Goal: Information Seeking & Learning: Learn about a topic

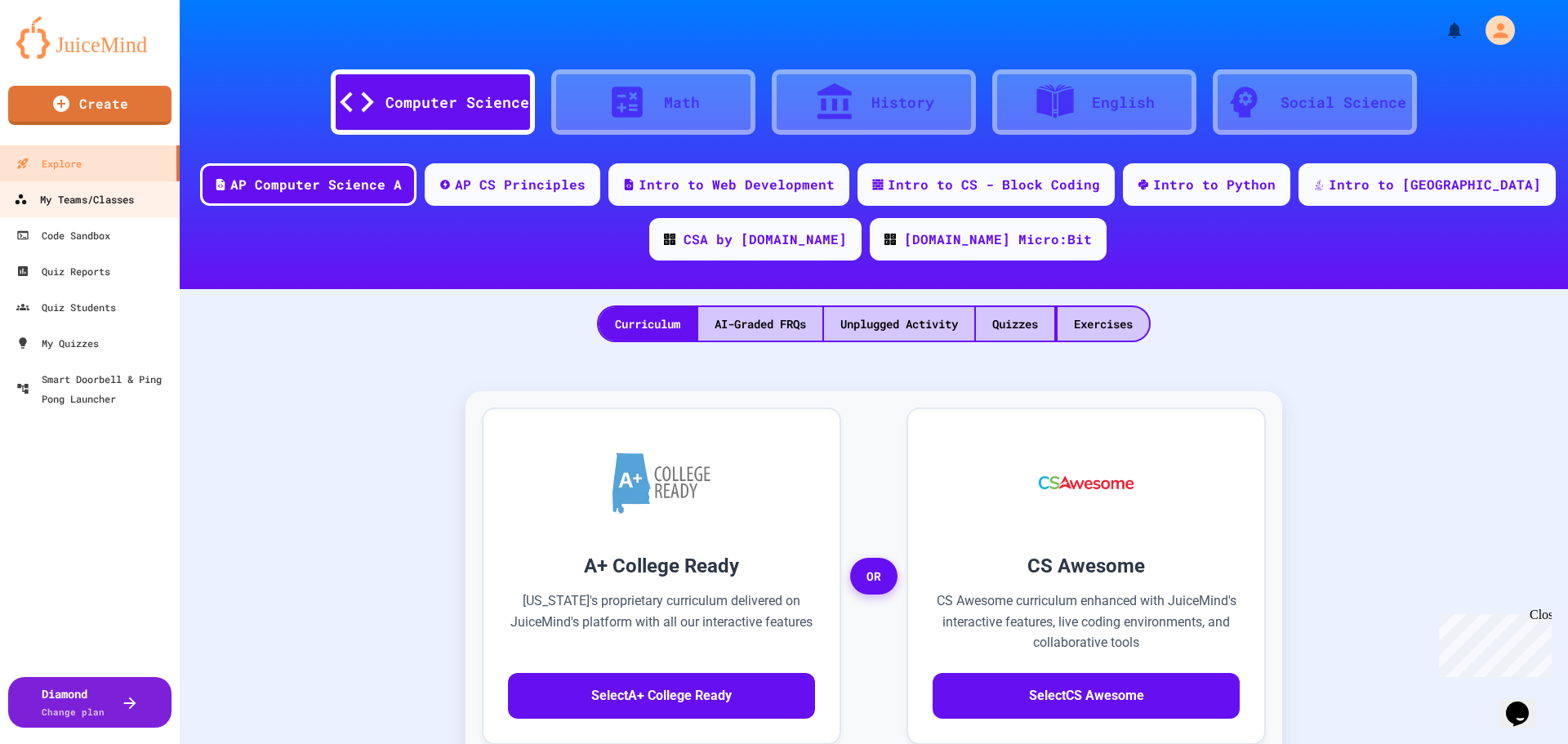
click at [84, 198] on div "My Teams/Classes" at bounding box center [74, 199] width 120 height 20
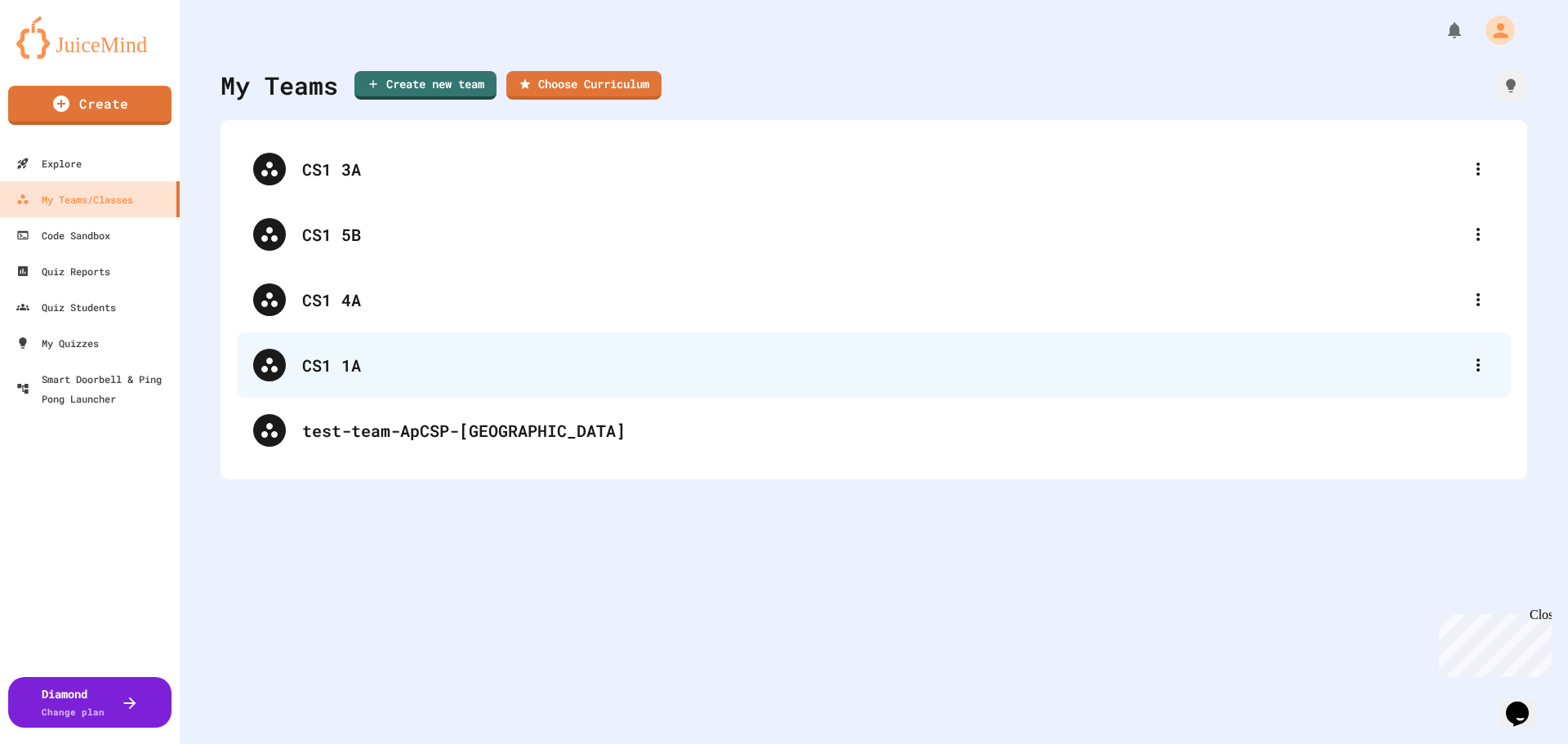
click at [338, 380] on div "CS1 1A" at bounding box center [873, 365] width 1273 height 66
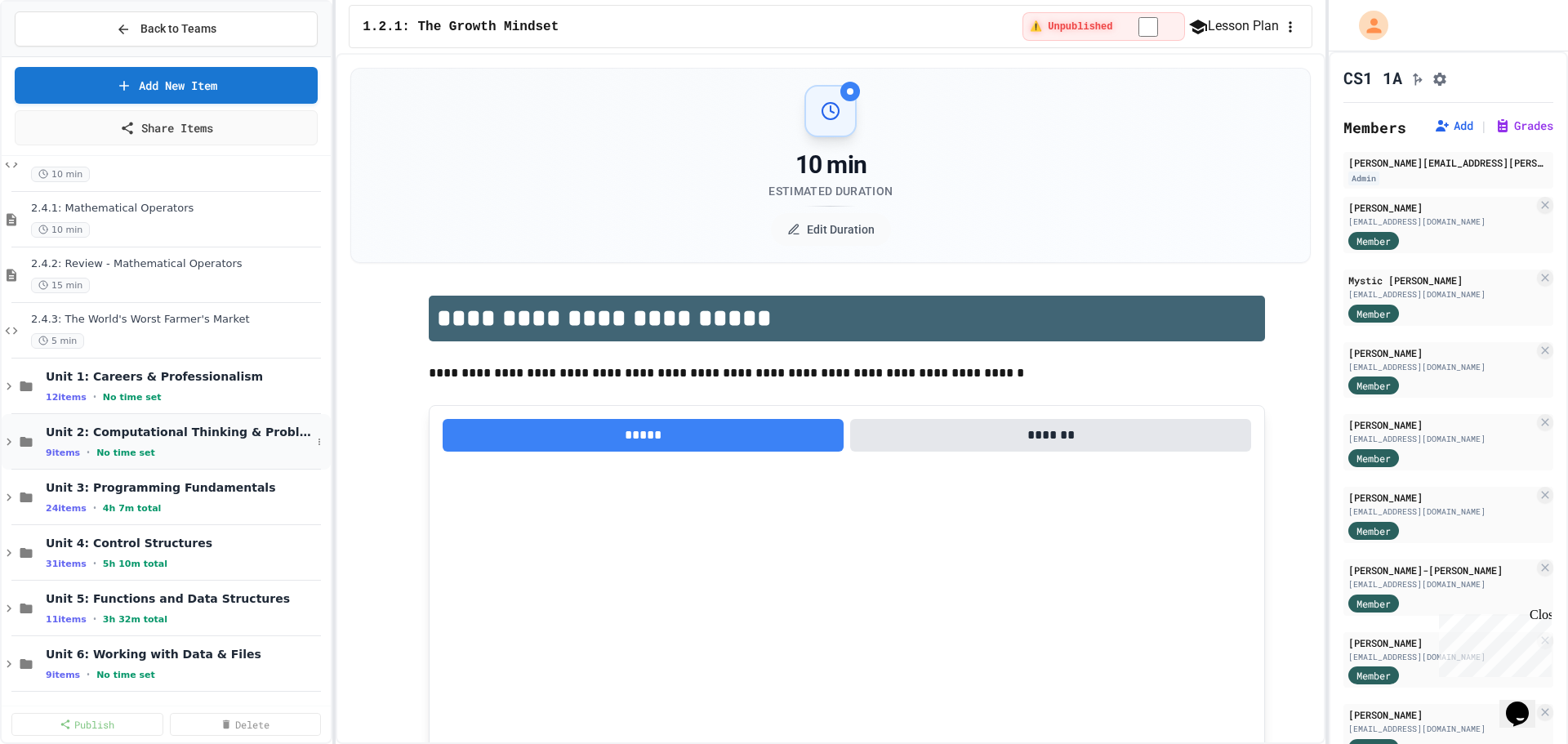
scroll to position [898, 0]
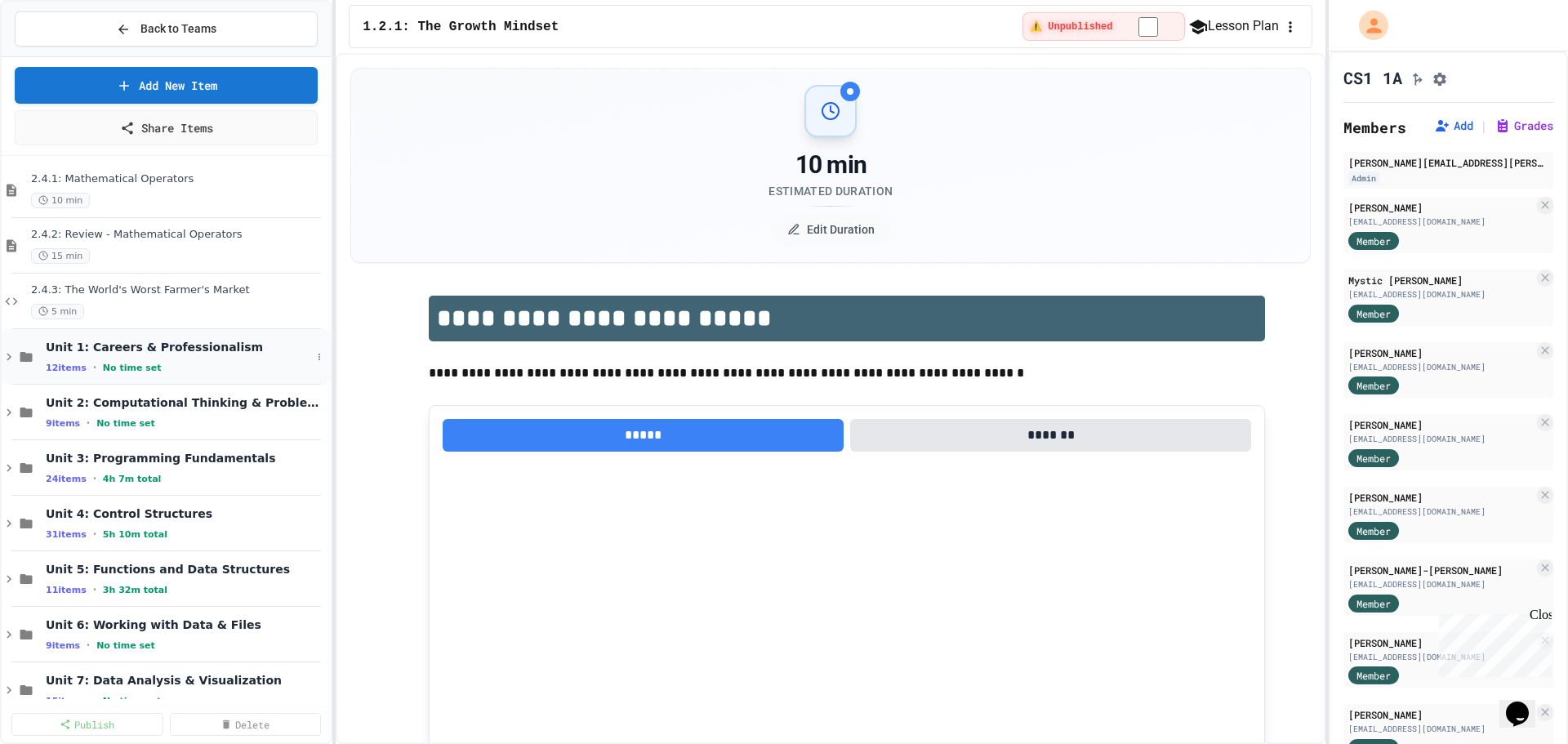
click at [7, 351] on icon at bounding box center [9, 356] width 14 height 14
click at [3, 473] on icon at bounding box center [9, 467] width 14 height 14
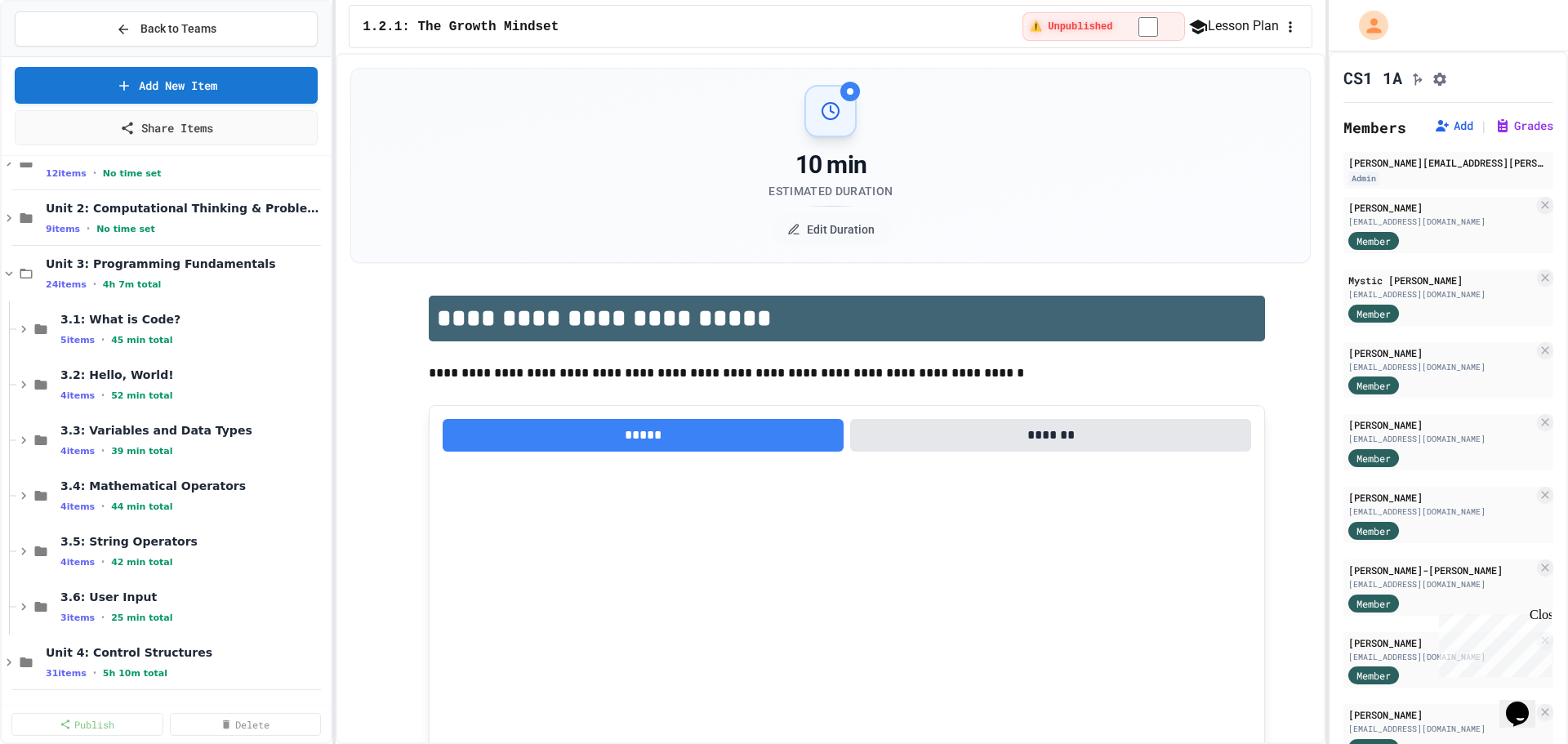
scroll to position [1143, 0]
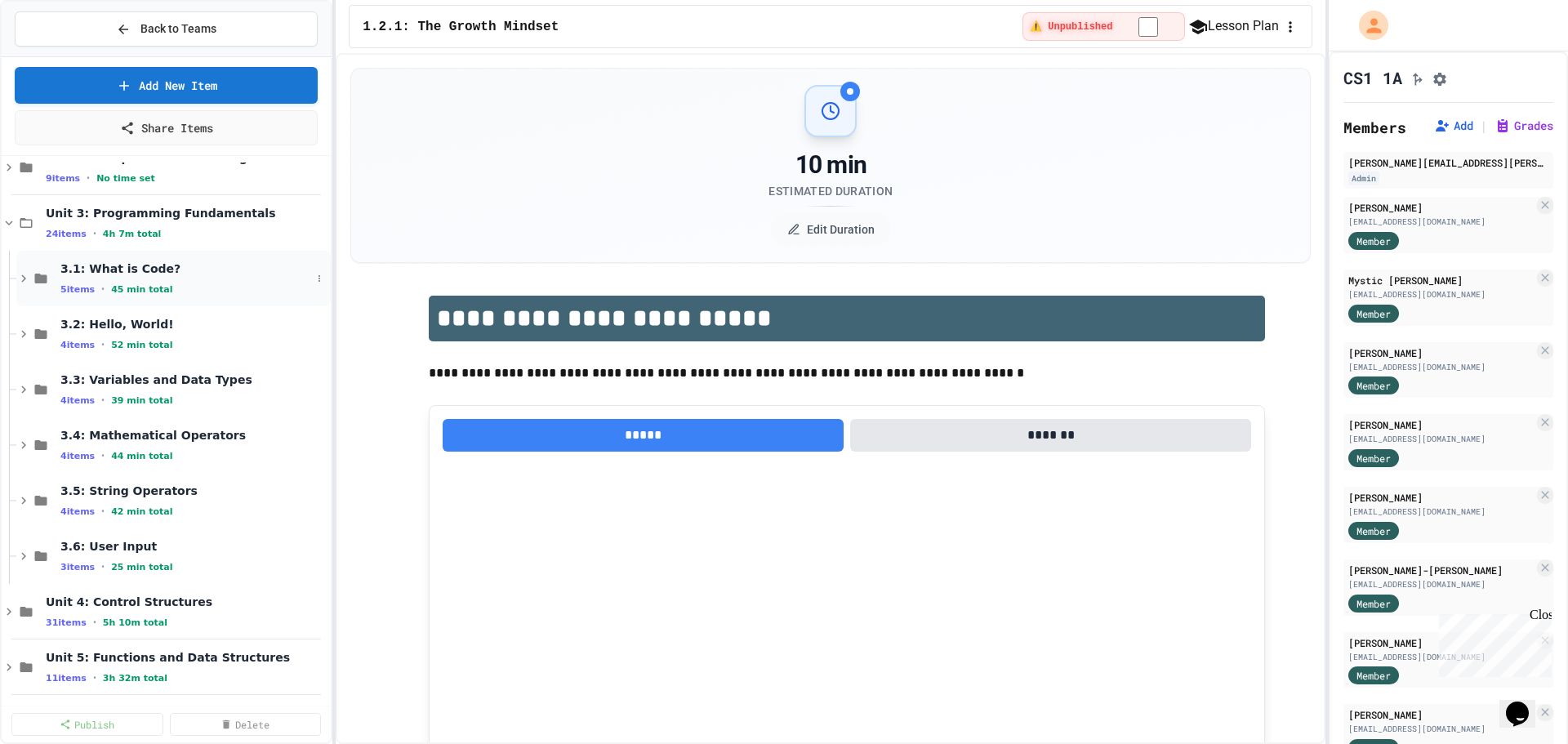
click at [19, 276] on icon at bounding box center [23, 277] width 14 height 14
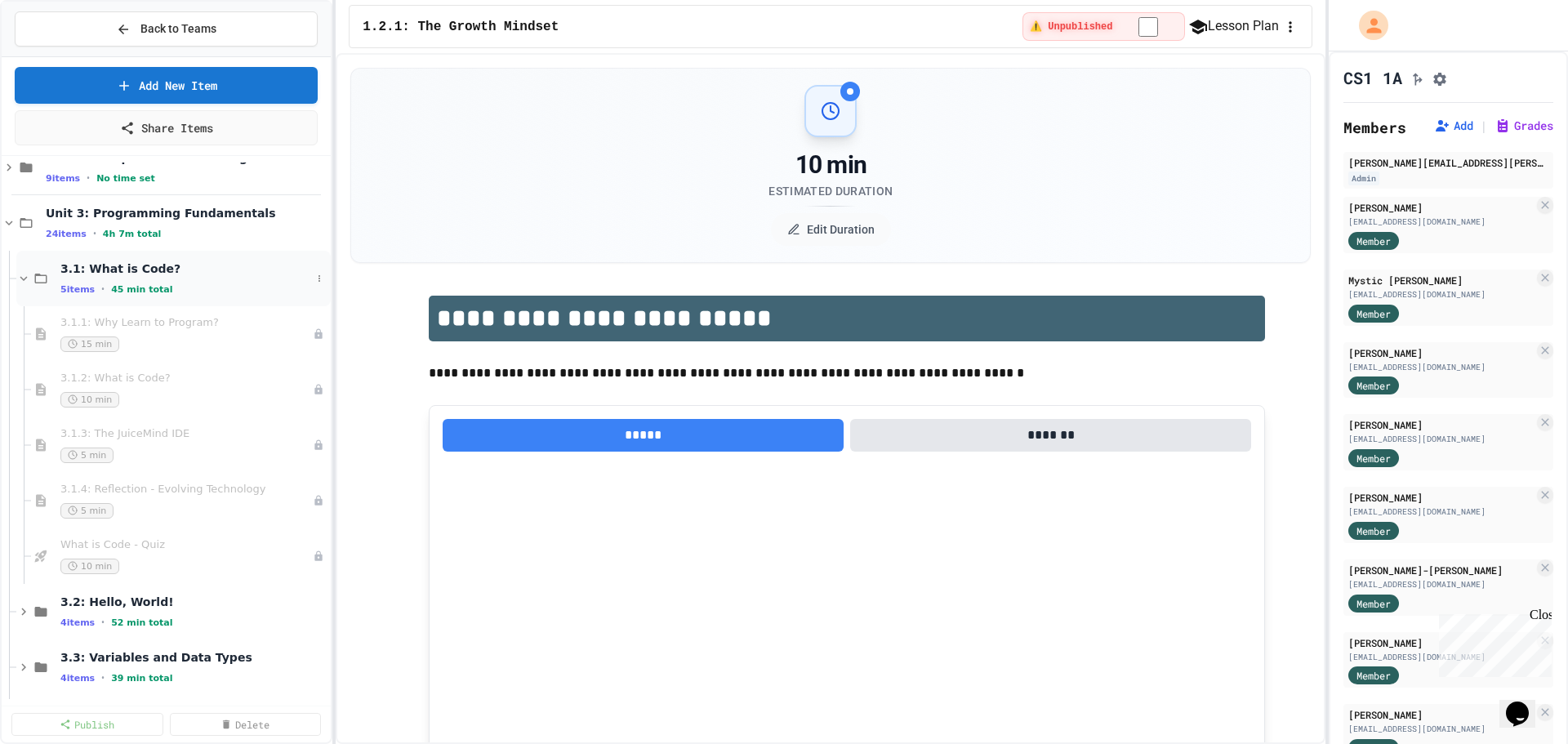
click at [19, 273] on icon at bounding box center [23, 277] width 14 height 14
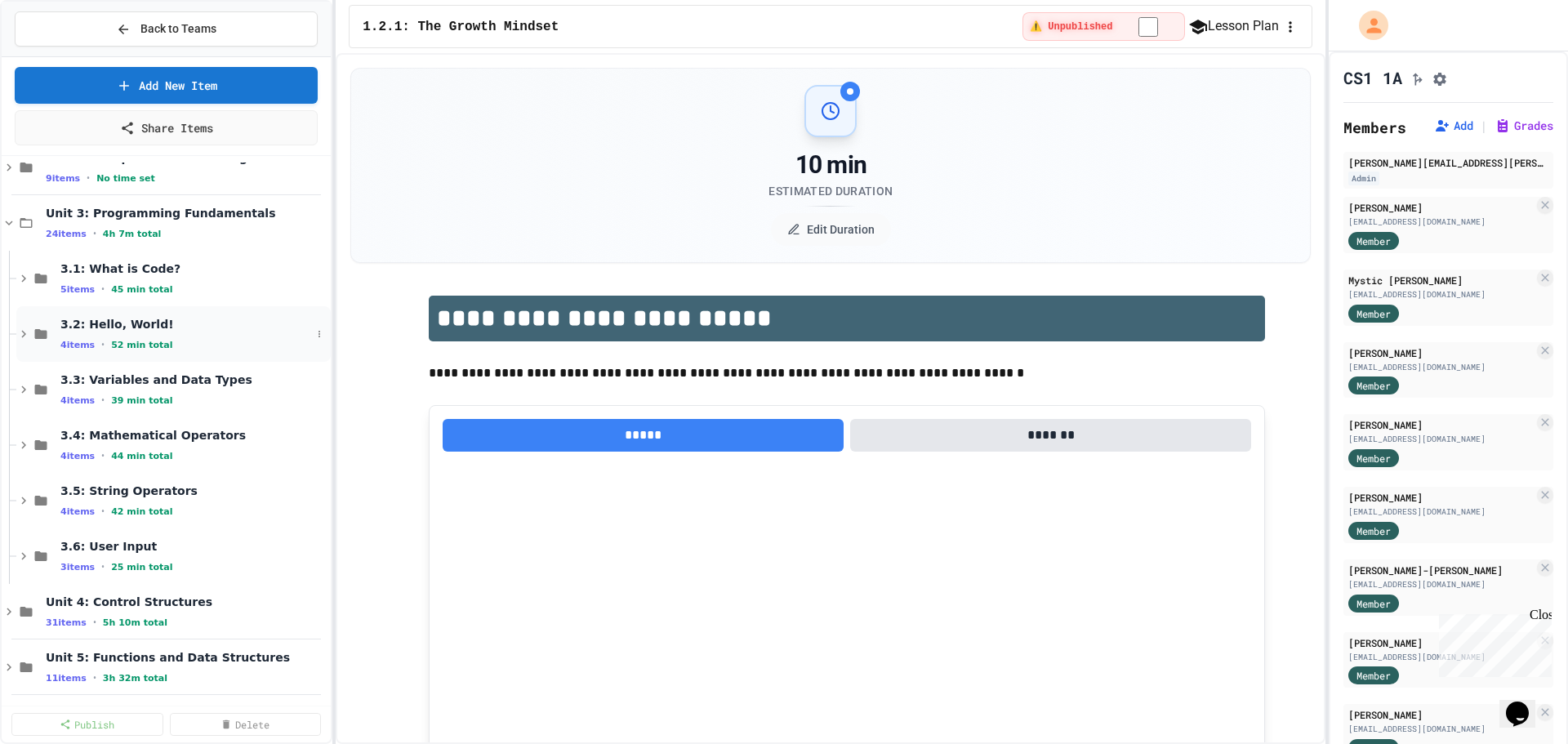
click at [26, 338] on icon at bounding box center [23, 334] width 14 height 14
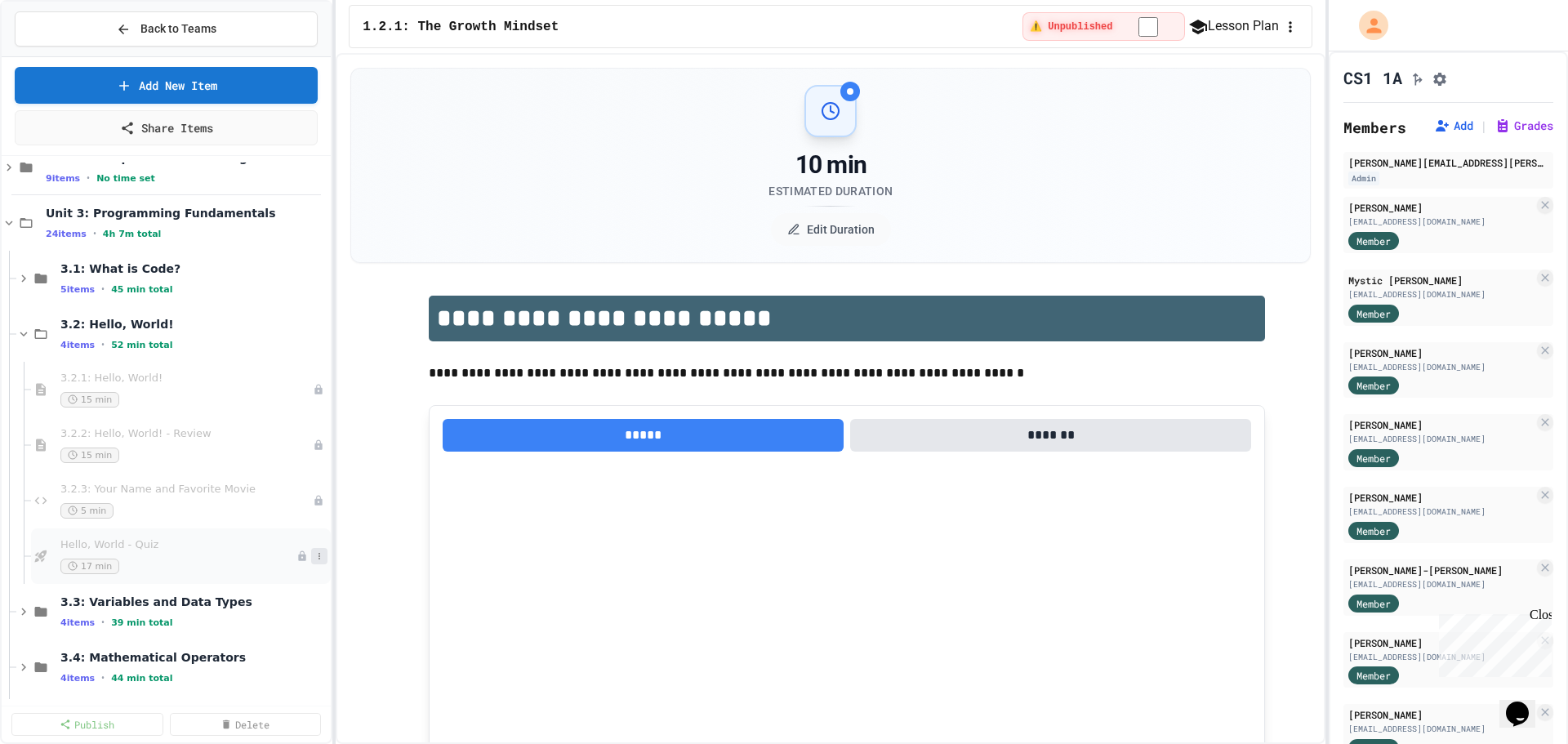
click at [315, 559] on icon at bounding box center [319, 556] width 10 height 10
click at [143, 546] on div at bounding box center [784, 372] width 1568 height 744
click at [23, 334] on icon at bounding box center [23, 334] width 14 height 14
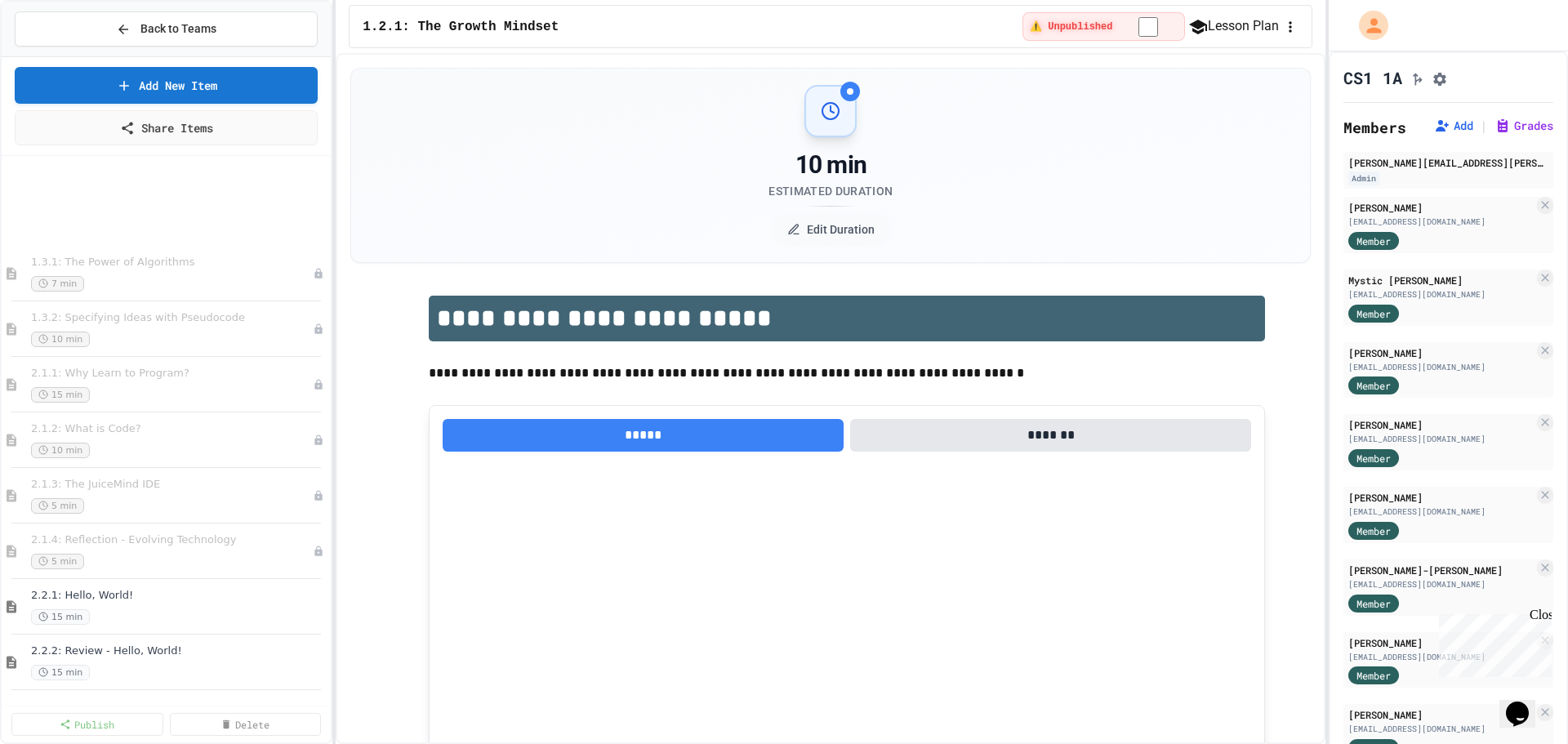
scroll to position [0, 0]
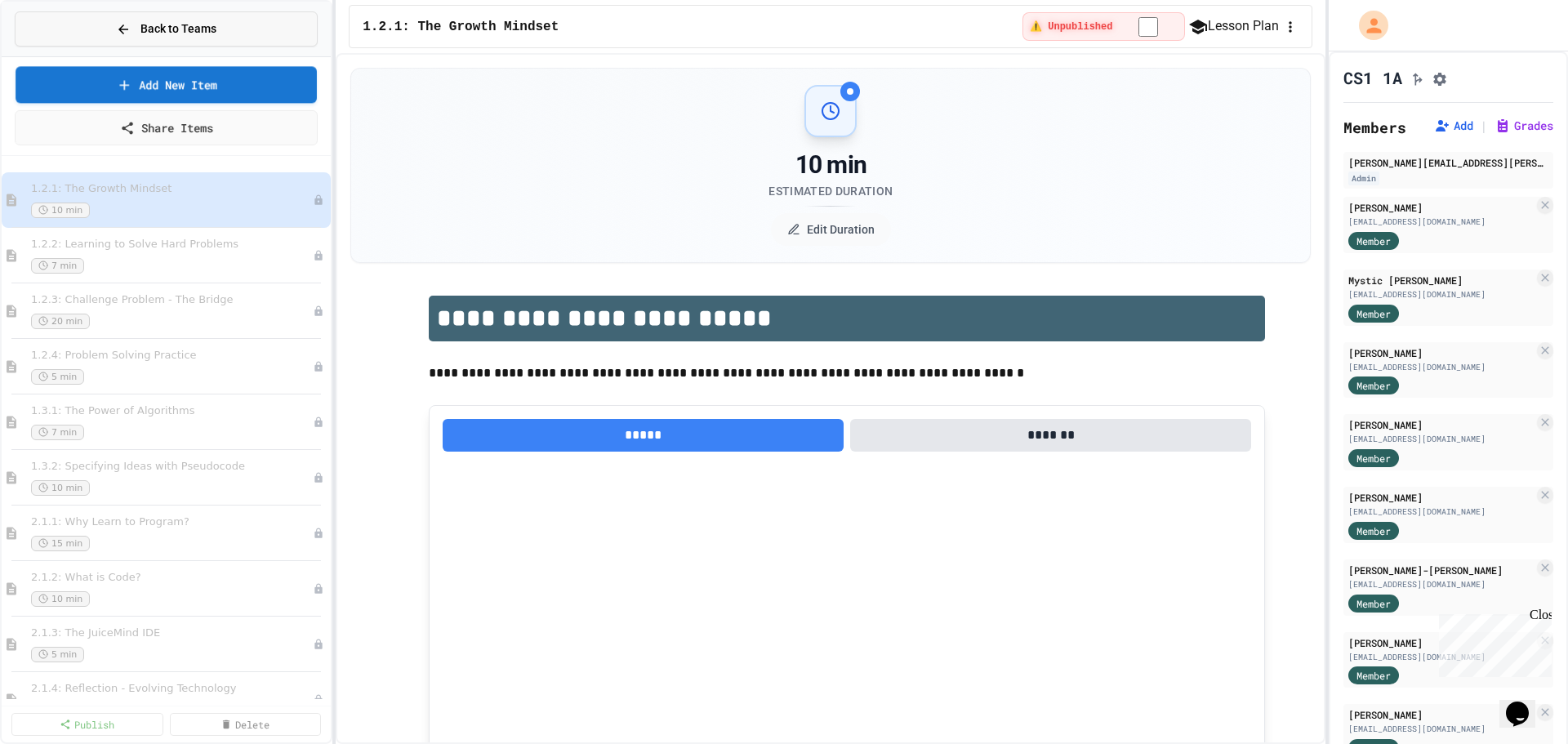
click at [201, 37] on span "Back to Teams" at bounding box center [179, 29] width 76 height 17
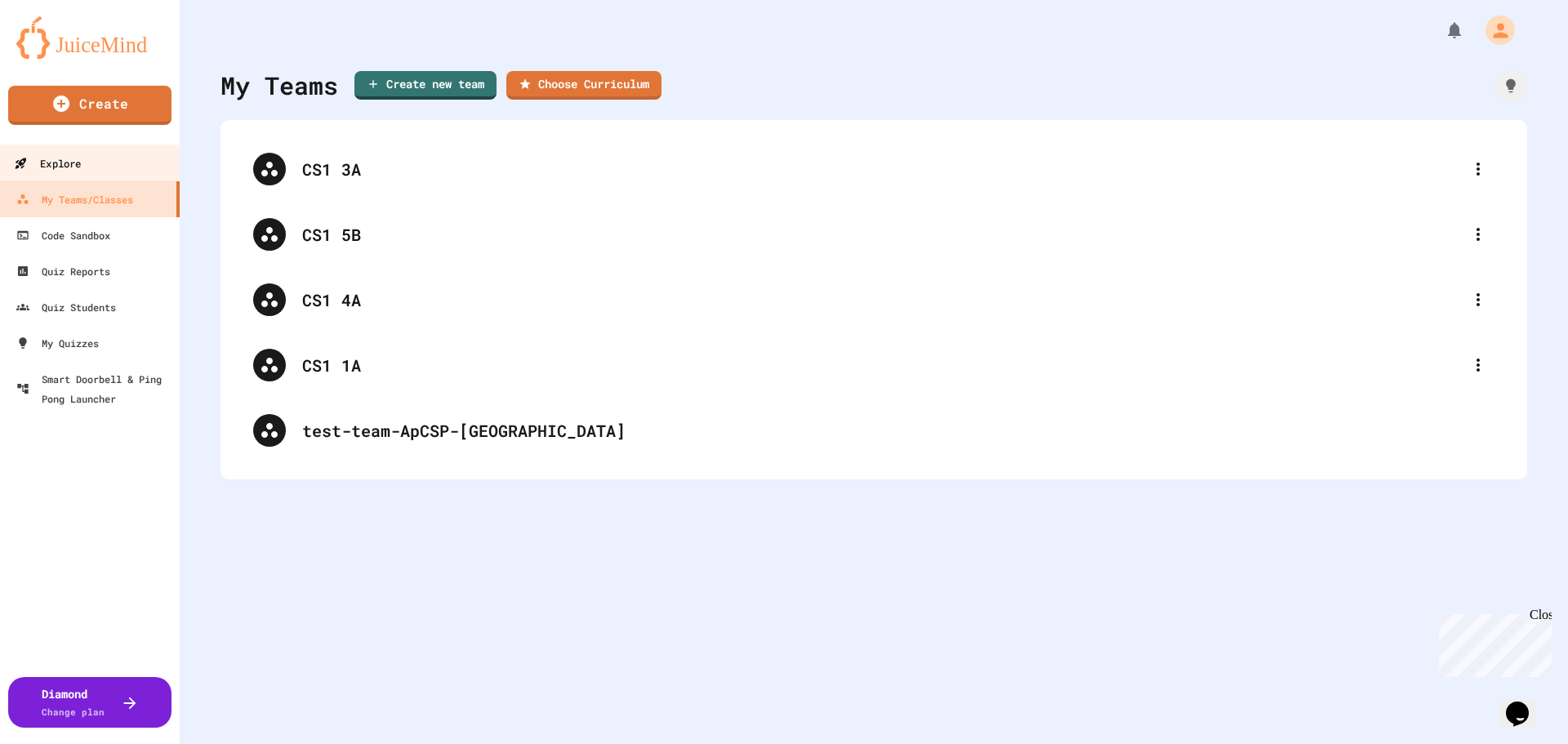
click at [121, 161] on link "Explore" at bounding box center [89, 162] width 185 height 37
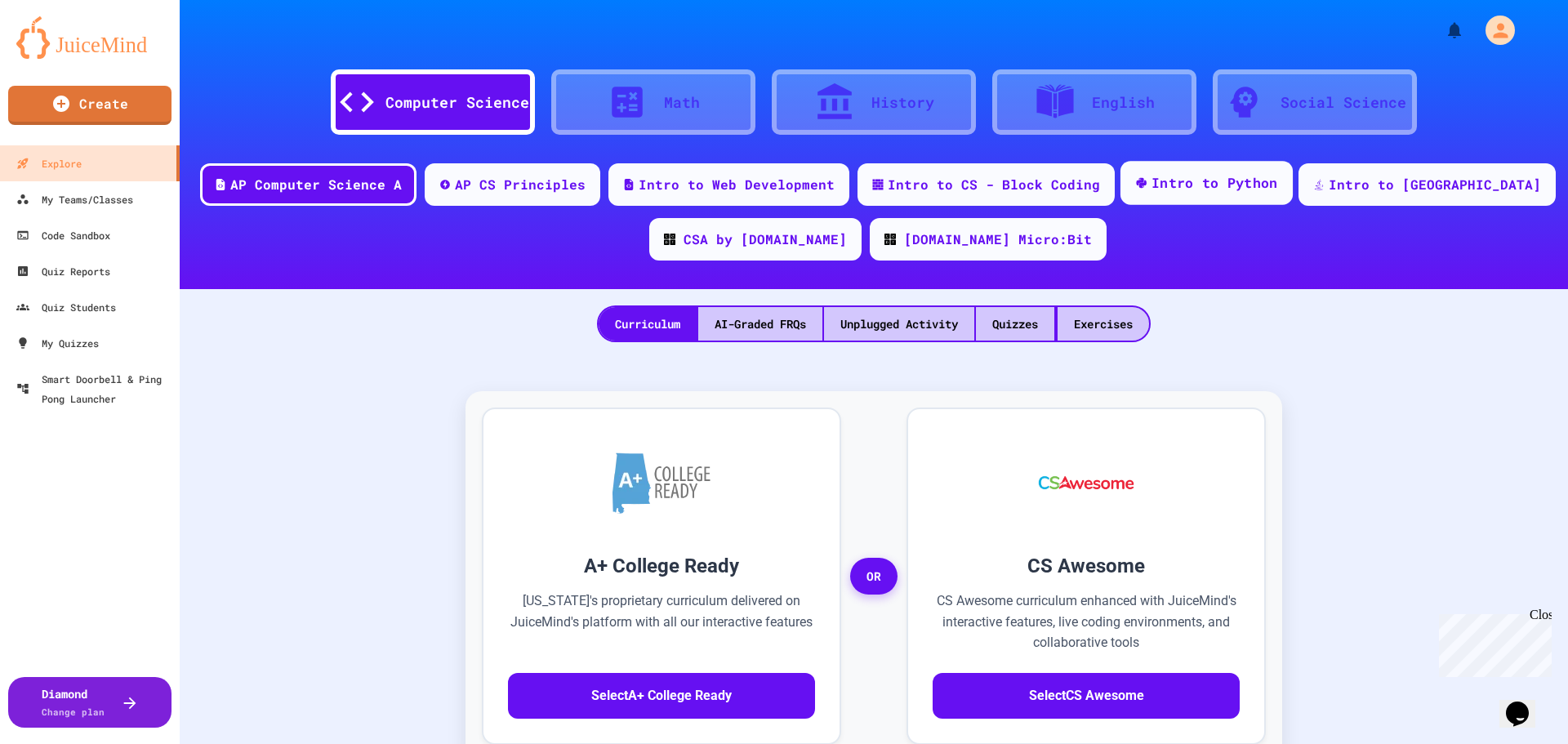
click at [1235, 198] on div "Intro to Python" at bounding box center [1206, 182] width 172 height 44
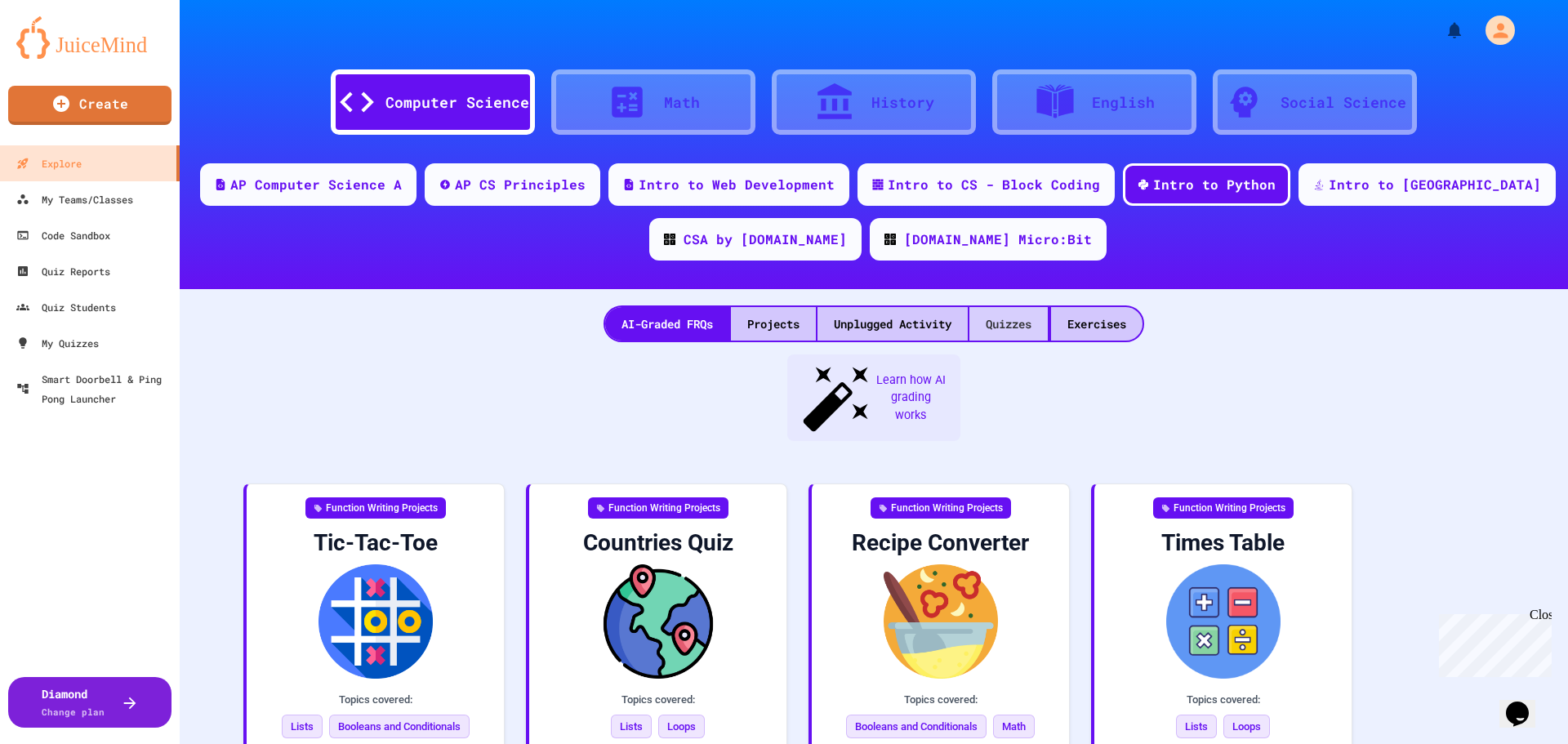
click at [1008, 334] on div "Quizzes" at bounding box center [1008, 323] width 78 height 33
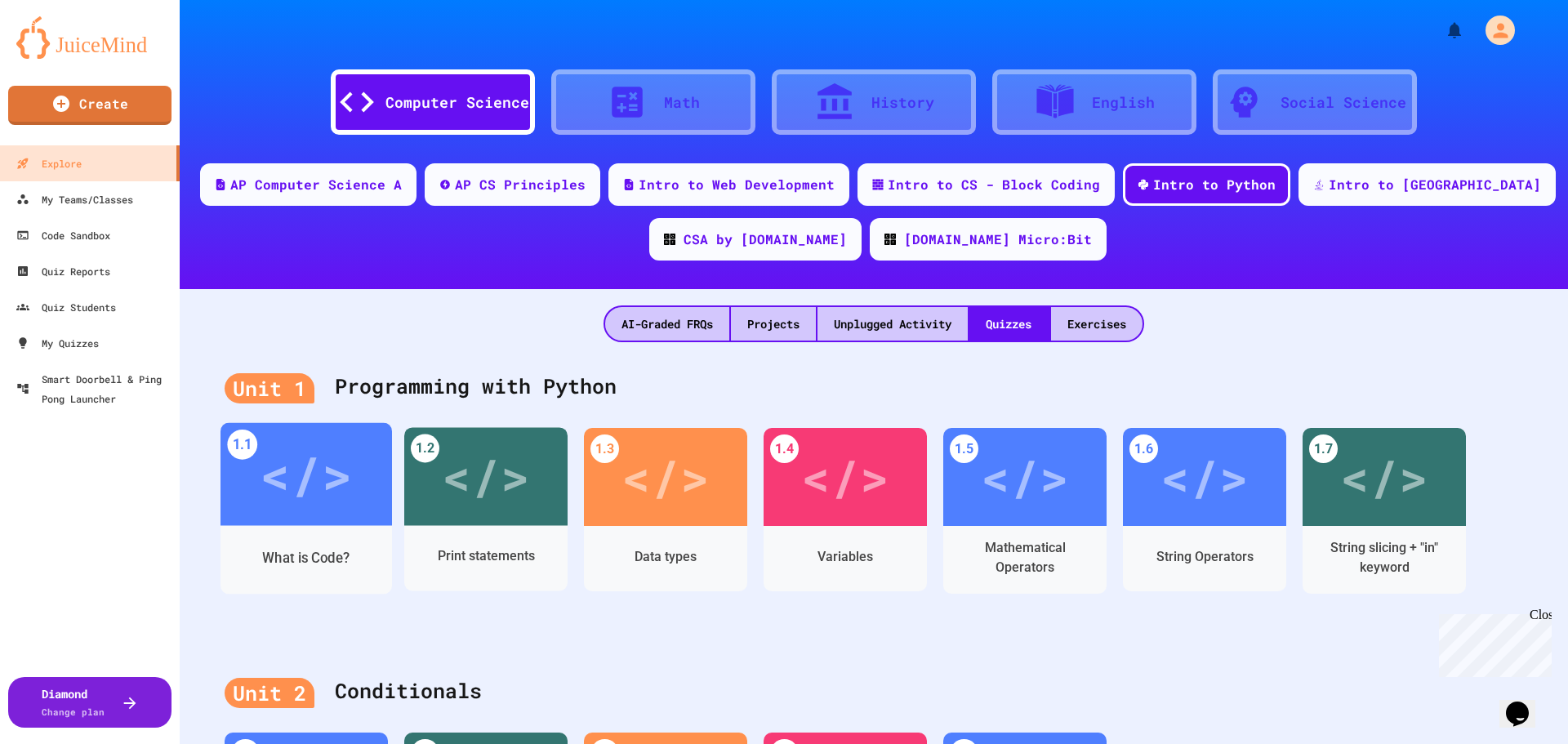
click at [310, 485] on div "</>" at bounding box center [305, 474] width 92 height 78
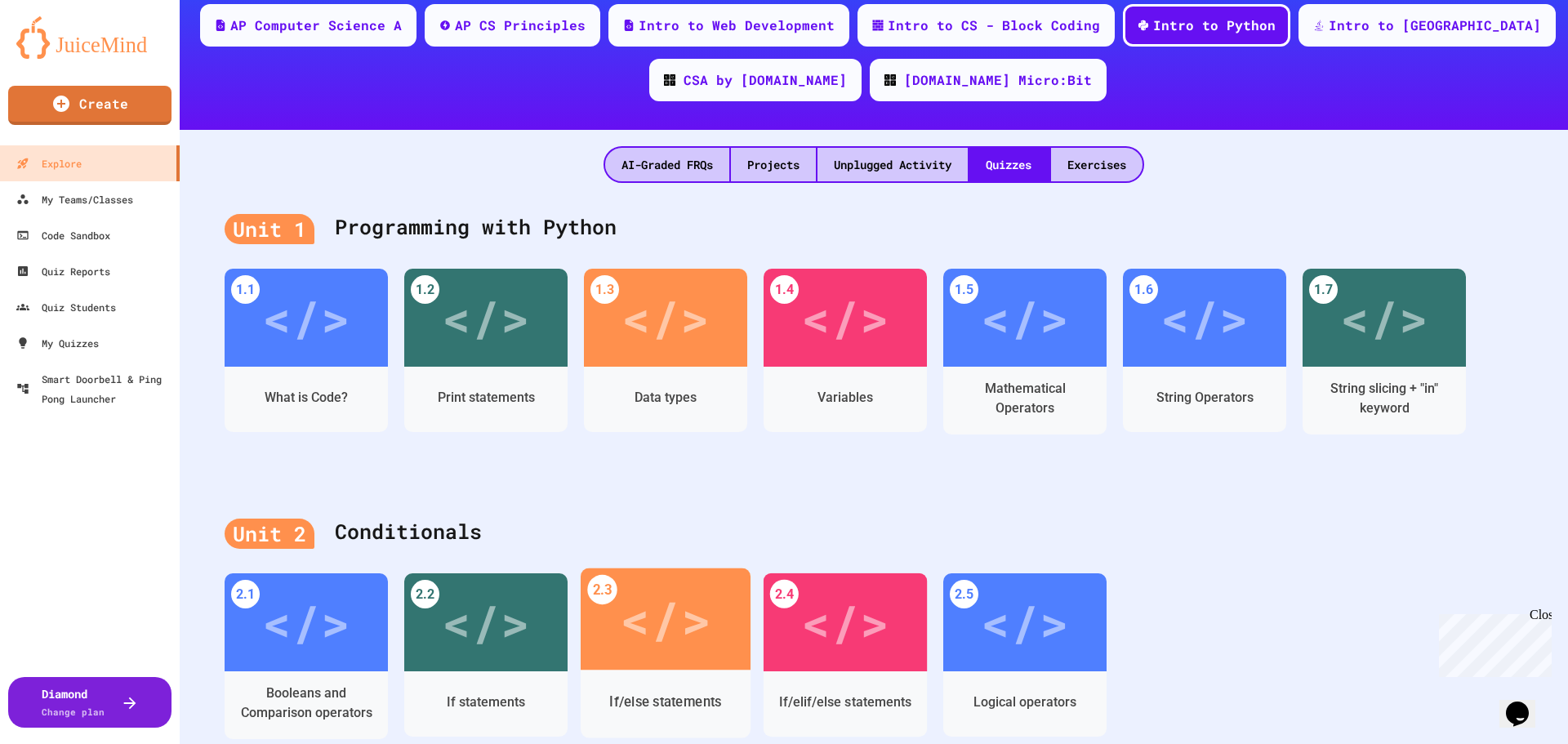
scroll to position [163, 0]
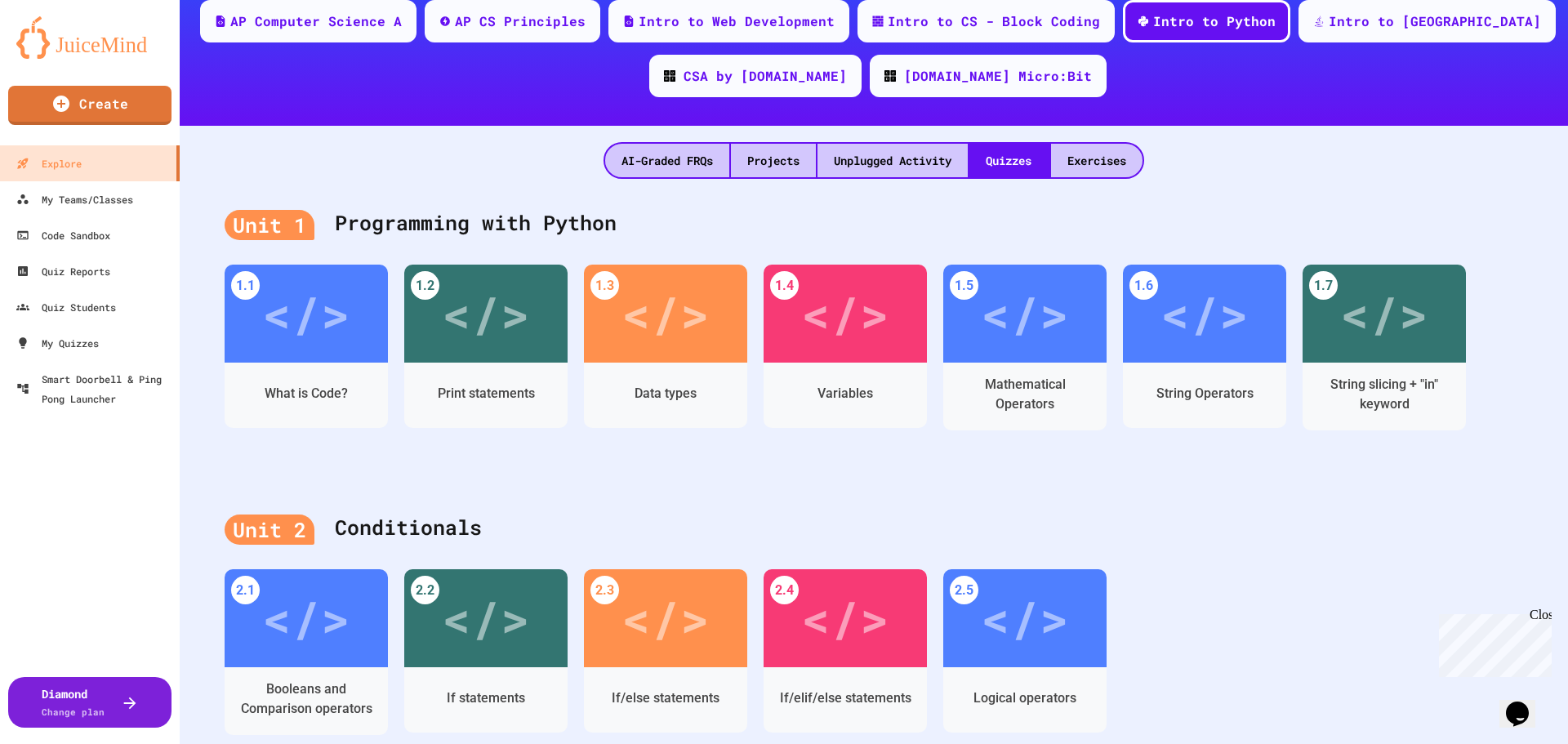
click at [704, 498] on div "Unit 2 Conditionals" at bounding box center [873, 528] width 1298 height 66
click at [326, 351] on div "</>" at bounding box center [306, 311] width 171 height 103
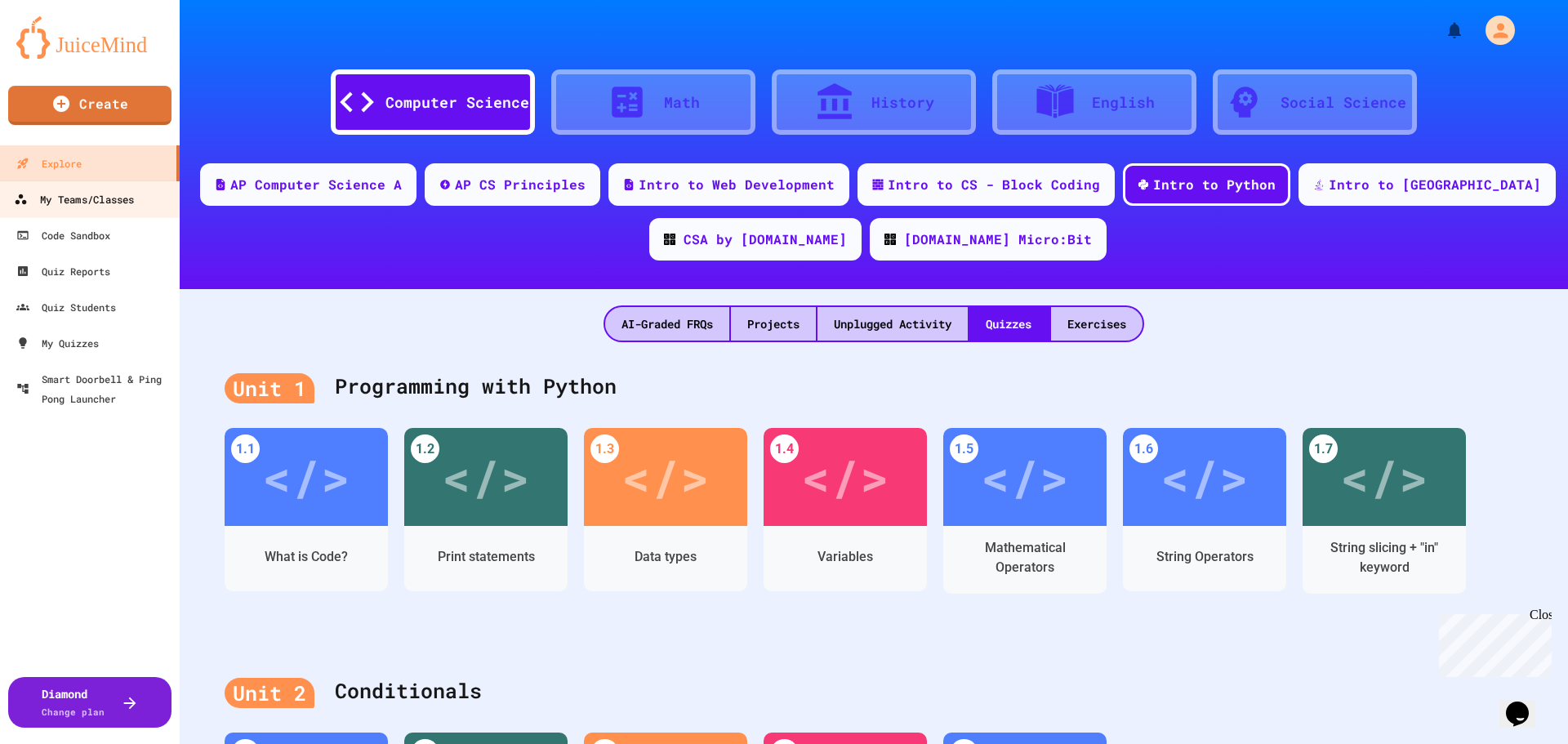
click at [87, 206] on div "My Teams/Classes" at bounding box center [74, 199] width 120 height 20
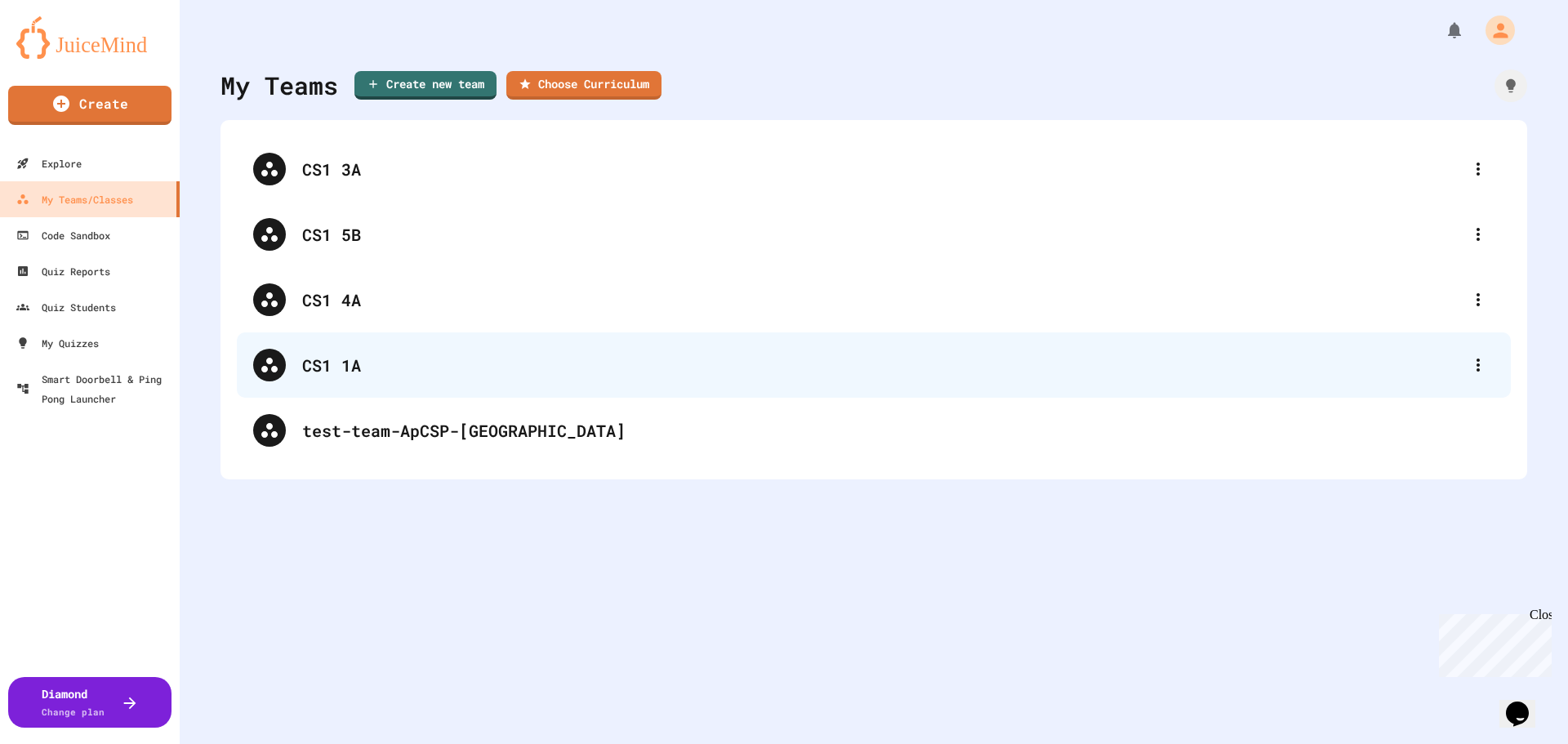
click at [356, 377] on div "CS1 1A" at bounding box center [873, 365] width 1273 height 66
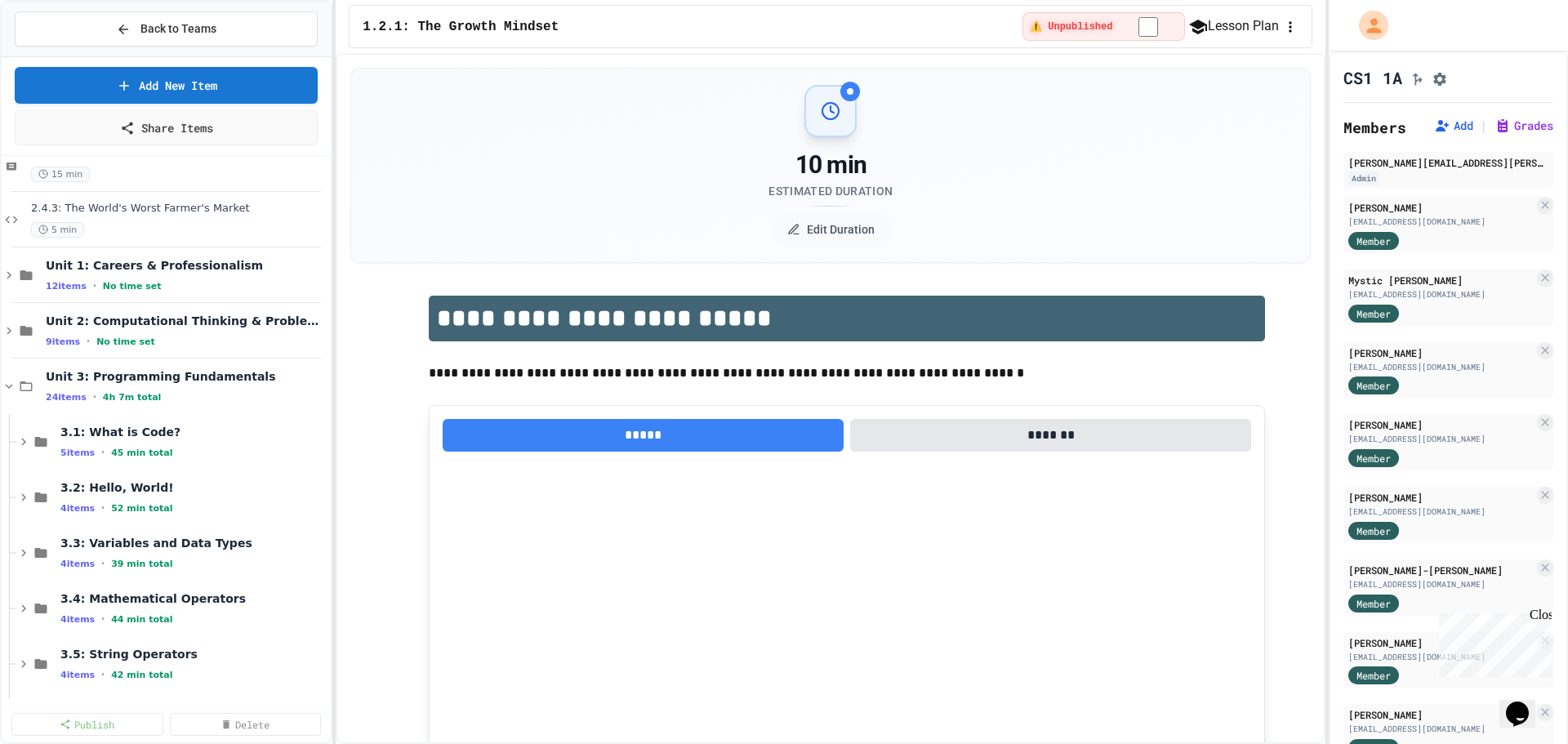
scroll to position [1061, 0]
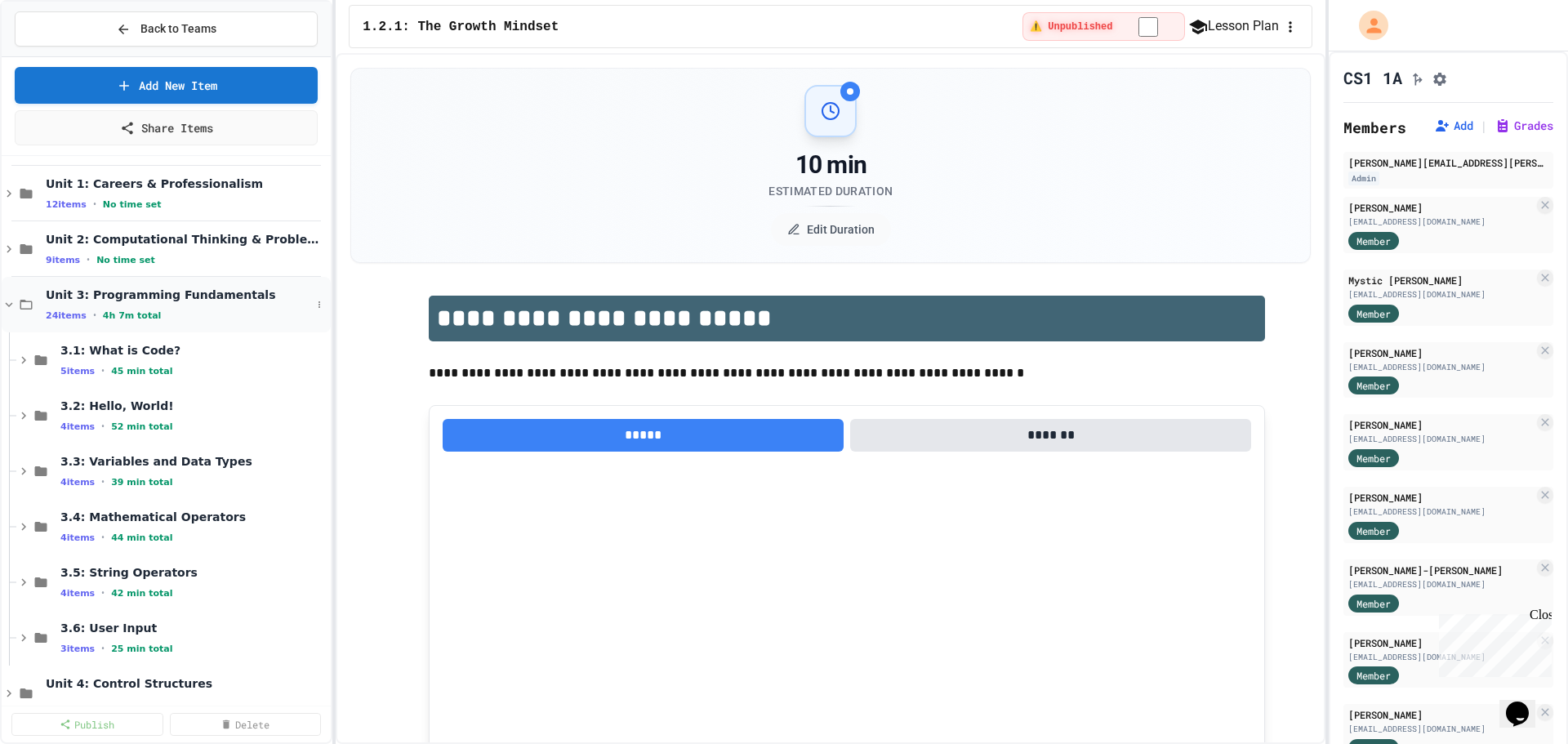
click at [3, 304] on icon at bounding box center [9, 304] width 14 height 14
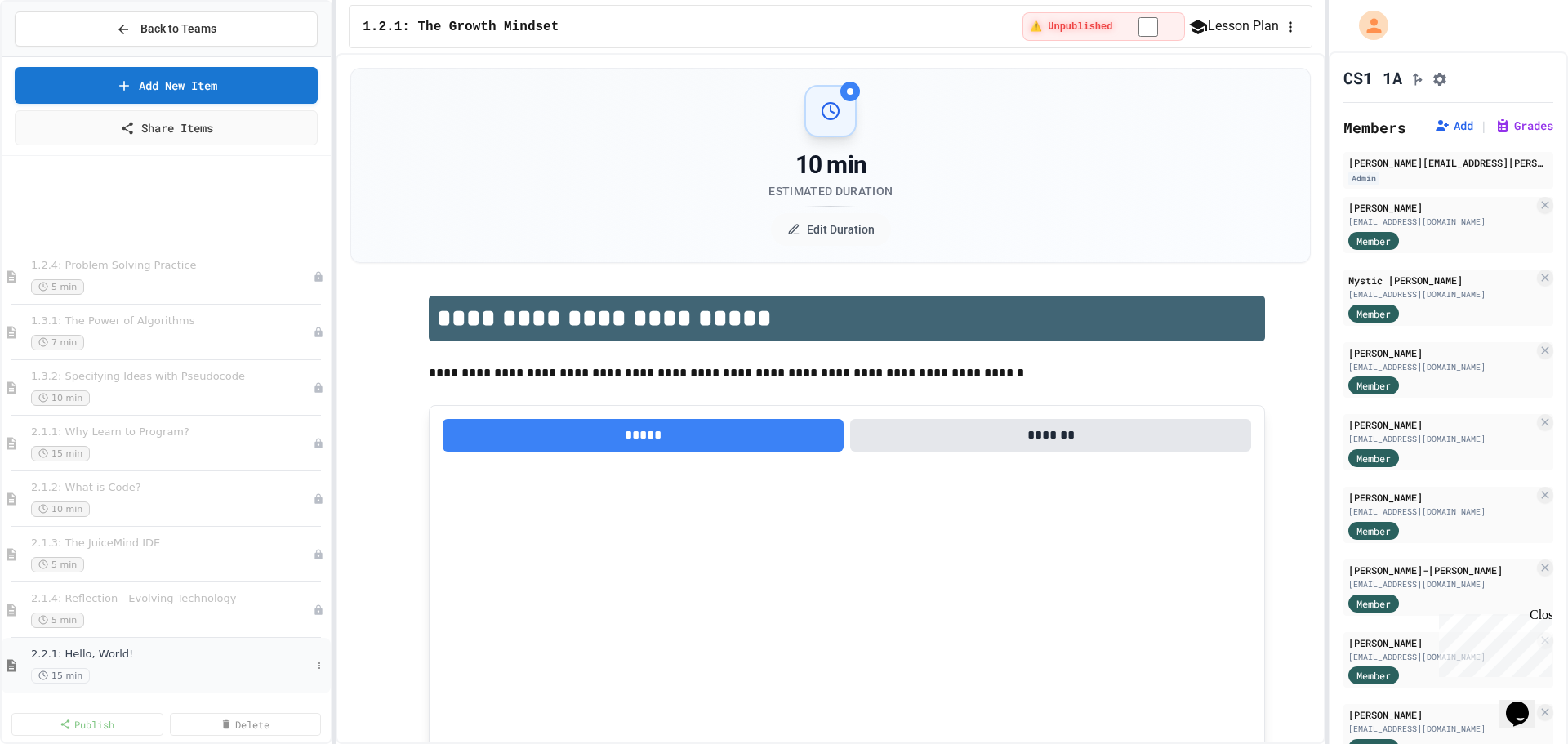
scroll to position [0, 0]
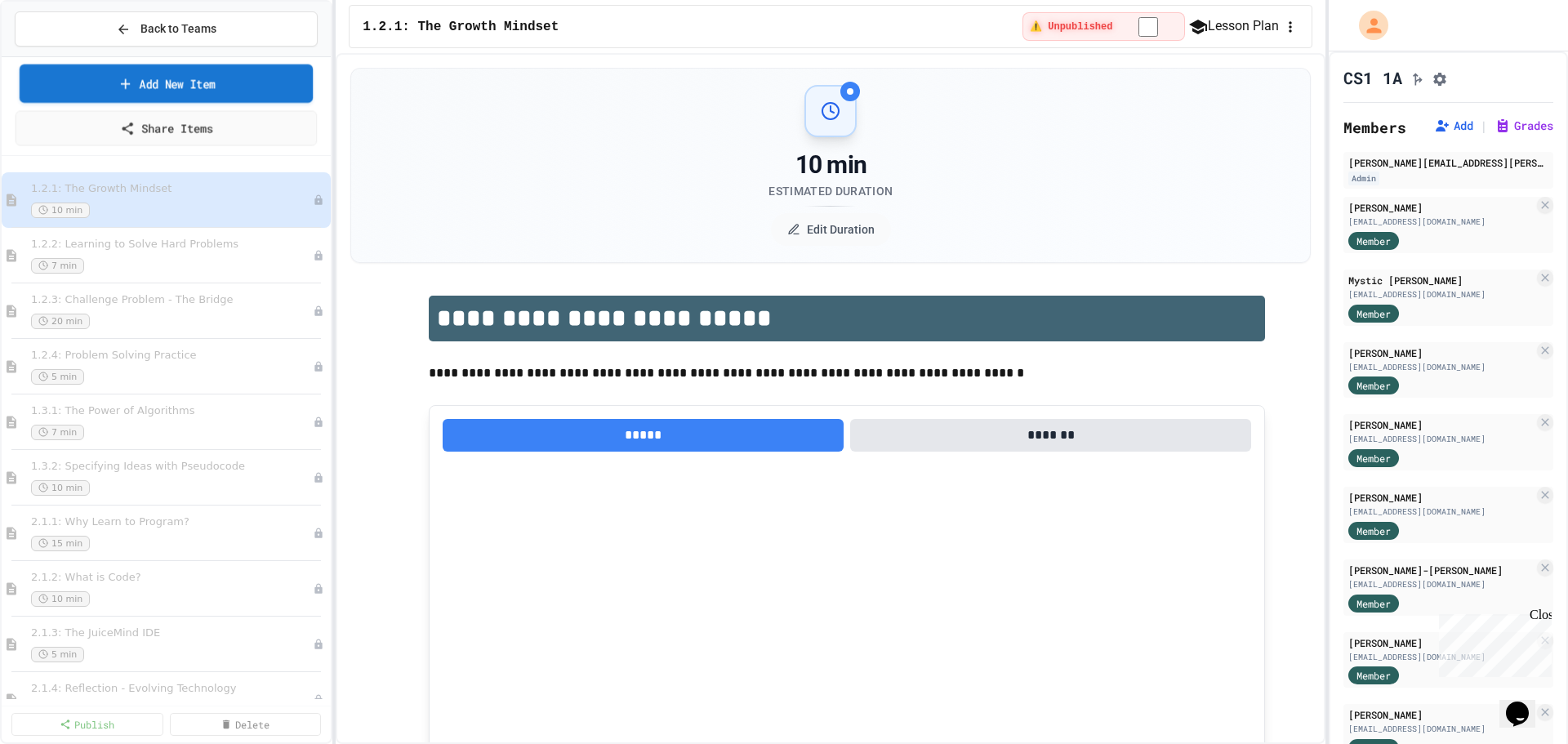
click at [232, 89] on link "Add New Item" at bounding box center [166, 84] width 294 height 38
select select "**********"
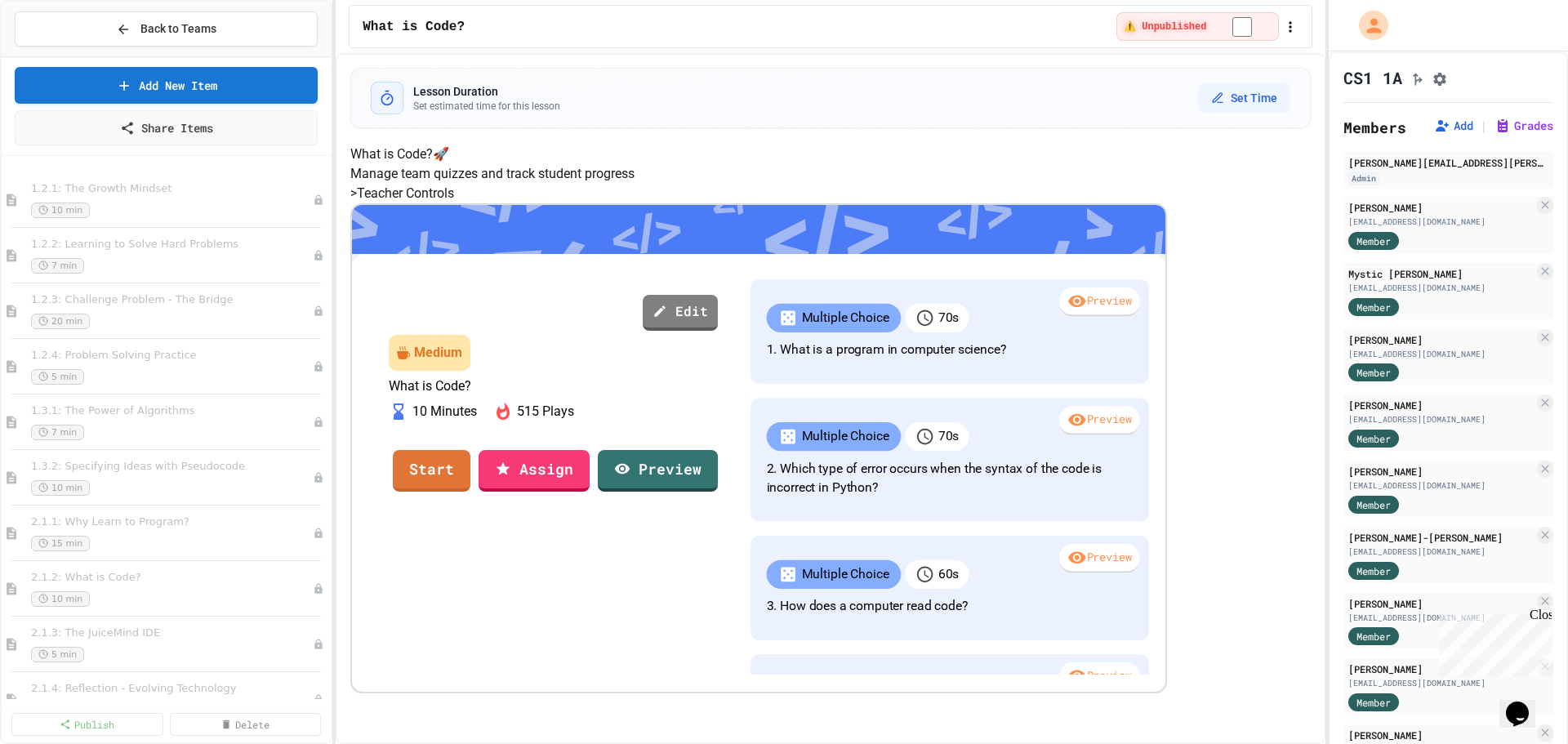
scroll to position [159, 0]
click at [588, 462] on link "Assign" at bounding box center [533, 468] width 109 height 44
click at [1284, 19] on icon "button" at bounding box center [1290, 27] width 16 height 16
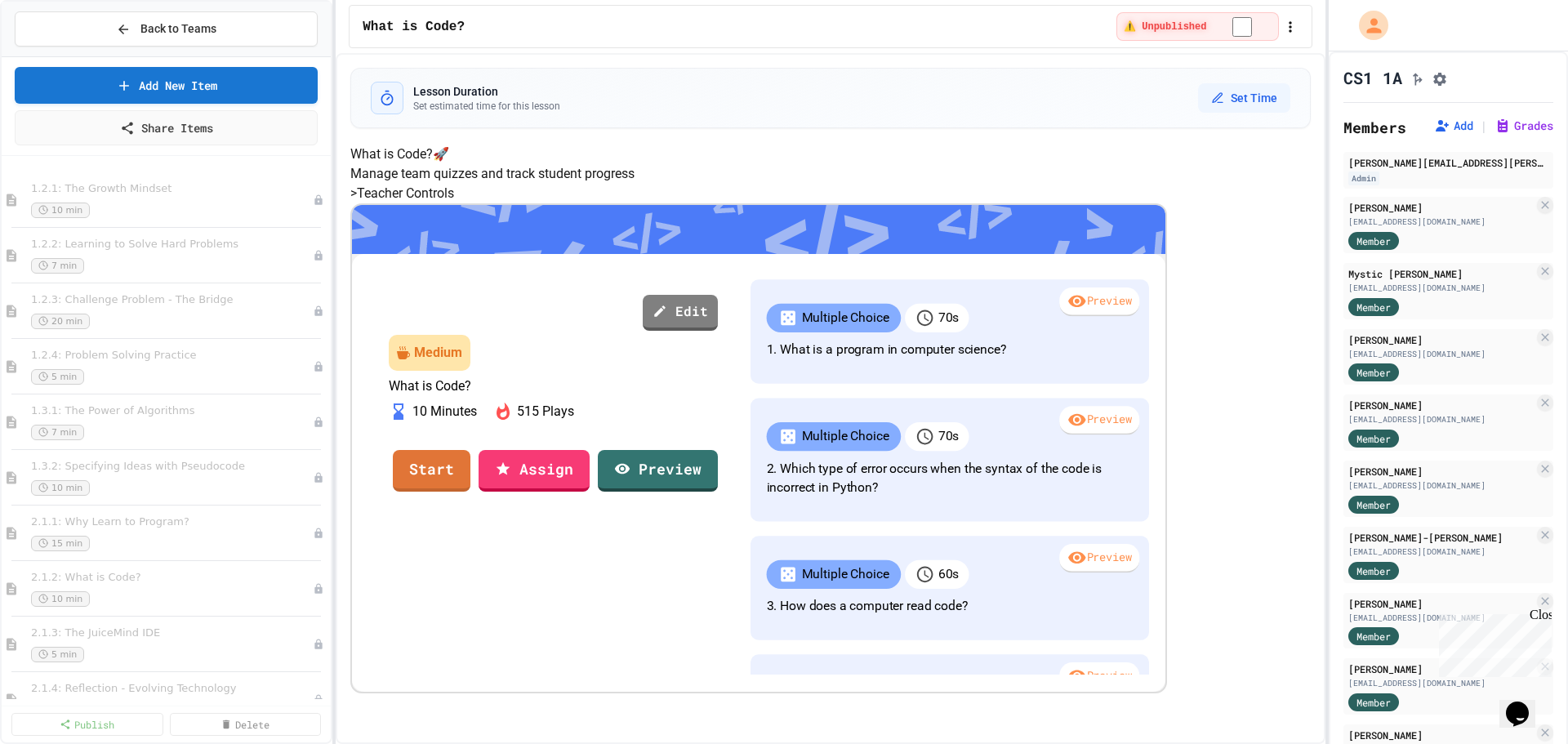
click at [1075, 743] on div at bounding box center [784, 745] width 1568 height 0
click at [252, 38] on button "Back to Teams" at bounding box center [165, 29] width 303 height 35
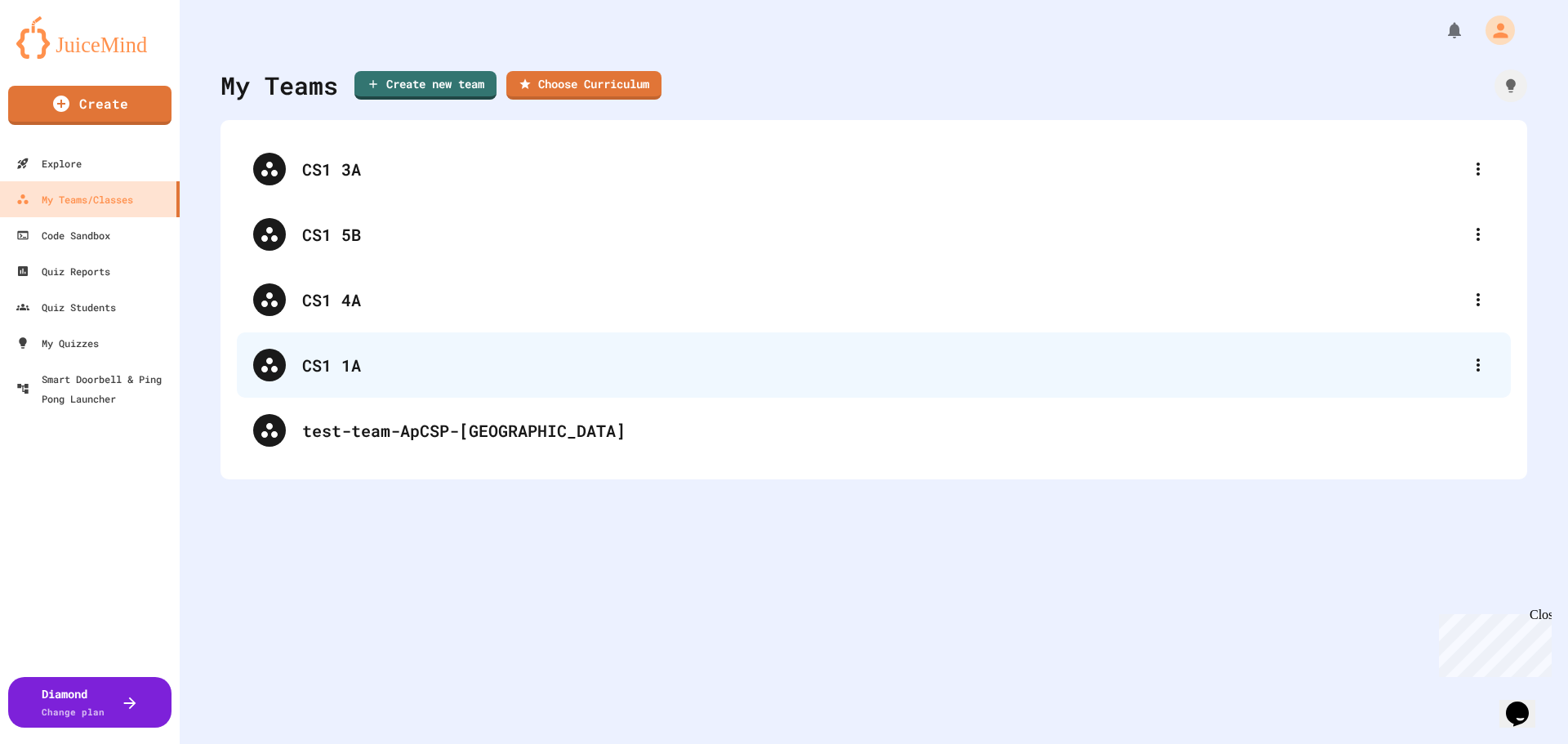
click at [405, 362] on div "CS1 1A" at bounding box center [882, 365] width 1159 height 25
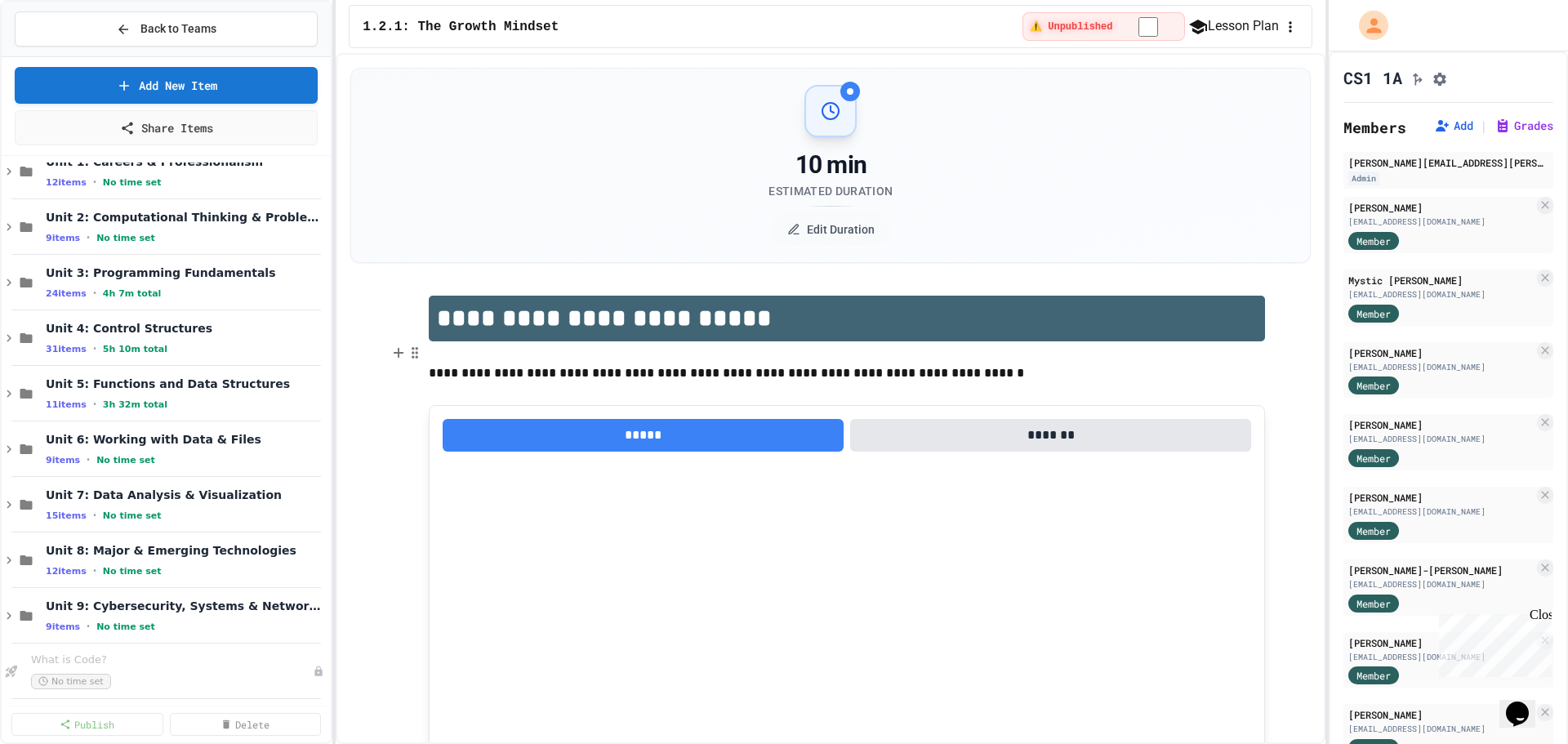
scroll to position [1093, 0]
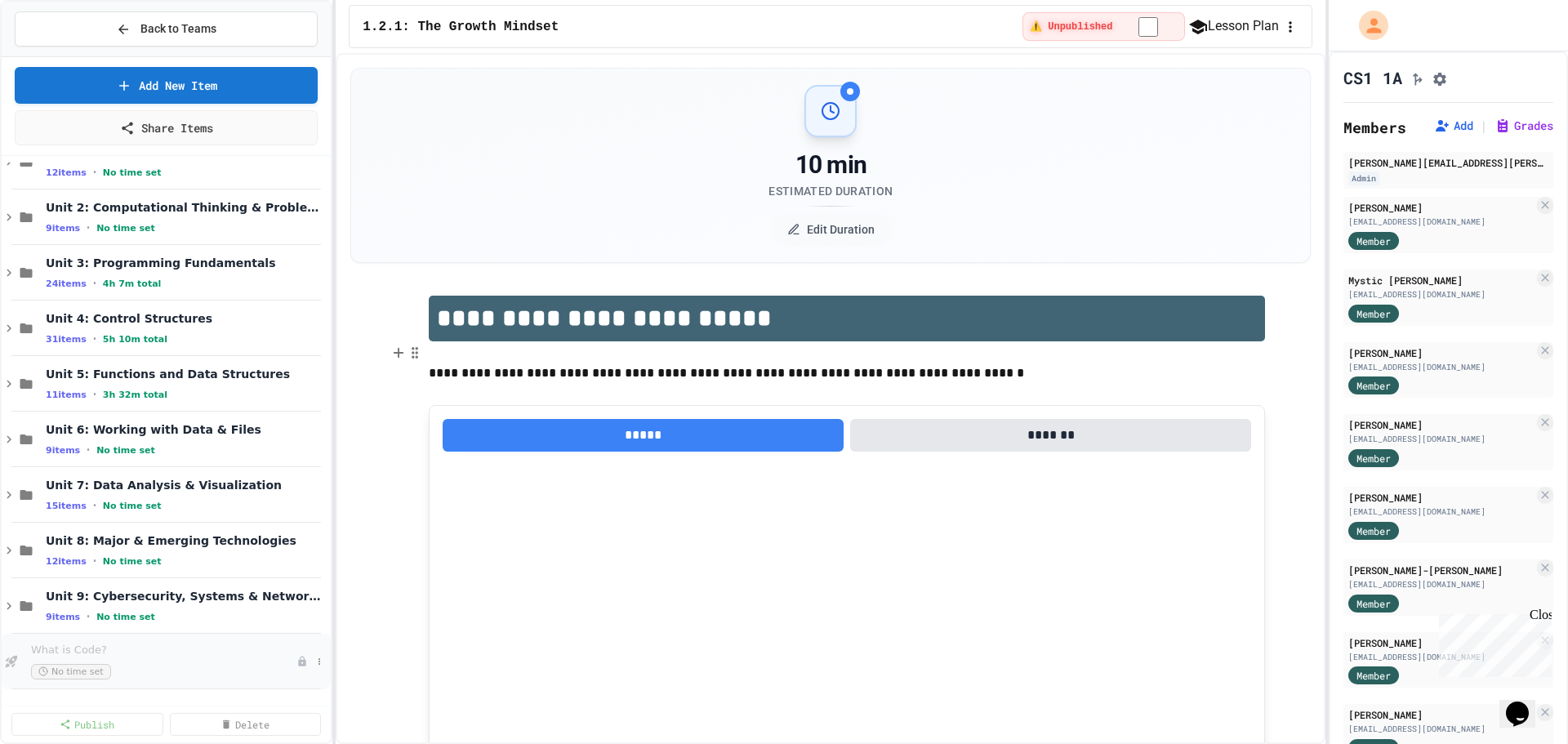
click at [217, 671] on div "No time set" at bounding box center [163, 672] width 265 height 15
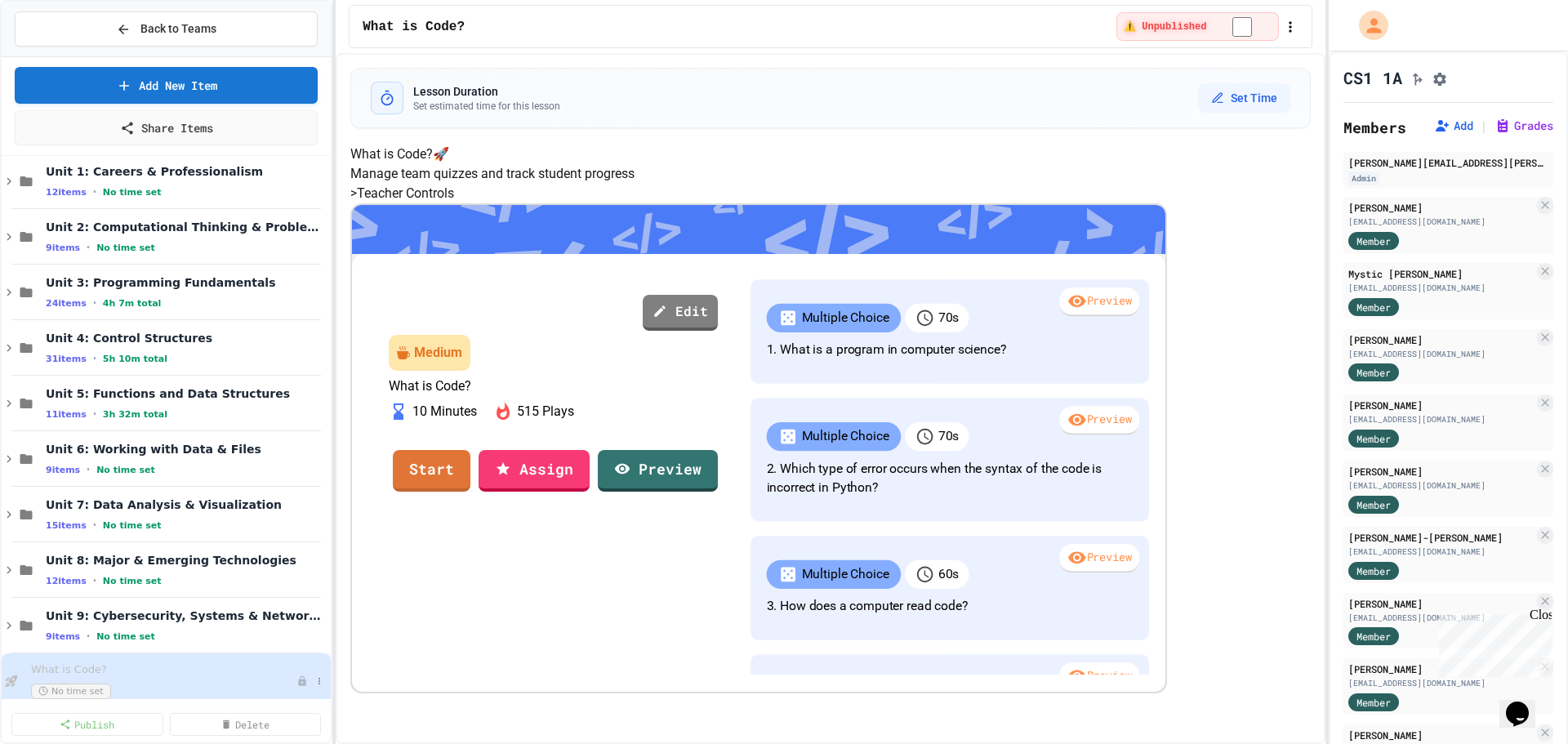
scroll to position [1093, 0]
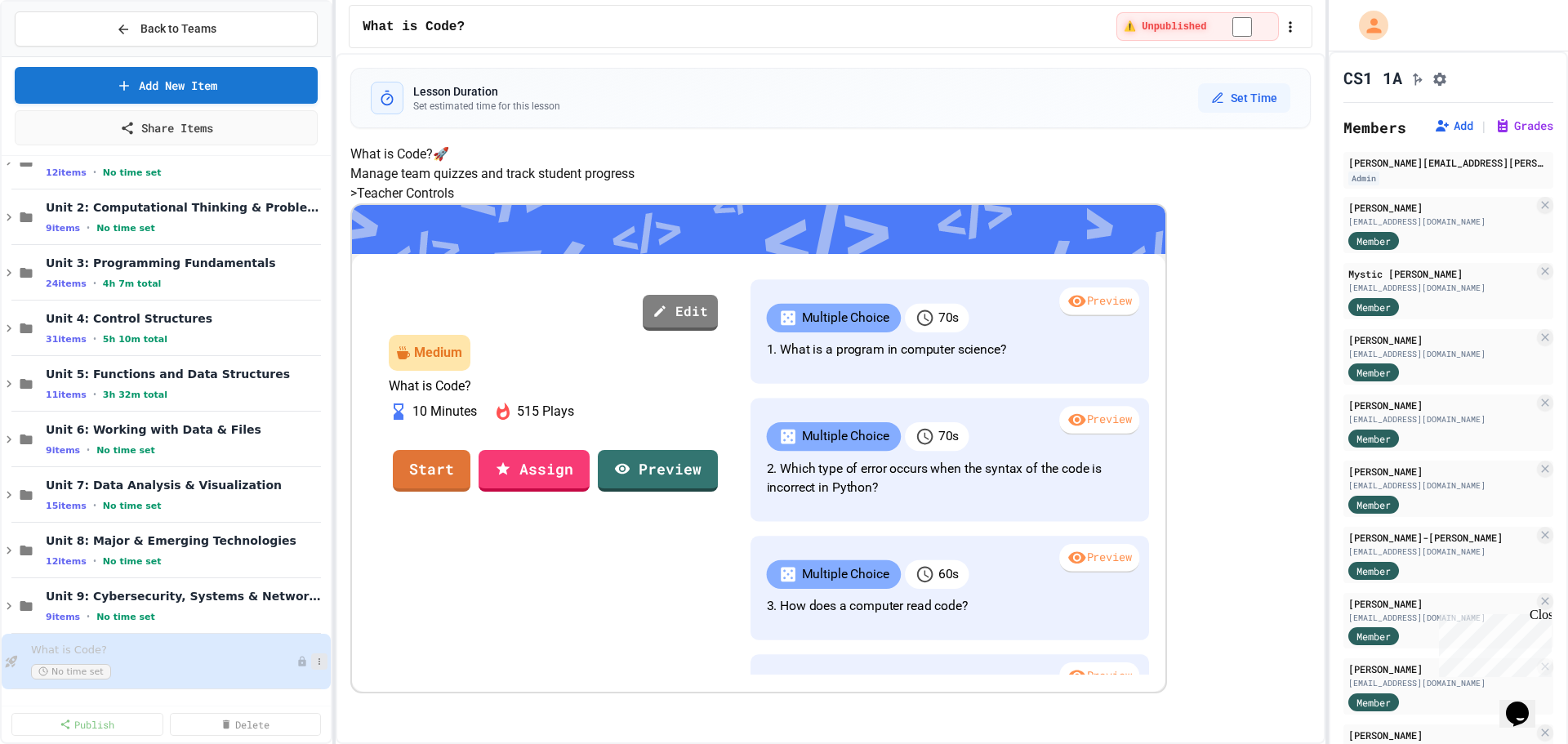
click at [315, 662] on icon at bounding box center [319, 661] width 10 height 10
click at [163, 675] on div at bounding box center [784, 372] width 1568 height 744
click at [201, 68] on link "Add New Item" at bounding box center [165, 84] width 303 height 38
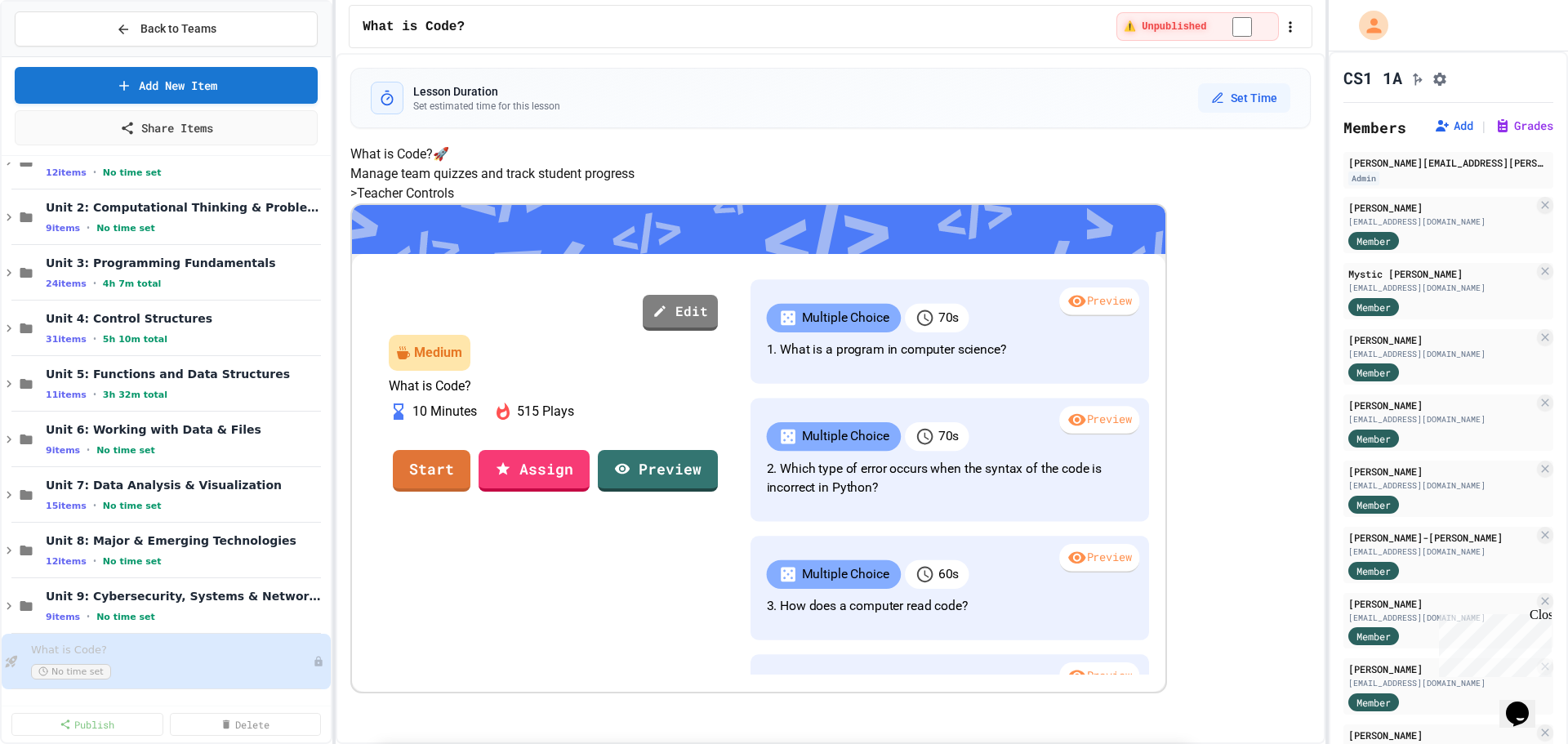
select select "**********"
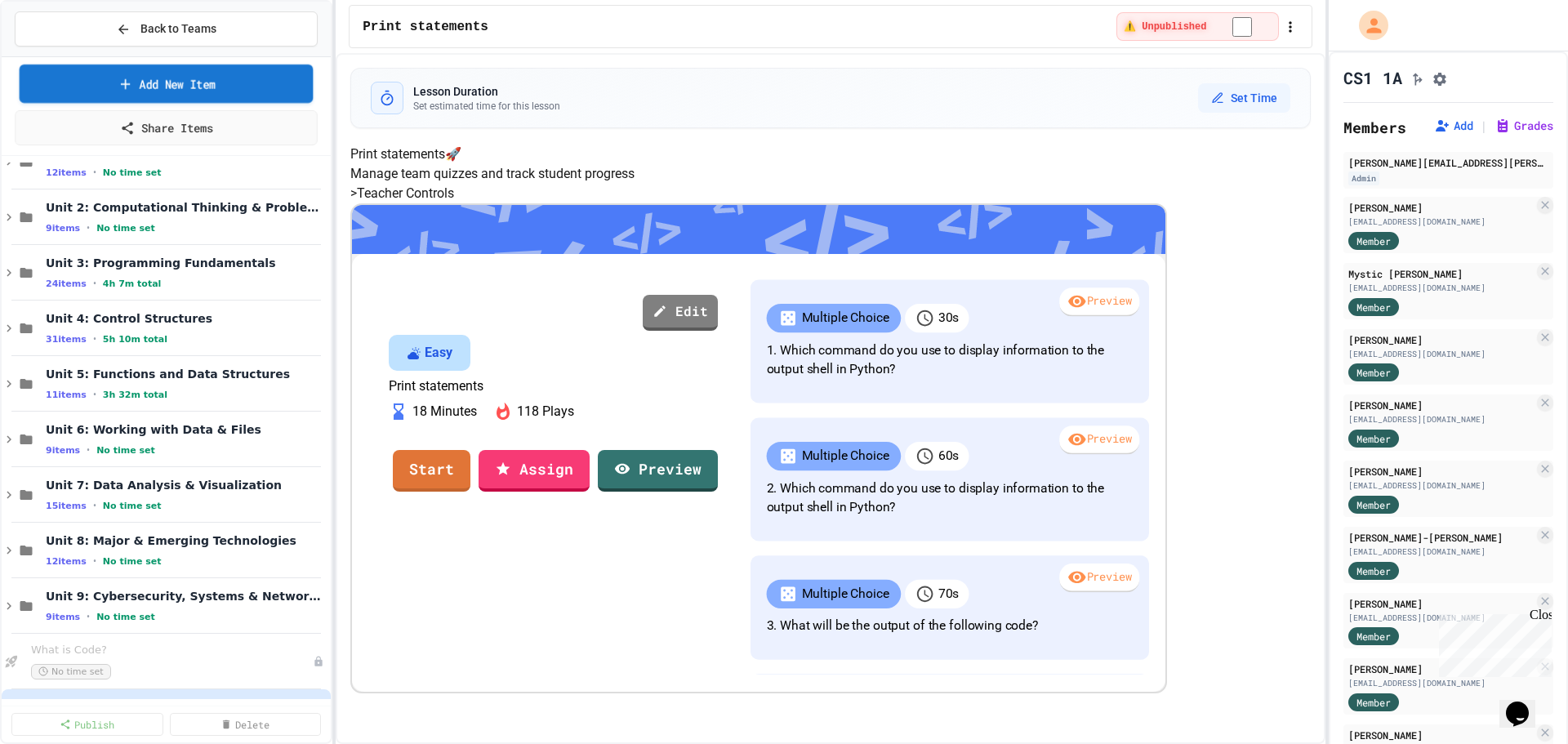
click at [215, 74] on link "Add New Item" at bounding box center [166, 84] width 294 height 38
select select "**********"
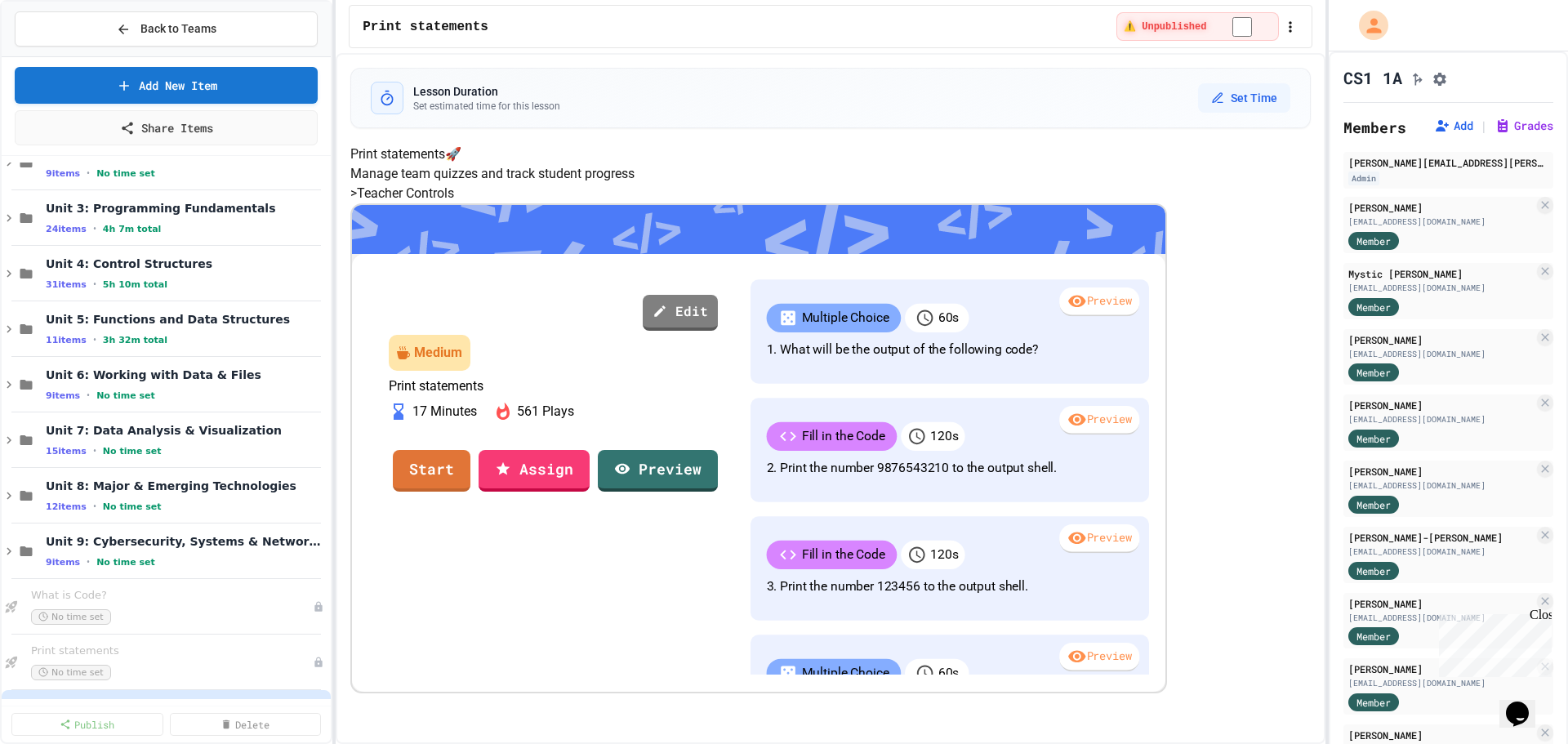
scroll to position [1204, 0]
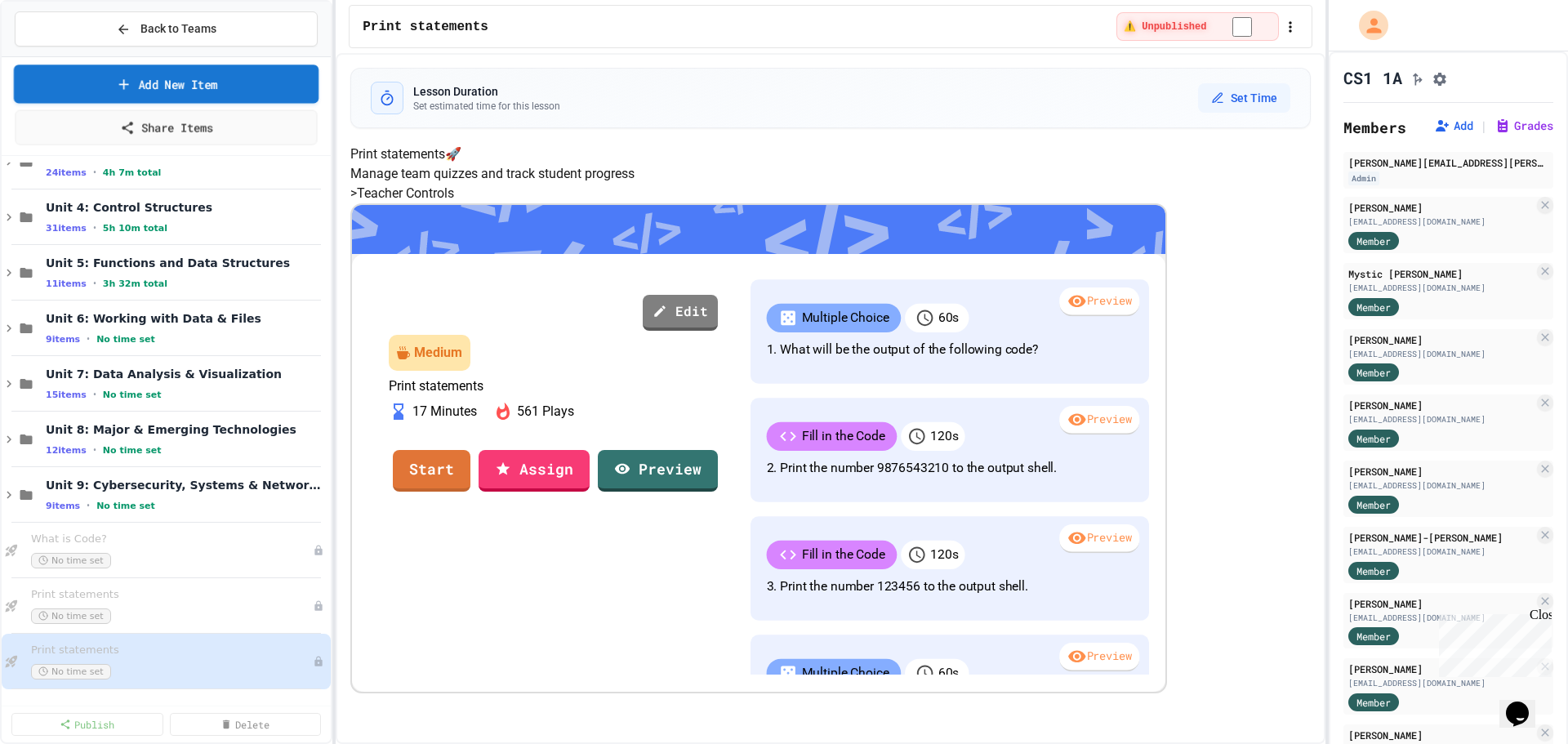
click at [182, 86] on link "Add New Item" at bounding box center [166, 84] width 305 height 38
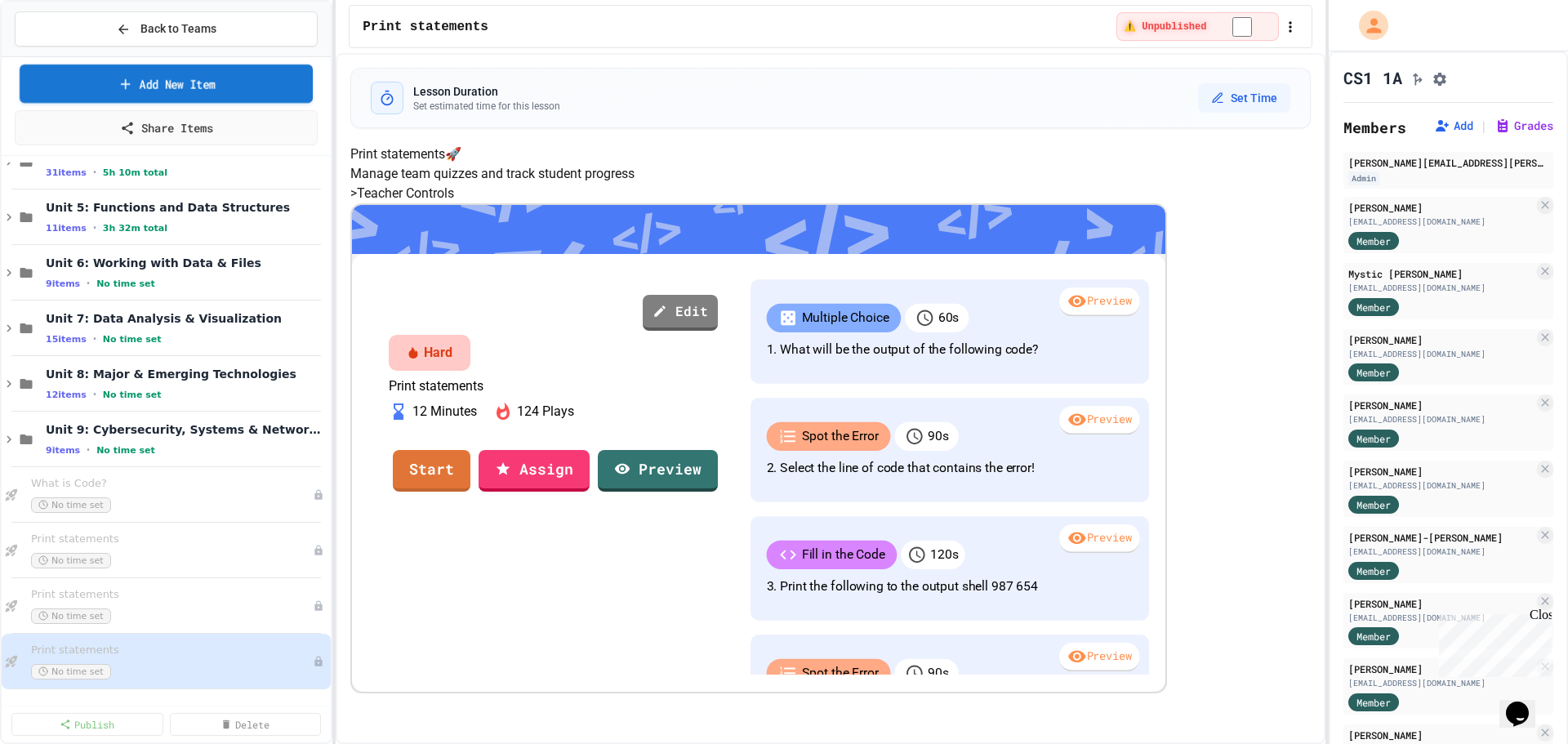
click at [229, 95] on link "Add New Item" at bounding box center [166, 84] width 293 height 38
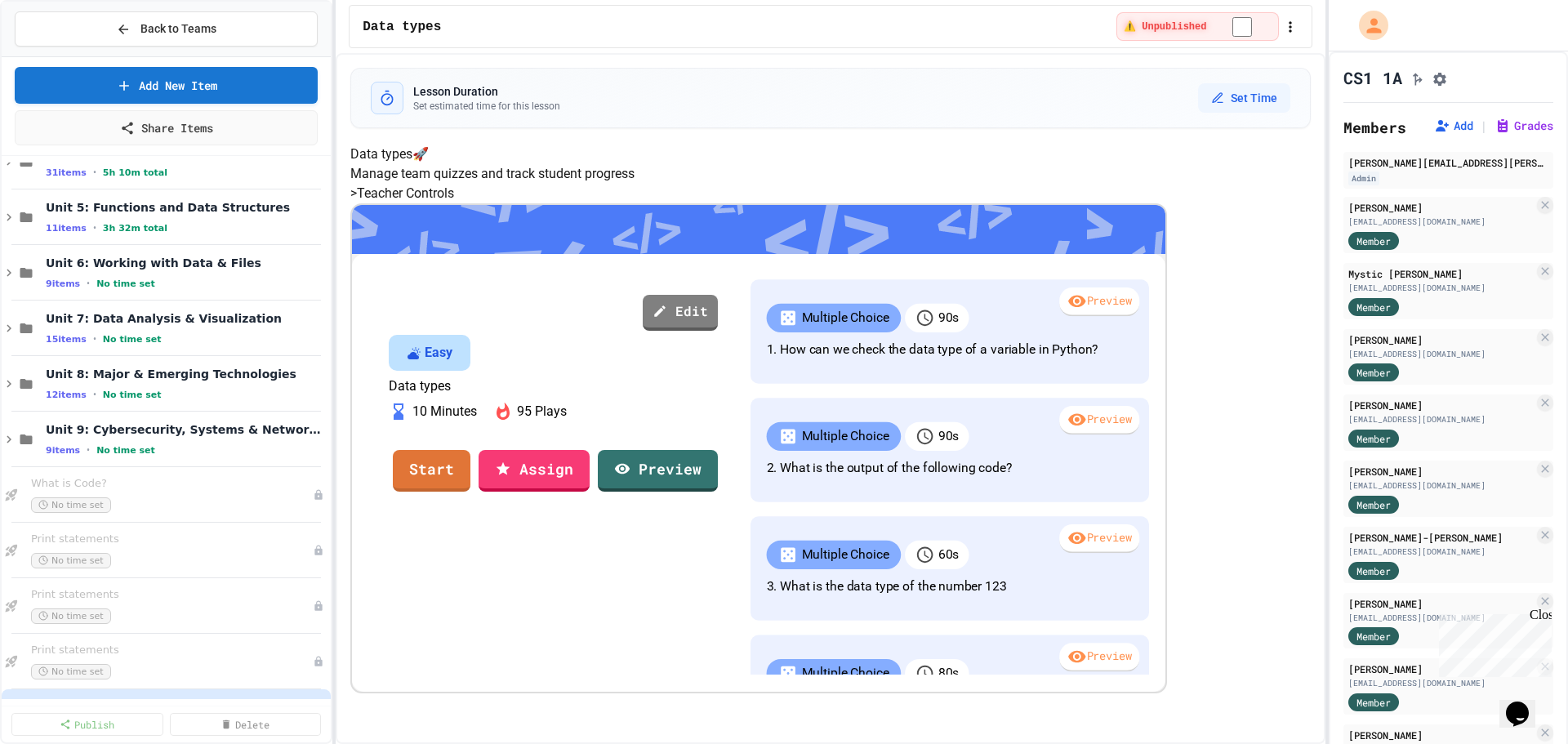
scroll to position [1315, 0]
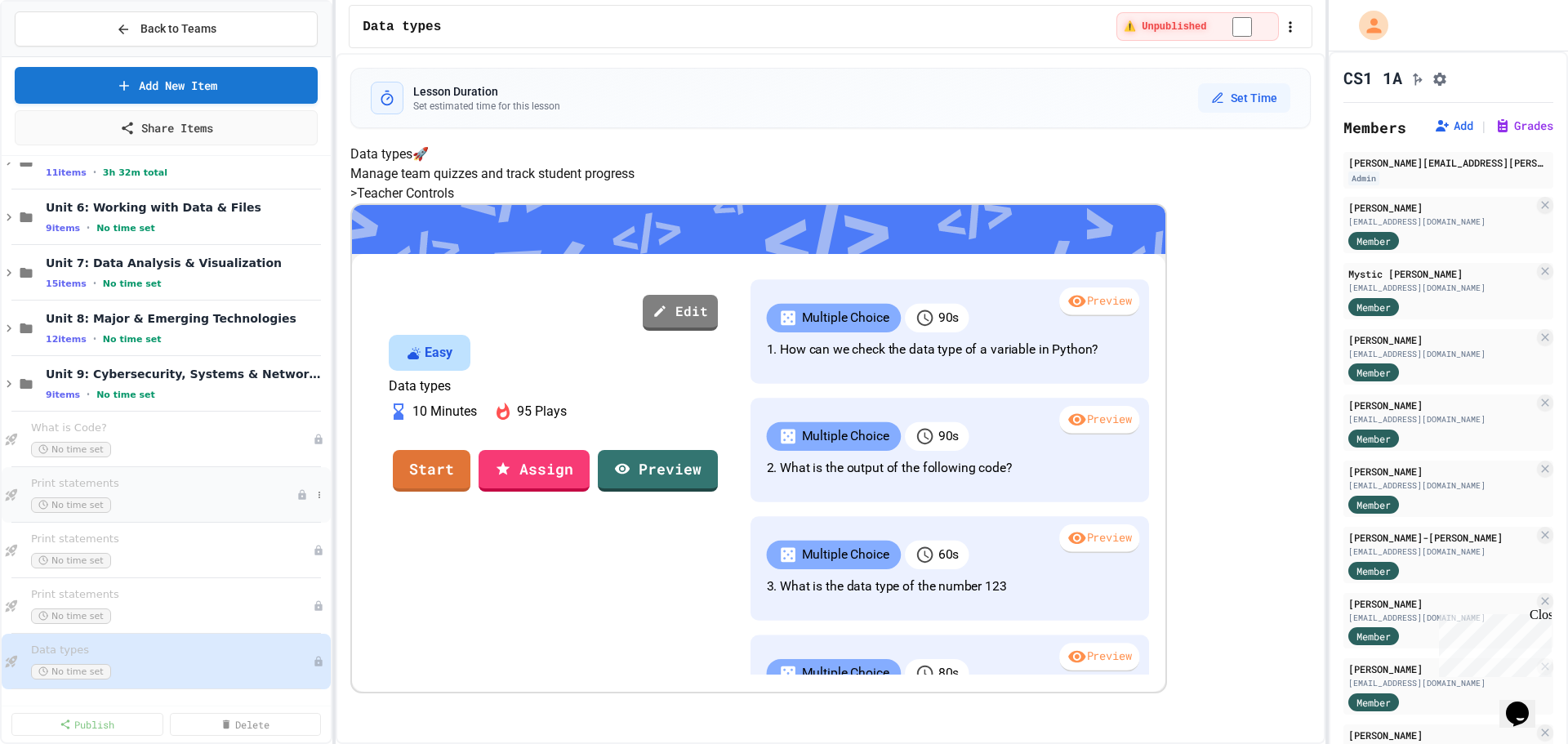
click at [182, 494] on div "Print statements No time set" at bounding box center [163, 495] width 265 height 36
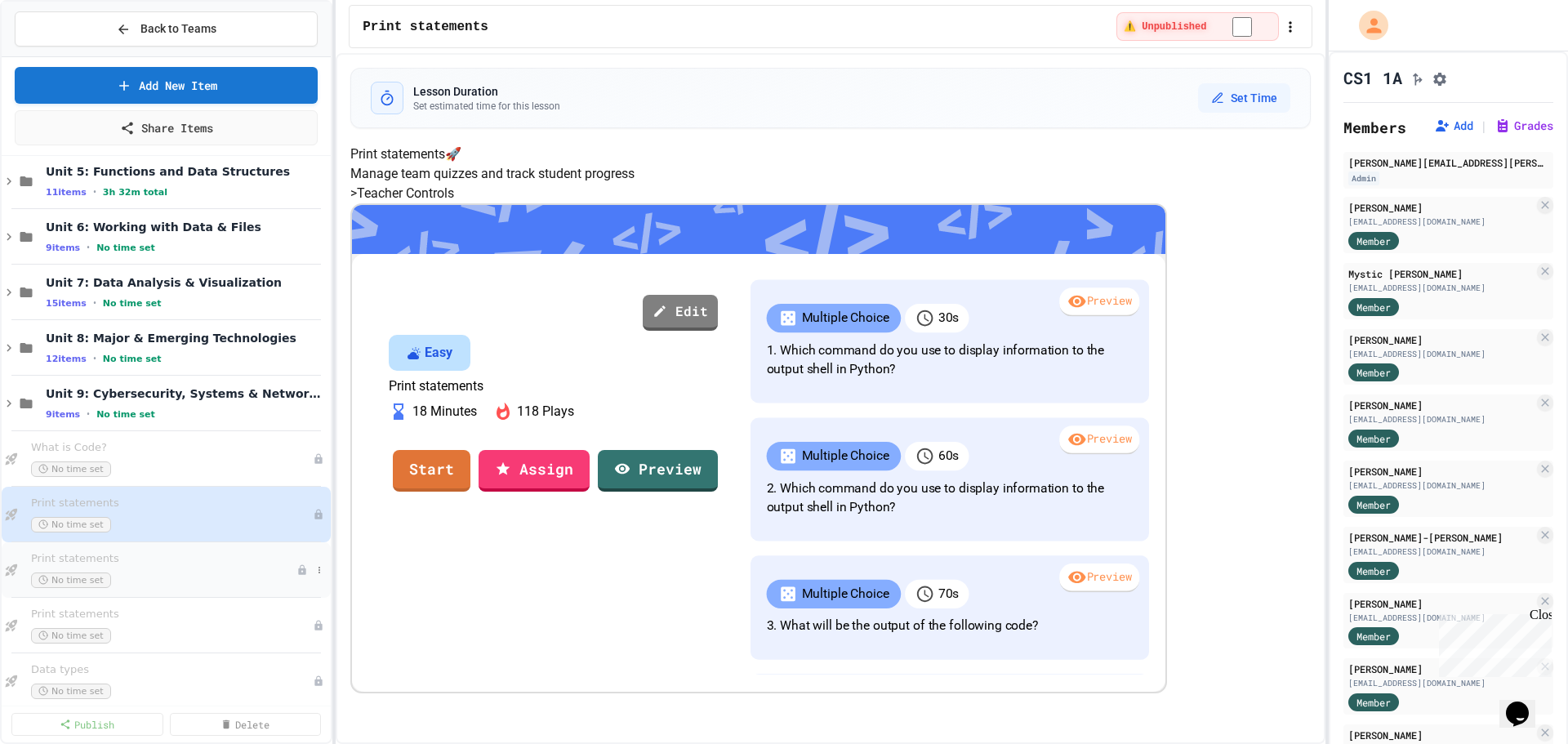
click at [183, 562] on span "Print statements" at bounding box center [163, 559] width 265 height 14
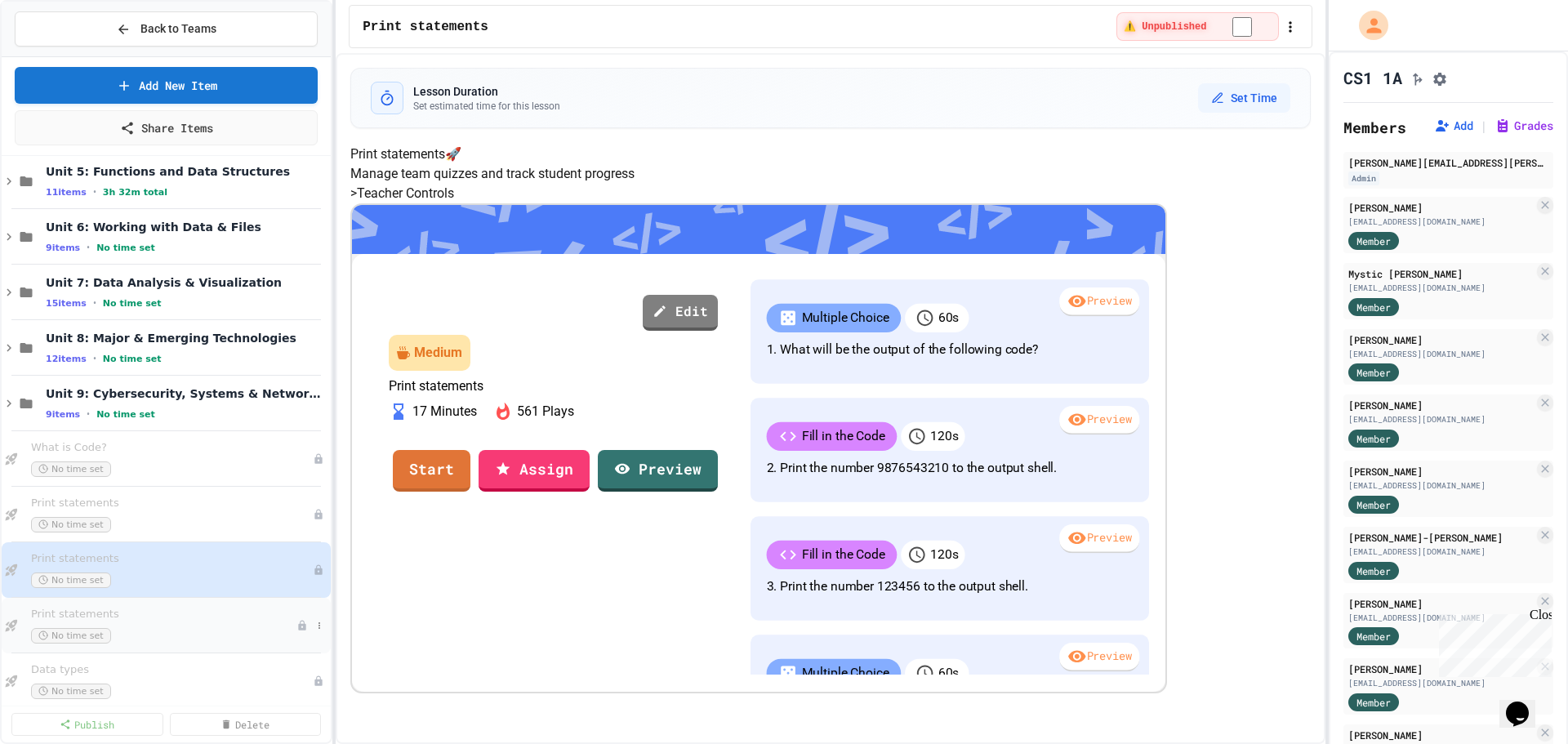
click at [177, 623] on div "Print statements No time set" at bounding box center [163, 625] width 265 height 36
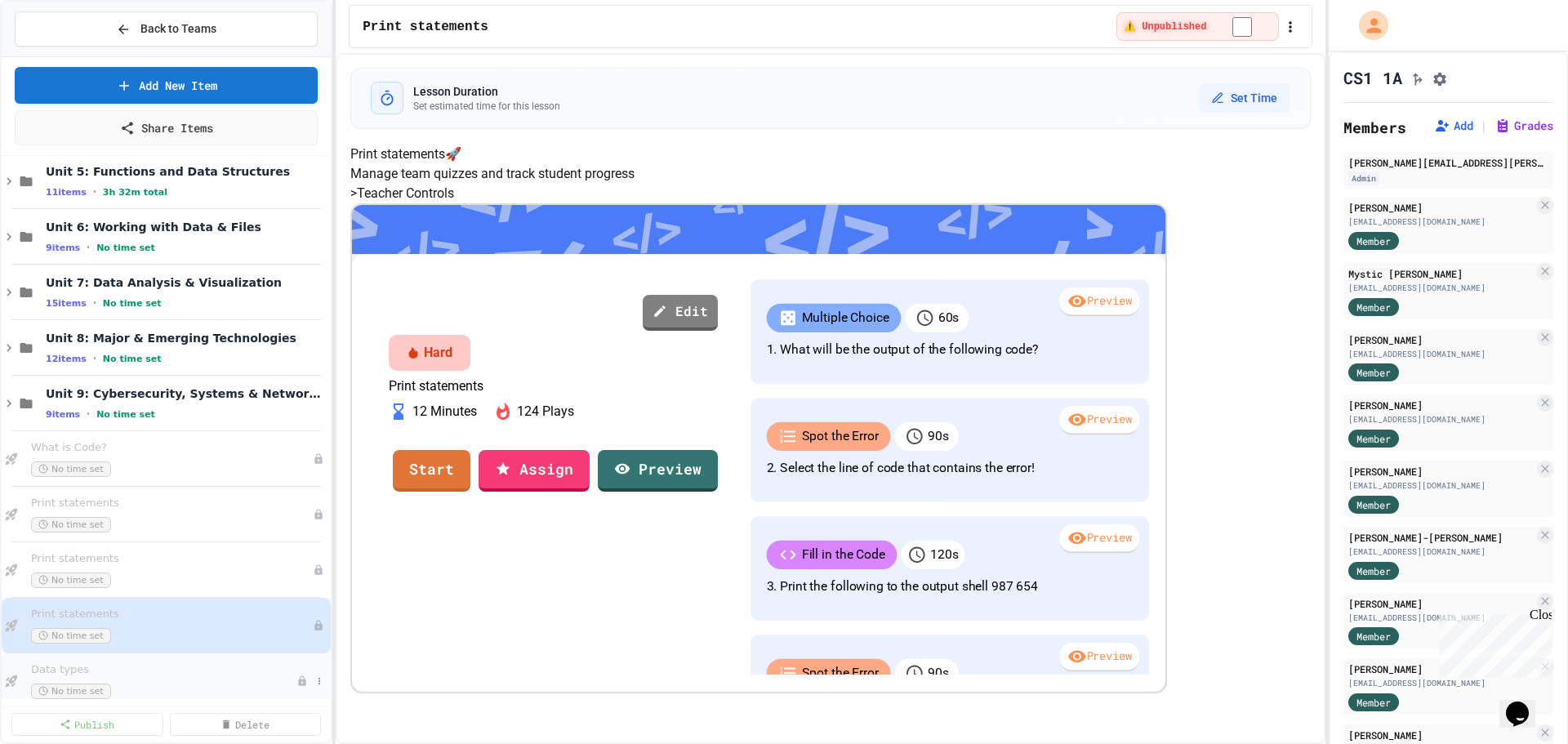
click at [171, 677] on div "Data types No time set" at bounding box center [163, 681] width 265 height 36
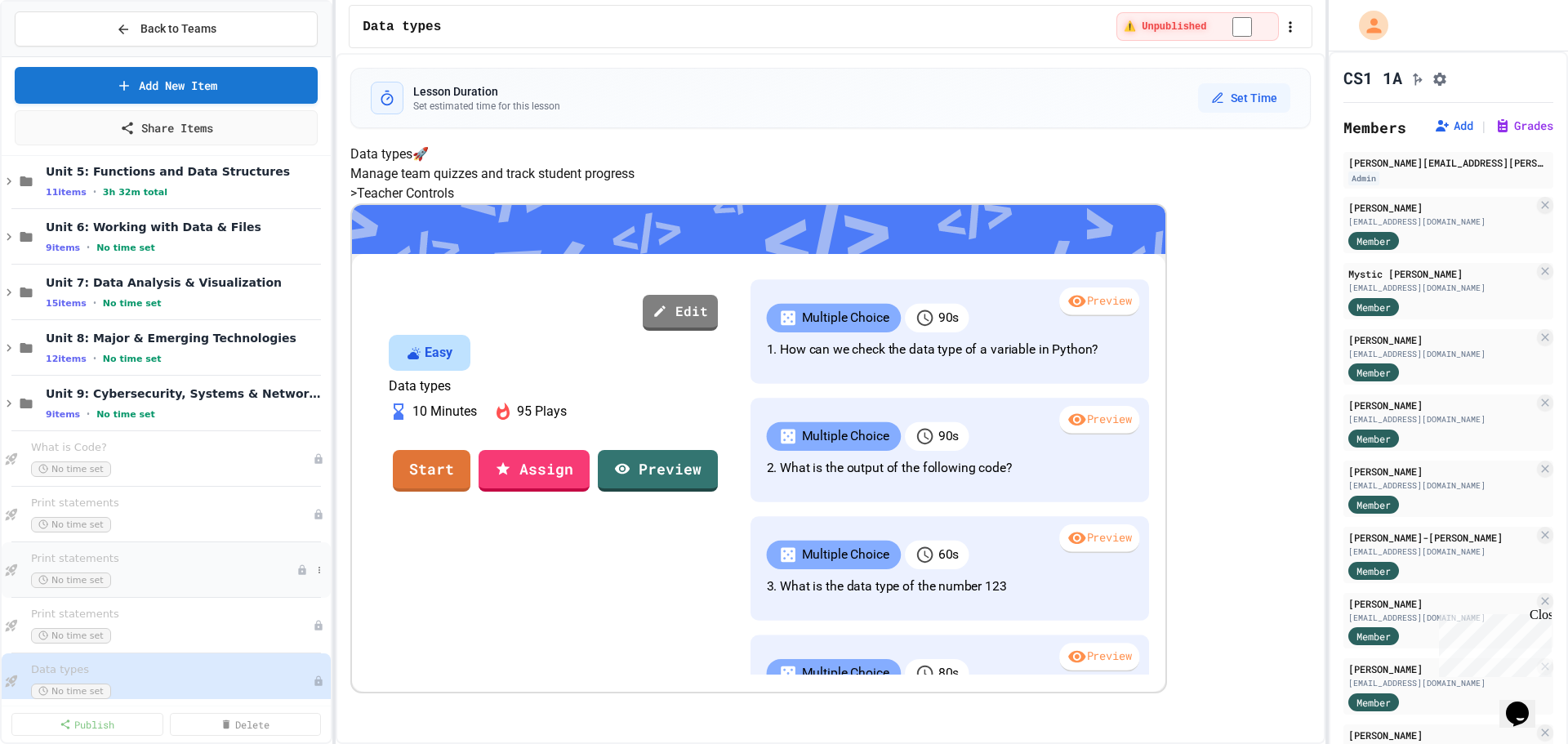
scroll to position [1315, 0]
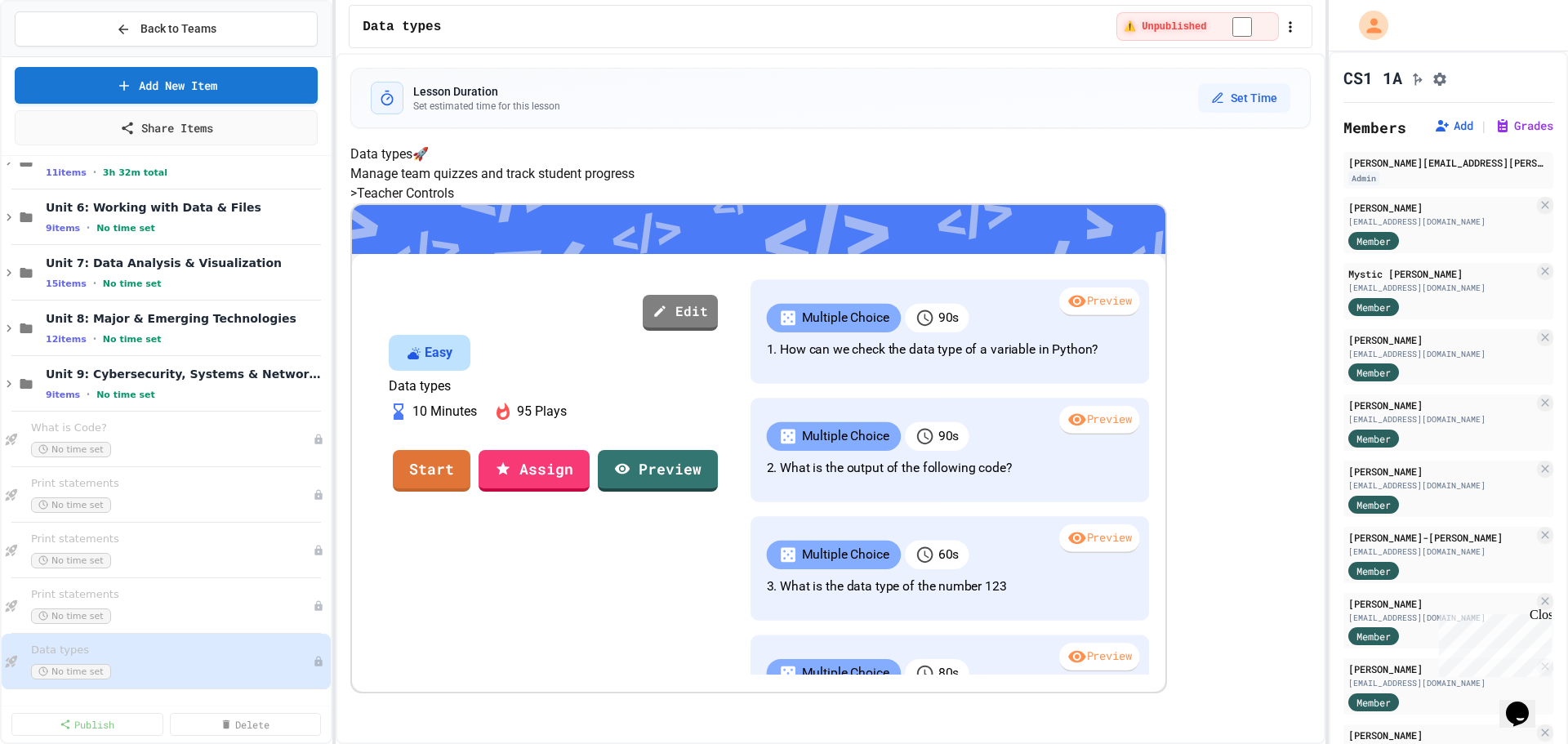
click at [698, 28] on div "Data types" at bounding box center [736, 27] width 747 height 20
click at [238, 433] on span "What is Code?" at bounding box center [163, 428] width 265 height 14
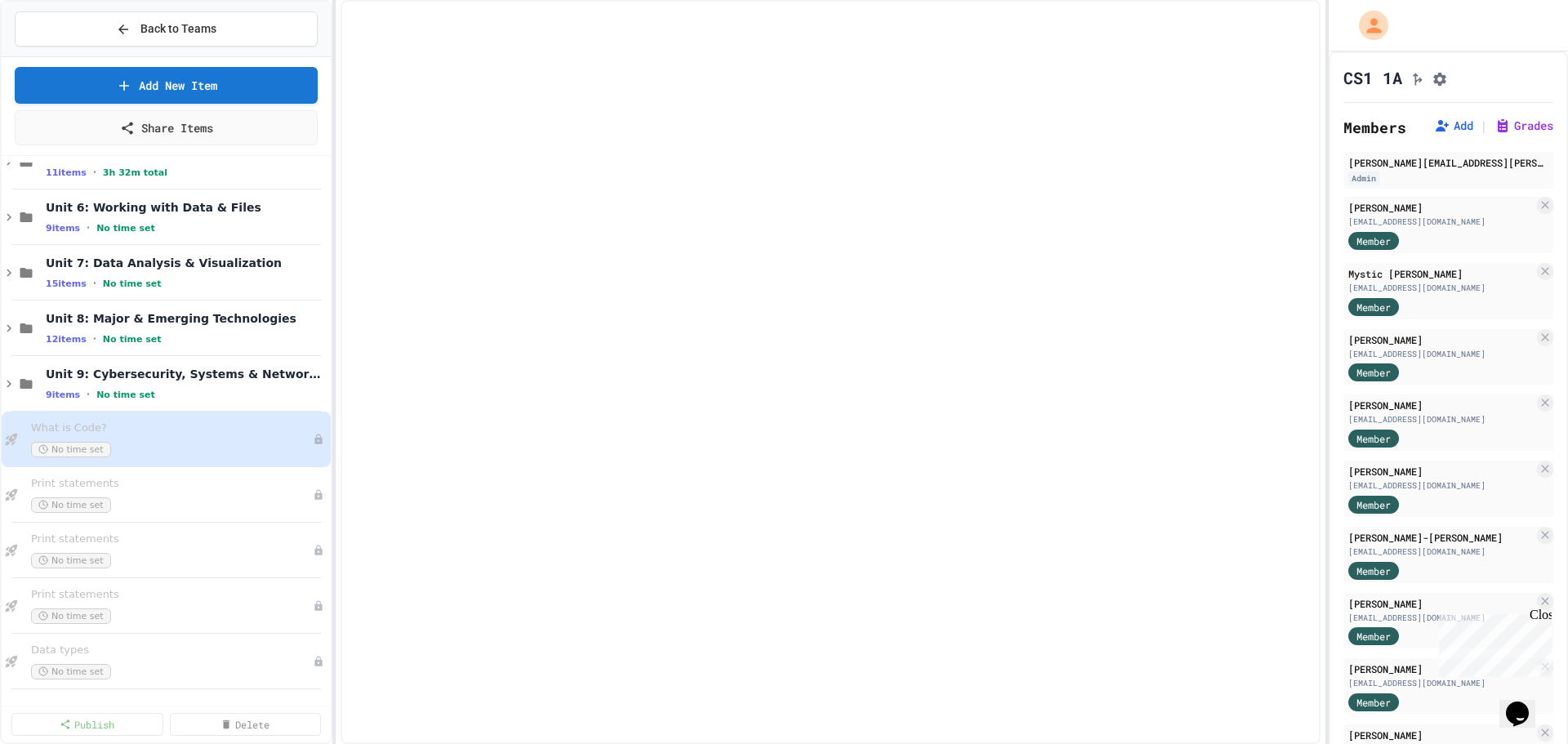
scroll to position [1296, 0]
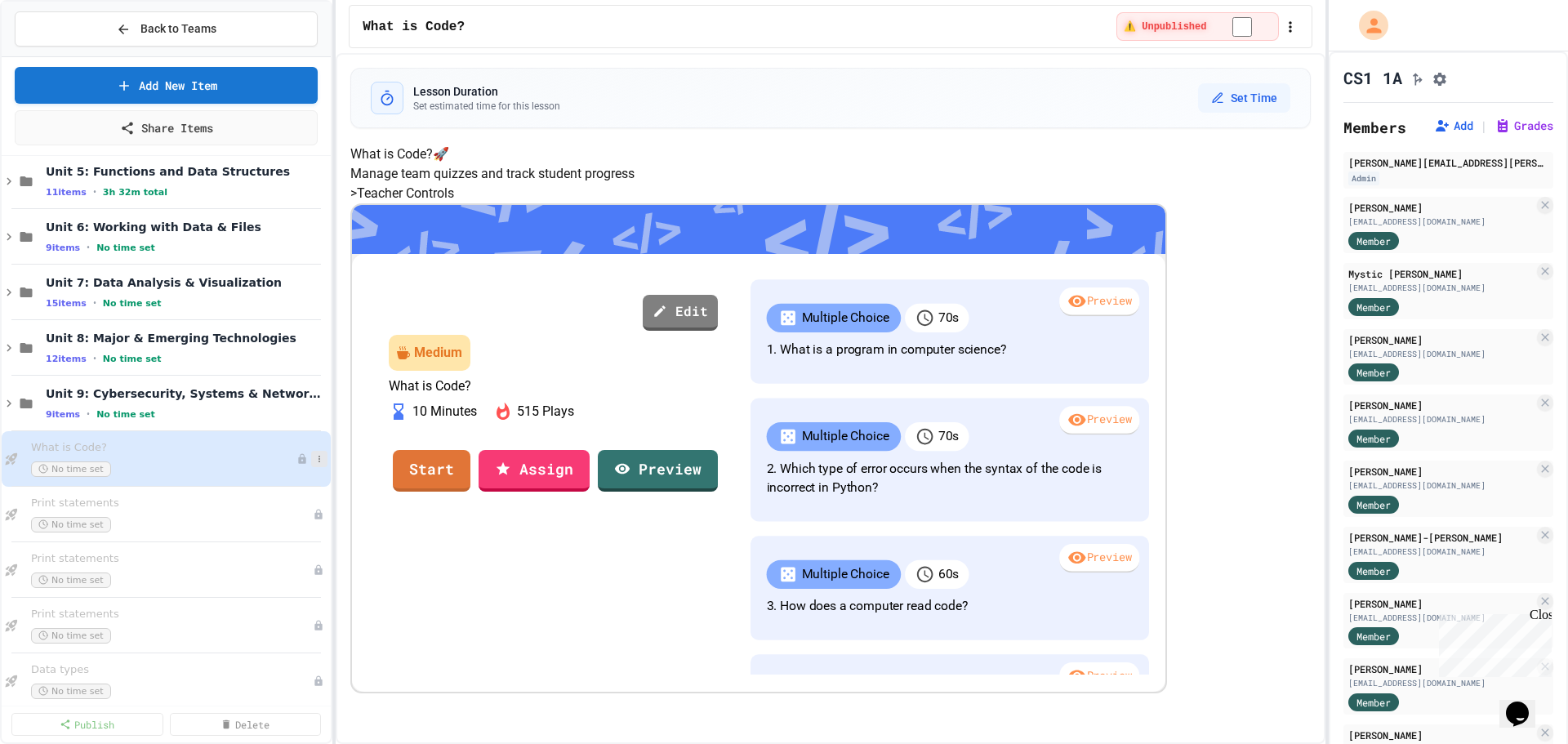
click at [315, 456] on icon at bounding box center [319, 459] width 10 height 10
click at [419, 444] on div at bounding box center [784, 372] width 1568 height 744
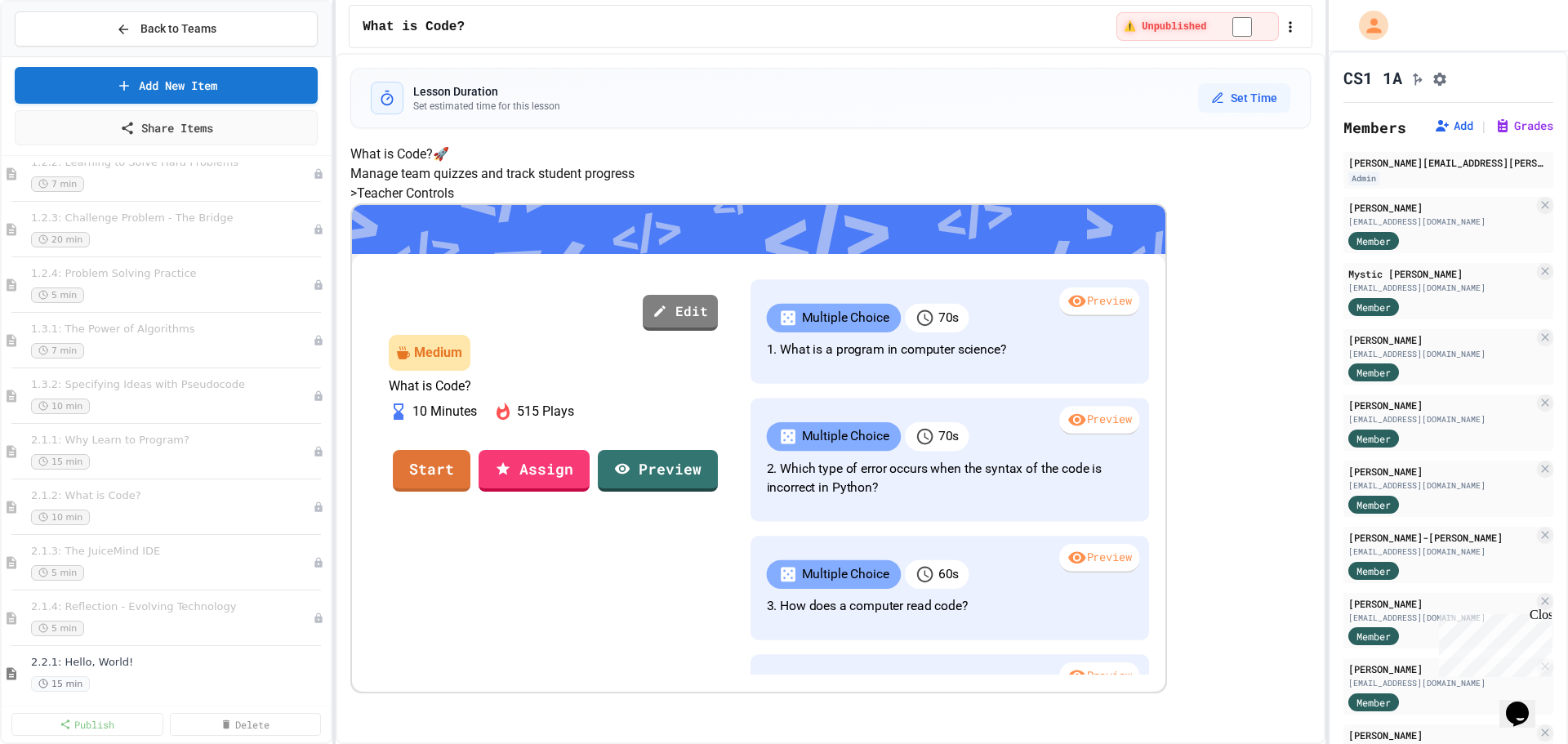
scroll to position [0, 0]
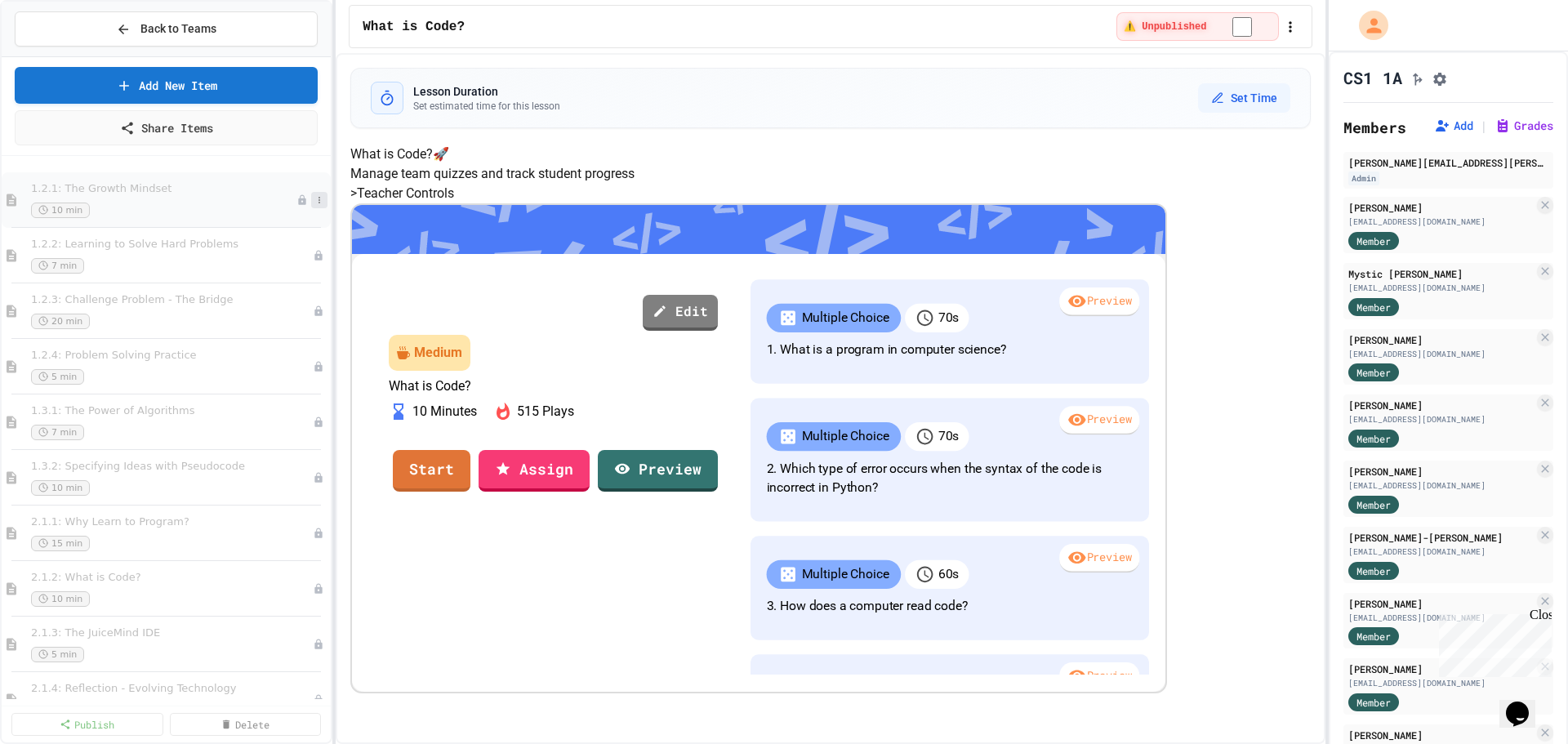
click at [315, 198] on icon at bounding box center [319, 200] width 10 height 10
click at [392, 200] on div at bounding box center [784, 372] width 1568 height 744
click at [249, 190] on span "1.2.1: The Growth Mindset" at bounding box center [163, 189] width 265 height 14
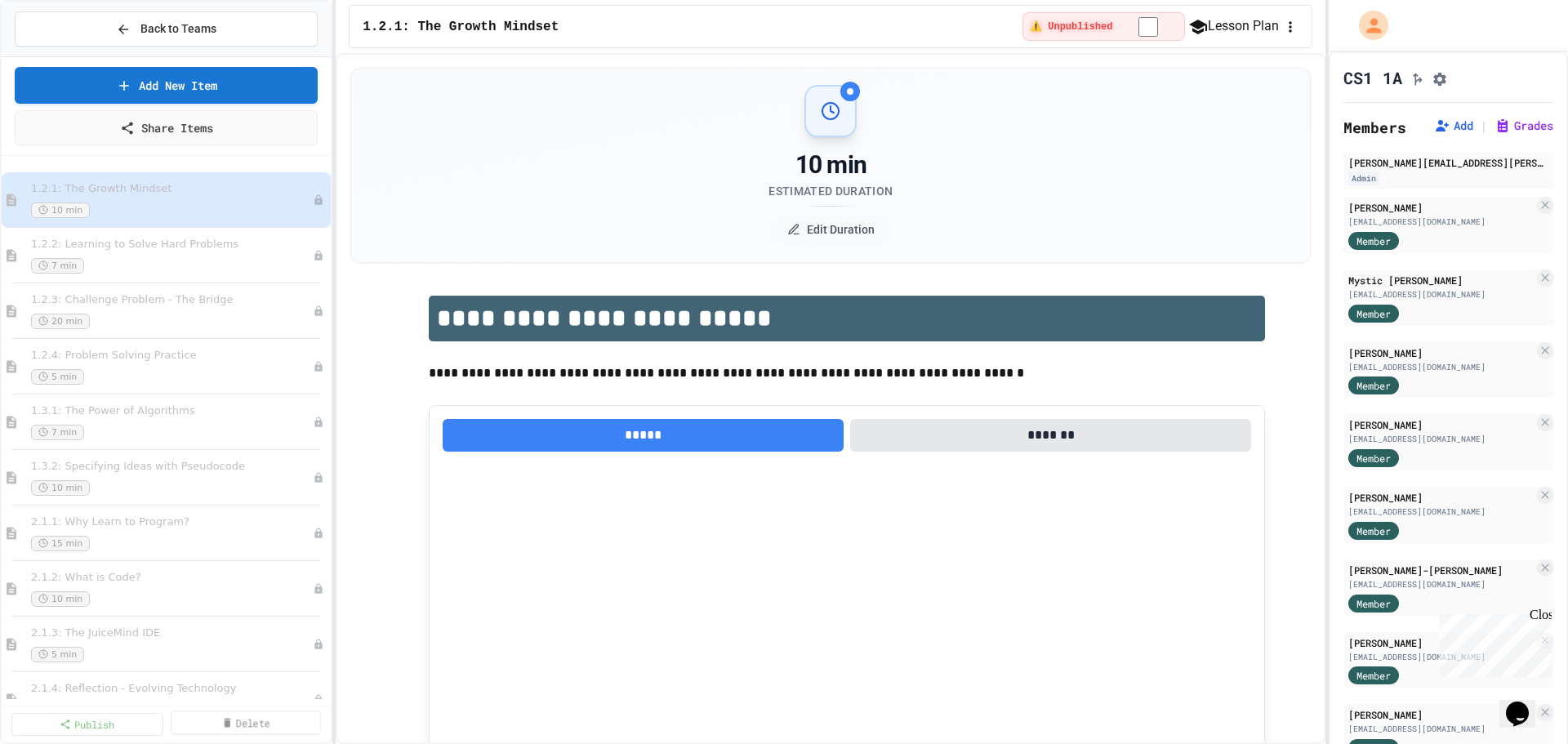
click at [252, 722] on link "Delete" at bounding box center [245, 721] width 149 height 24
click at [267, 725] on link "11 Selected" at bounding box center [245, 721] width 149 height 24
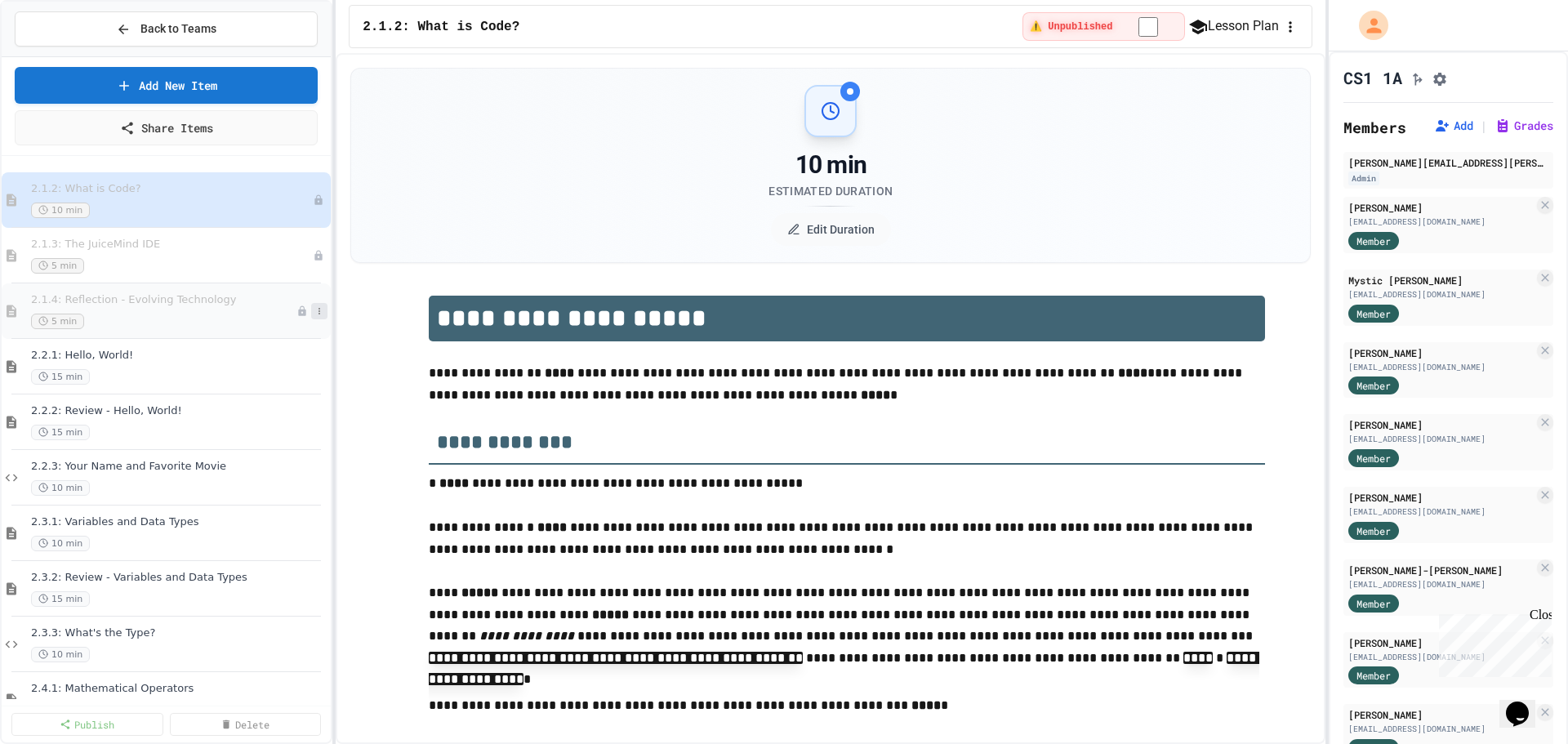
click at [315, 311] on icon at bounding box center [319, 311] width 10 height 10
click at [278, 429] on button "Delete" at bounding box center [275, 429] width 125 height 29
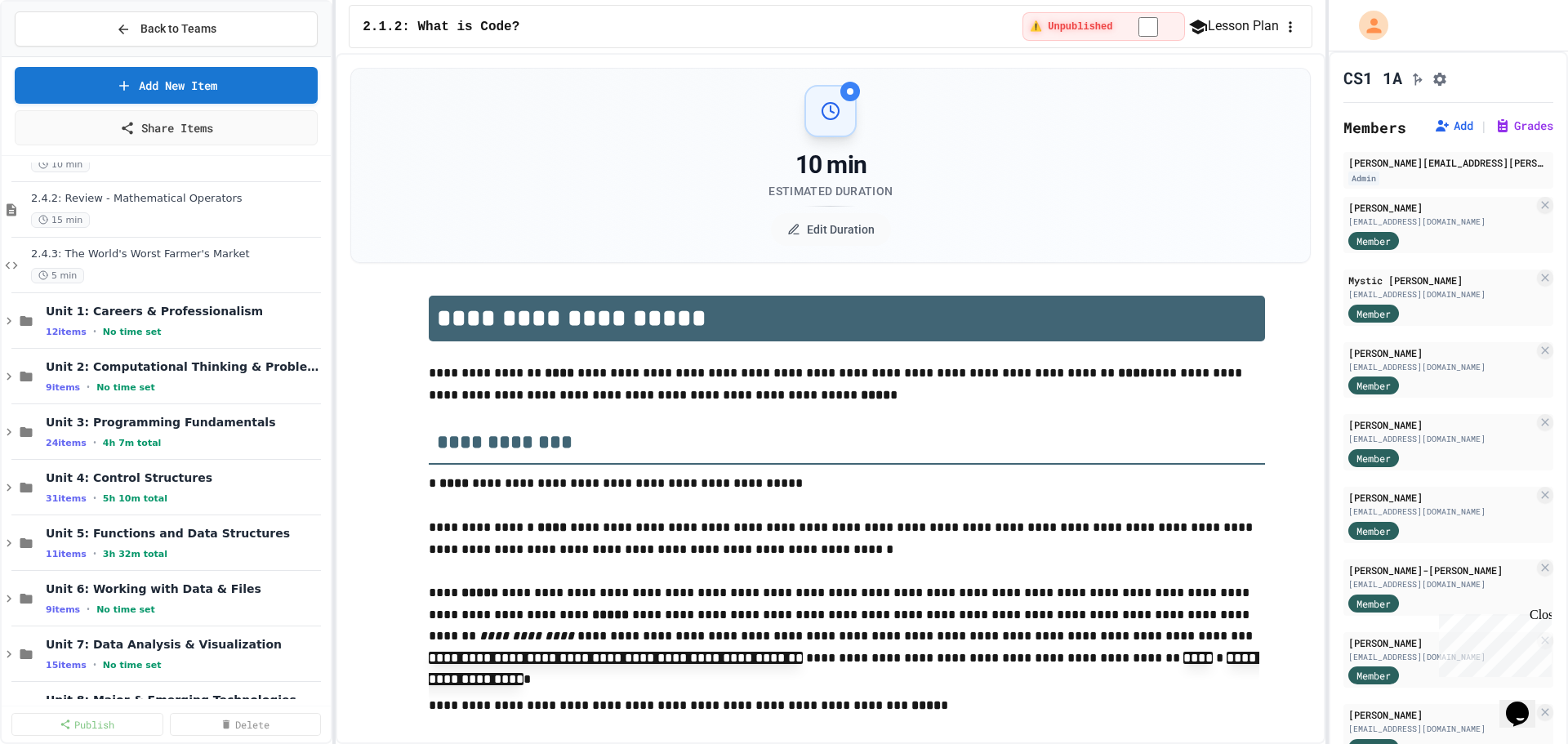
scroll to position [571, 0]
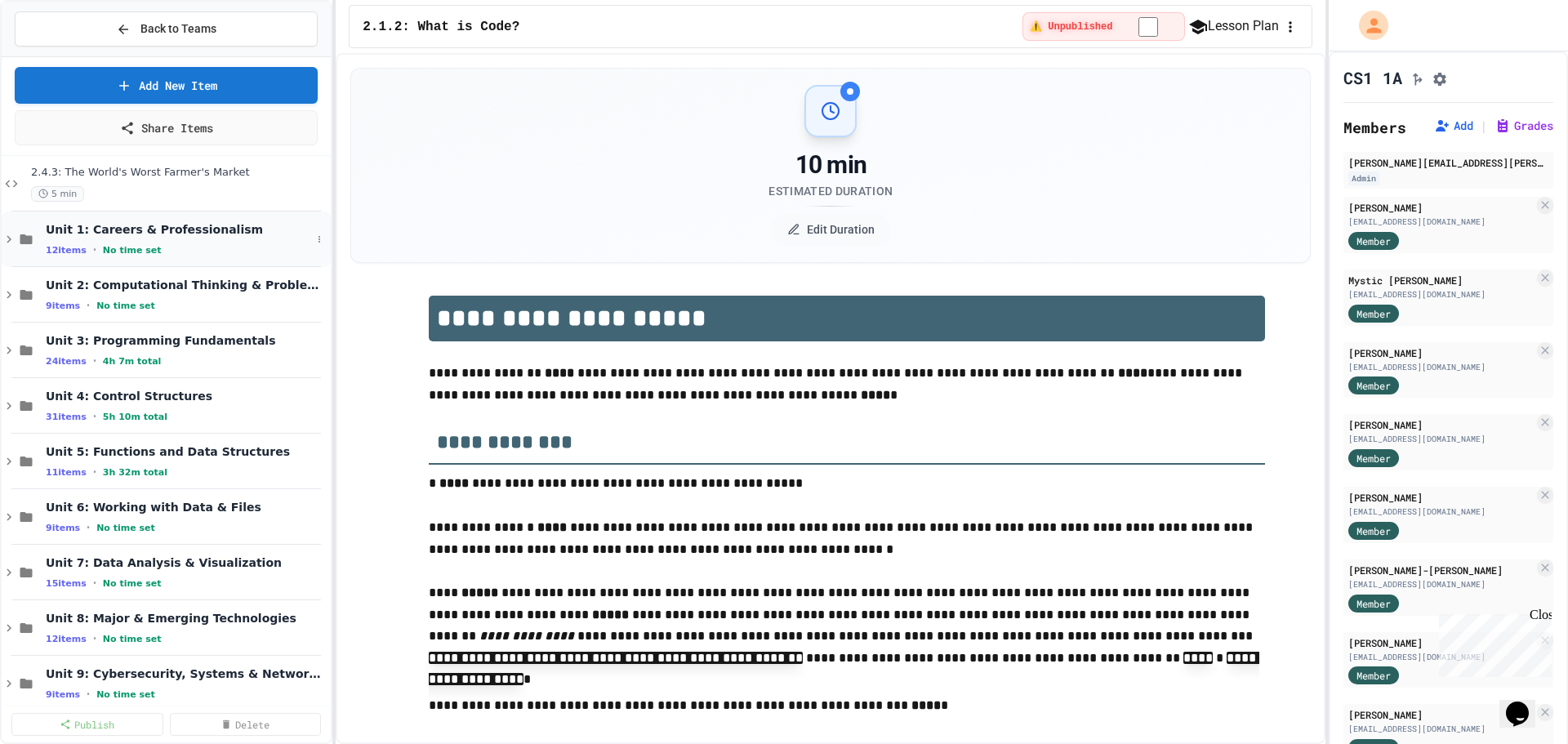
click at [10, 240] on icon at bounding box center [9, 239] width 5 height 8
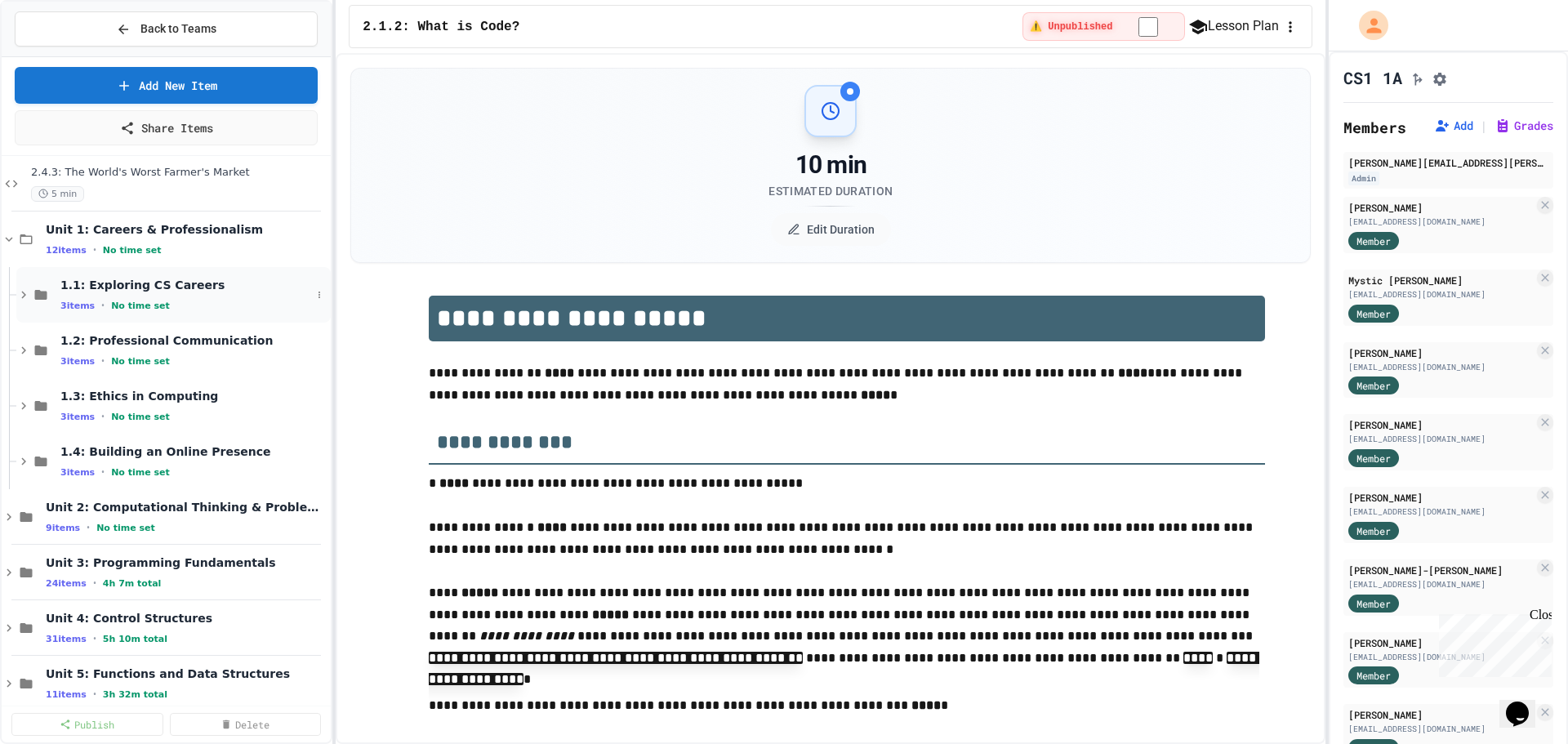
click at [30, 298] on icon at bounding box center [23, 294] width 14 height 14
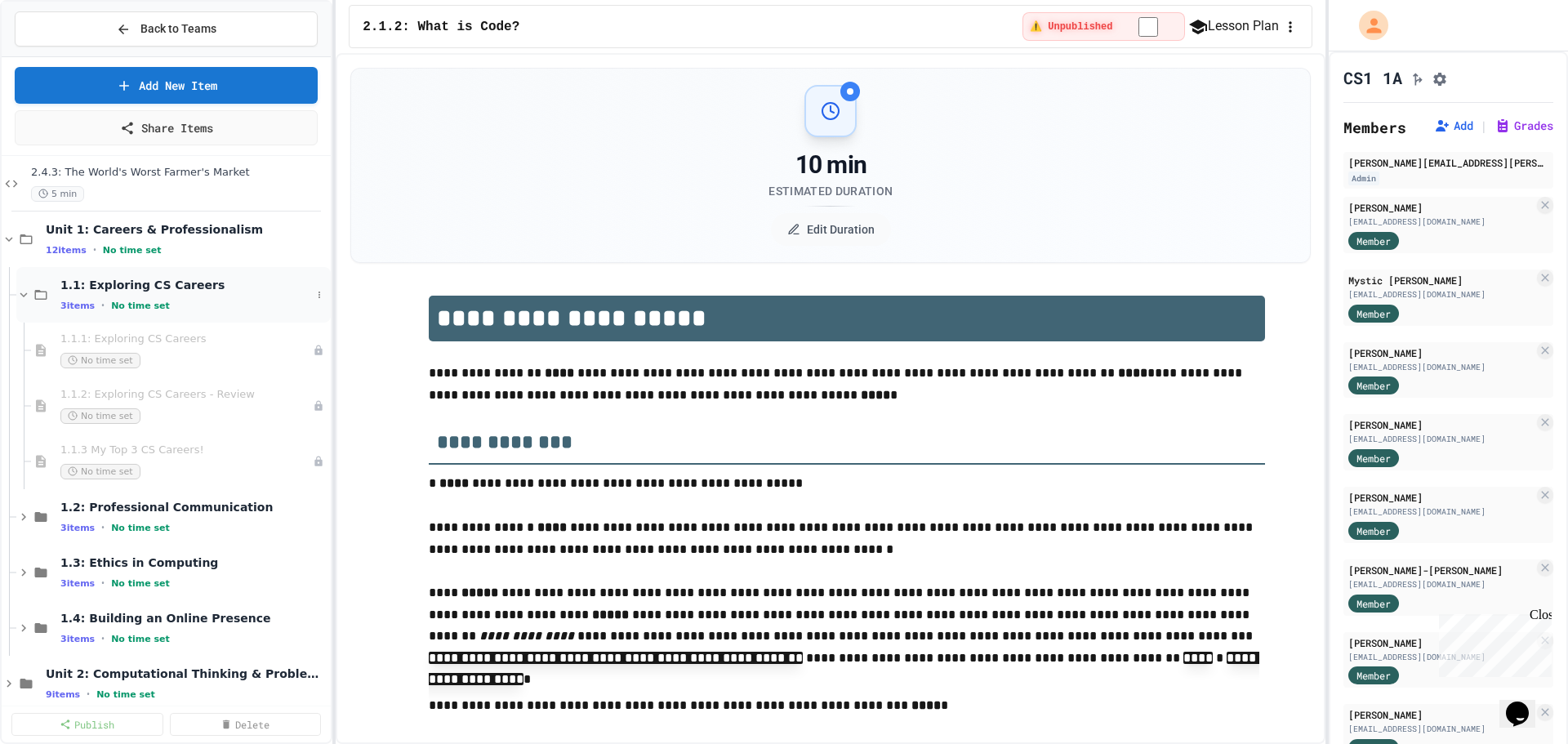
click at [30, 296] on icon at bounding box center [23, 294] width 14 height 14
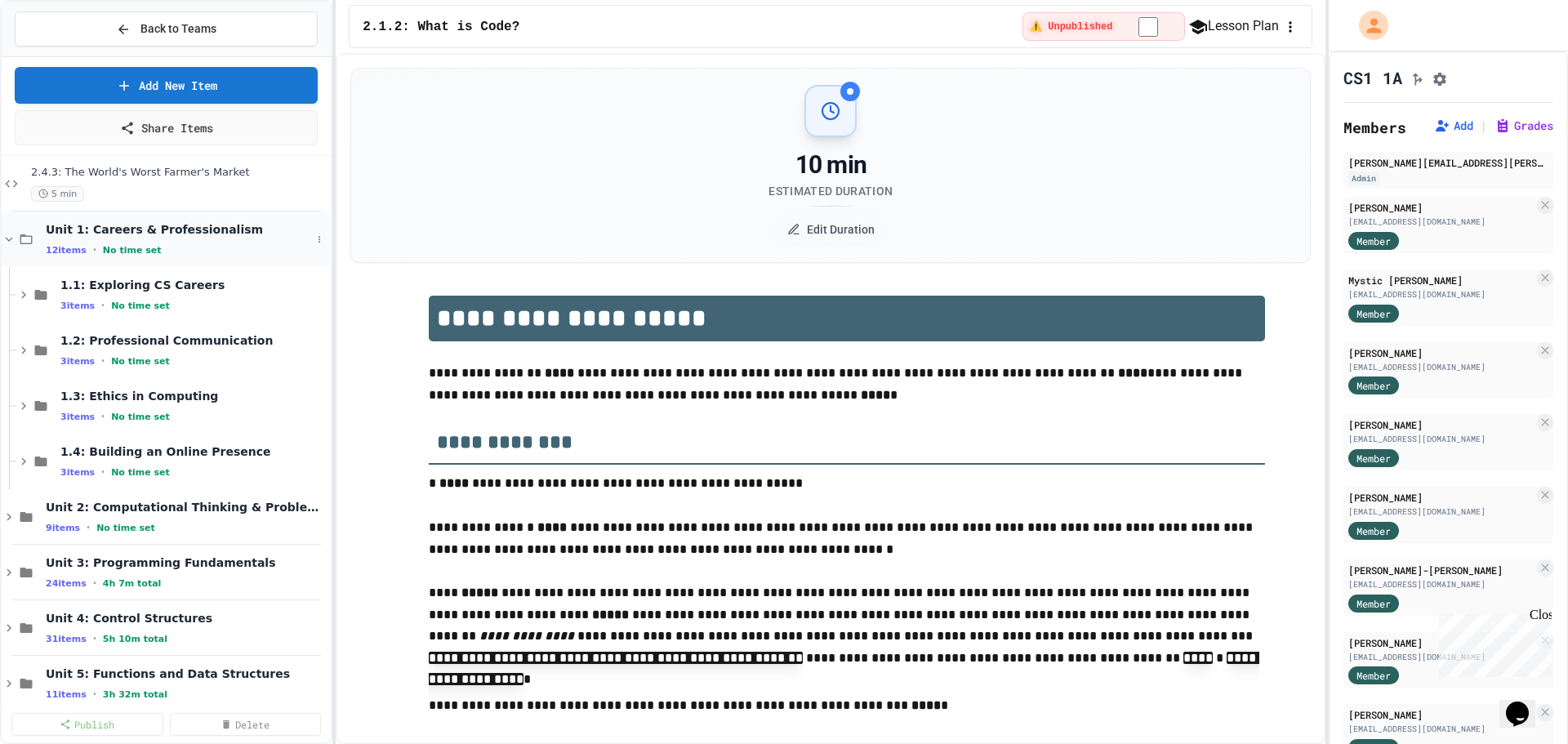
click at [9, 238] on icon at bounding box center [9, 238] width 14 height 14
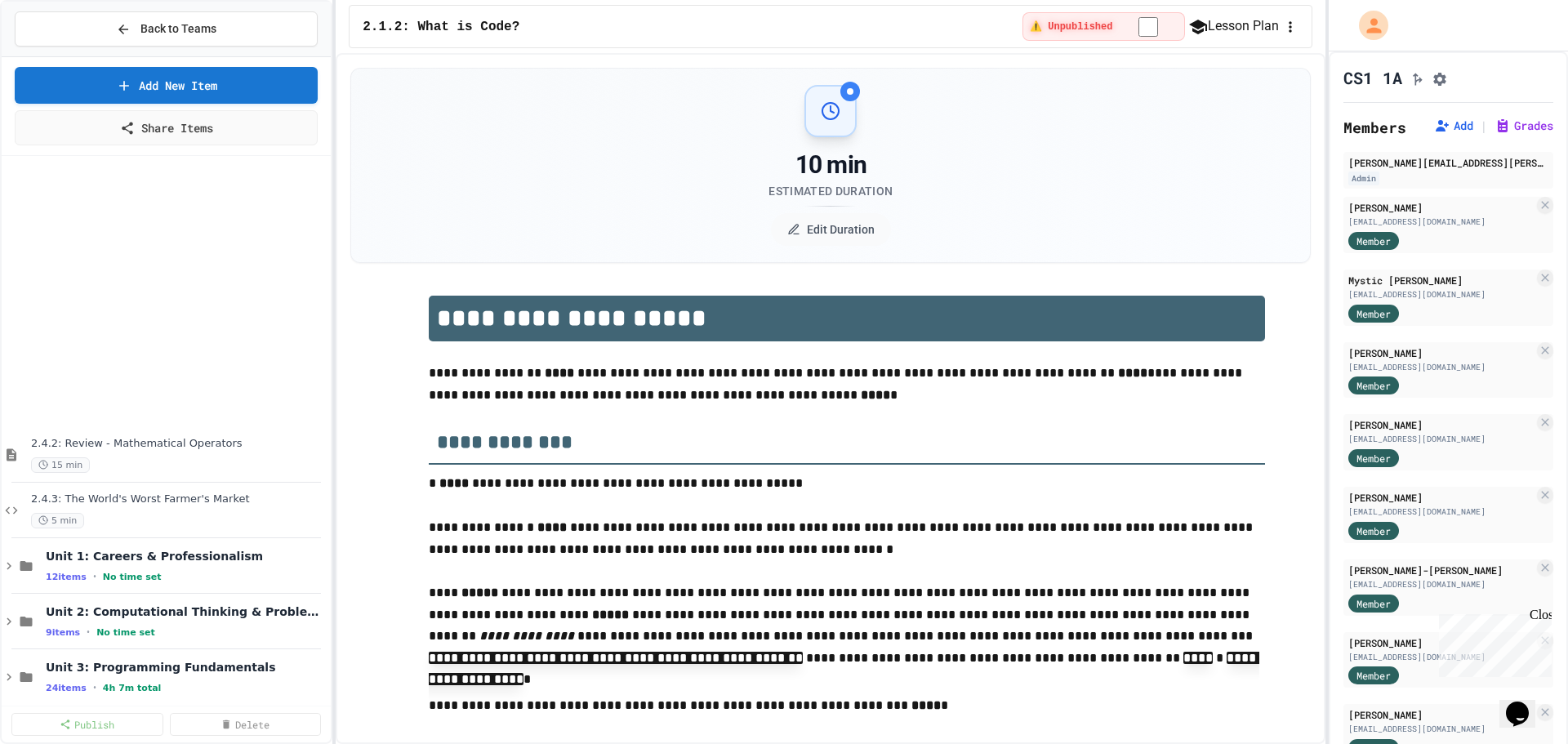
scroll to position [649, 0]
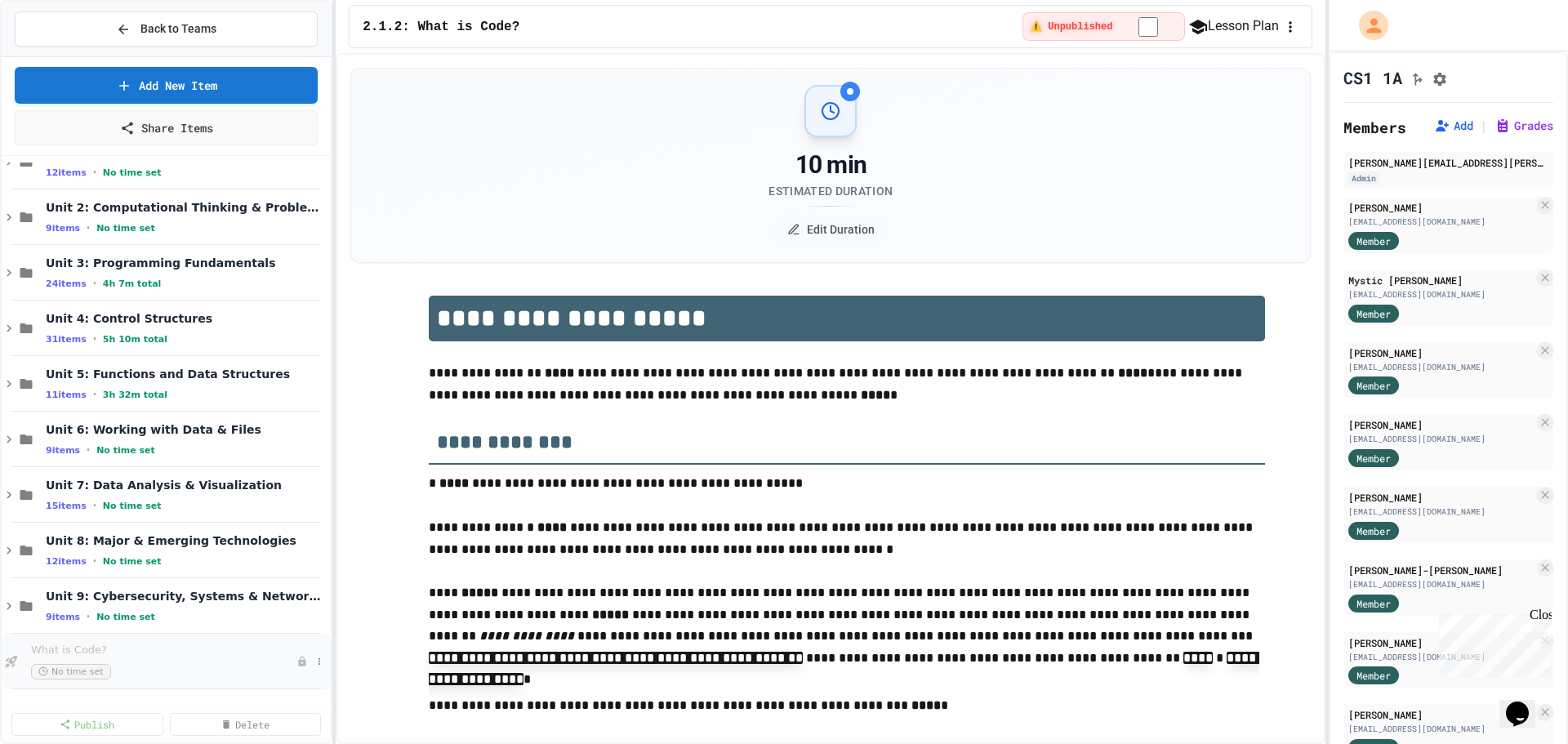
click at [201, 662] on div "What is Code? No time set" at bounding box center [163, 661] width 265 height 36
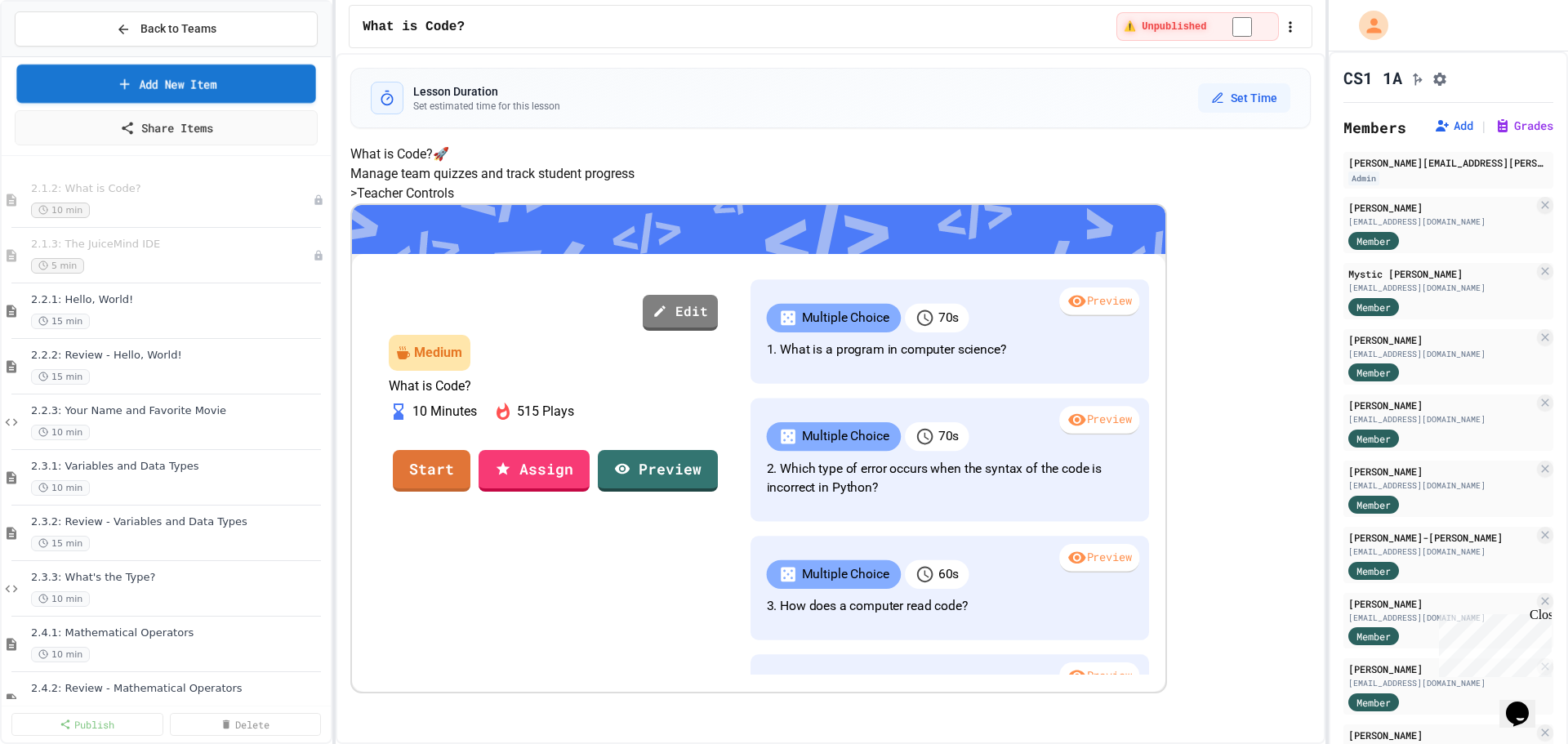
click at [214, 89] on link "Add New Item" at bounding box center [165, 84] width 299 height 38
select select "**********"
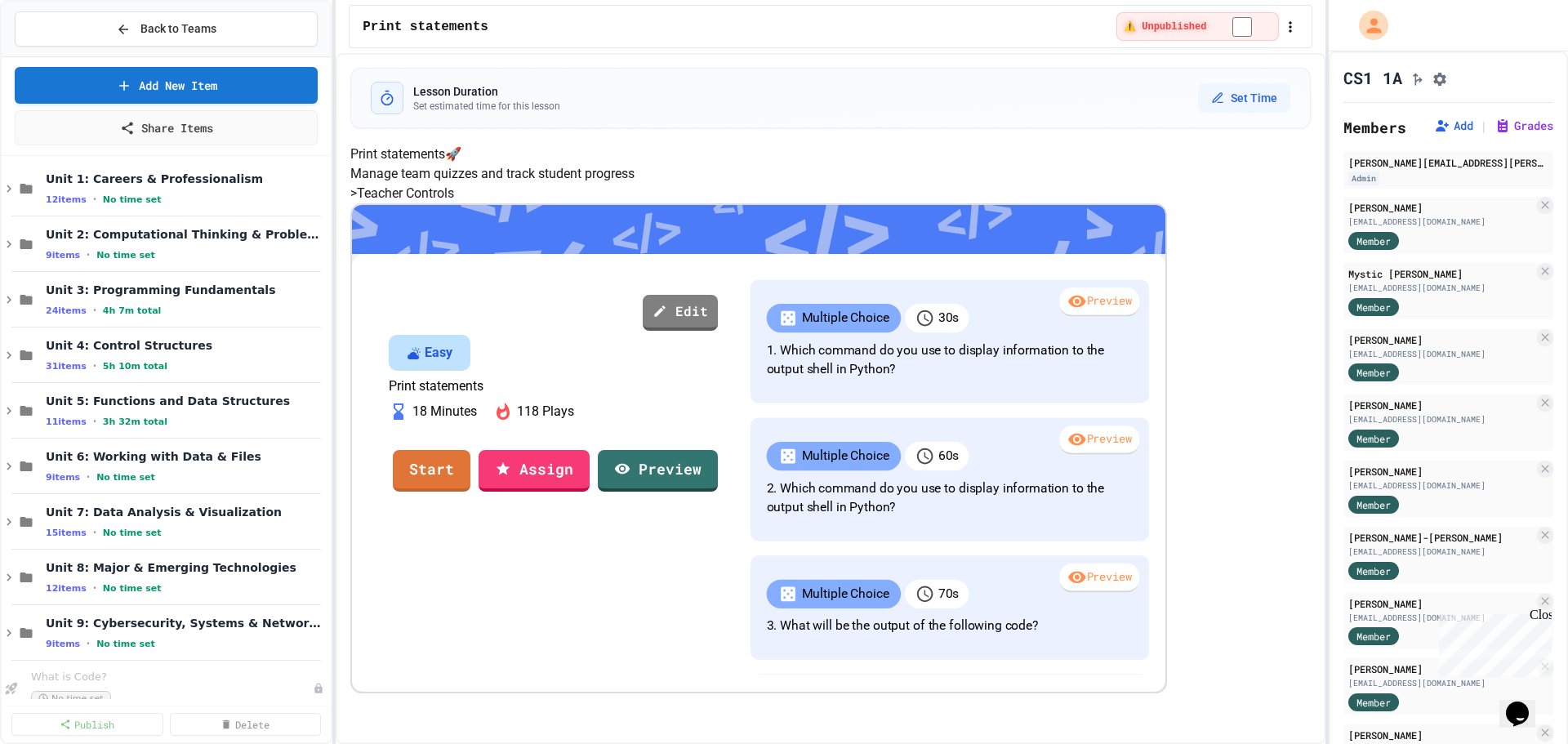
scroll to position [704, 0]
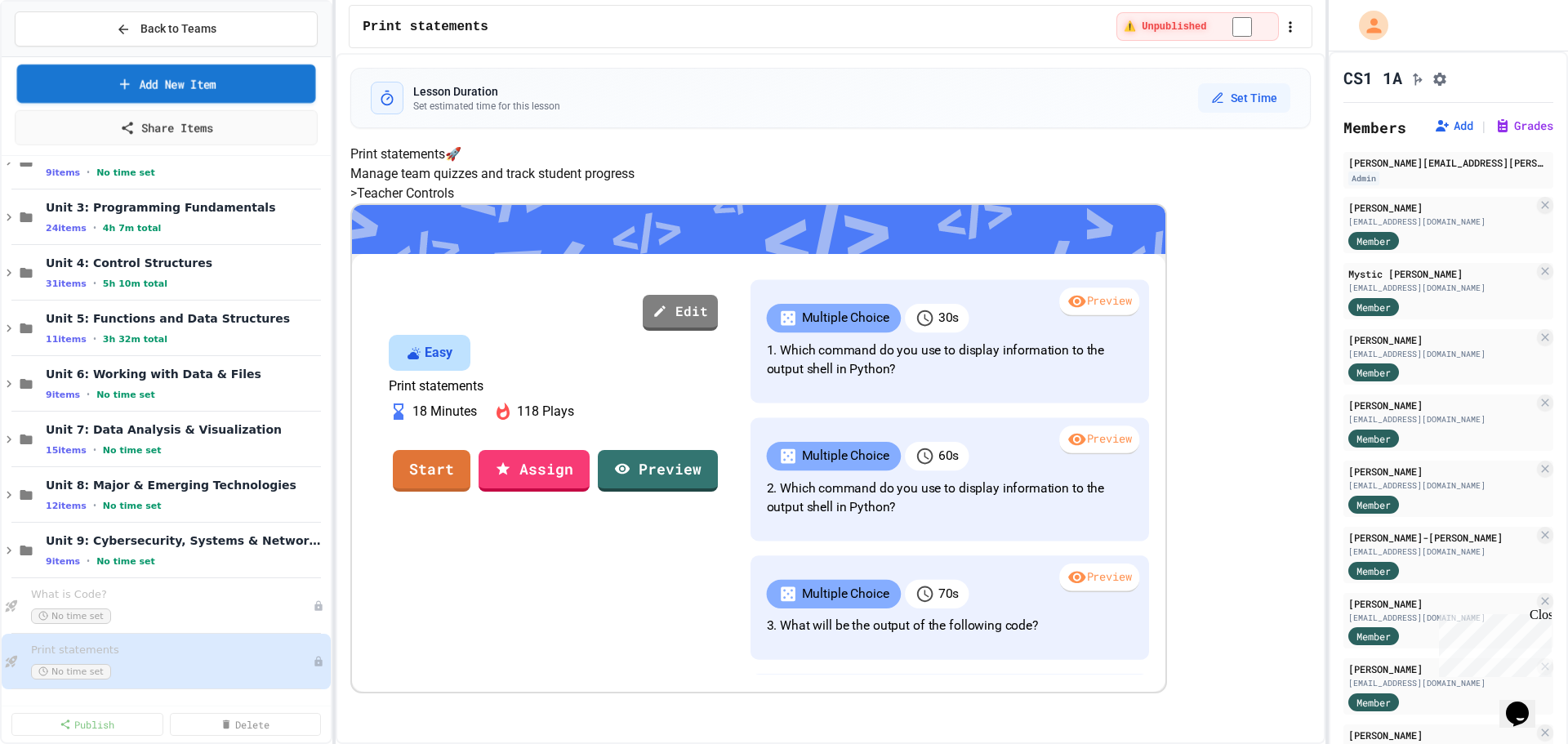
click at [245, 82] on link "Add New Item" at bounding box center [166, 84] width 298 height 38
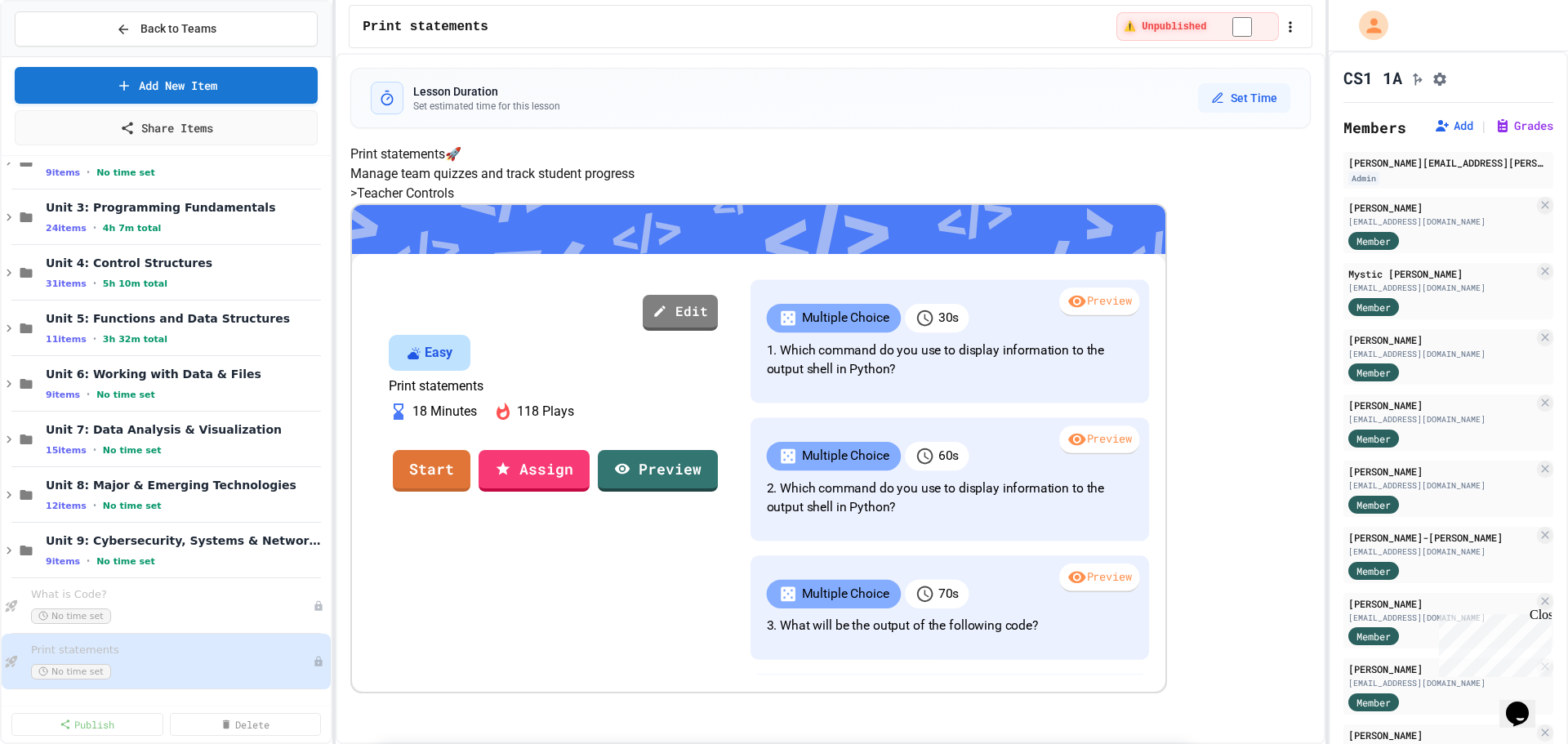
select select "**********"
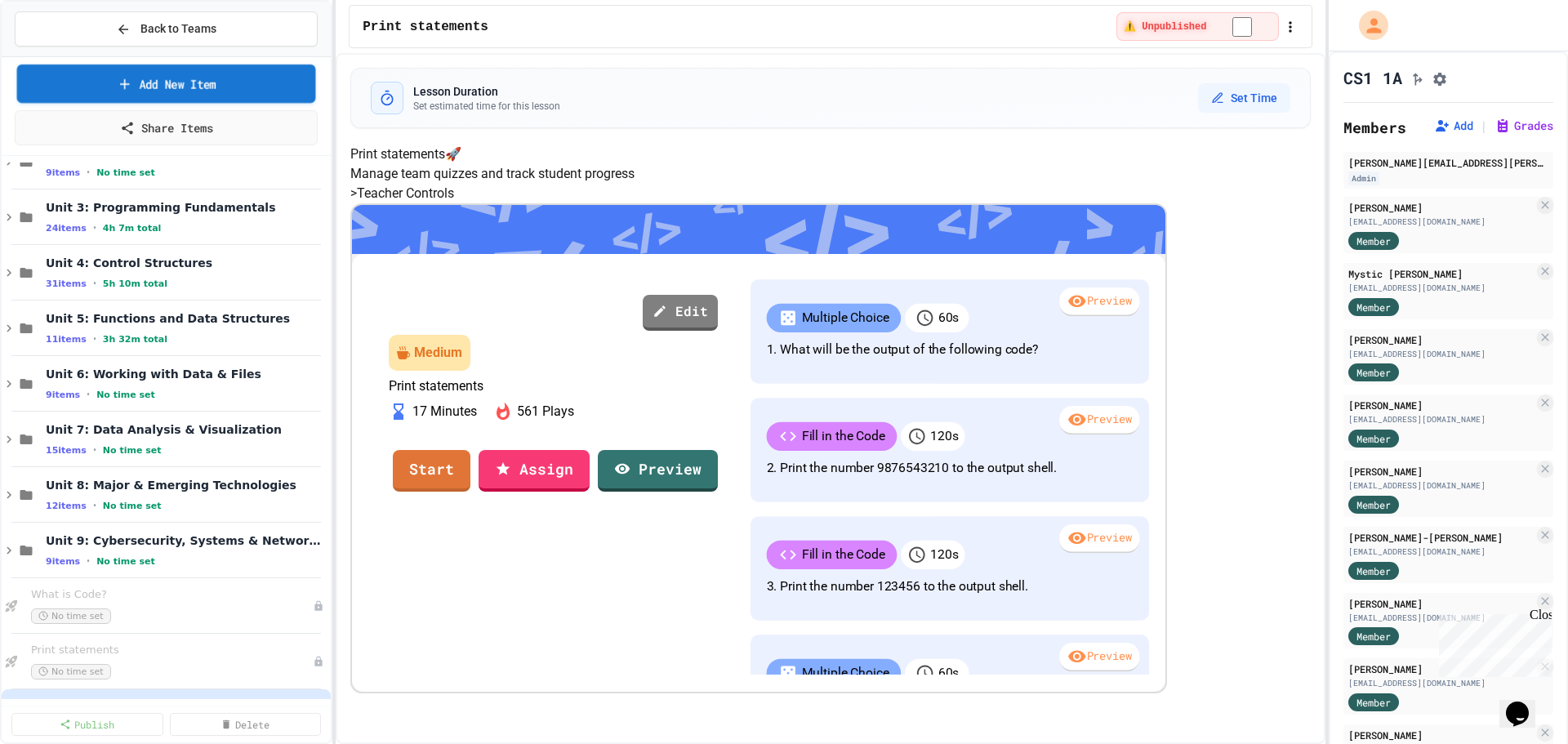
click at [263, 96] on link "Add New Item" at bounding box center [166, 84] width 298 height 38
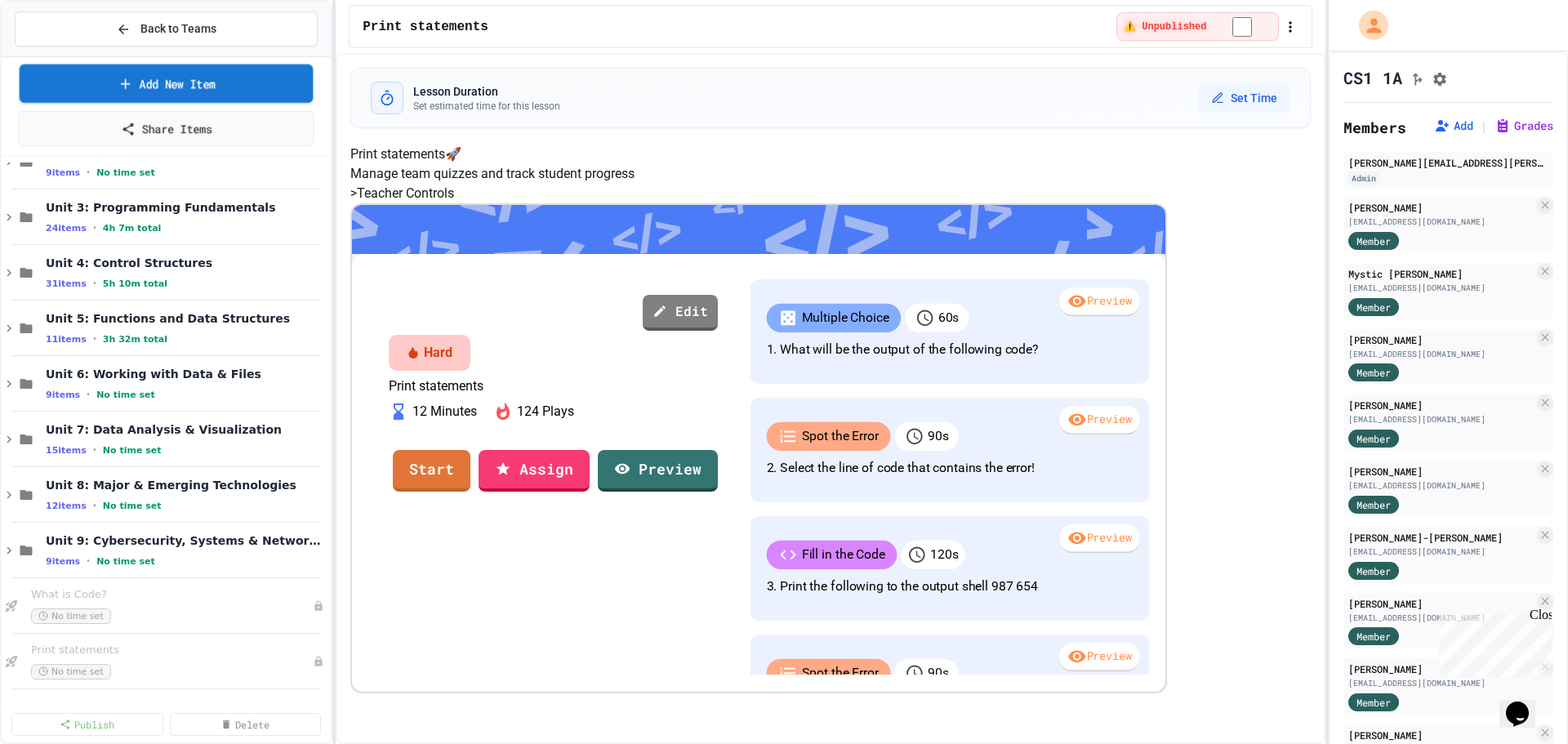
click at [235, 84] on link "Add New Item" at bounding box center [166, 84] width 294 height 38
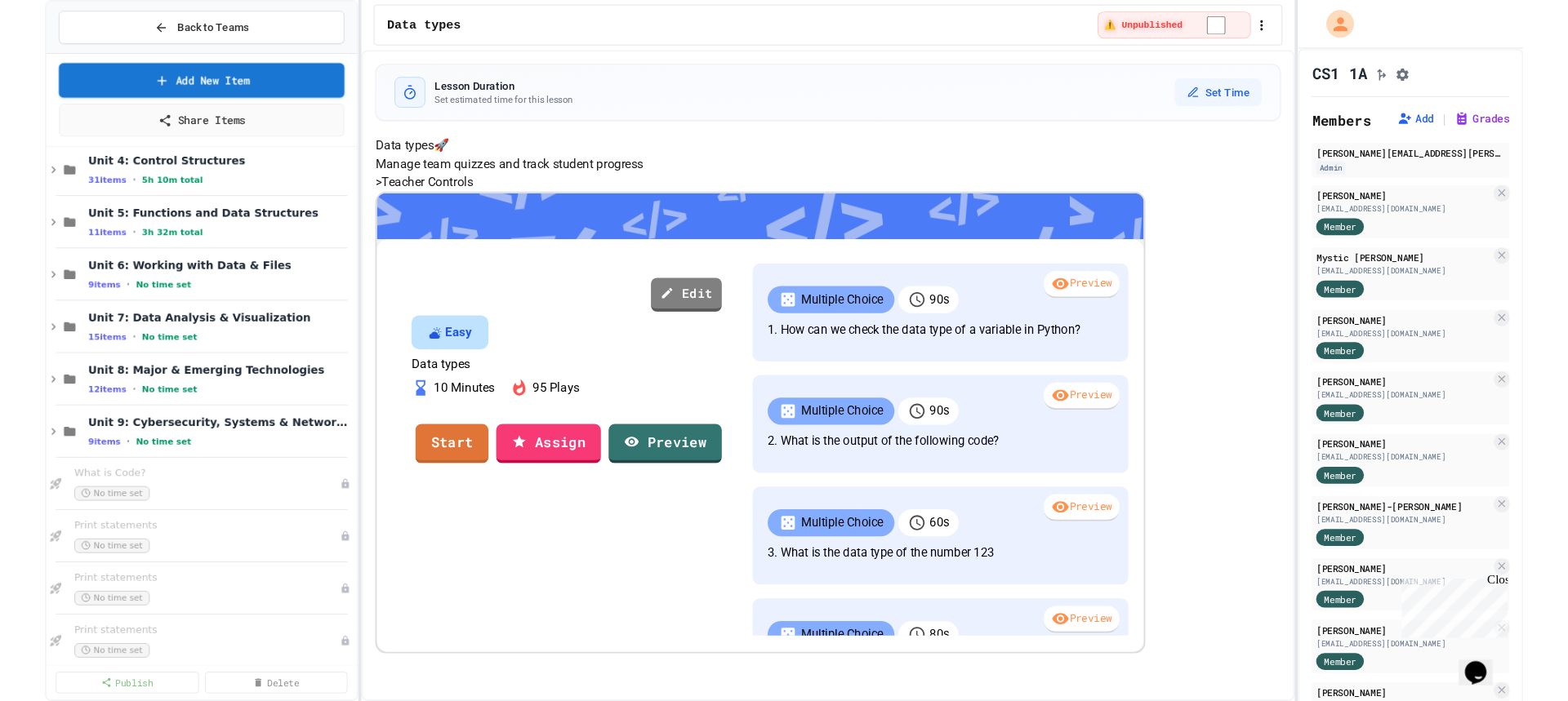
scroll to position [871, 0]
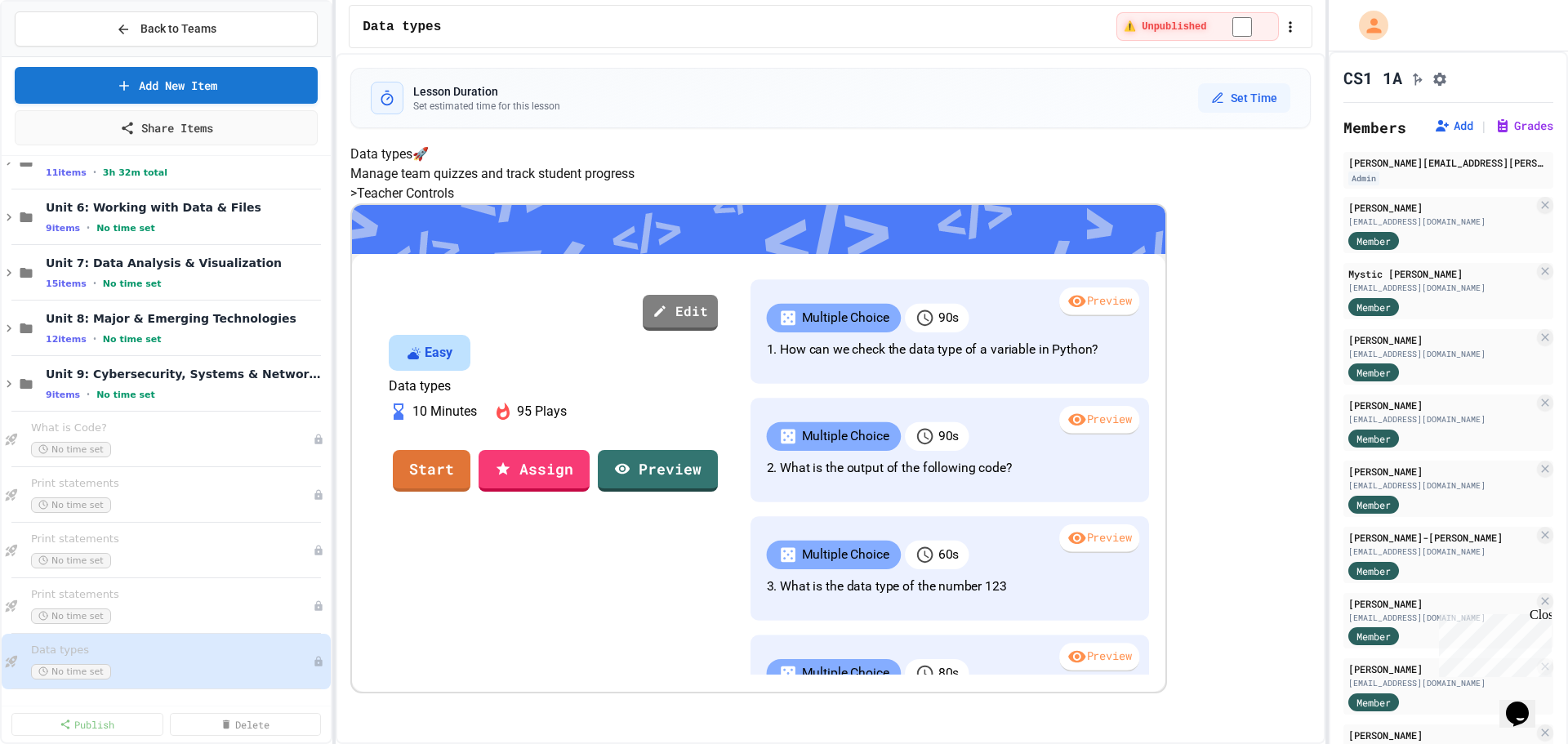
click at [424, 326] on div "Data types 🚀 Manage team quizzes and track student progress > Teacher Controls …" at bounding box center [831, 418] width 960 height 548
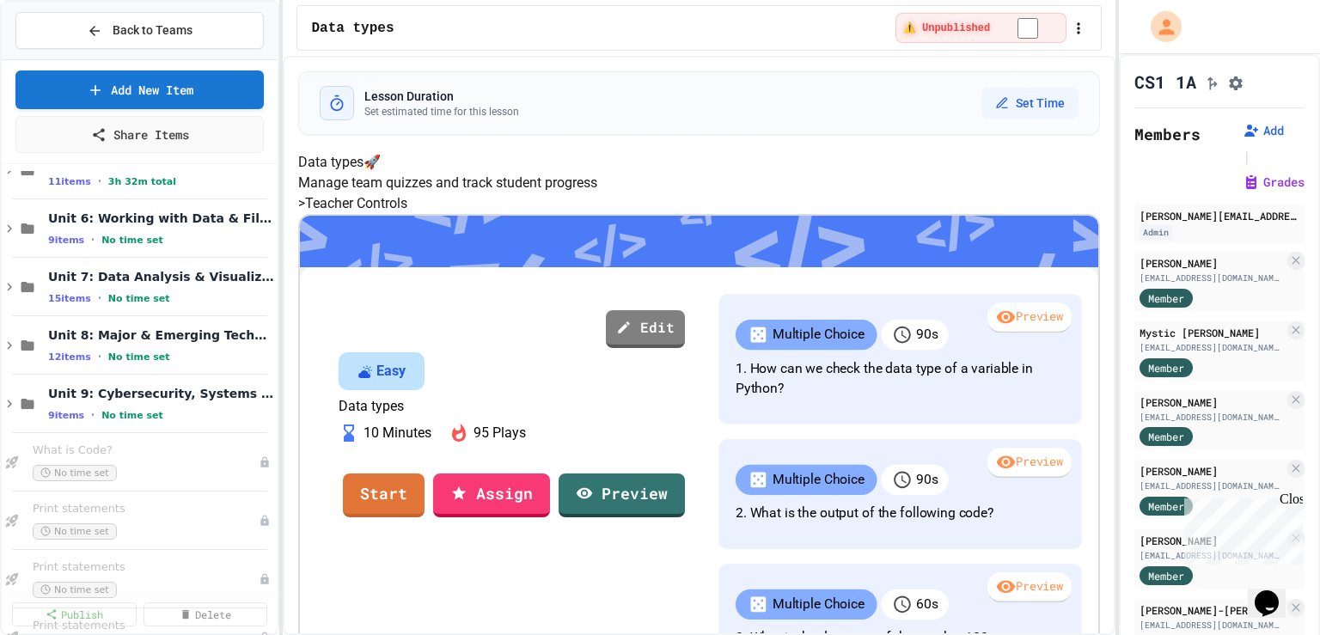
click at [679, 72] on div "Lesson Duration Set estimated time for this lesson Set Time" at bounding box center [699, 103] width 800 height 62
click at [172, 16] on button "Back to Teams" at bounding box center [139, 30] width 248 height 37
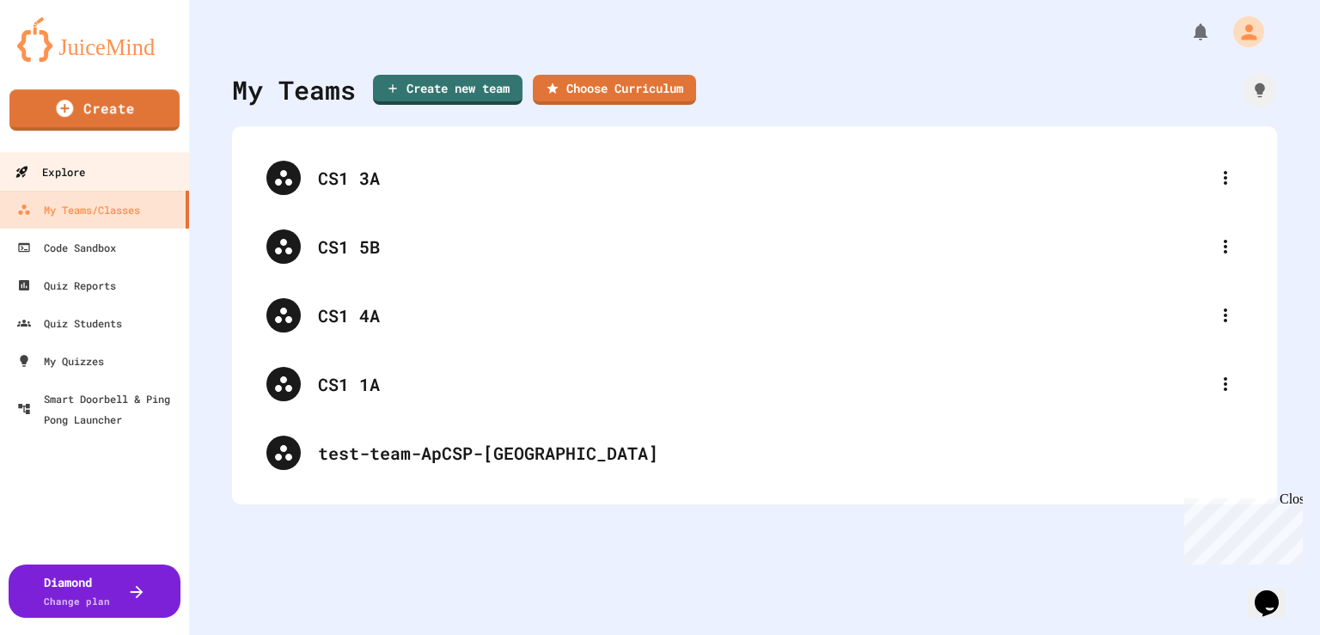
click at [65, 174] on div "Explore" at bounding box center [50, 172] width 70 height 21
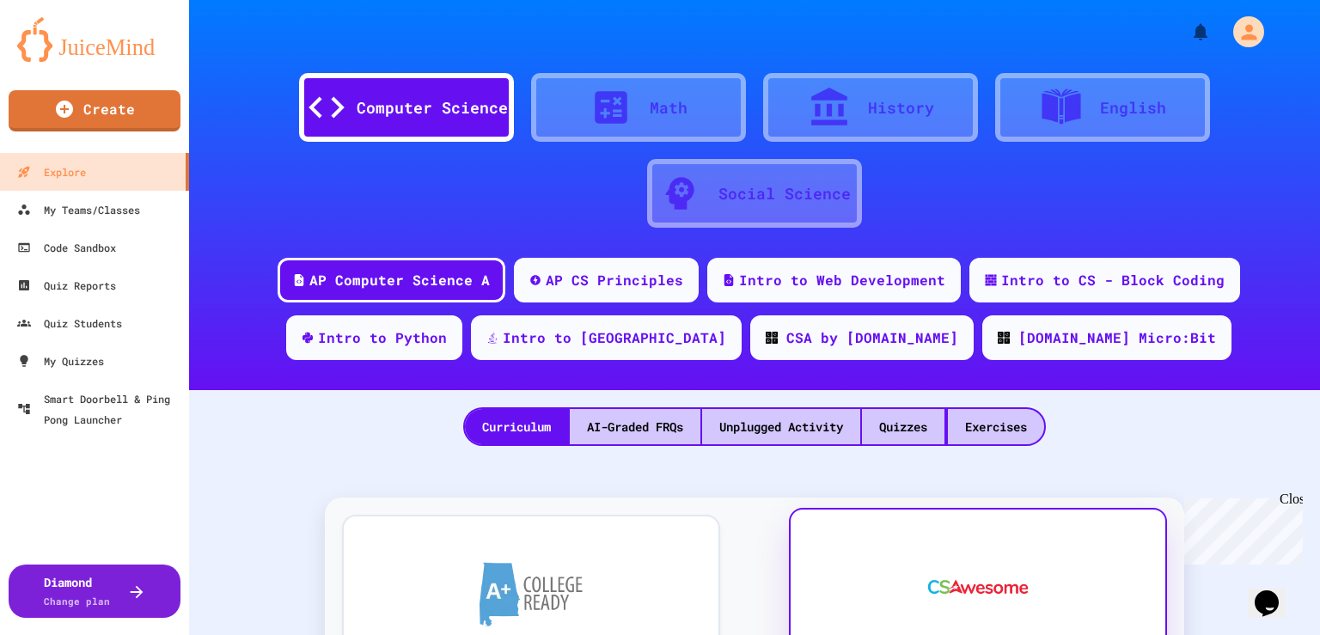
scroll to position [172, 0]
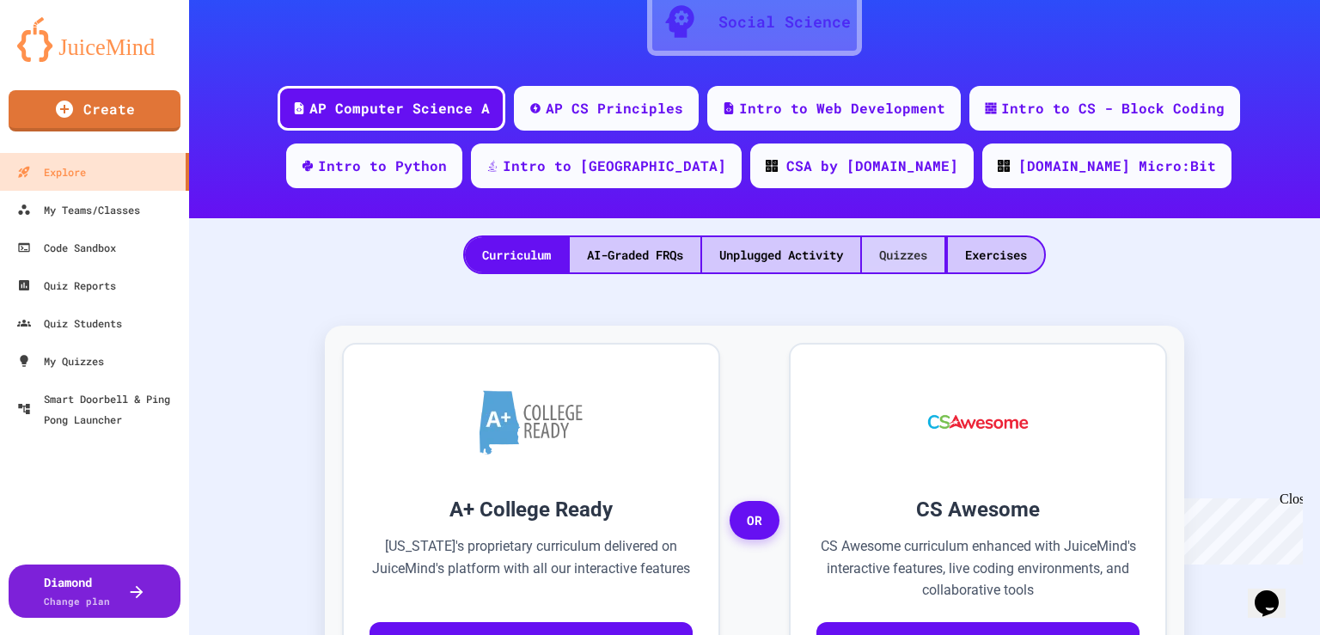
click at [894, 259] on div "Quizzes" at bounding box center [903, 254] width 82 height 35
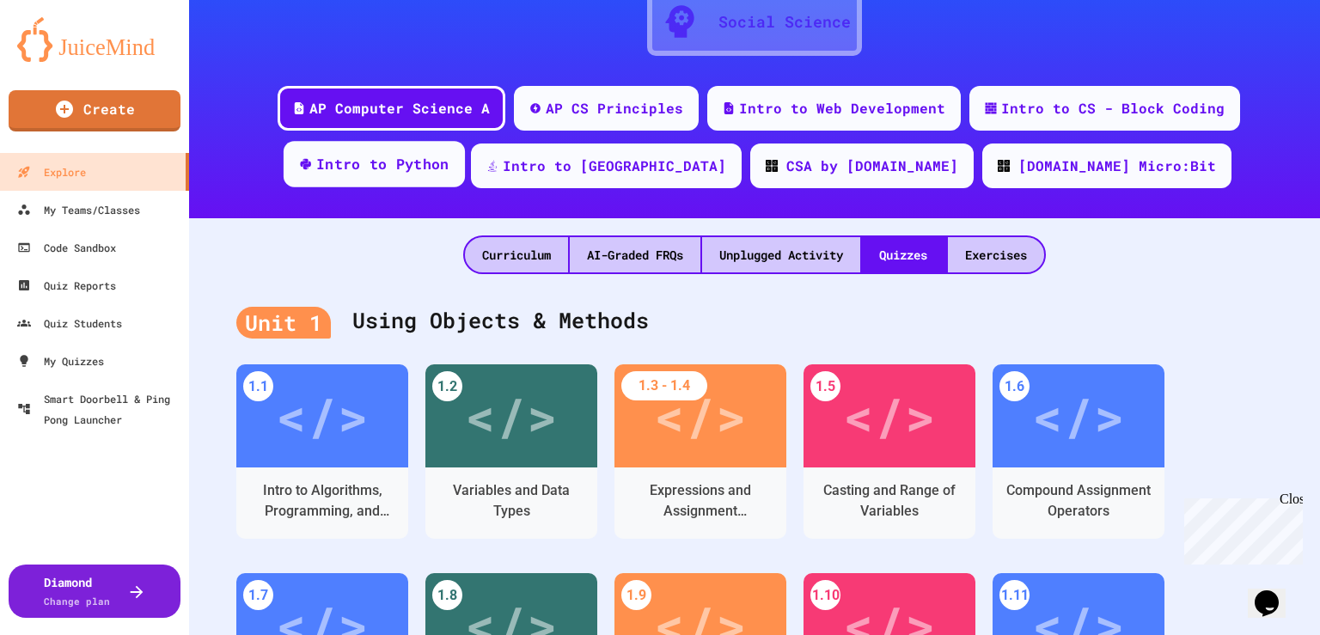
click at [449, 157] on div "Intro to Python" at bounding box center [382, 164] width 133 height 21
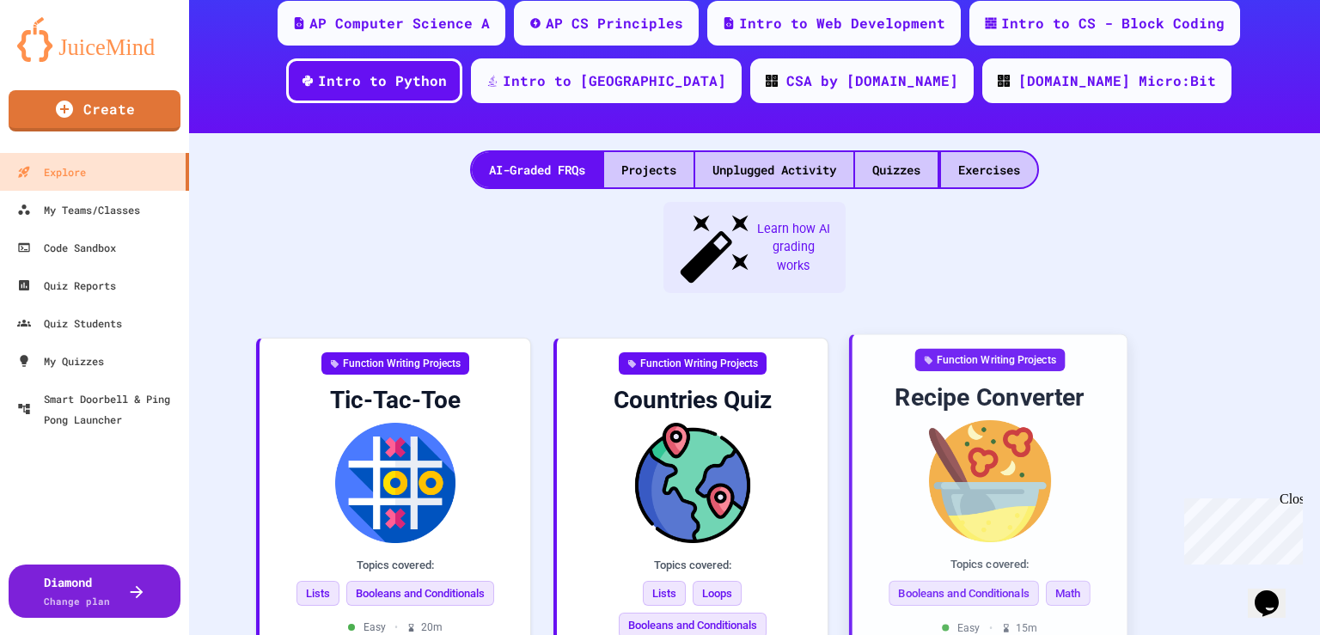
scroll to position [258, 0]
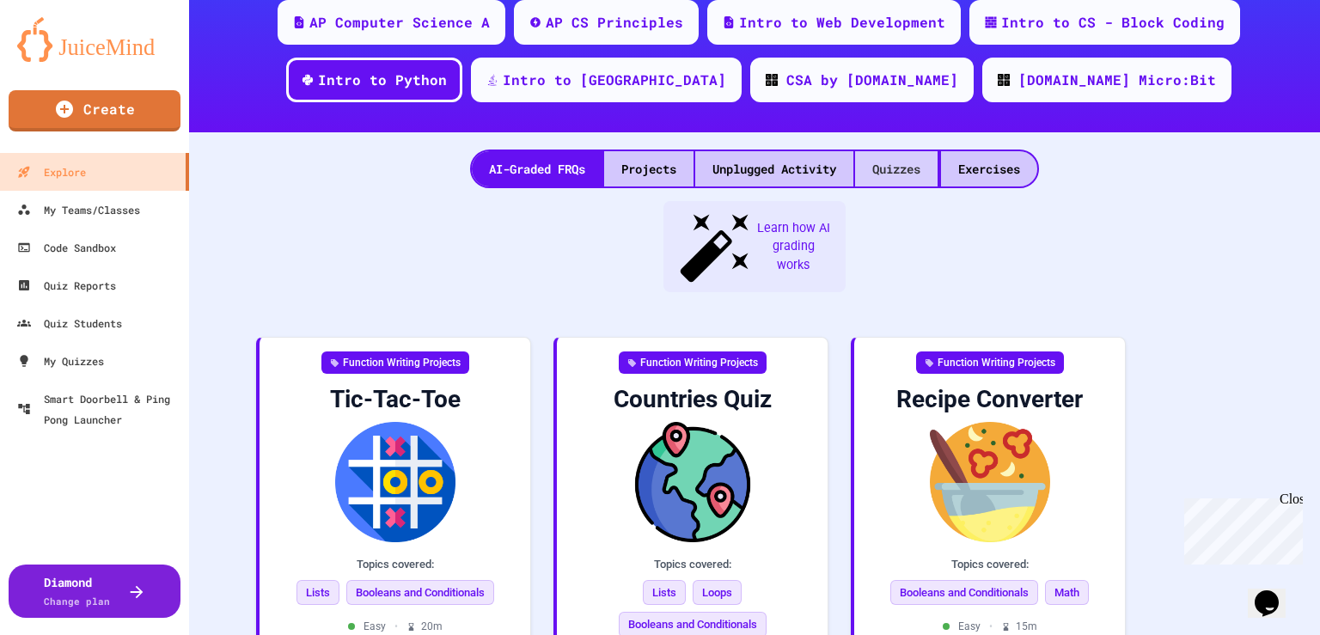
click at [888, 171] on div "Quizzes" at bounding box center [896, 168] width 82 height 35
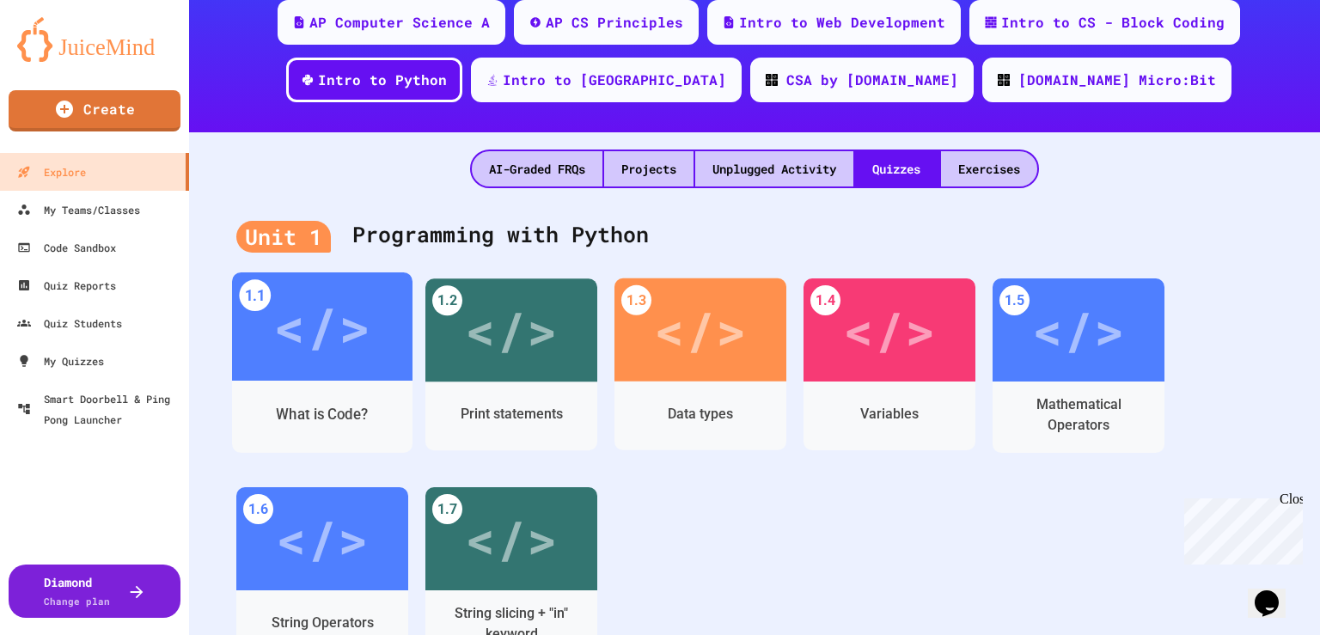
click at [296, 331] on div "</>" at bounding box center [321, 327] width 97 height 82
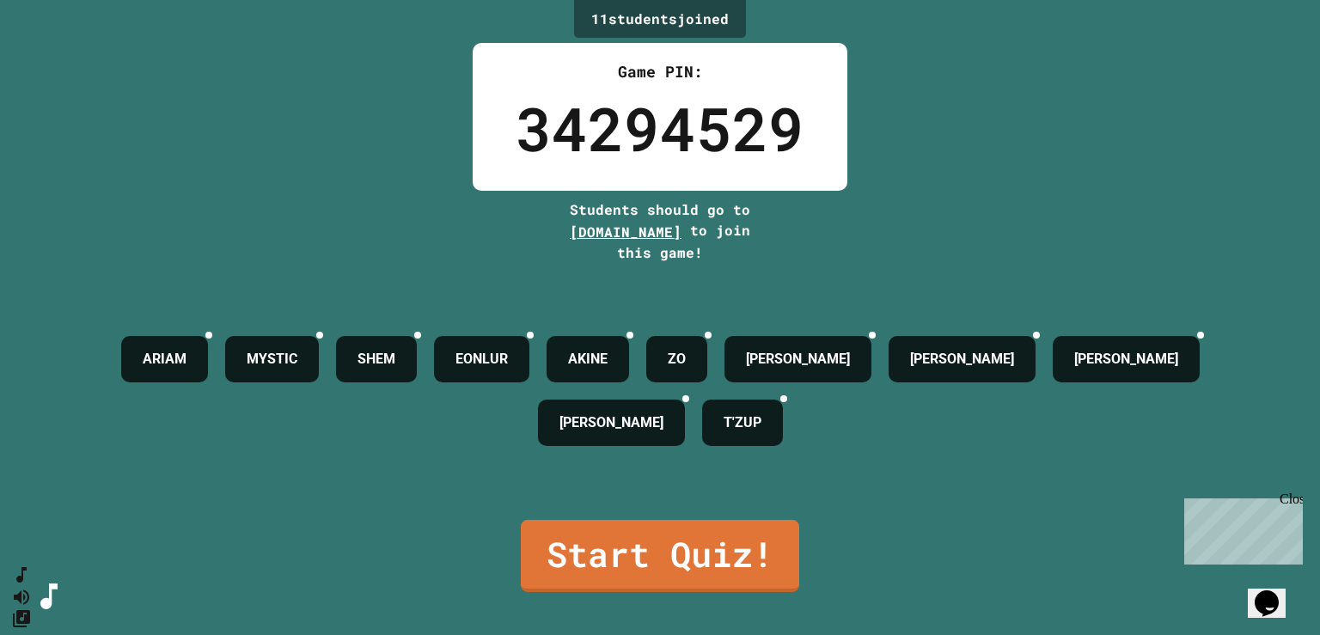
click at [1035, 141] on div "11 student s joined Game PIN: 34294529 Students should go to [DOMAIN_NAME] to j…" at bounding box center [660, 317] width 1320 height 635
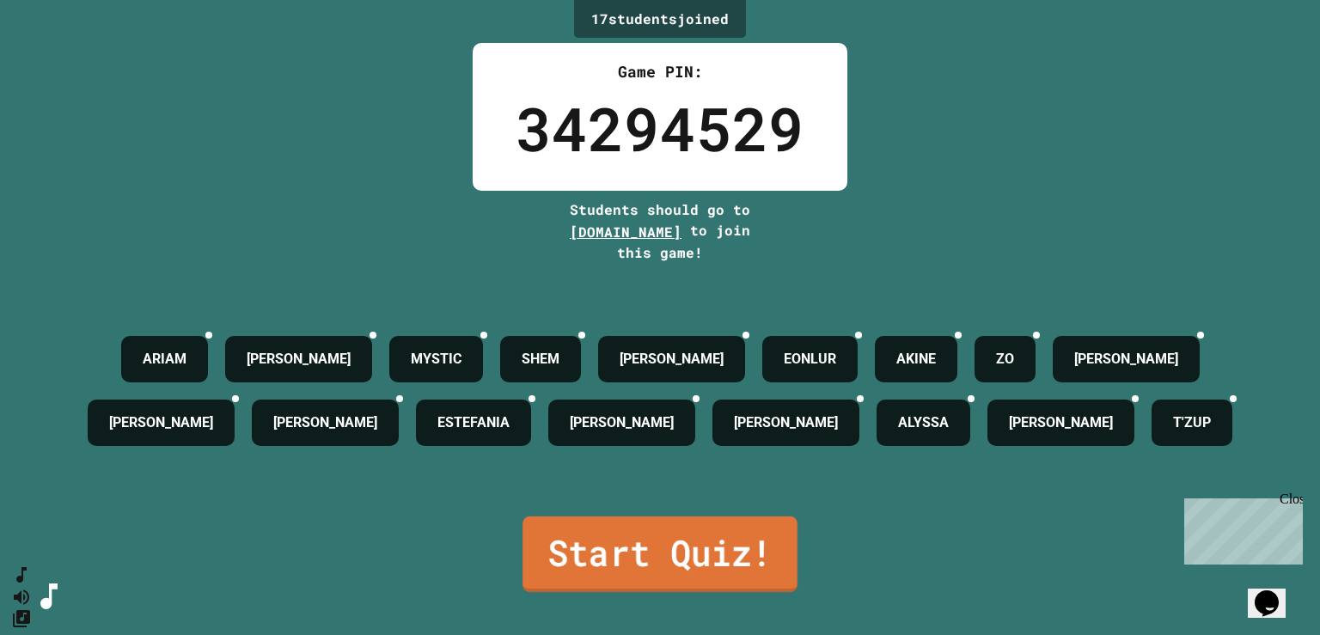
click at [695, 539] on link "Start Quiz!" at bounding box center [659, 554] width 275 height 76
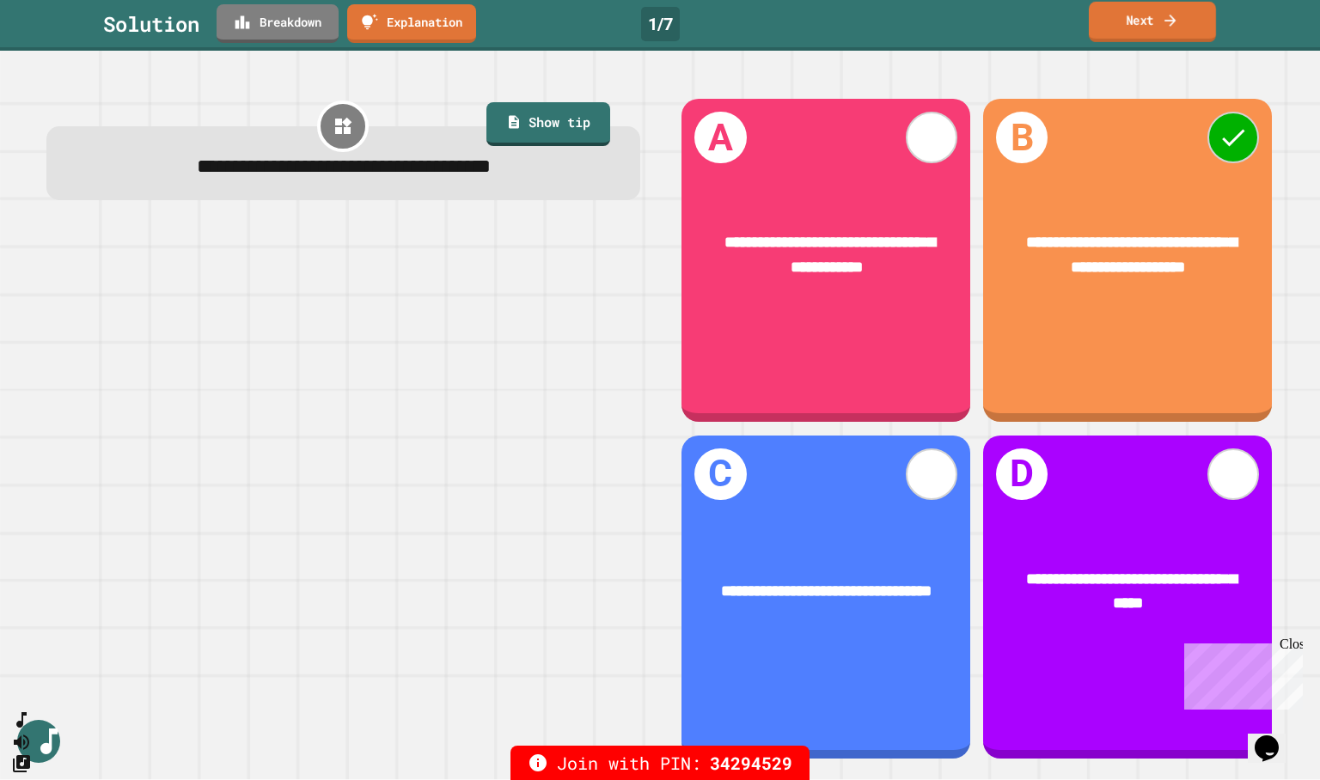
click at [1180, 15] on link "Next" at bounding box center [1152, 22] width 127 height 40
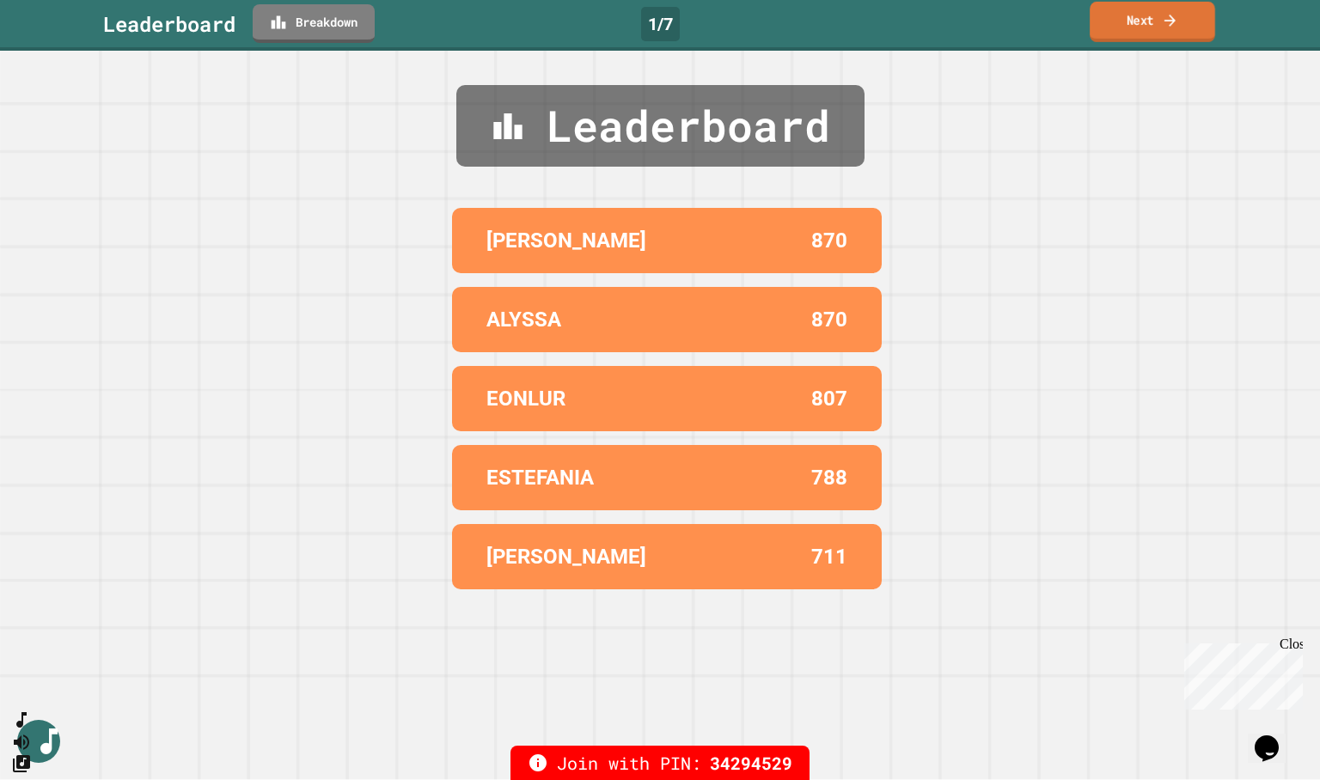
click at [1177, 14] on icon at bounding box center [1170, 20] width 16 height 18
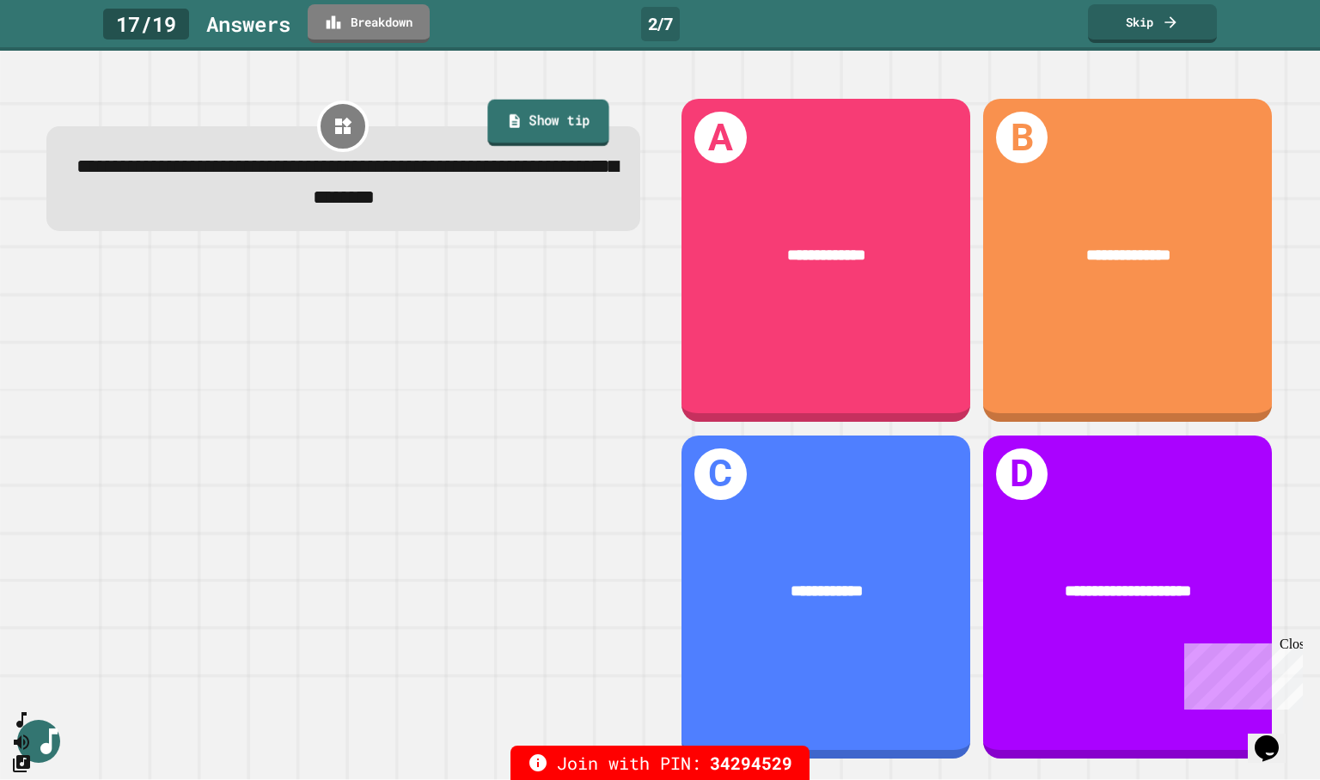
click at [539, 125] on link "Show tip" at bounding box center [547, 122] width 121 height 46
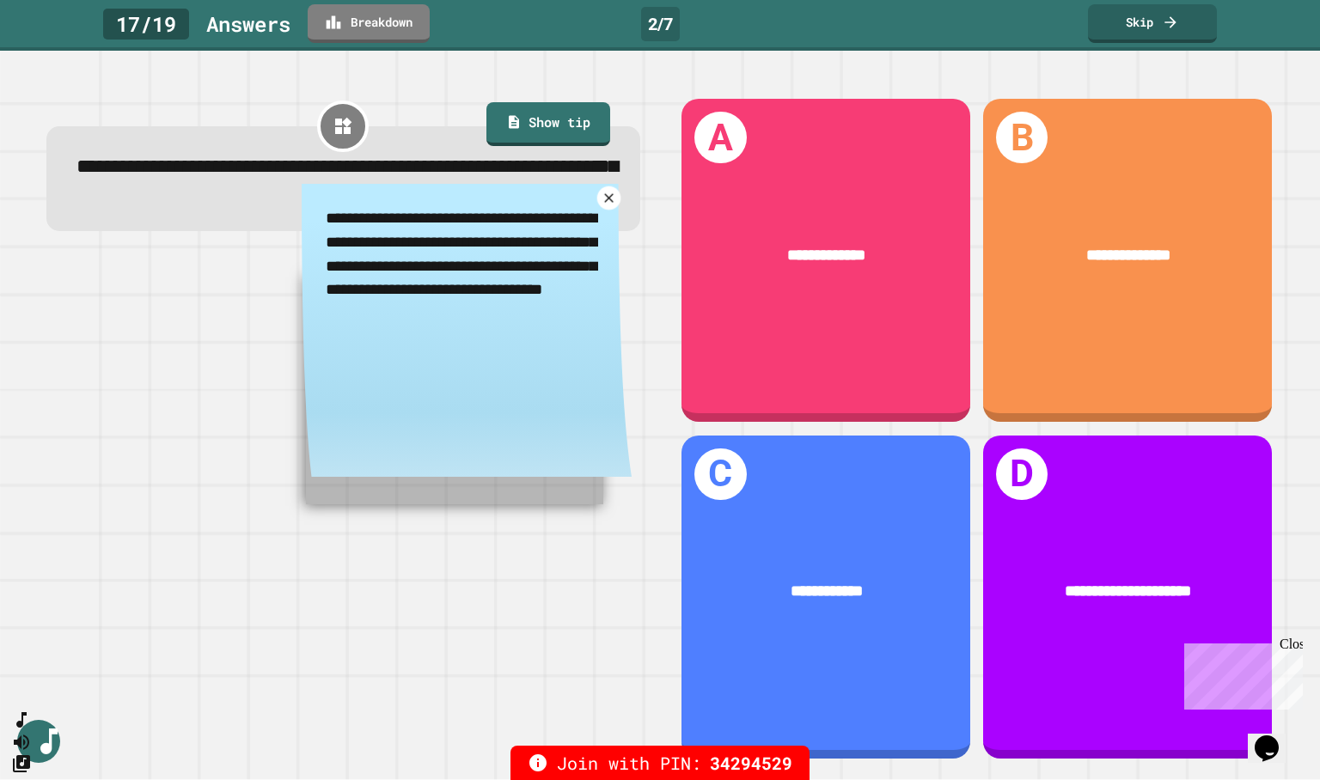
click at [601, 204] on icon at bounding box center [608, 197] width 15 height 15
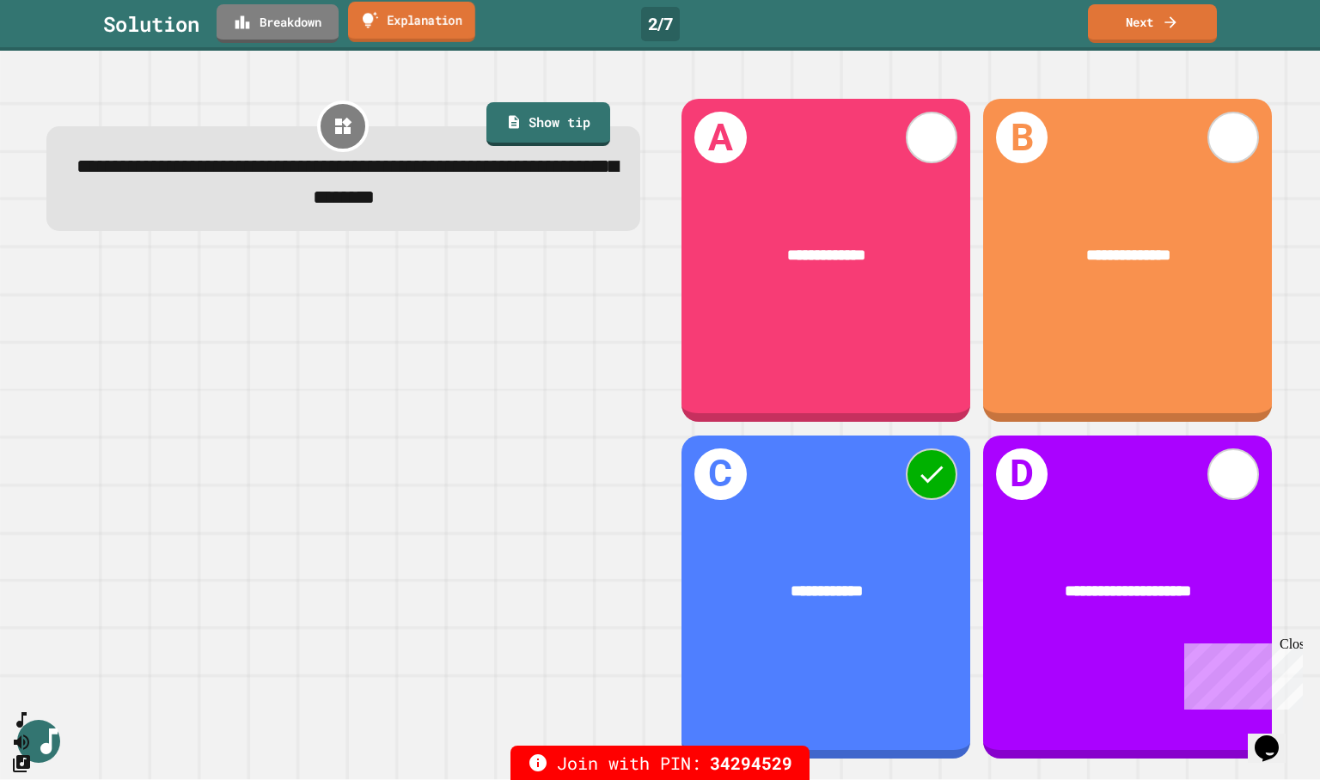
click at [422, 26] on link "Explanation" at bounding box center [411, 22] width 127 height 40
click at [285, 27] on link "Breakdown" at bounding box center [278, 22] width 122 height 40
click at [1158, 21] on link "Next" at bounding box center [1152, 21] width 118 height 40
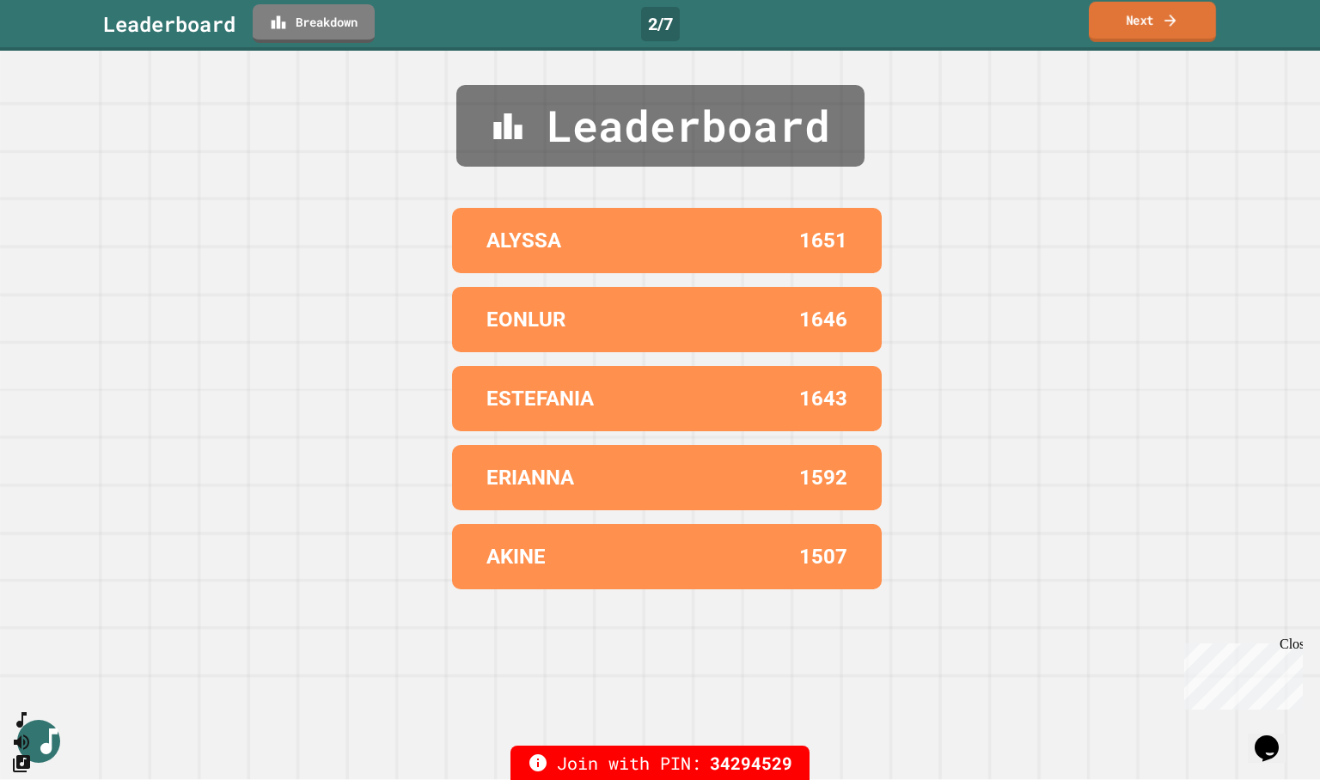
click at [1144, 15] on link "Next" at bounding box center [1152, 22] width 127 height 40
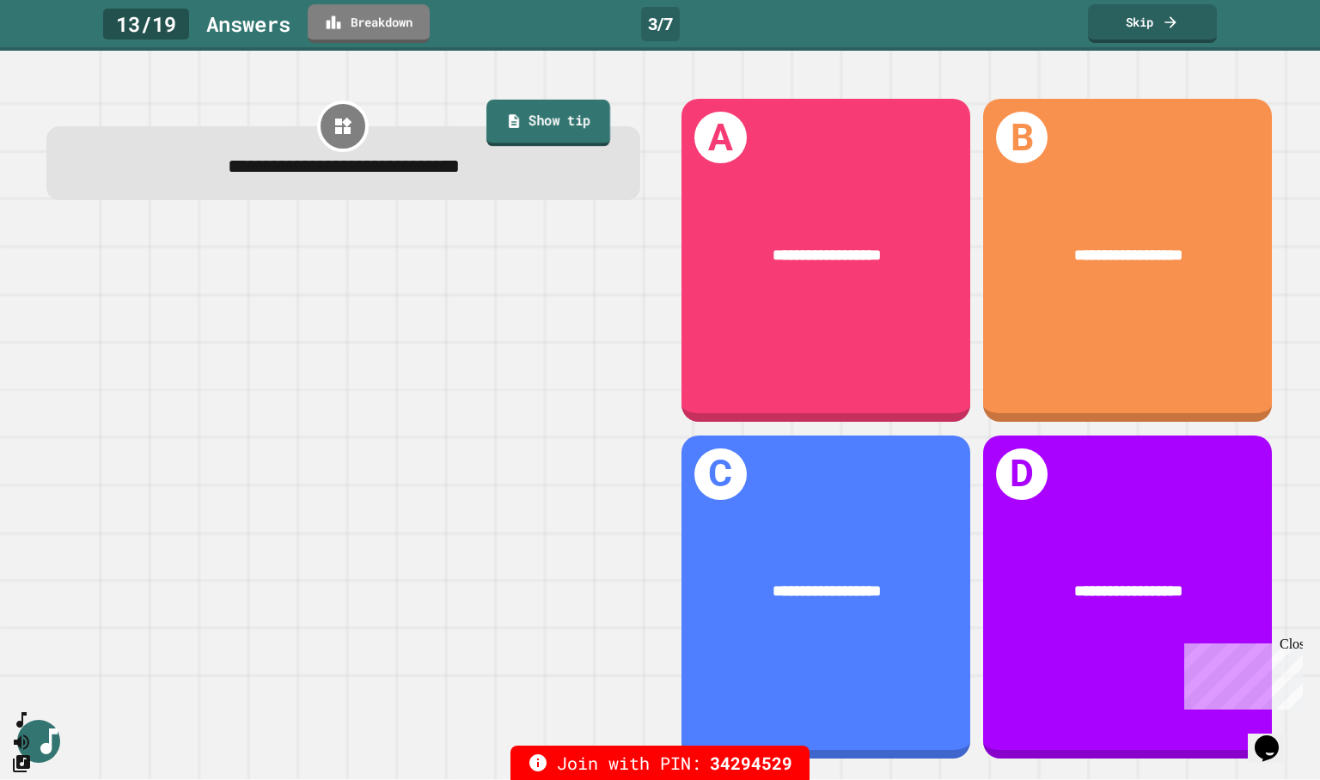
click at [540, 121] on link "Show tip" at bounding box center [548, 123] width 124 height 46
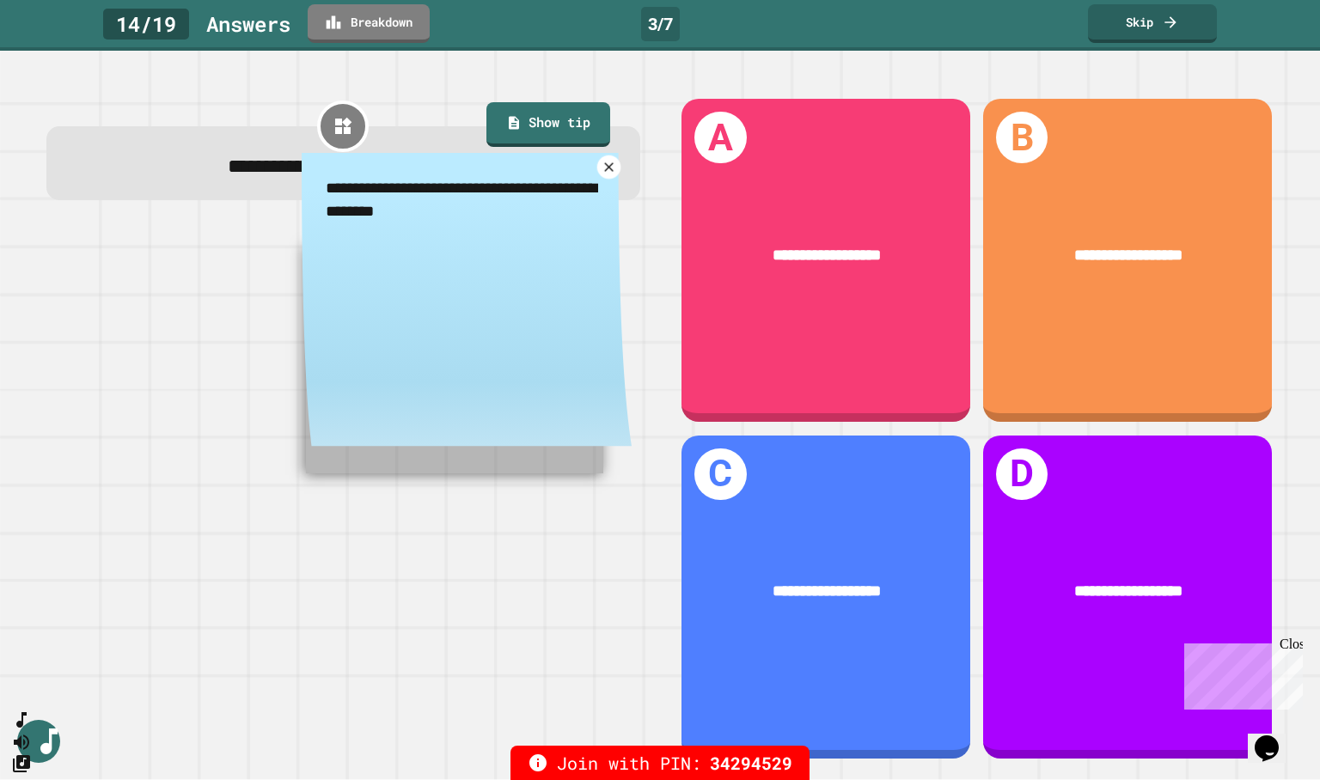
click at [604, 167] on icon at bounding box center [608, 166] width 9 height 9
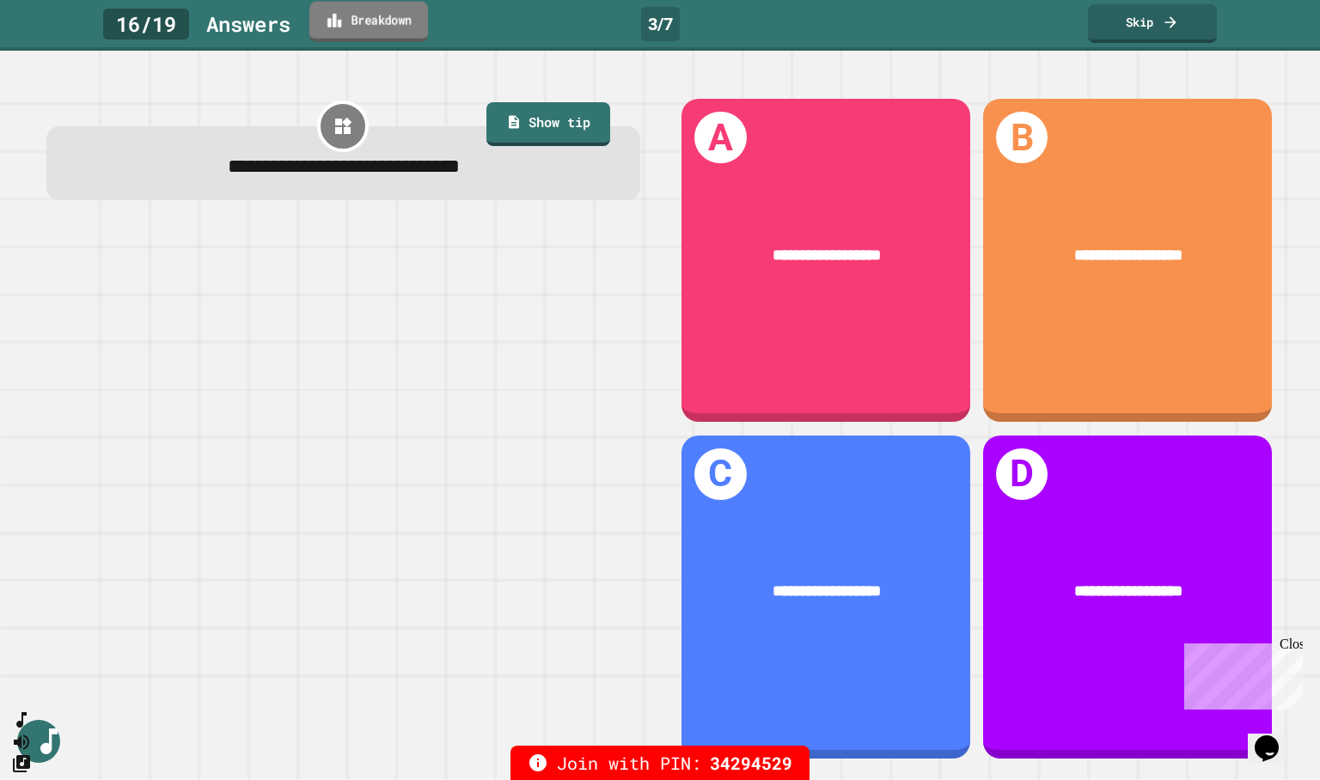
click at [385, 23] on link "Breakdown" at bounding box center [368, 22] width 119 height 40
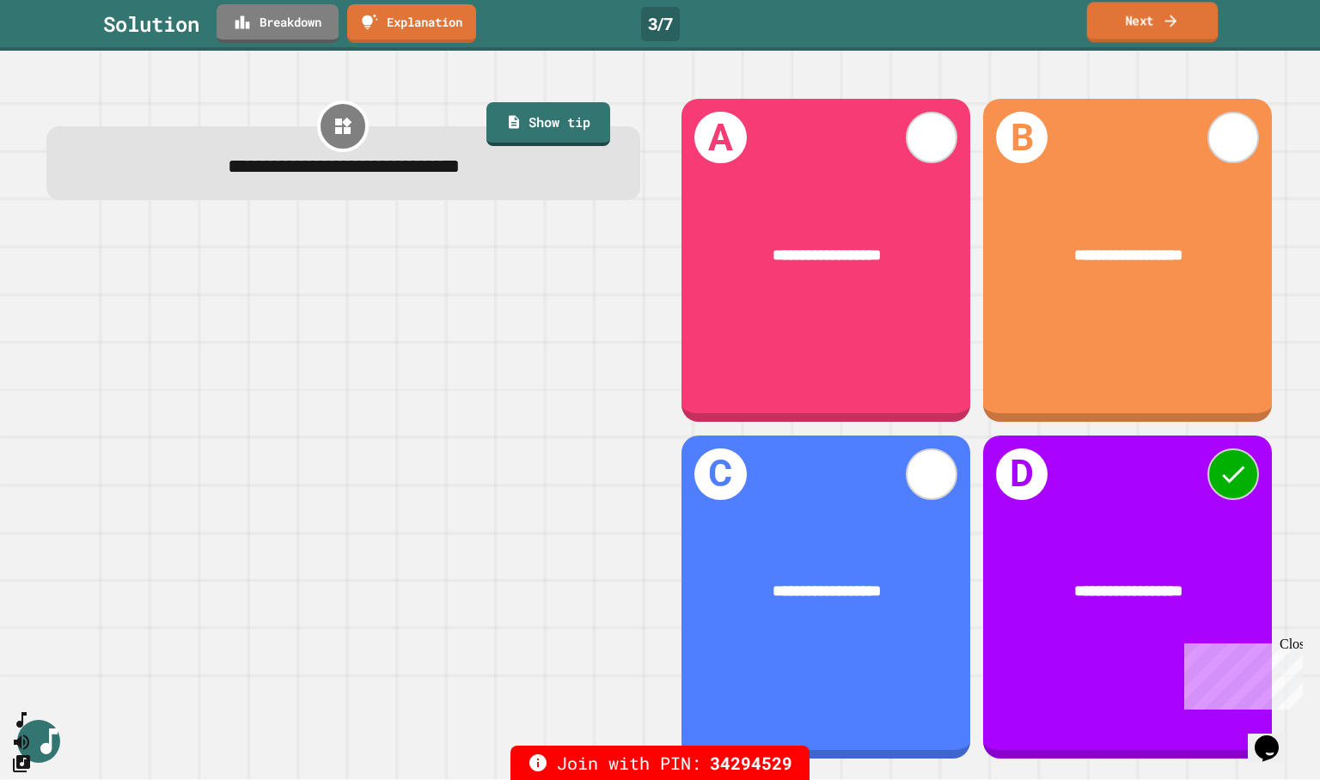
click at [1176, 31] on link "Next" at bounding box center [1152, 22] width 131 height 40
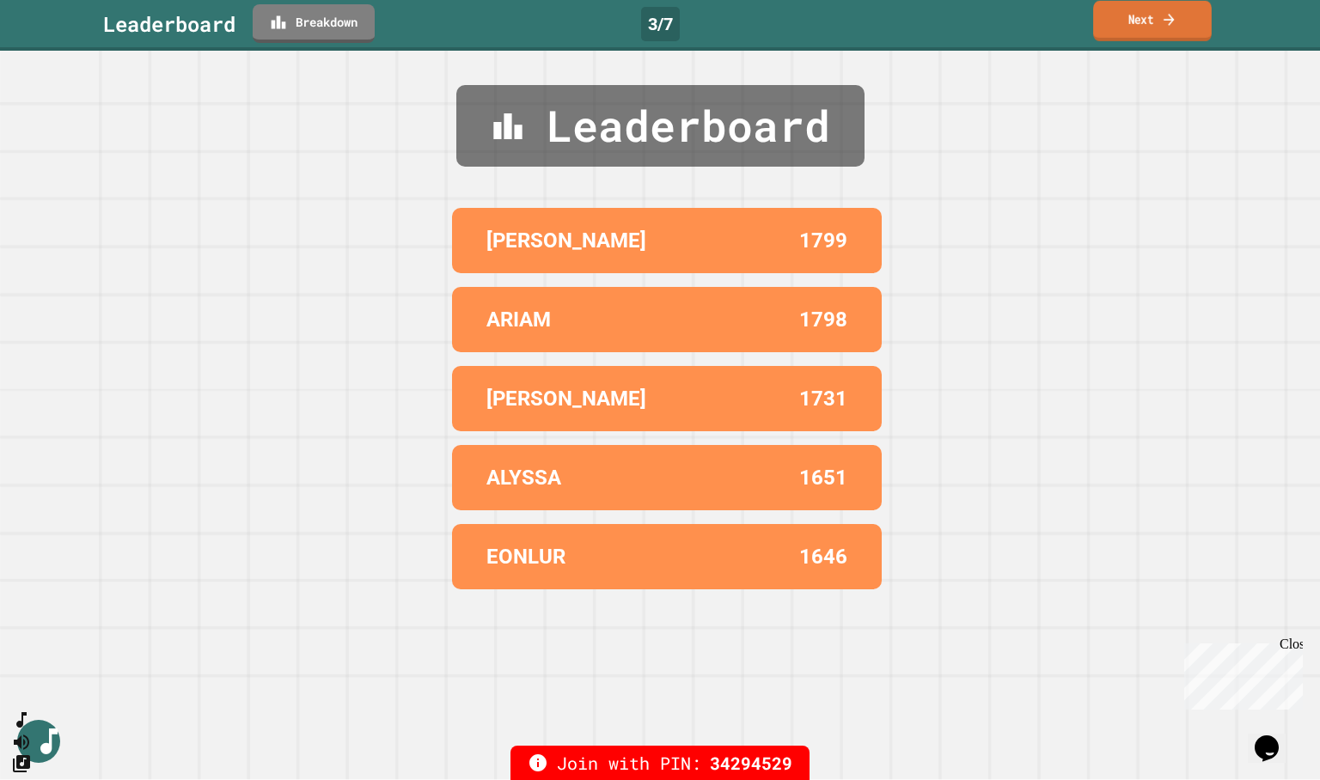
click at [1150, 25] on link "Next" at bounding box center [1152, 21] width 119 height 40
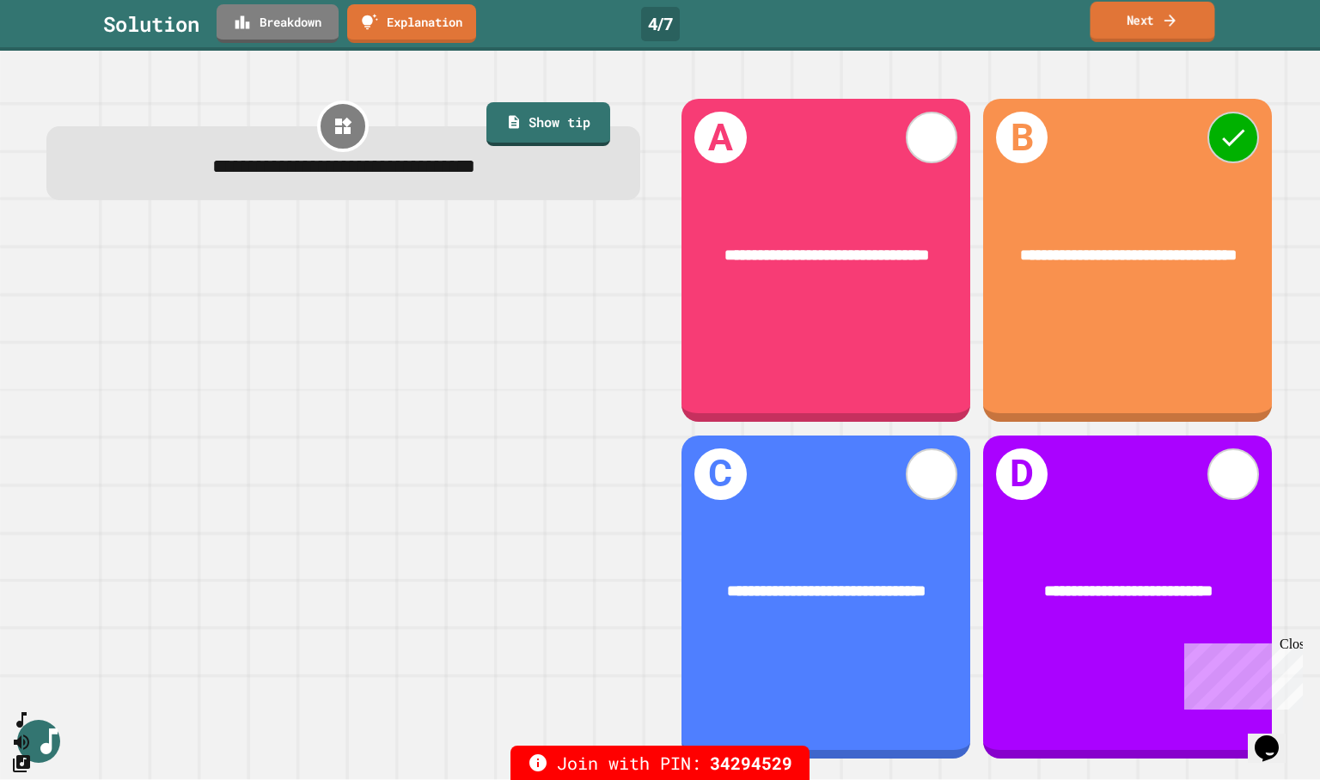
click at [1150, 18] on link "Next" at bounding box center [1151, 22] width 125 height 40
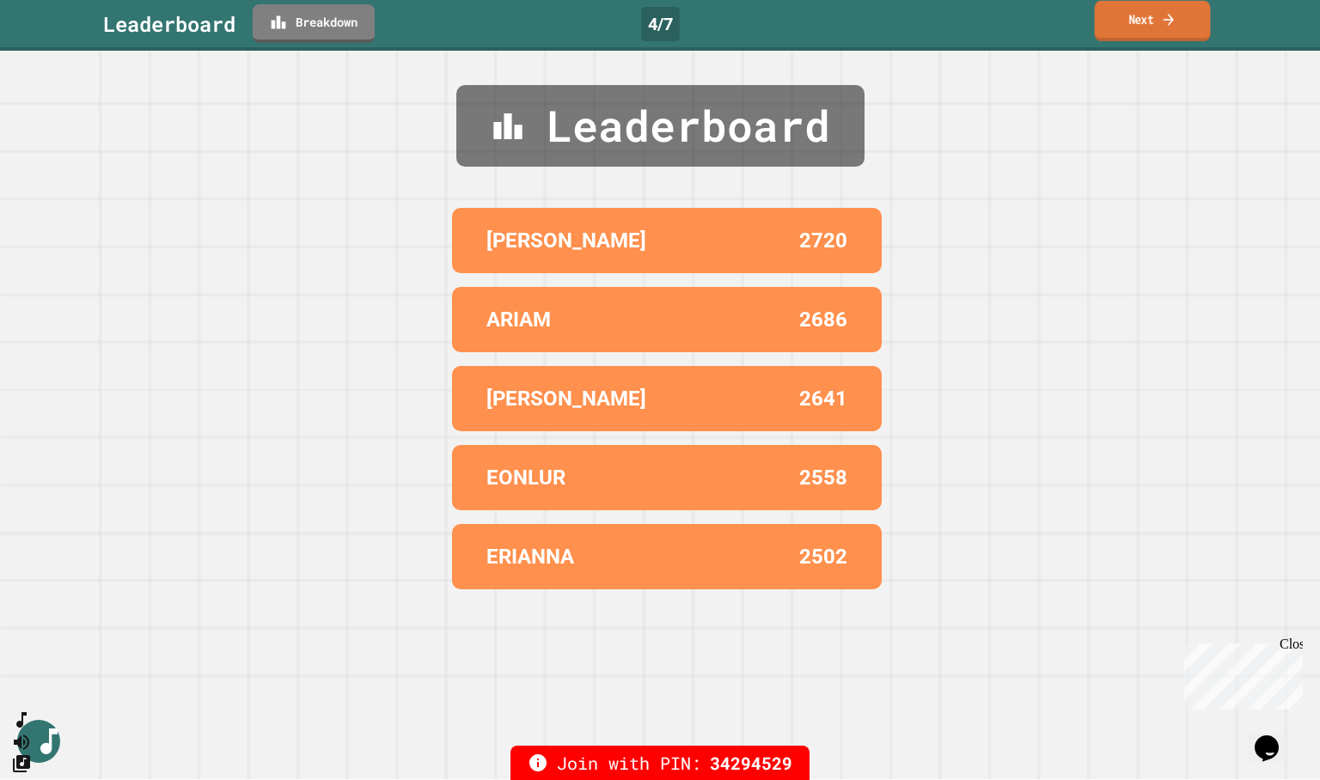
click at [1145, 35] on link "Next" at bounding box center [1153, 21] width 116 height 40
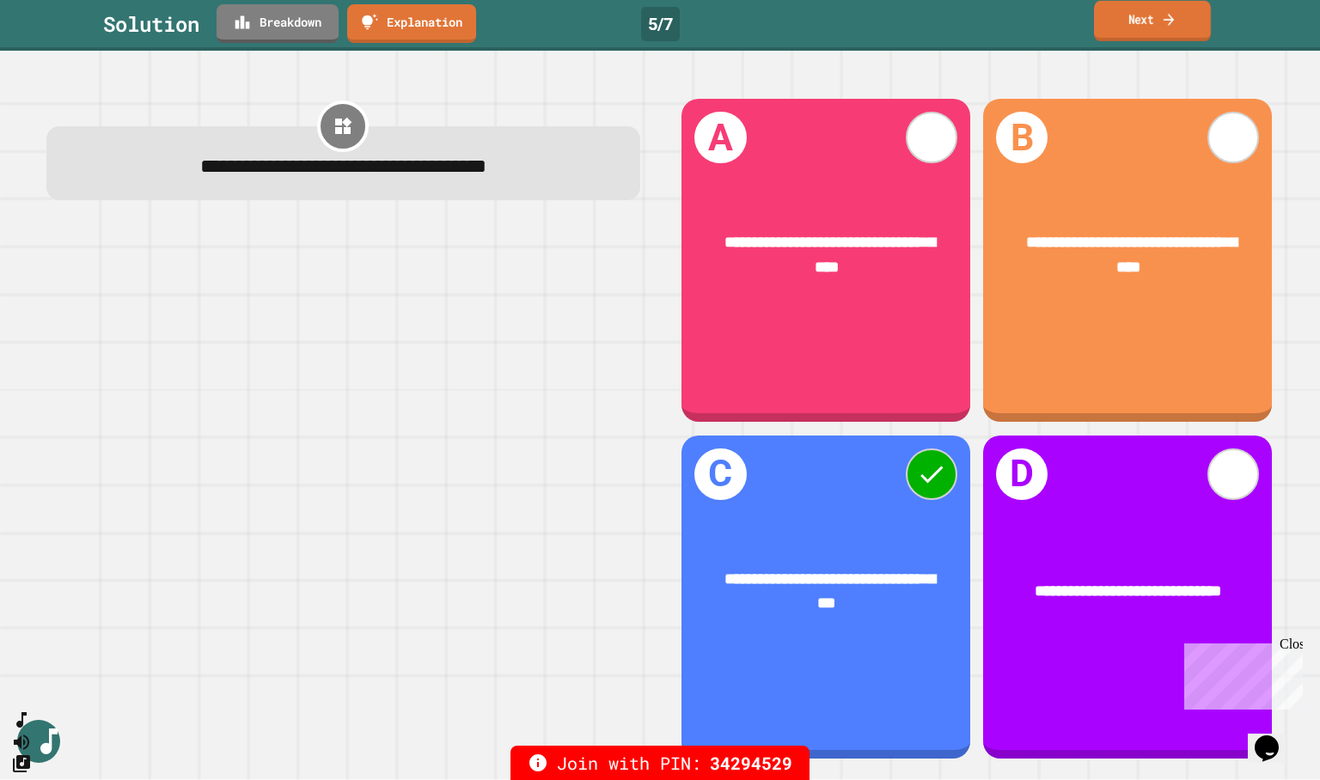
click at [1165, 16] on icon at bounding box center [1168, 19] width 15 height 18
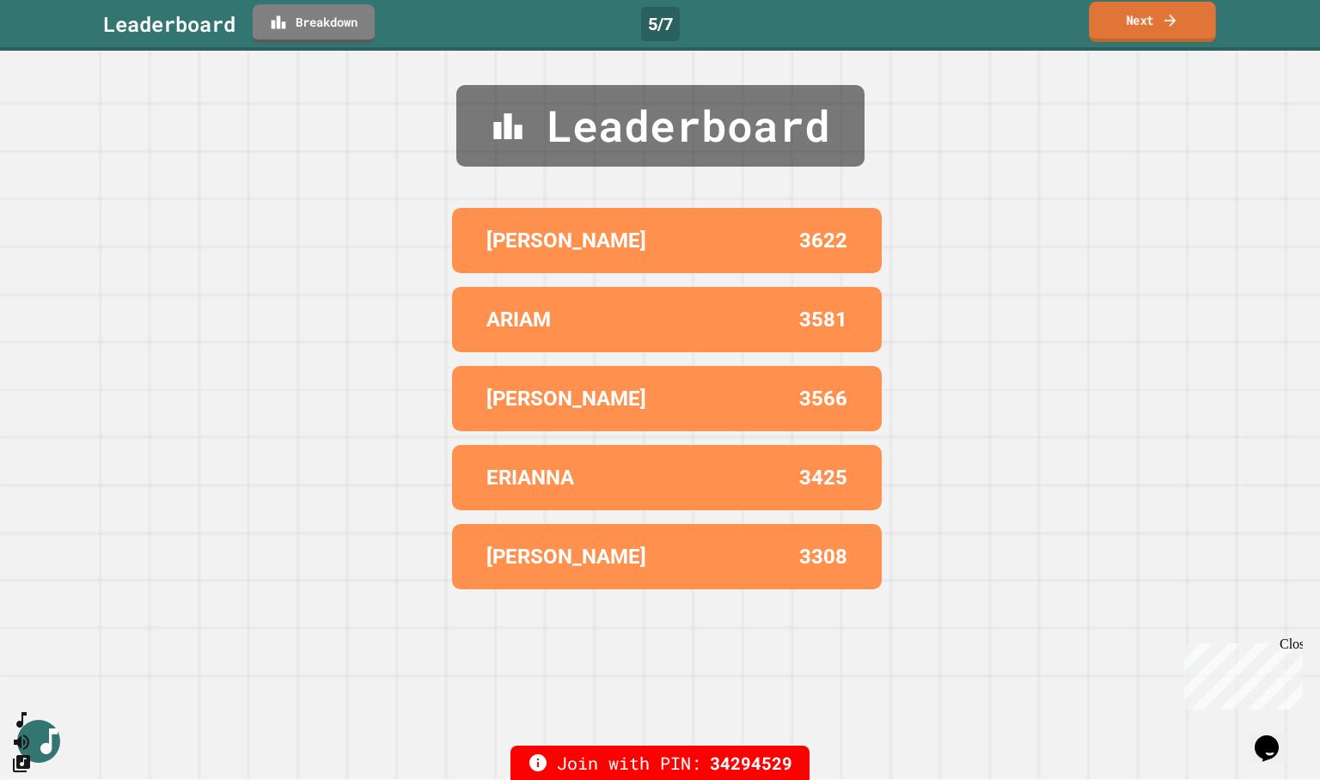
click at [1165, 16] on icon at bounding box center [1170, 20] width 17 height 18
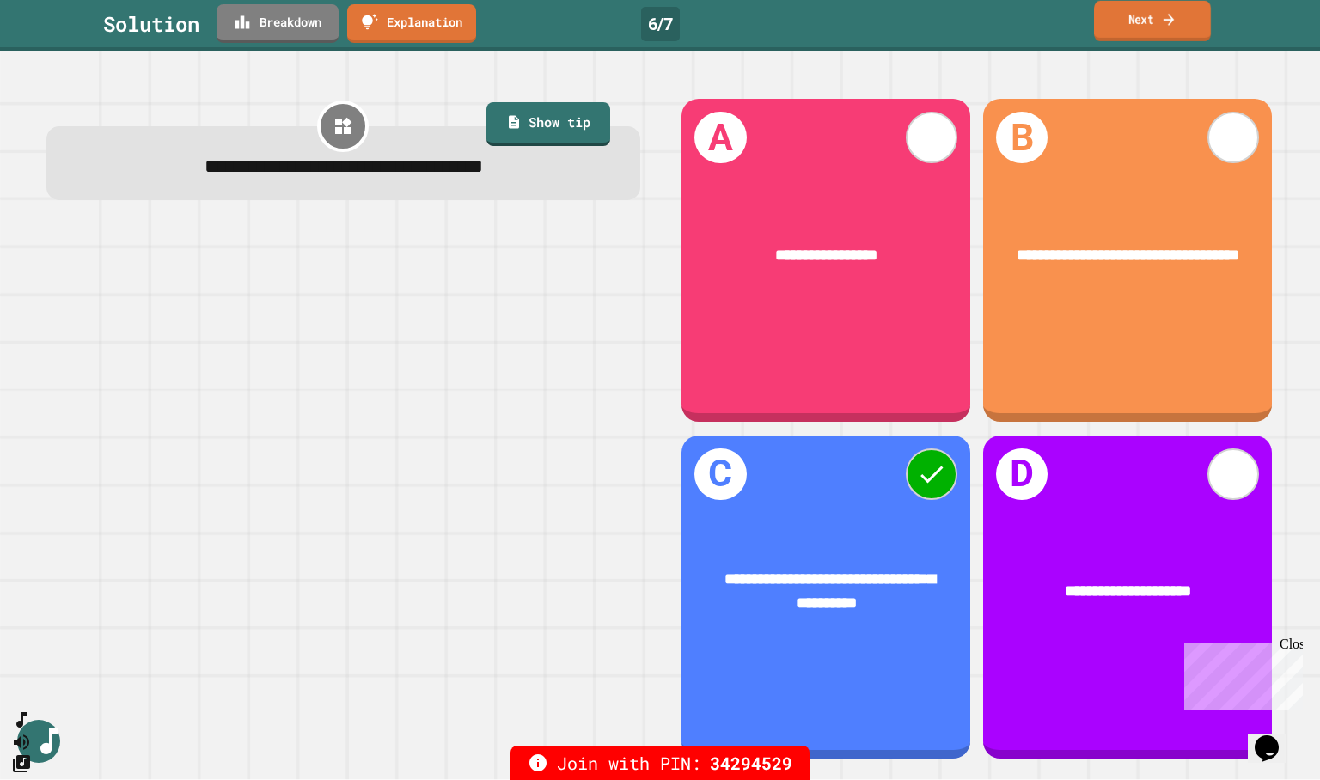
click at [1171, 21] on icon at bounding box center [1168, 19] width 15 height 18
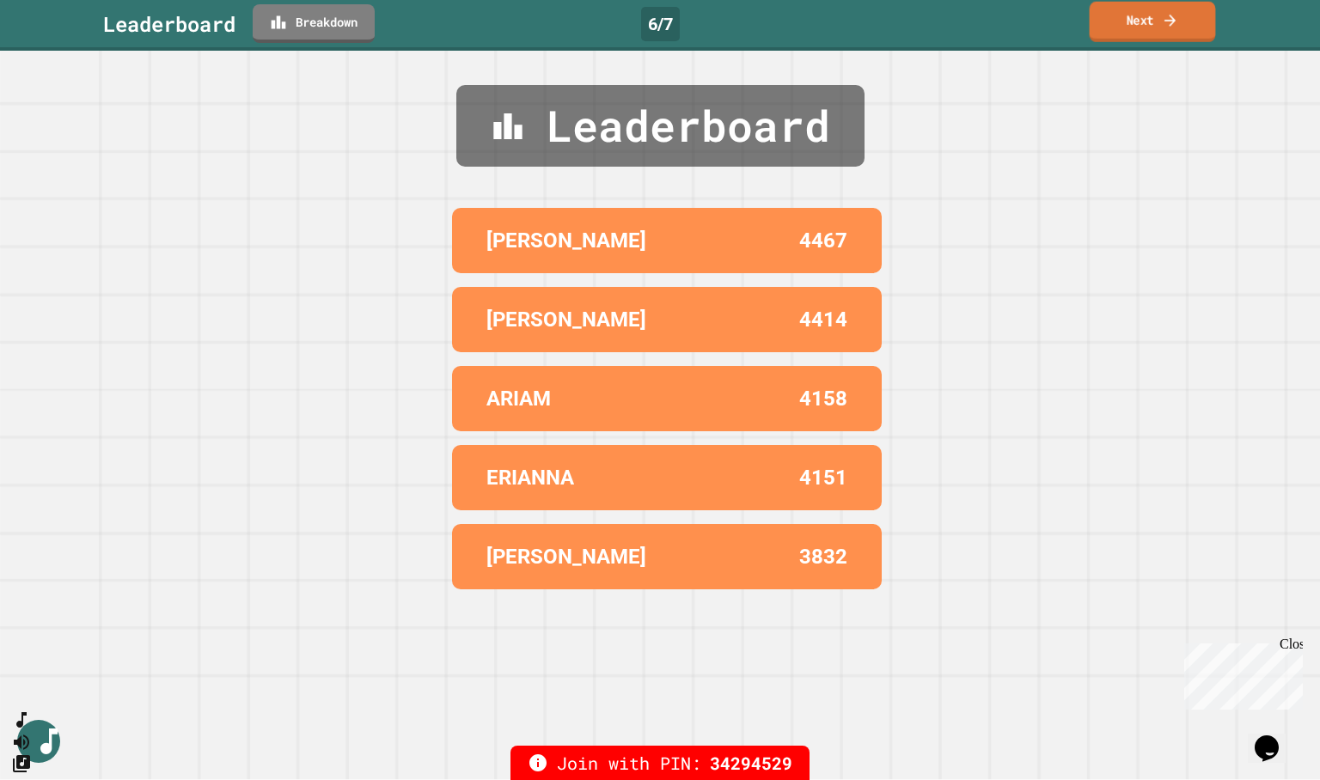
click at [1171, 21] on icon at bounding box center [1170, 20] width 17 height 18
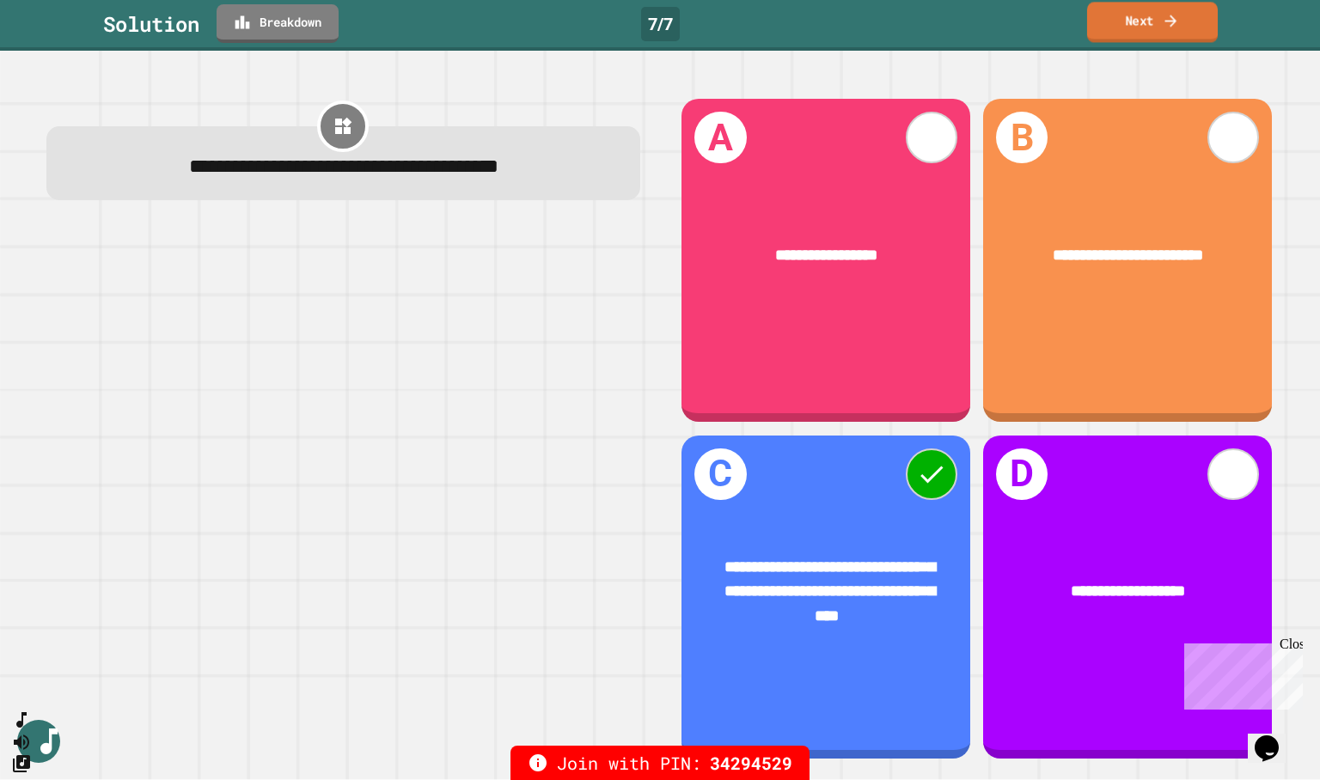
click at [1186, 14] on link "Next" at bounding box center [1152, 22] width 131 height 40
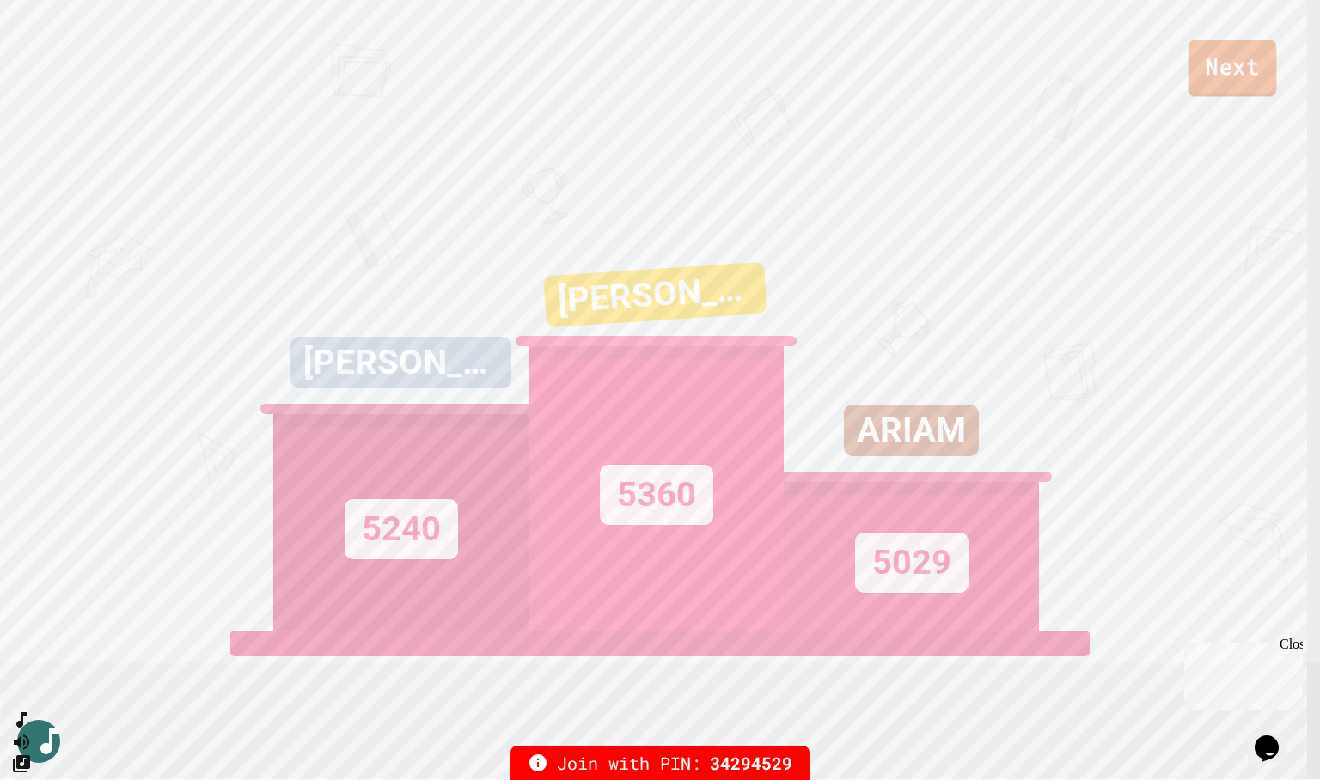
click at [1248, 72] on link "Next" at bounding box center [1232, 68] width 88 height 57
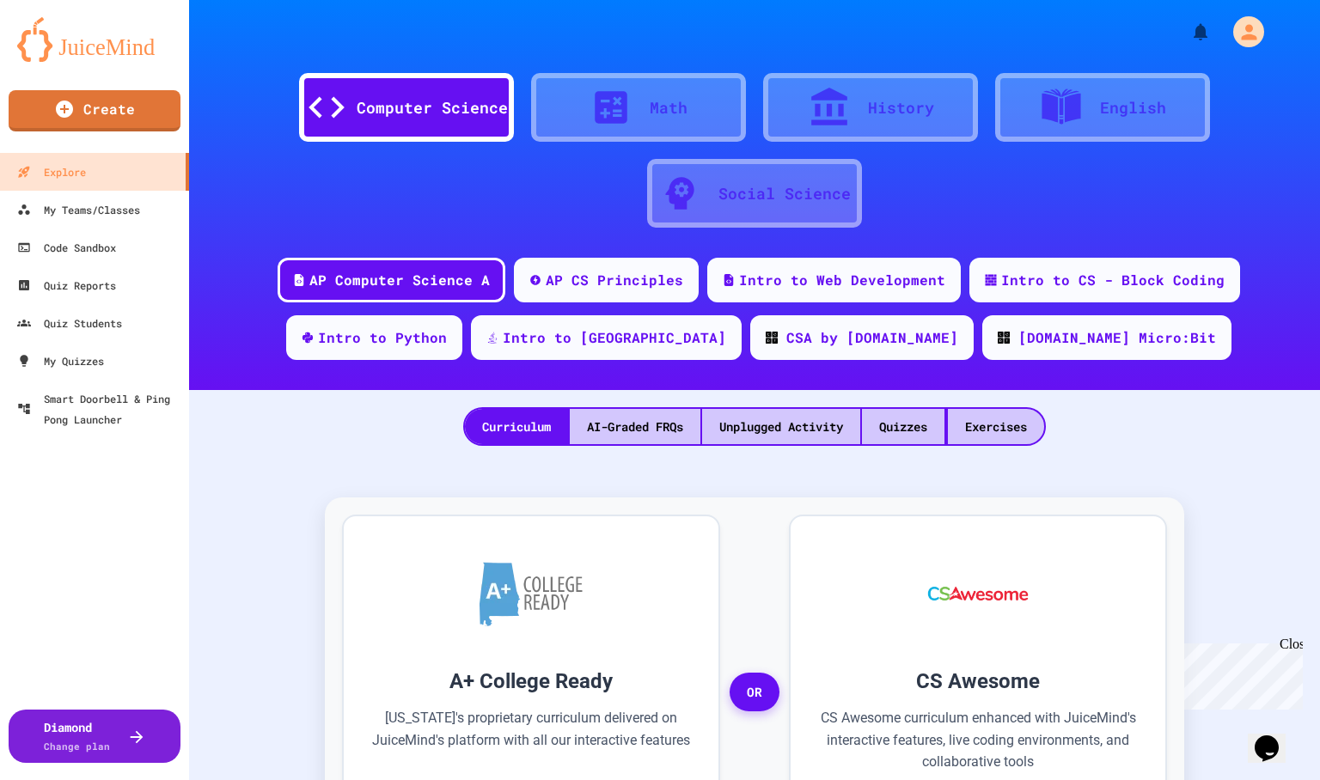
scroll to position [86, 0]
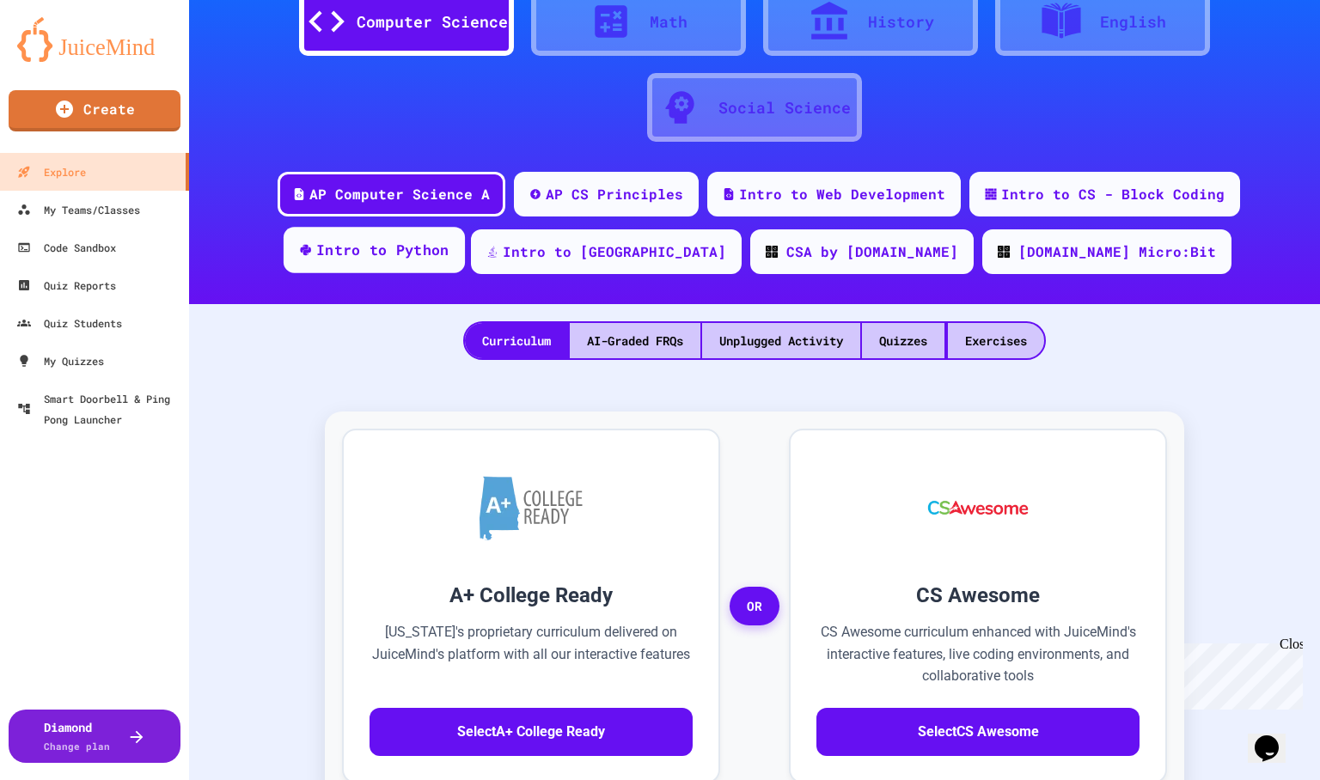
click at [449, 244] on div "Intro to Python" at bounding box center [382, 250] width 133 height 21
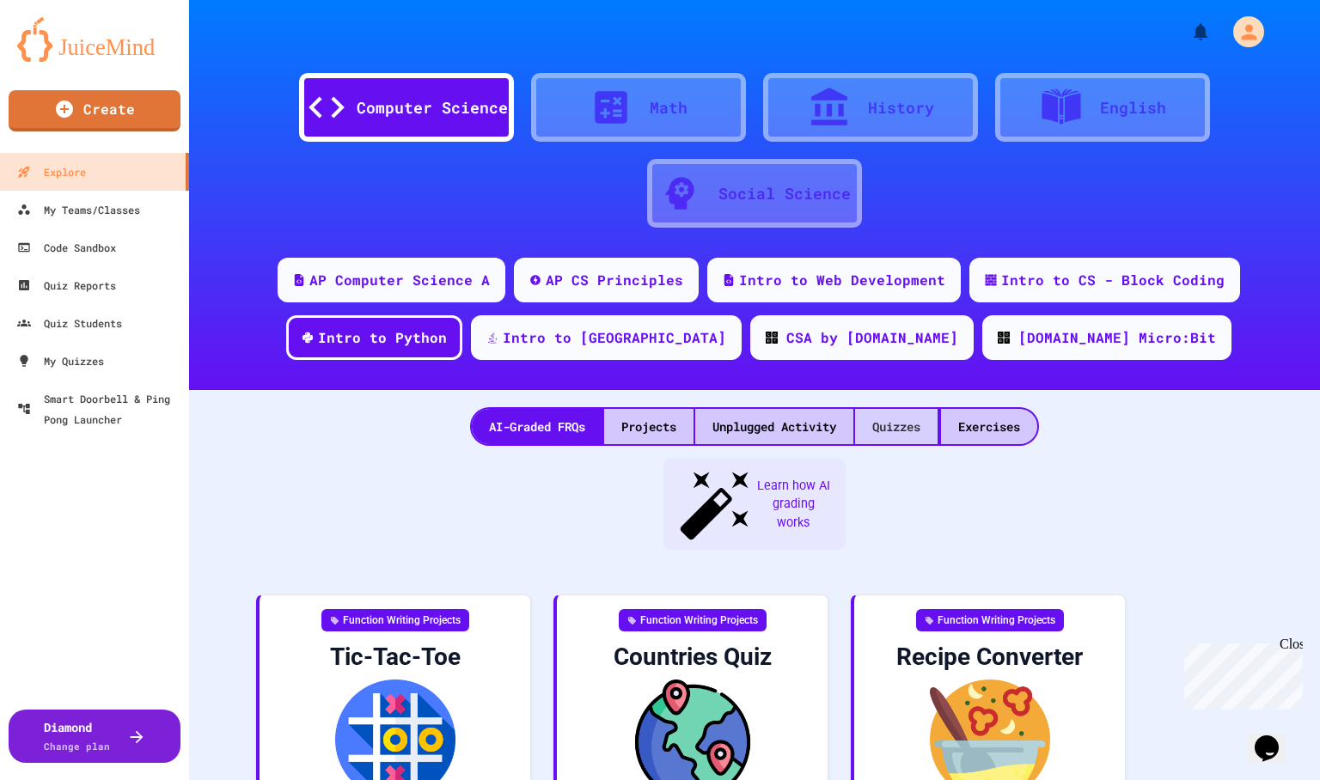
click at [894, 423] on div "Quizzes" at bounding box center [896, 426] width 82 height 35
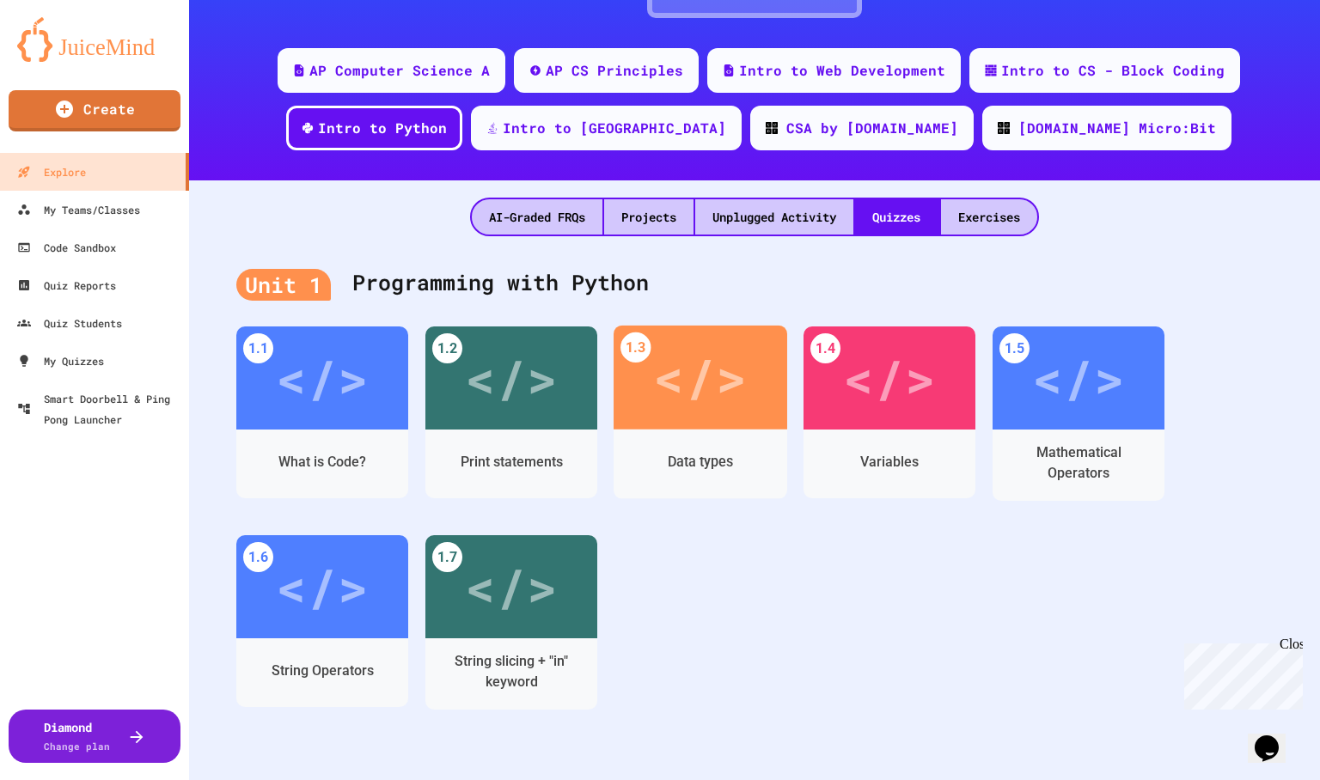
scroll to position [258, 0]
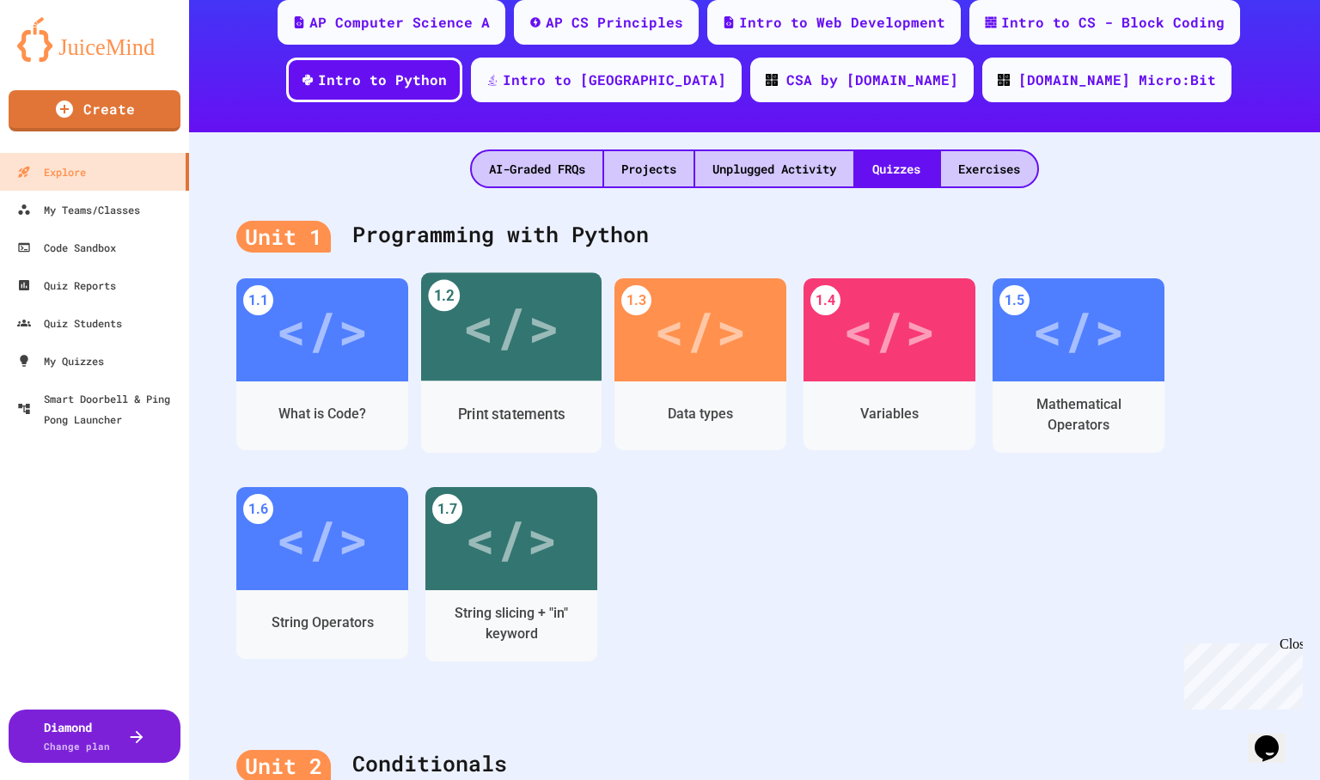
click at [519, 344] on div "</>" at bounding box center [510, 327] width 97 height 82
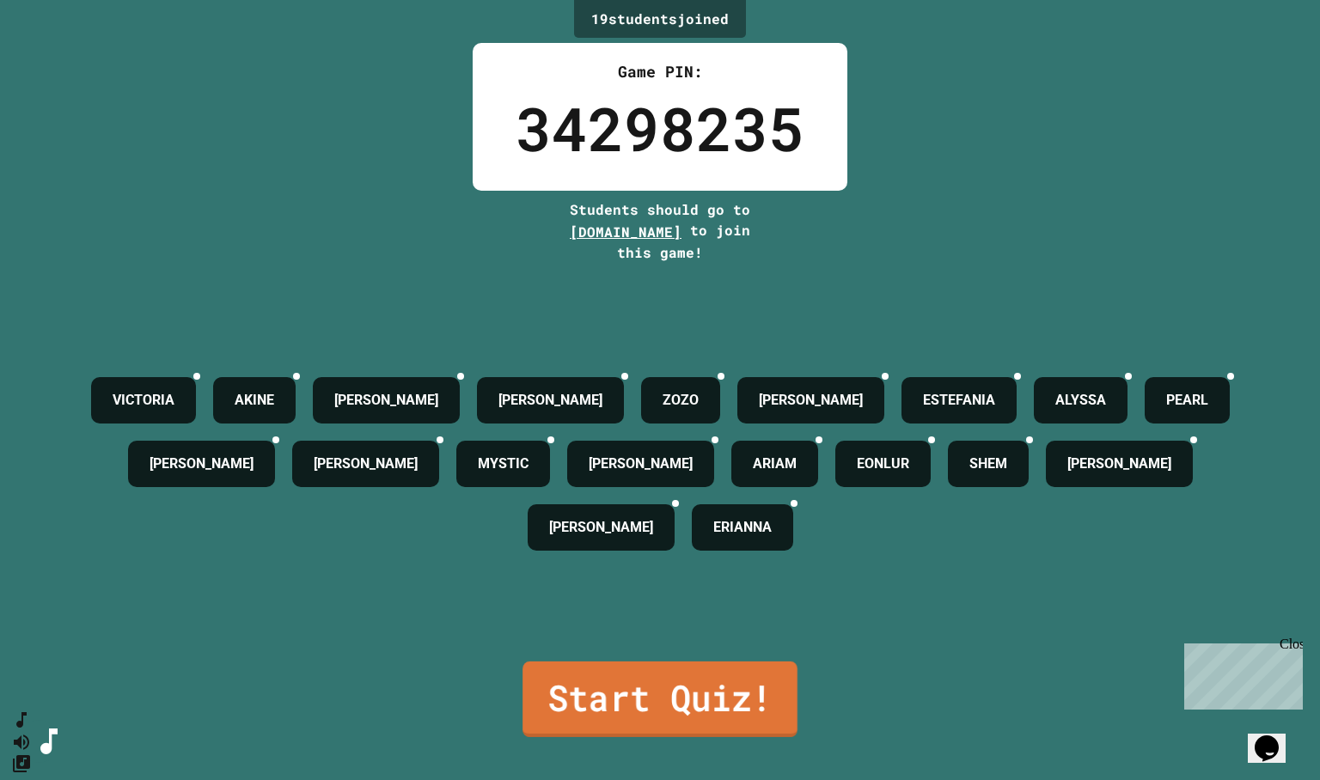
click at [643, 679] on link "Start Quiz!" at bounding box center [659, 700] width 275 height 76
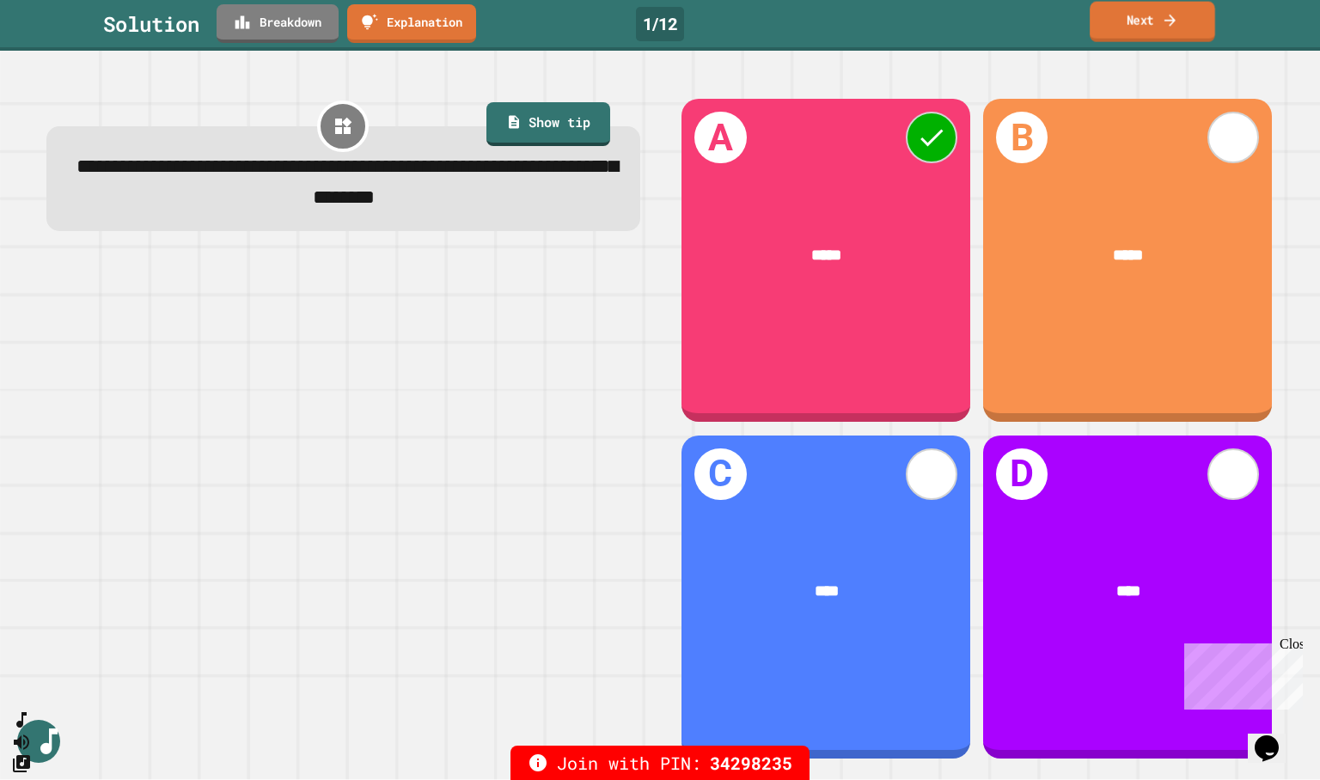
click at [1145, 17] on link "Next" at bounding box center [1151, 22] width 125 height 40
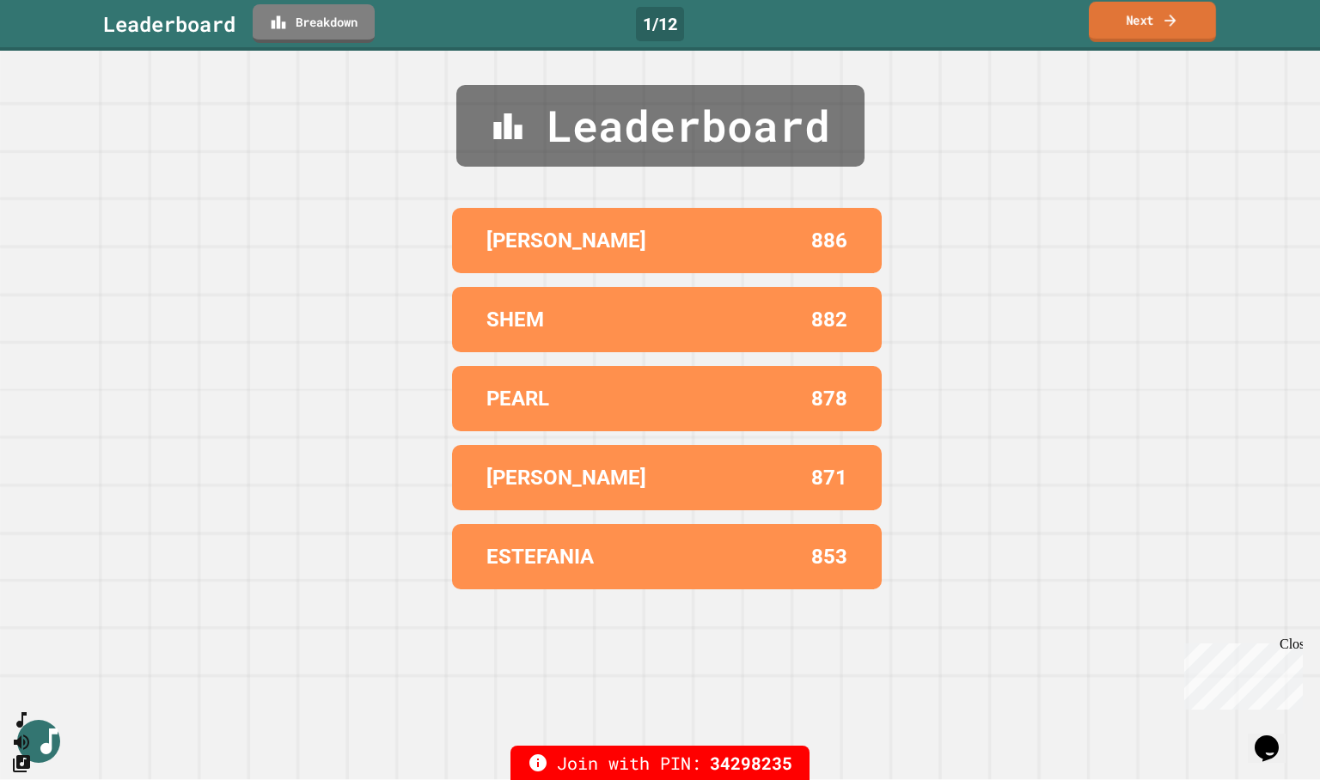
click at [1152, 19] on link "Next" at bounding box center [1152, 22] width 127 height 40
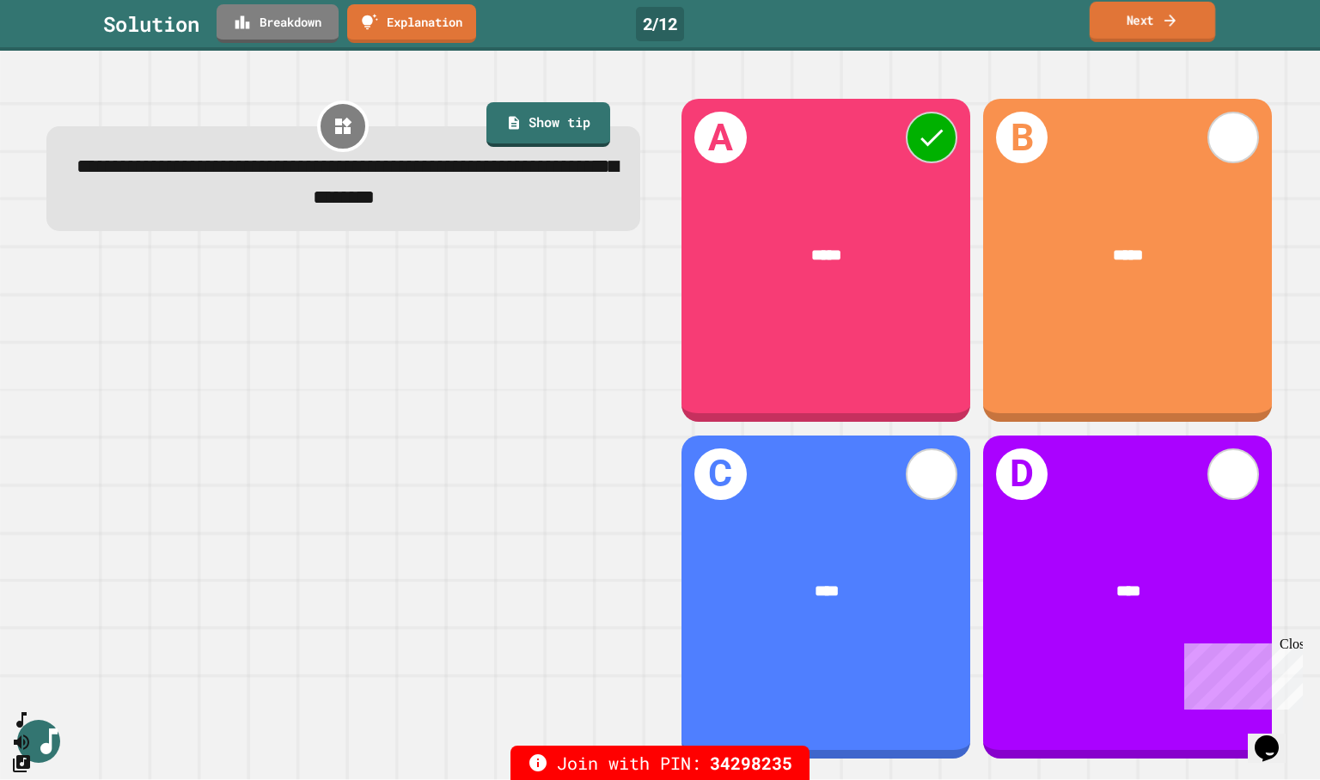
click at [1165, 18] on icon at bounding box center [1170, 20] width 17 height 18
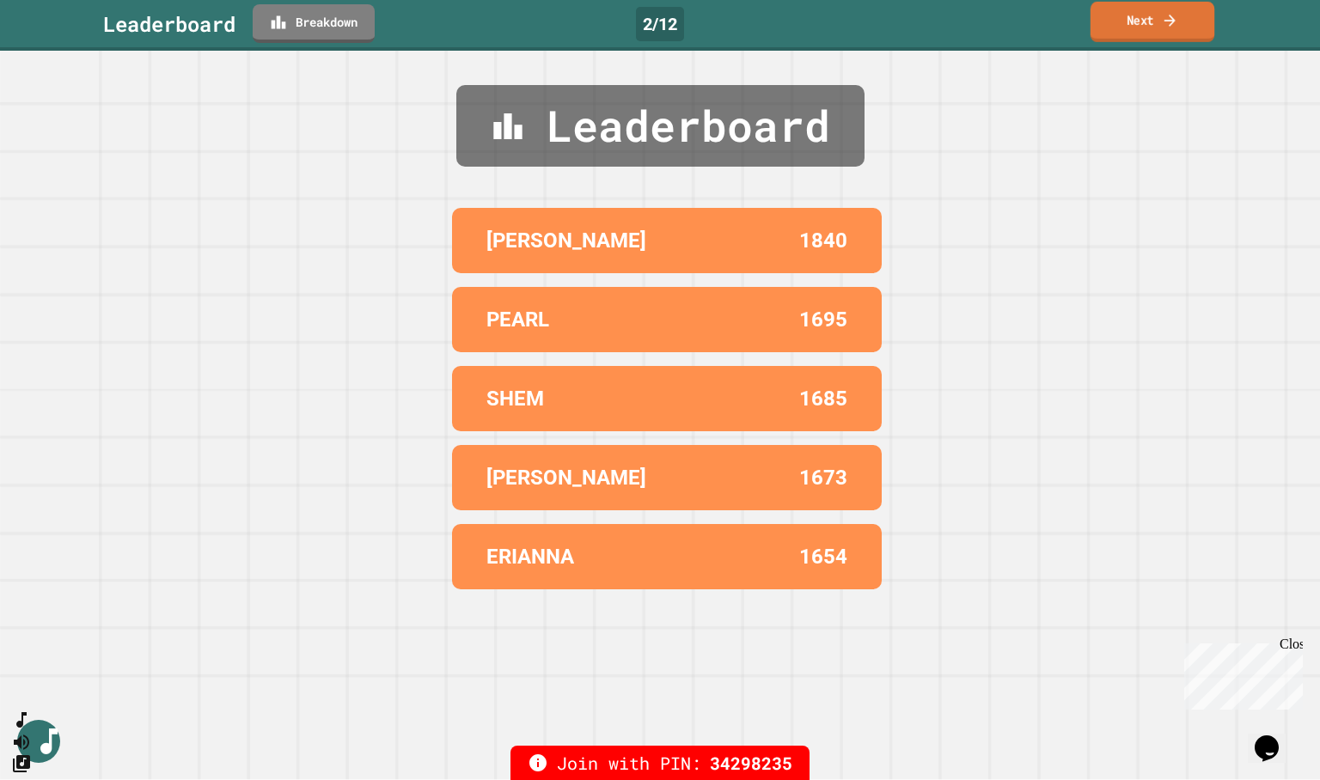
click at [1165, 18] on icon at bounding box center [1170, 20] width 16 height 18
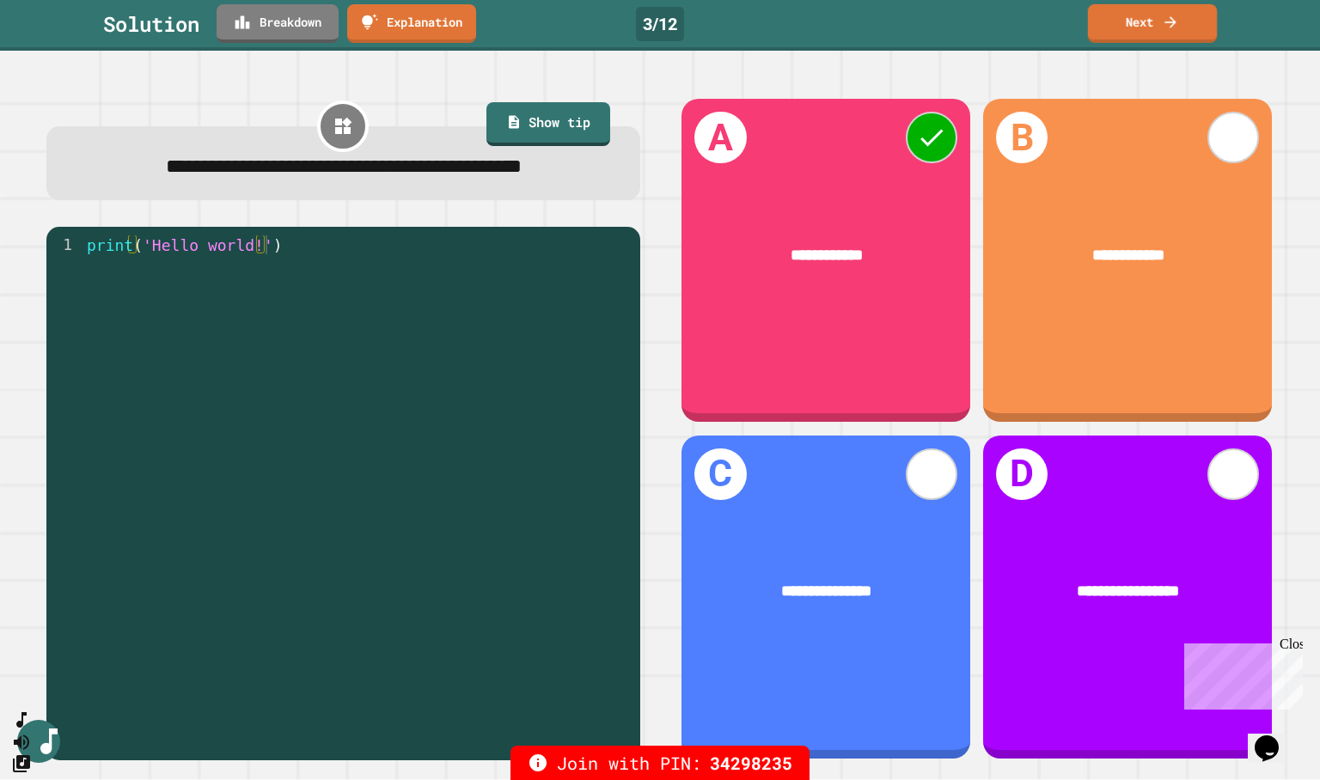
click at [1204, 17] on link "Next" at bounding box center [1152, 23] width 129 height 39
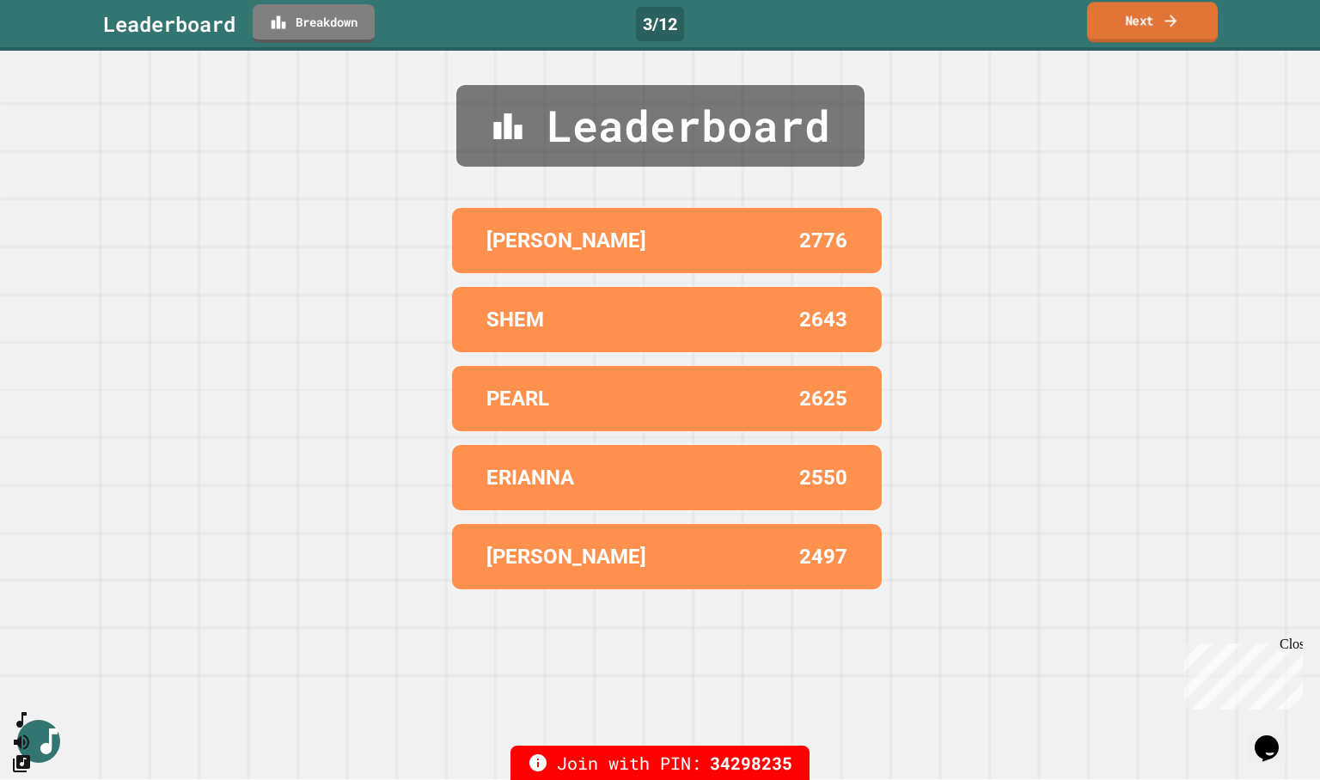
click at [1186, 21] on link "Next" at bounding box center [1152, 22] width 131 height 40
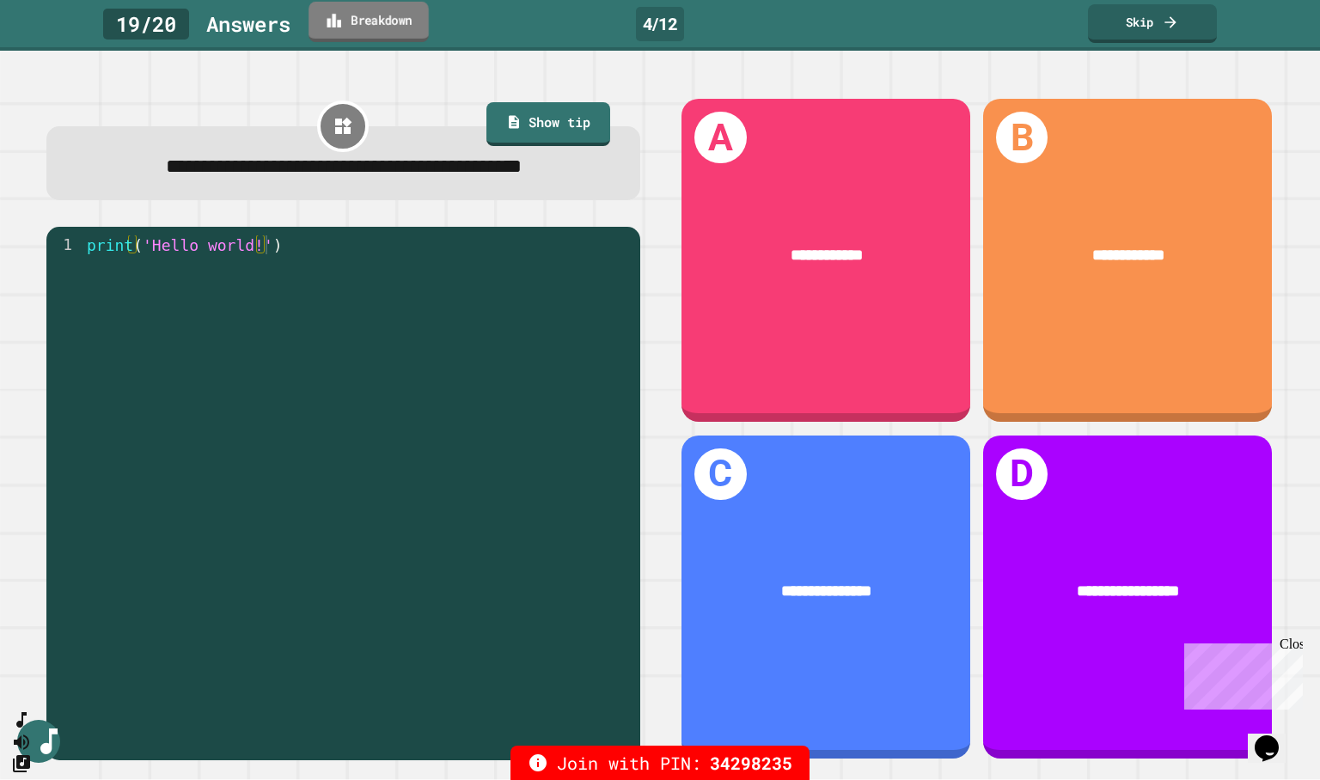
click at [393, 15] on link "Breakdown" at bounding box center [368, 22] width 120 height 40
click at [392, 15] on link "Breakdown" at bounding box center [369, 22] width 124 height 40
click at [520, 105] on link "Show tip" at bounding box center [547, 122] width 113 height 46
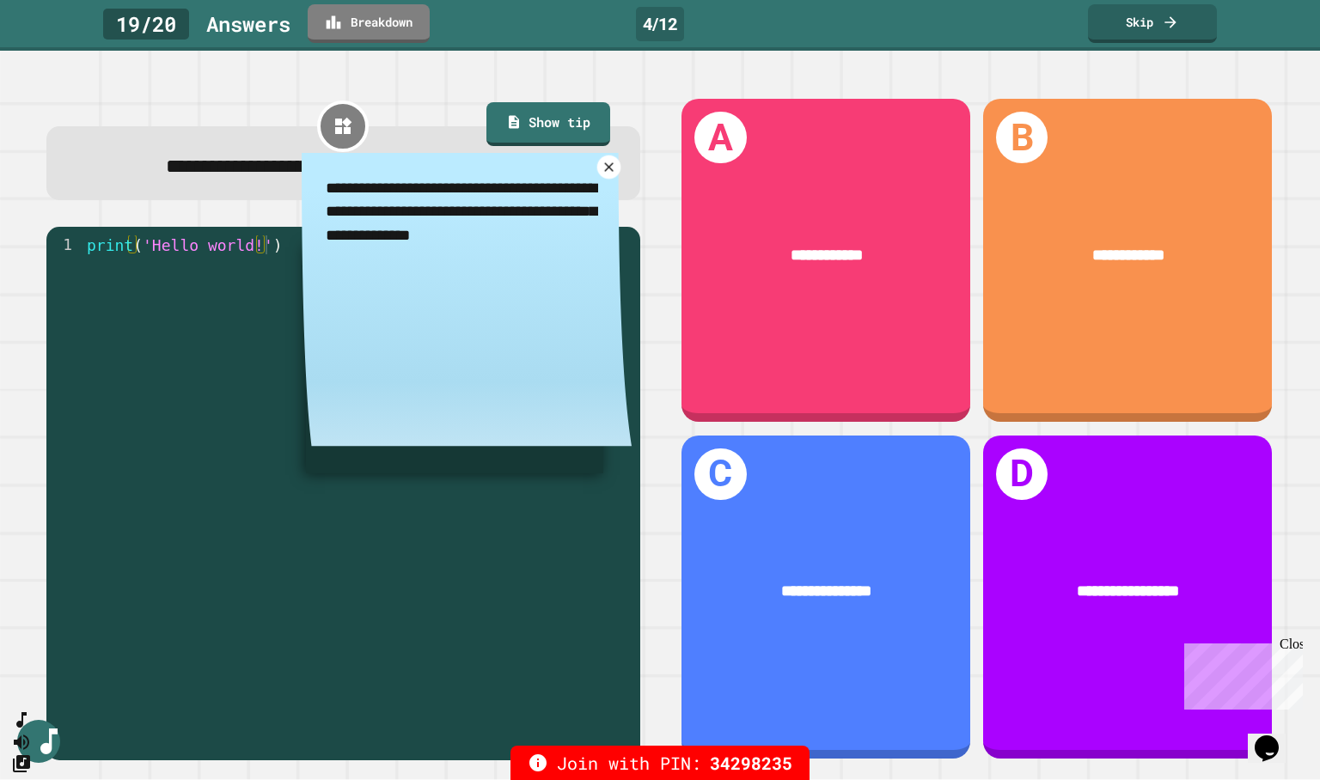
click at [601, 174] on icon at bounding box center [608, 166] width 15 height 15
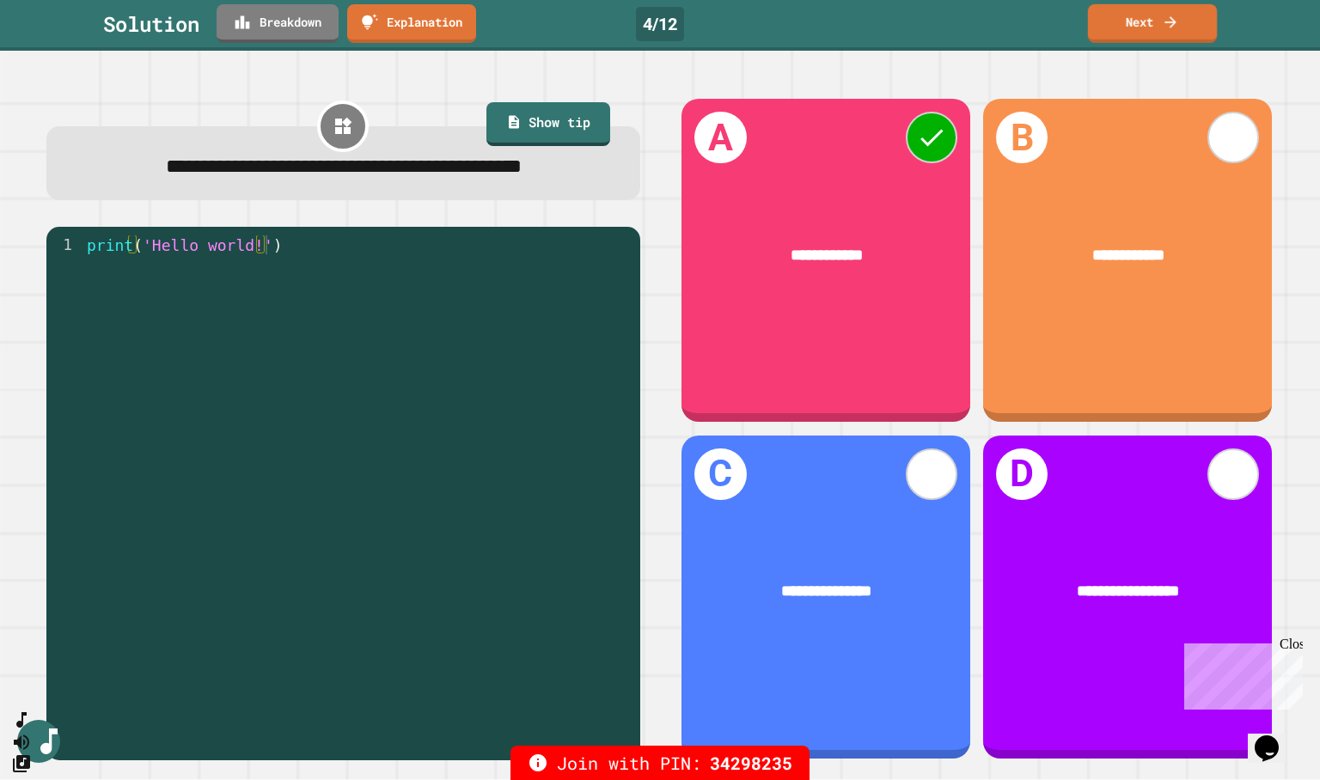
click at [1143, 34] on link "Next" at bounding box center [1152, 23] width 129 height 39
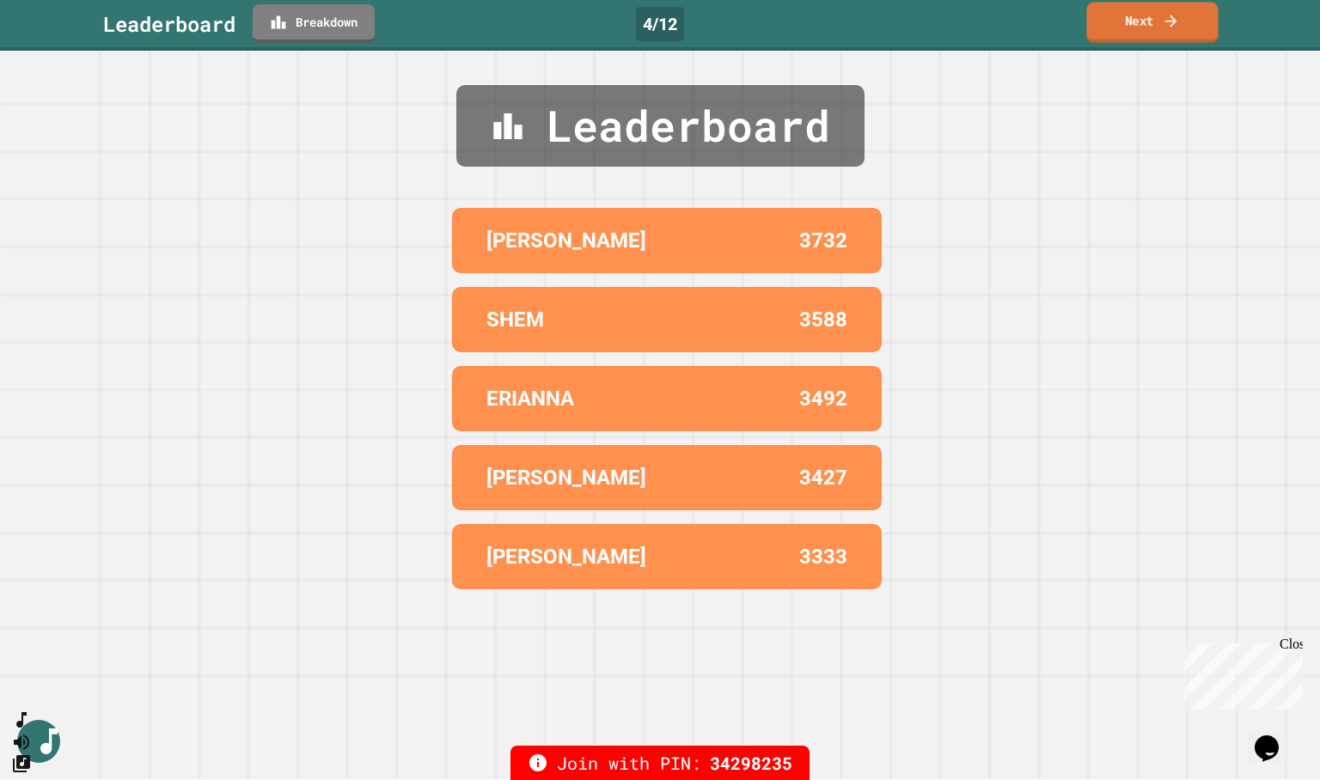
click at [1158, 29] on link "Next" at bounding box center [1151, 23] width 131 height 40
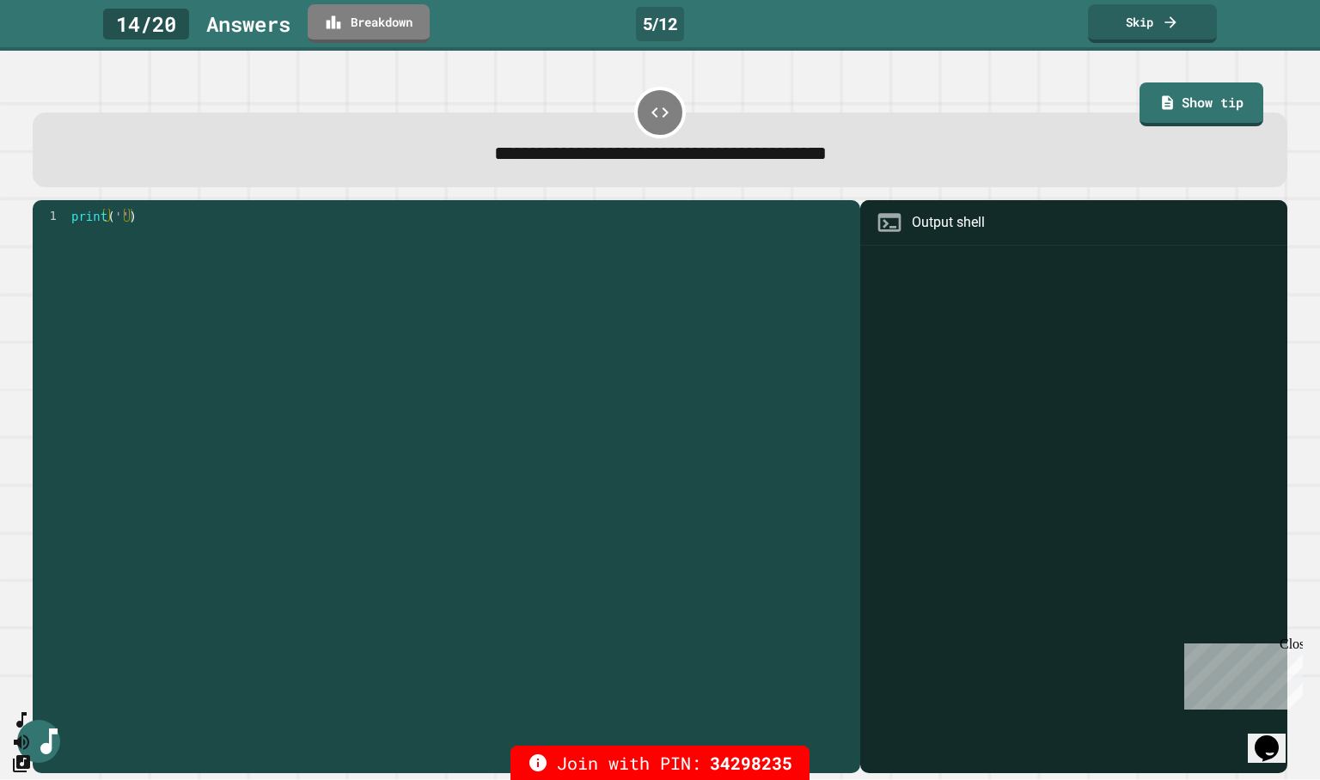
click at [115, 218] on div "print ( '' )" at bounding box center [460, 477] width 784 height 536
type textarea "*********"
click at [893, 77] on div "**********" at bounding box center [660, 135] width 1267 height 117
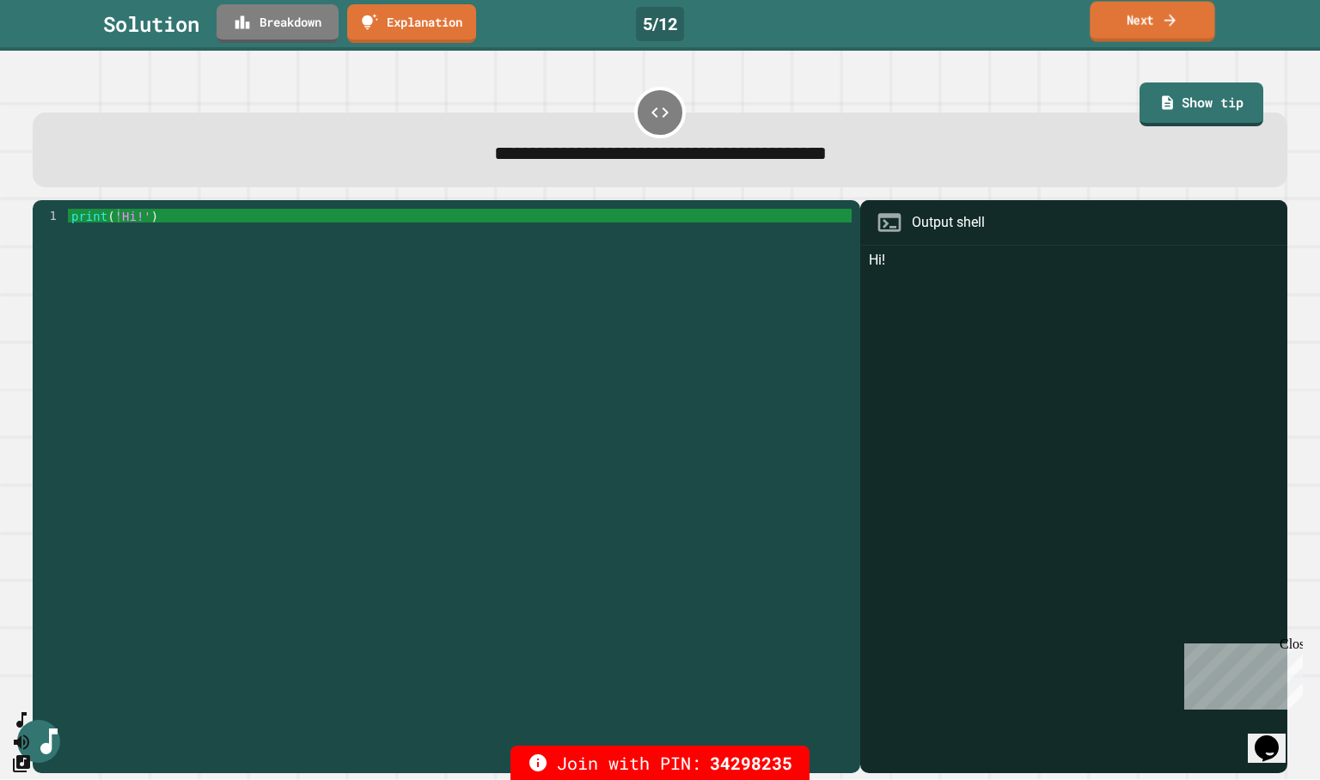
click at [1127, 21] on link "Next" at bounding box center [1151, 22] width 125 height 40
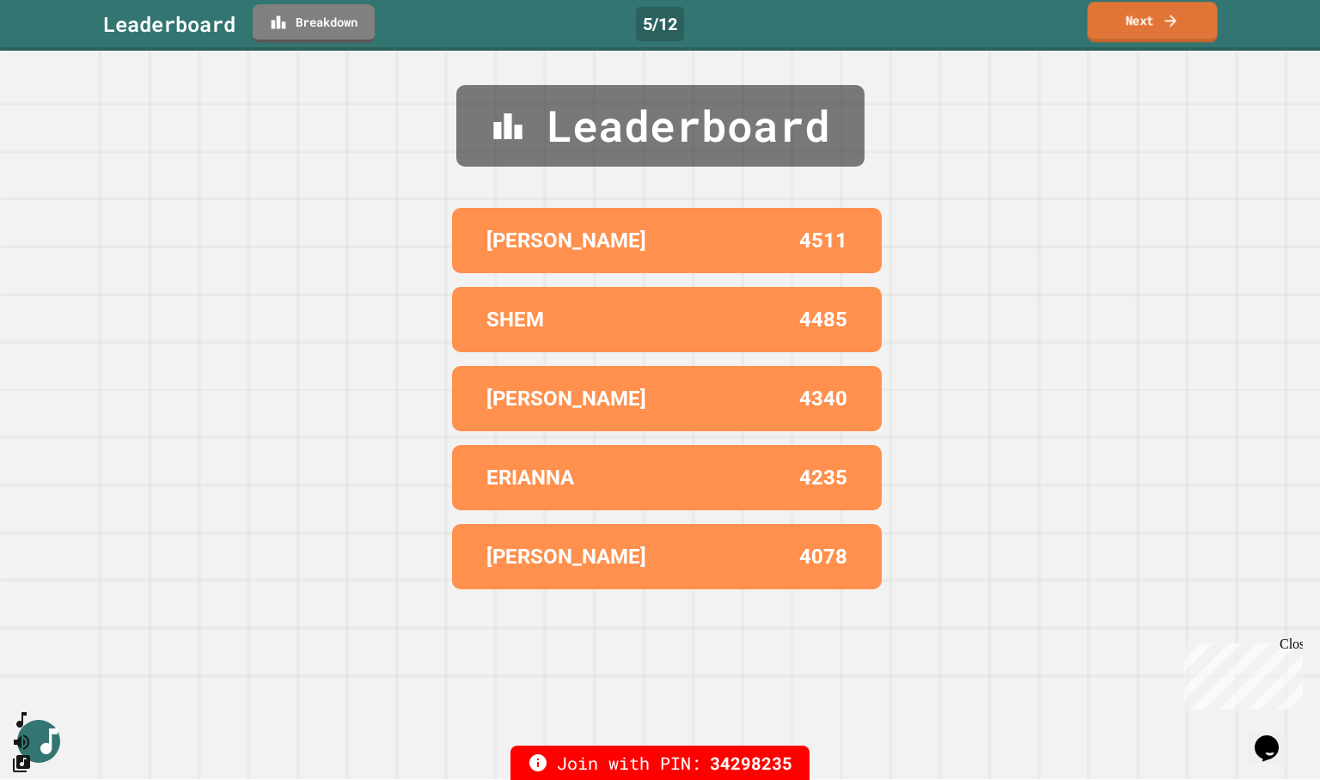
click at [1173, 25] on icon at bounding box center [1170, 20] width 17 height 18
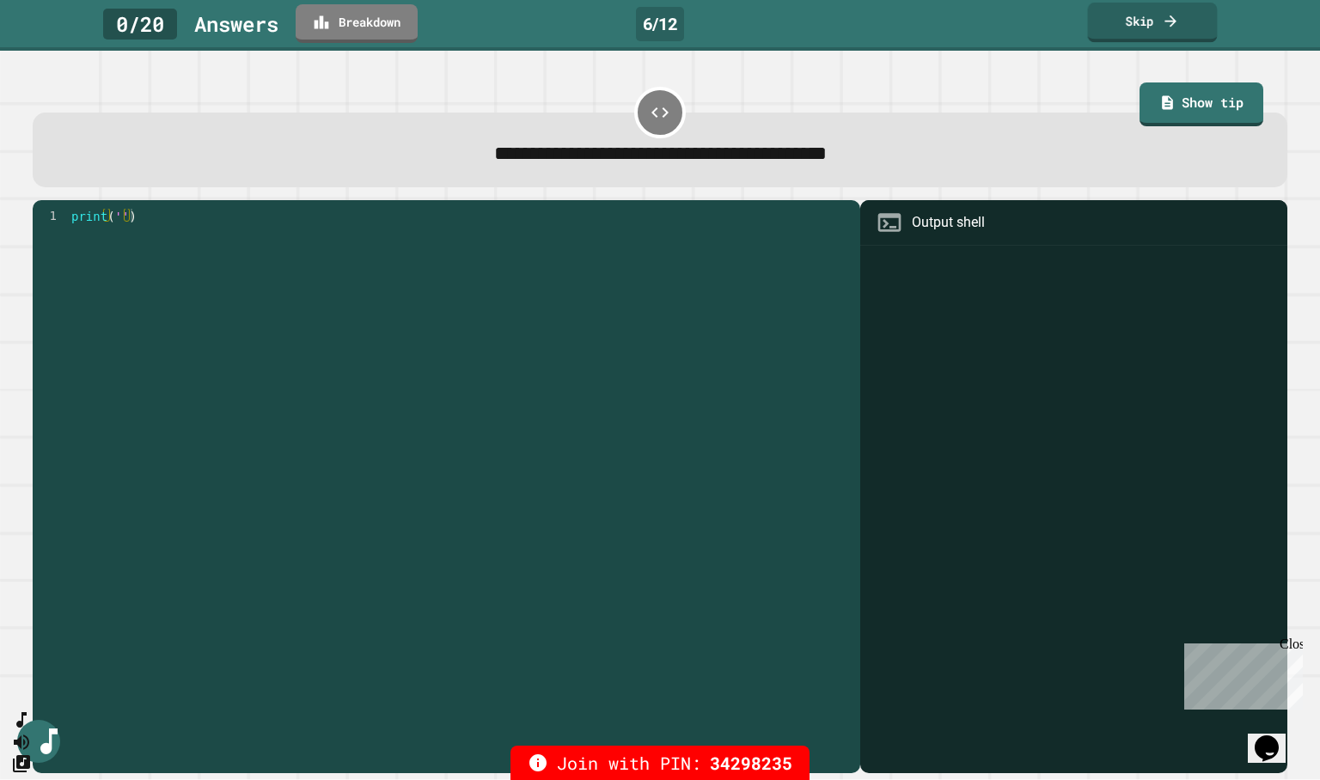
click at [1131, 24] on link "Skip" at bounding box center [1153, 23] width 130 height 40
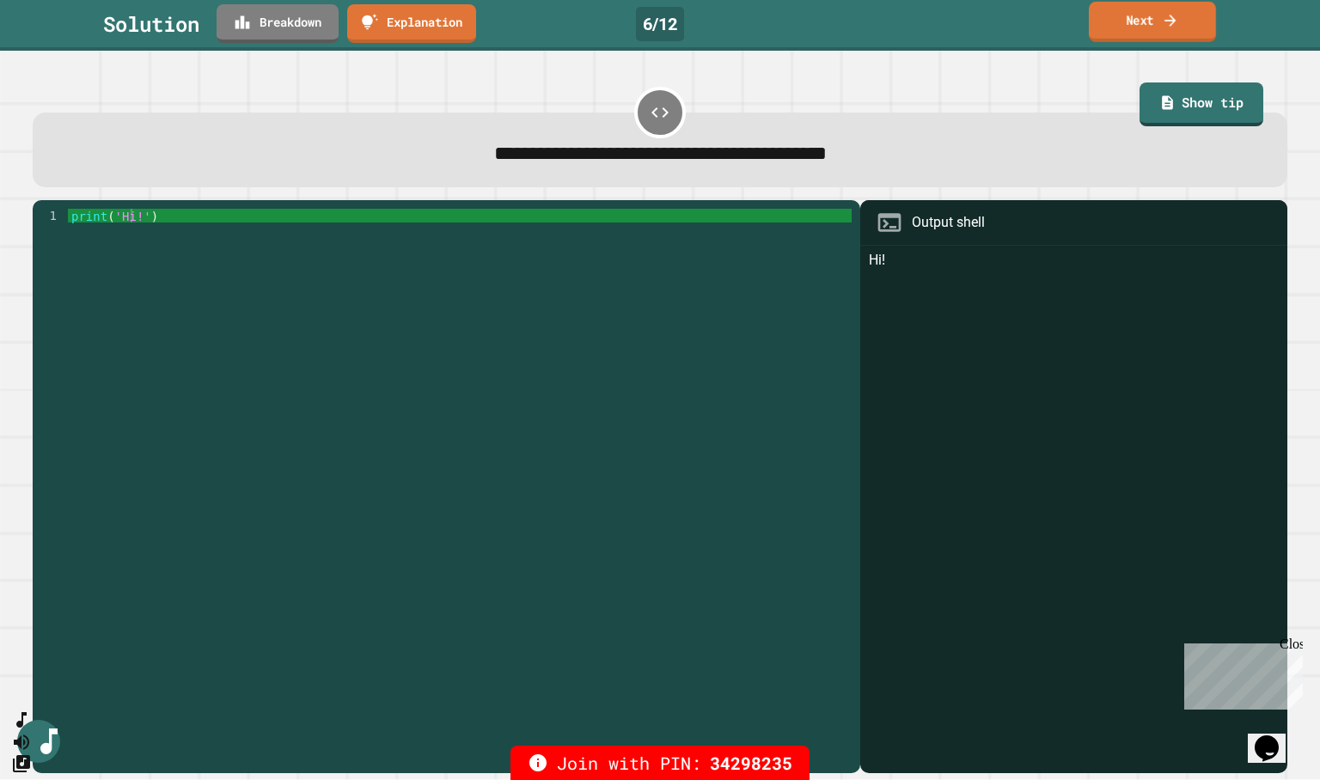
click at [1168, 15] on icon at bounding box center [1170, 20] width 17 height 18
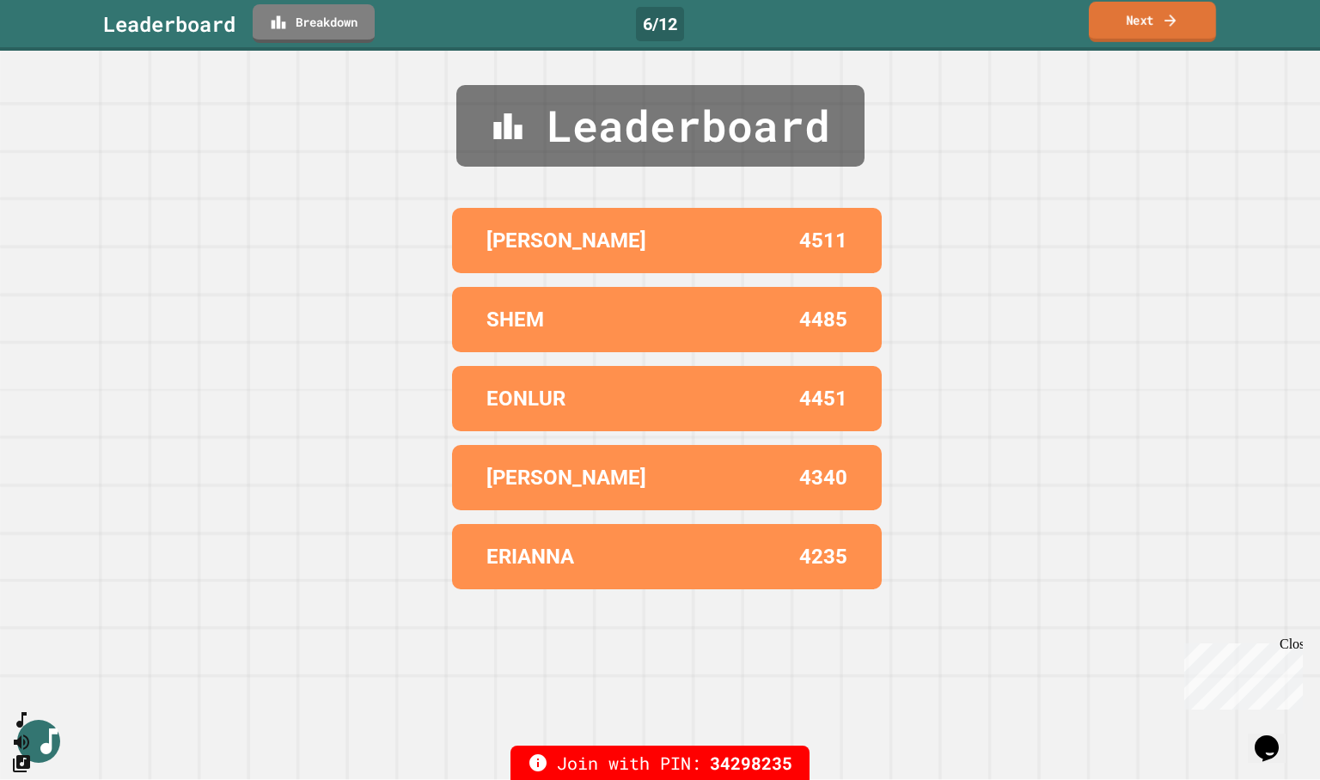
click at [1131, 10] on link "Next" at bounding box center [1152, 22] width 127 height 40
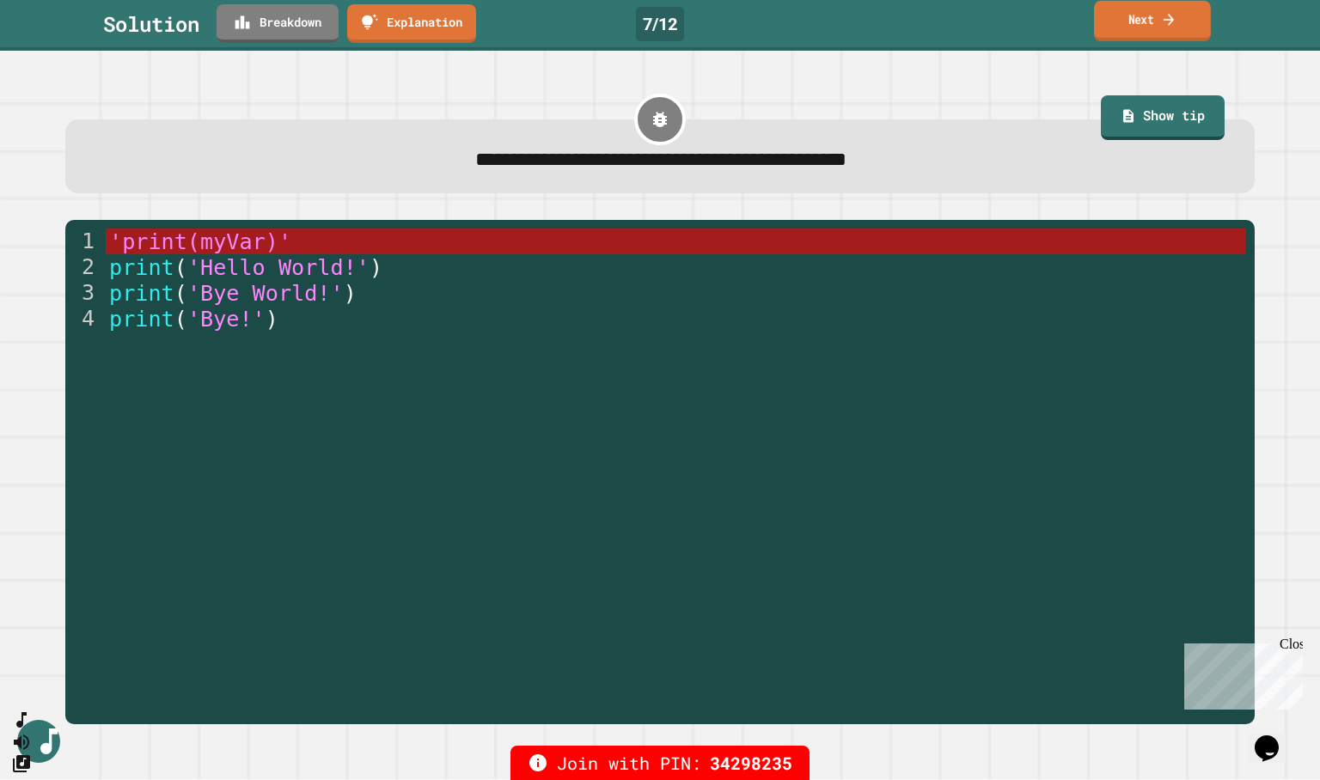
click at [1116, 22] on link "Next" at bounding box center [1152, 21] width 117 height 40
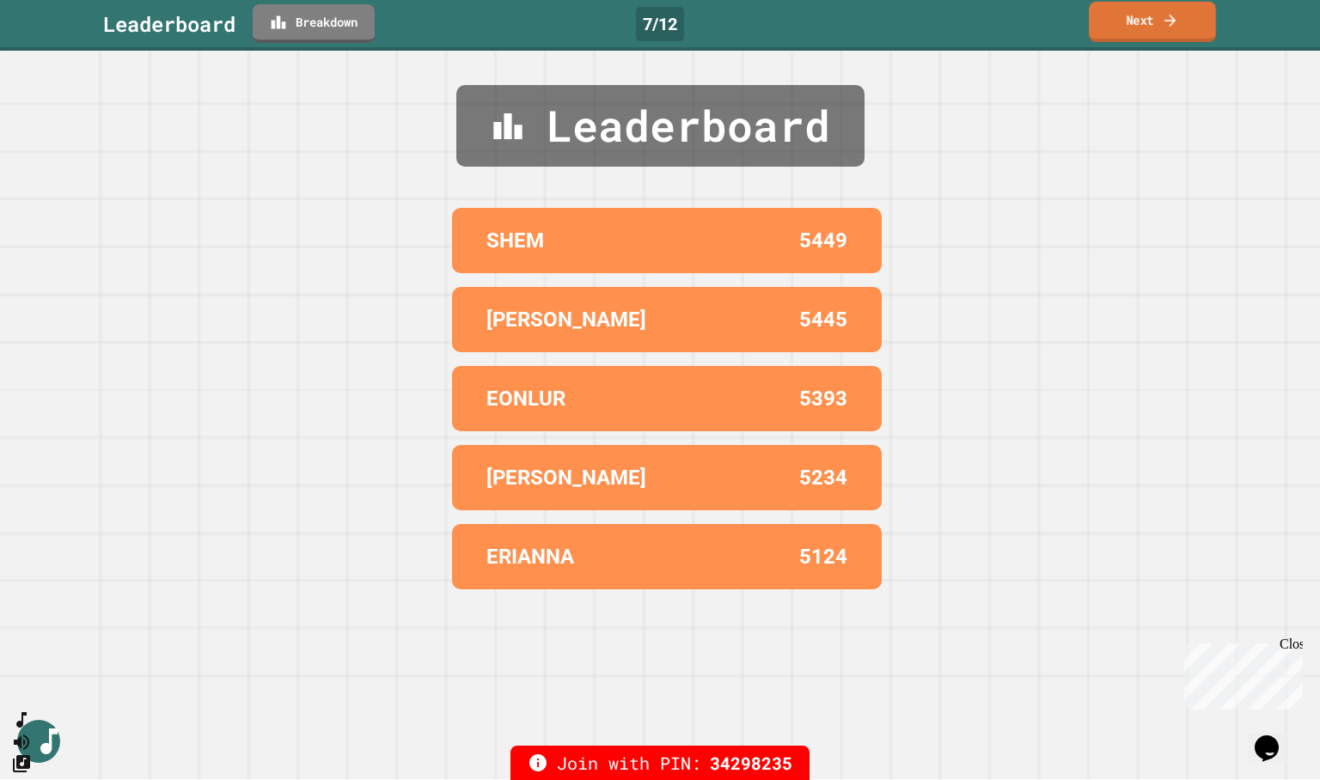
click at [1139, 22] on link "Next" at bounding box center [1152, 22] width 127 height 40
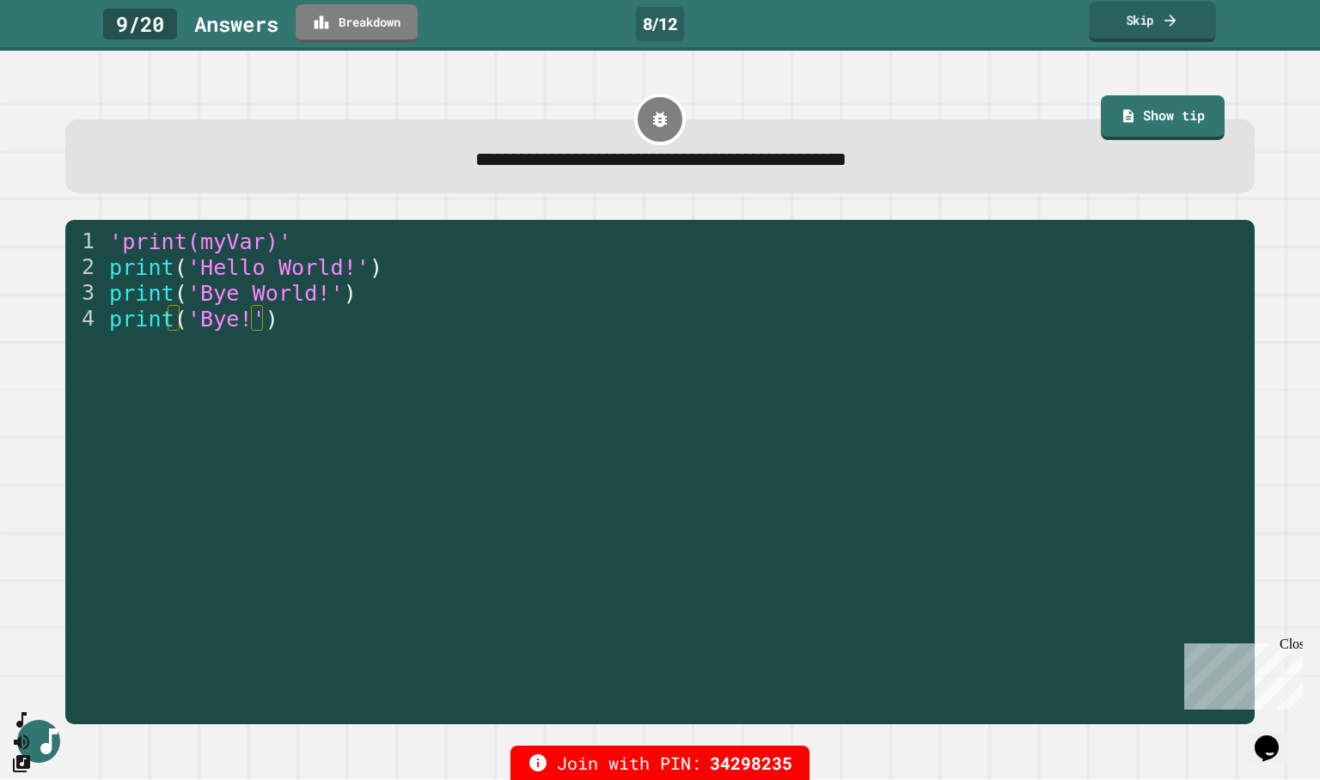
click at [1165, 29] on link "Skip" at bounding box center [1152, 22] width 127 height 40
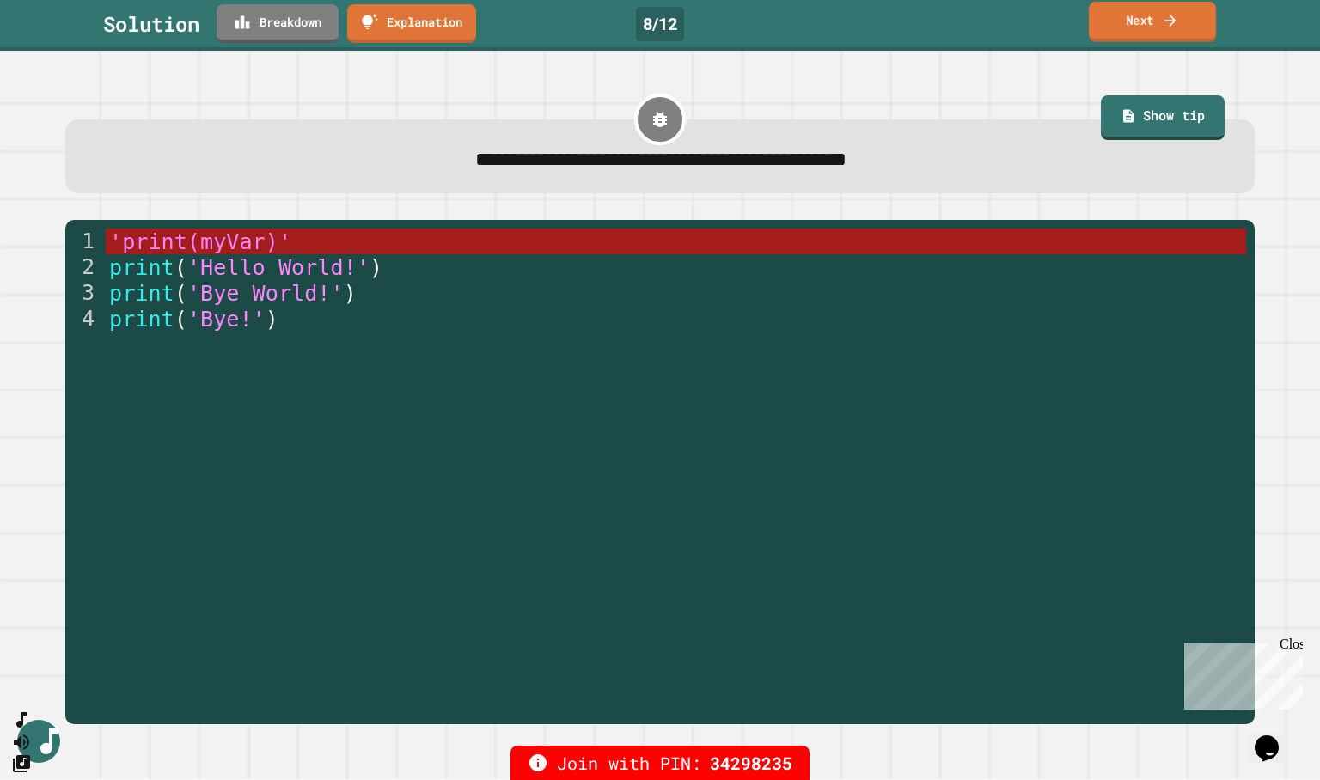
click at [1168, 20] on icon at bounding box center [1169, 20] width 11 height 12
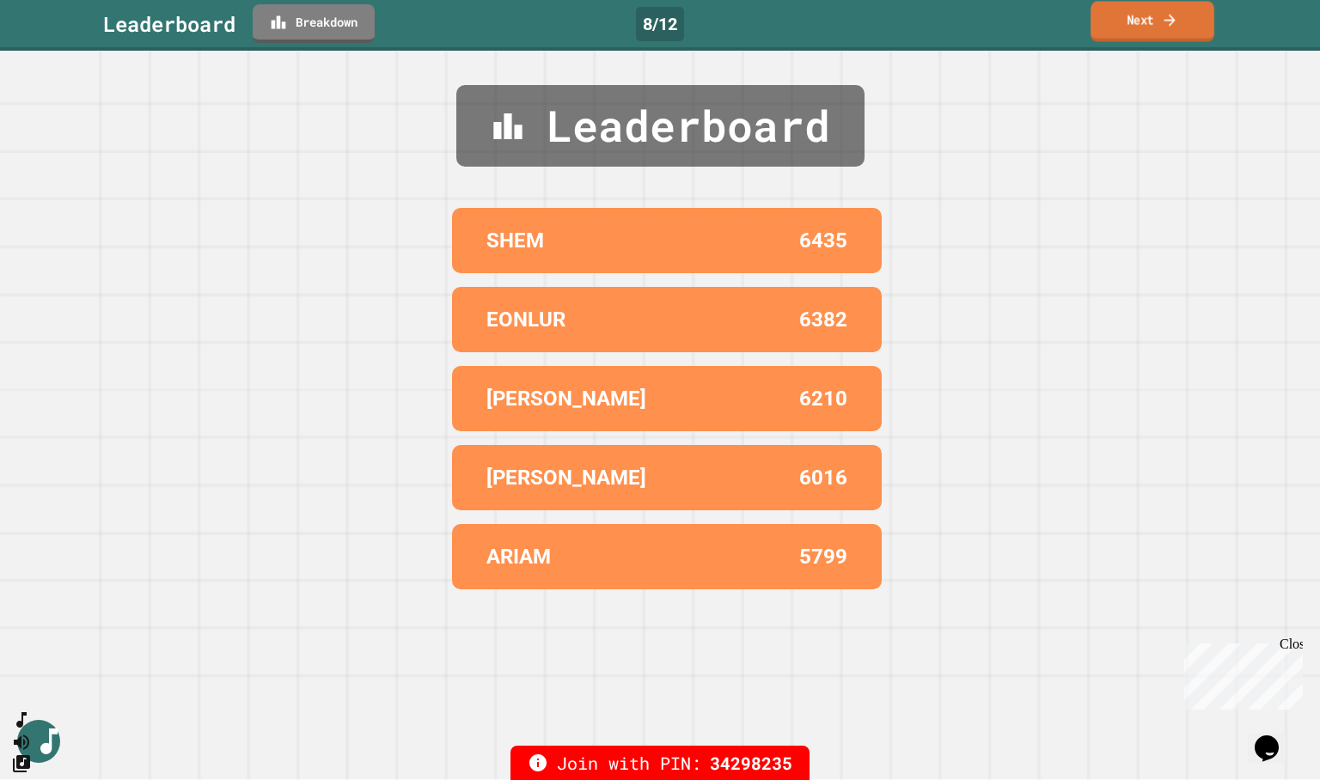
click at [1168, 20] on icon at bounding box center [1169, 20] width 11 height 12
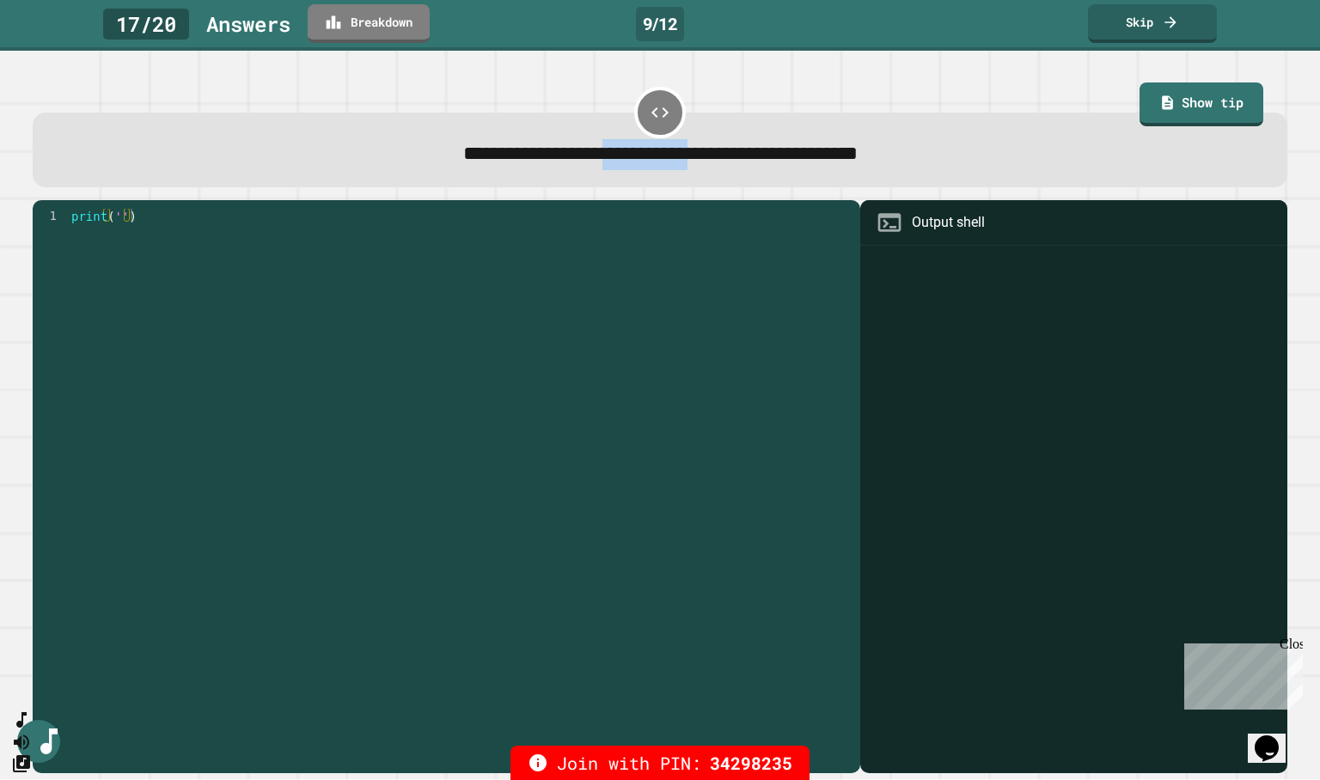
drag, startPoint x: 557, startPoint y: 156, endPoint x: 694, endPoint y: 150, distance: 137.6
click at [694, 150] on span "**********" at bounding box center [660, 153] width 394 height 20
click at [632, 276] on div "print ( '' )" at bounding box center [460, 477] width 784 height 536
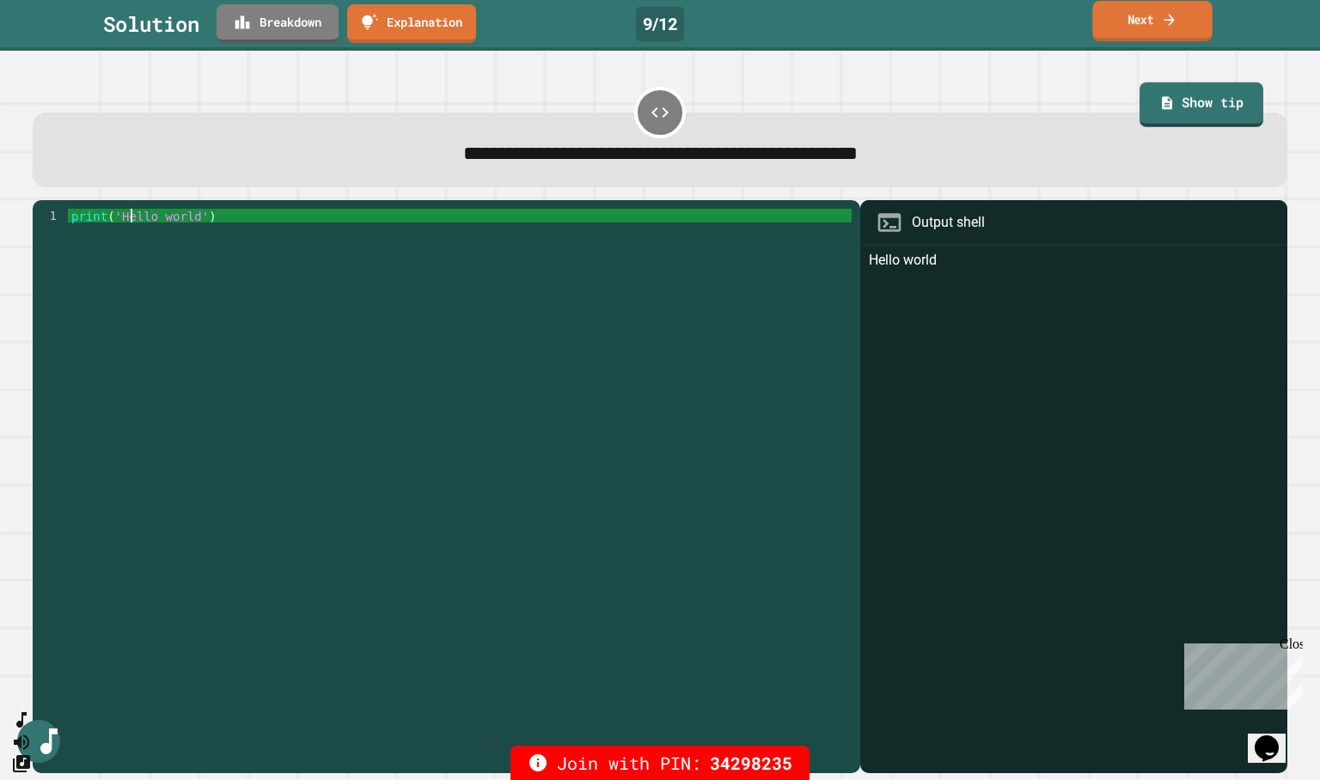
click at [1166, 31] on link "Next" at bounding box center [1151, 21] width 119 height 40
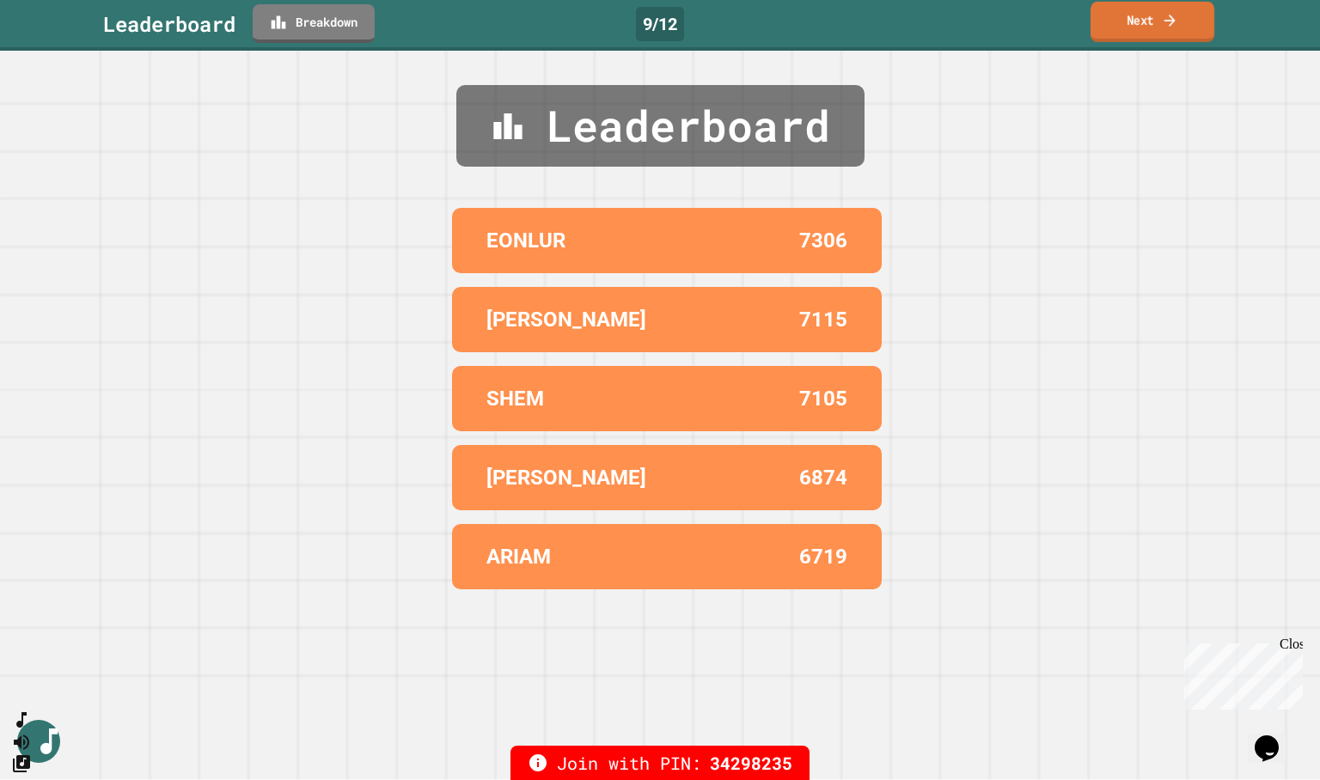
click at [1166, 17] on icon at bounding box center [1170, 20] width 16 height 18
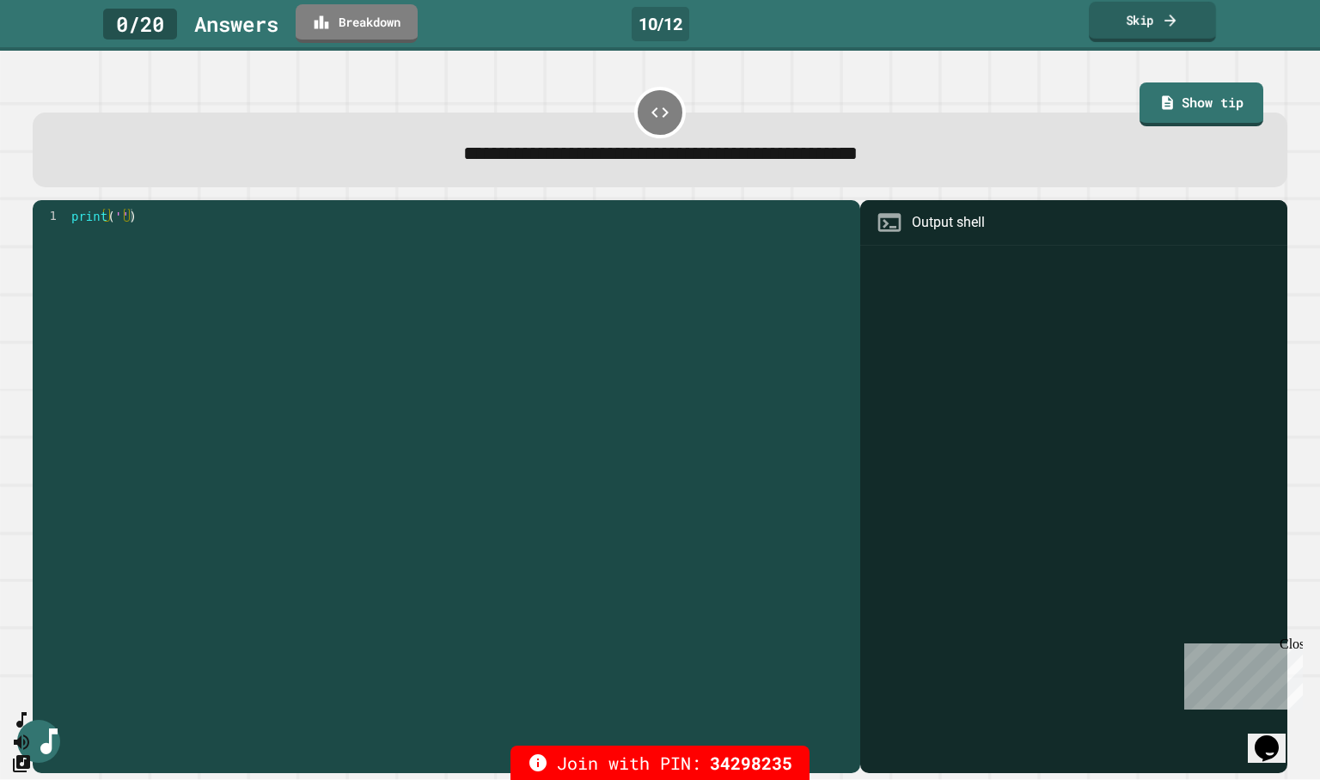
click at [1172, 24] on icon at bounding box center [1169, 20] width 11 height 12
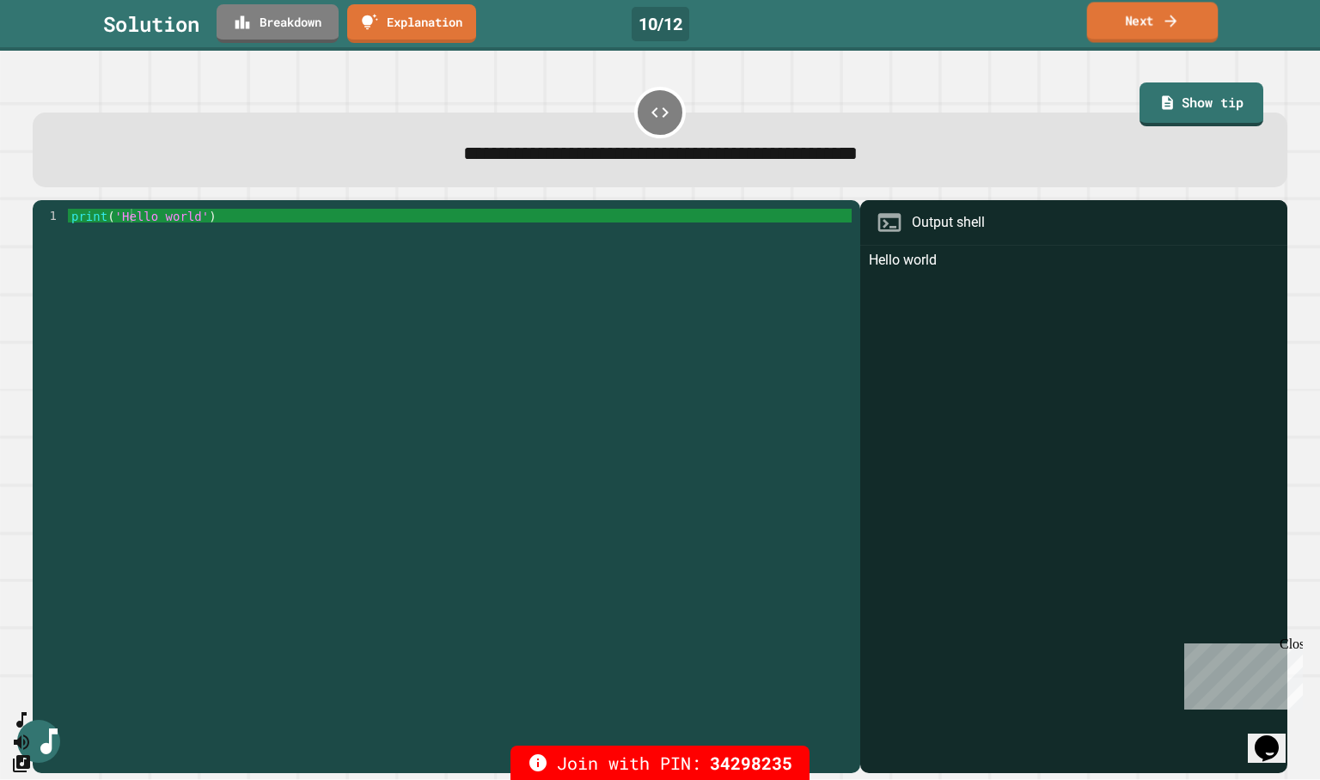
click at [1172, 24] on icon at bounding box center [1171, 21] width 12 height 12
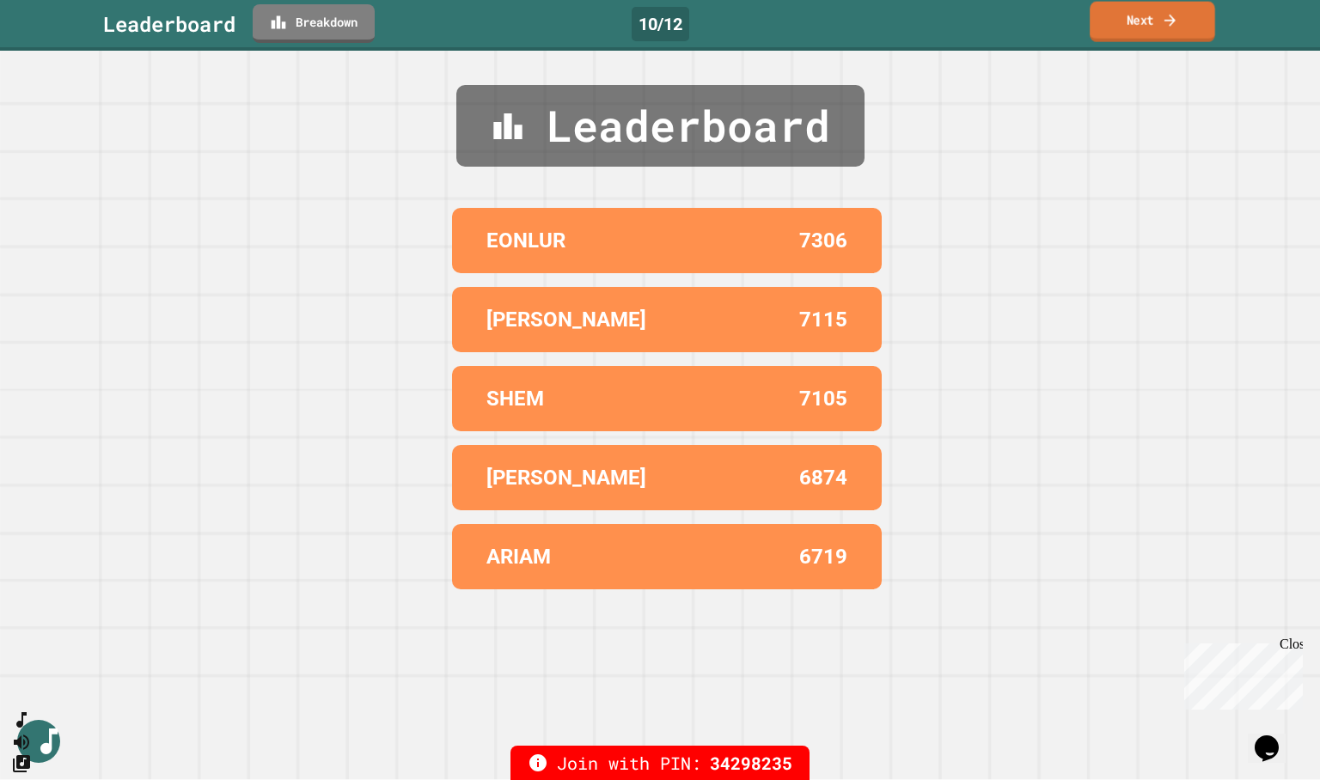
click at [1172, 24] on icon at bounding box center [1170, 20] width 16 height 18
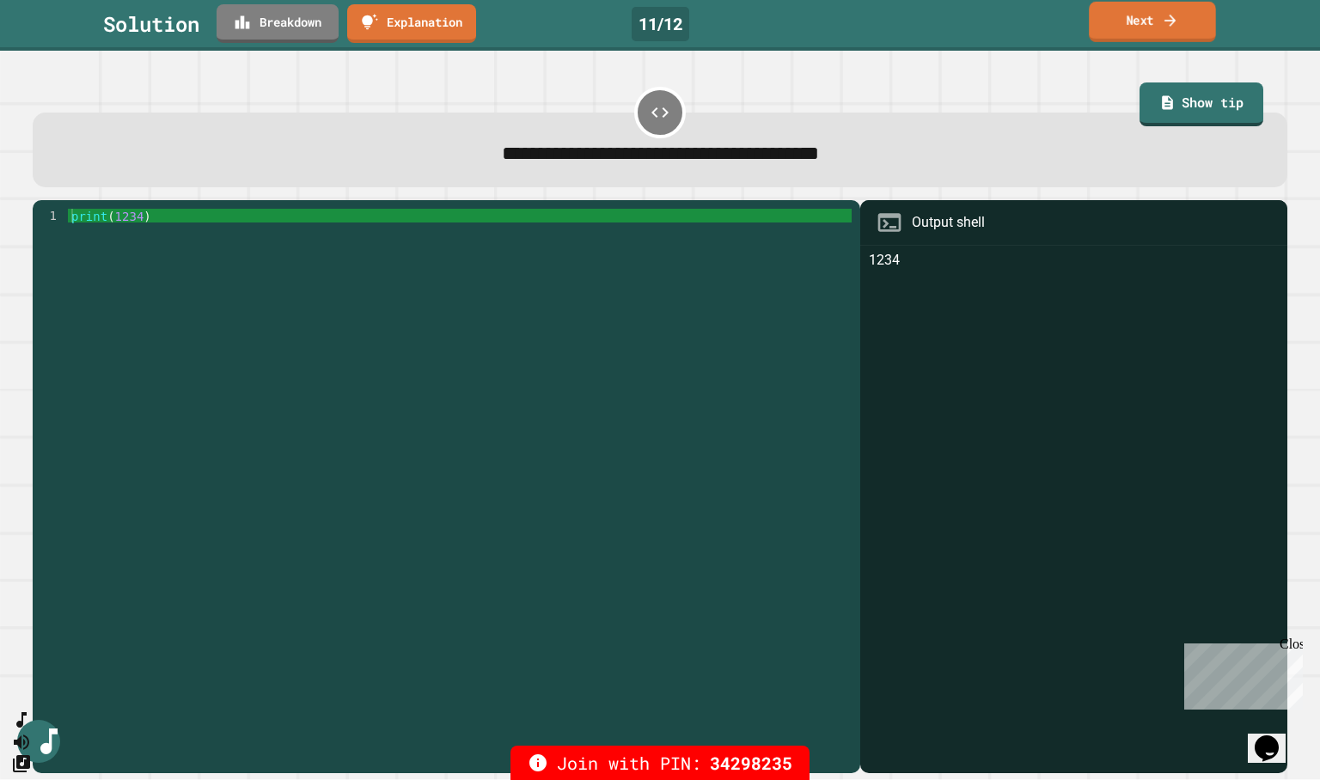
click at [1158, 16] on link "Next" at bounding box center [1152, 22] width 127 height 40
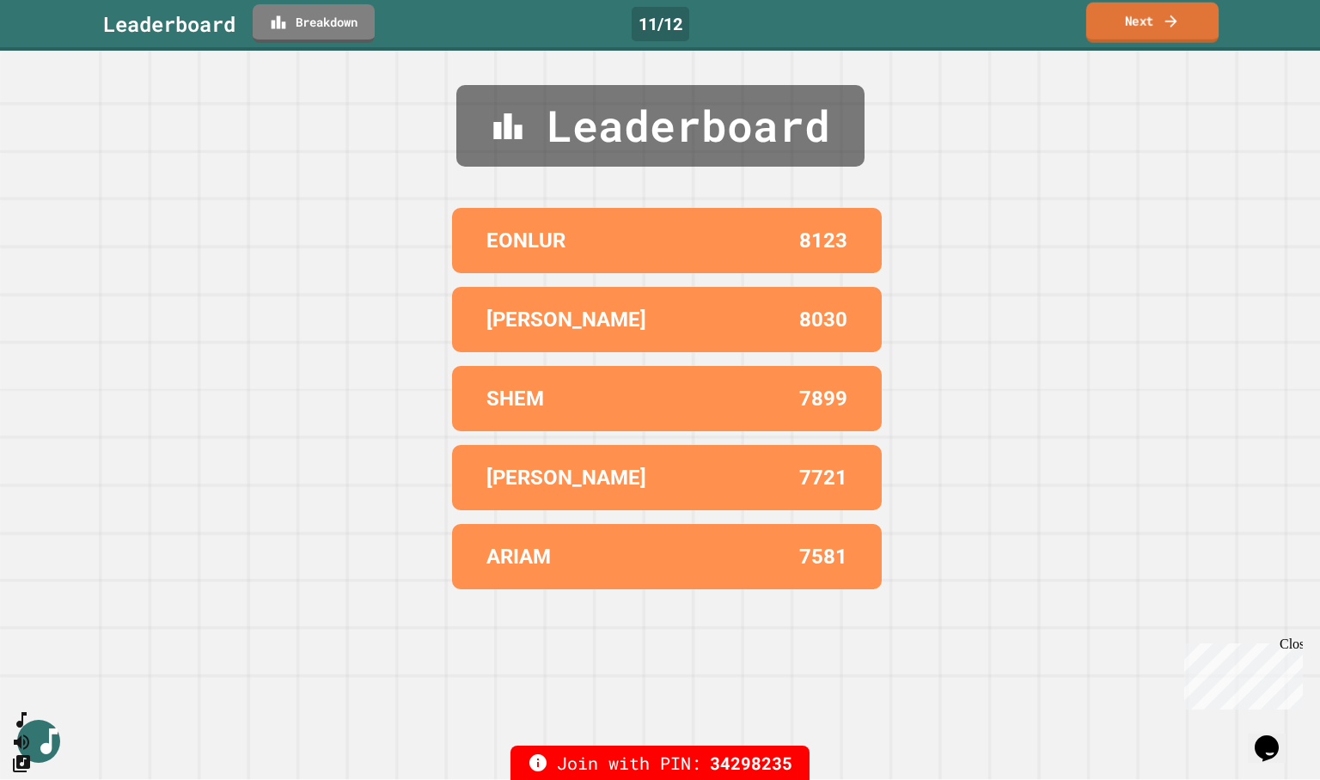
click at [1158, 16] on link "Next" at bounding box center [1152, 23] width 132 height 40
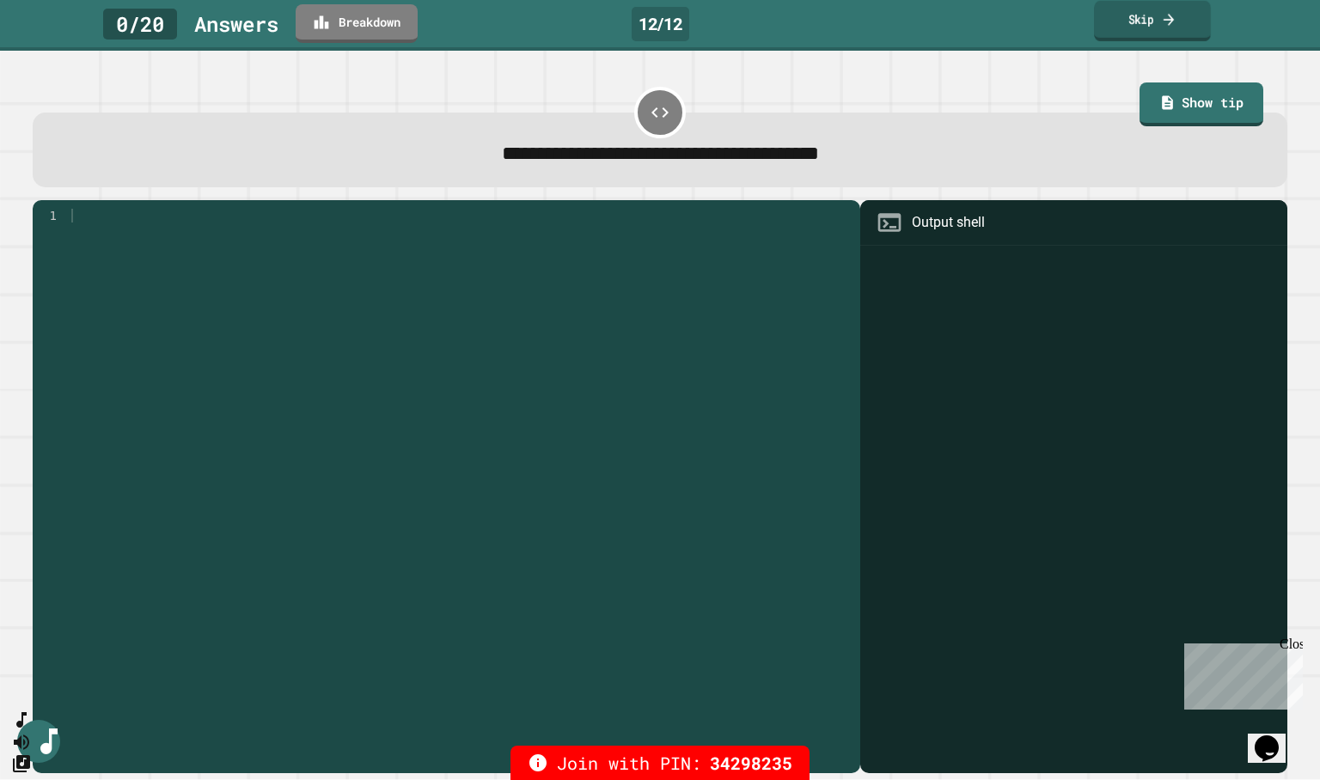
click at [1126, 28] on link "Skip" at bounding box center [1152, 21] width 117 height 40
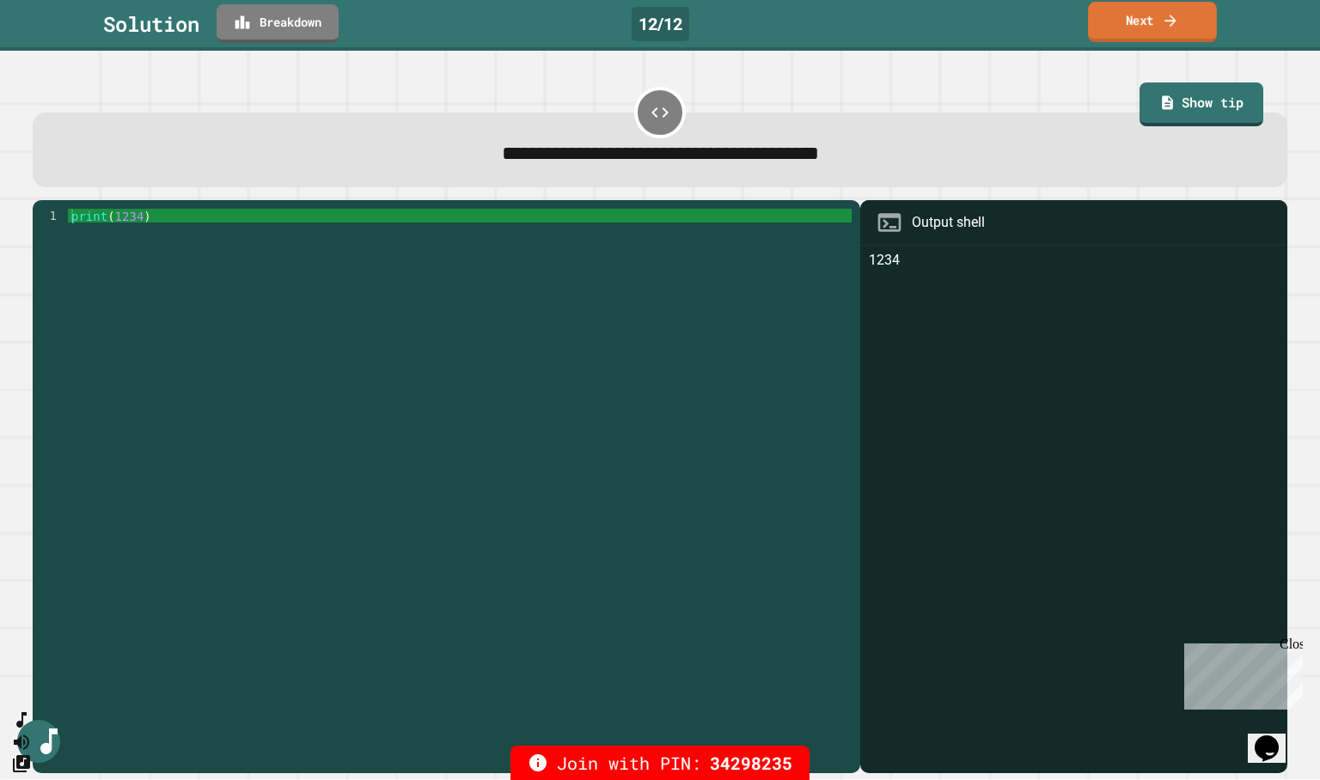
click at [1153, 25] on link "Next" at bounding box center [1152, 22] width 129 height 40
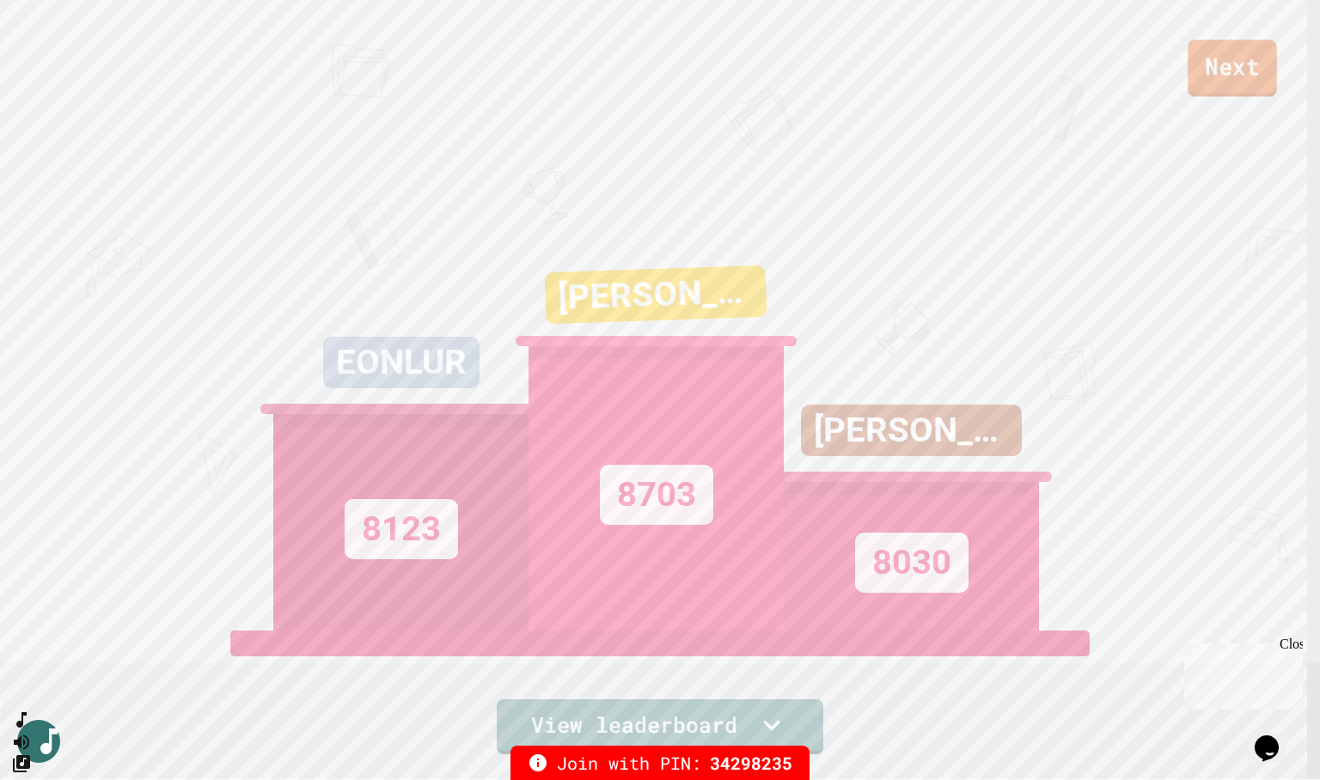
click at [1227, 76] on link "Next" at bounding box center [1231, 68] width 89 height 57
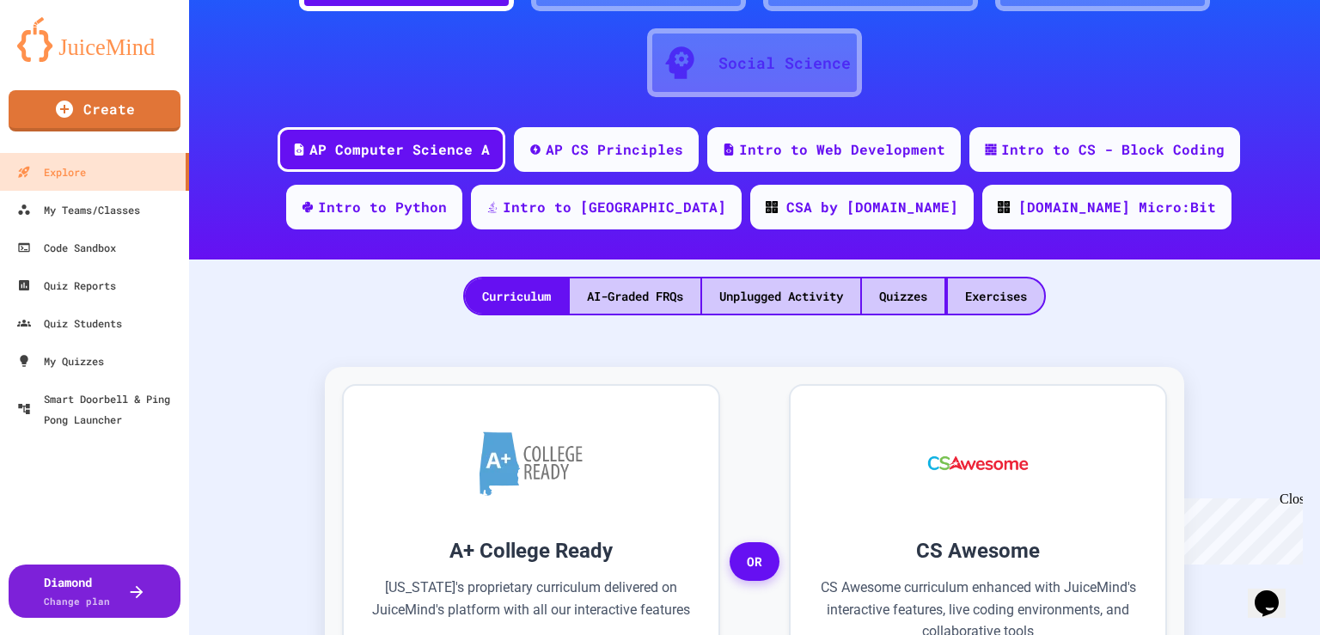
scroll to position [172, 0]
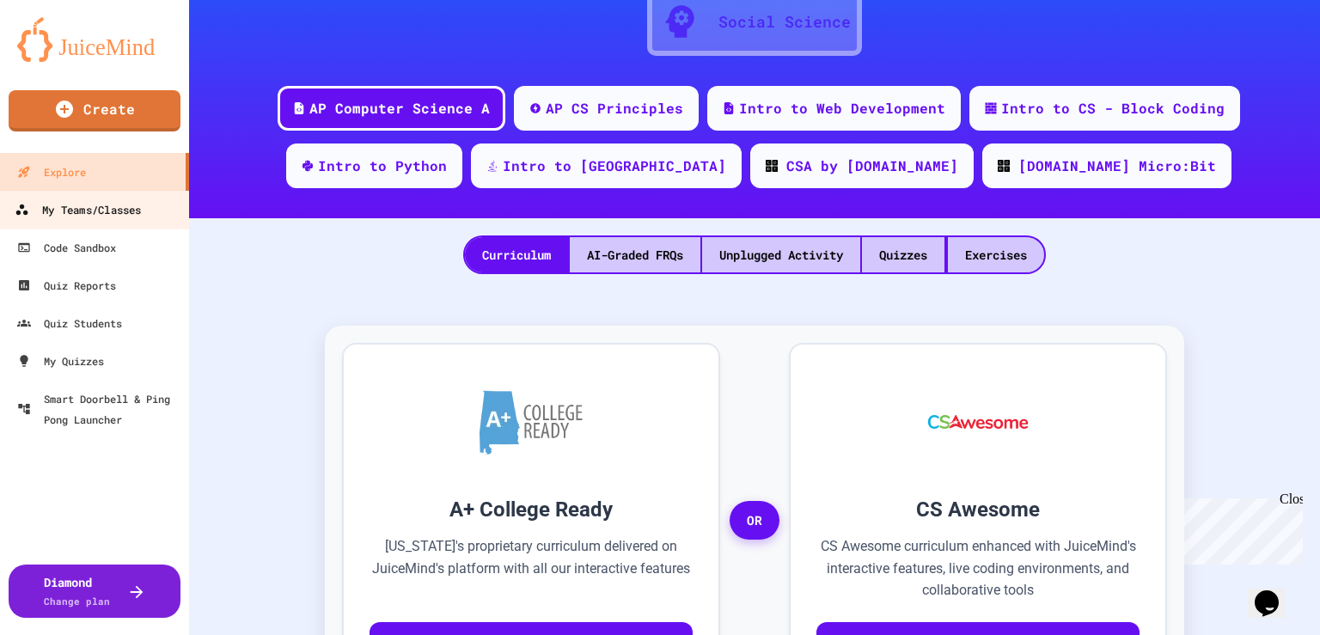
click at [110, 212] on div "My Teams/Classes" at bounding box center [78, 209] width 126 height 21
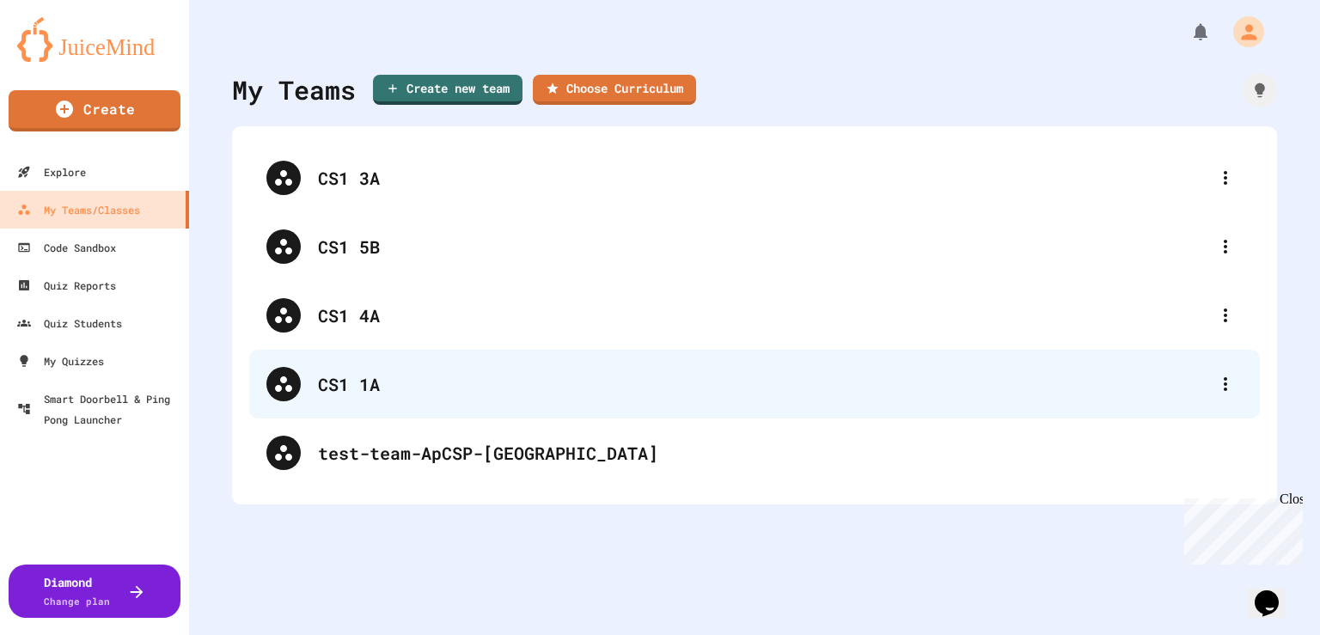
click at [372, 396] on div "CS1 1A" at bounding box center [763, 384] width 890 height 26
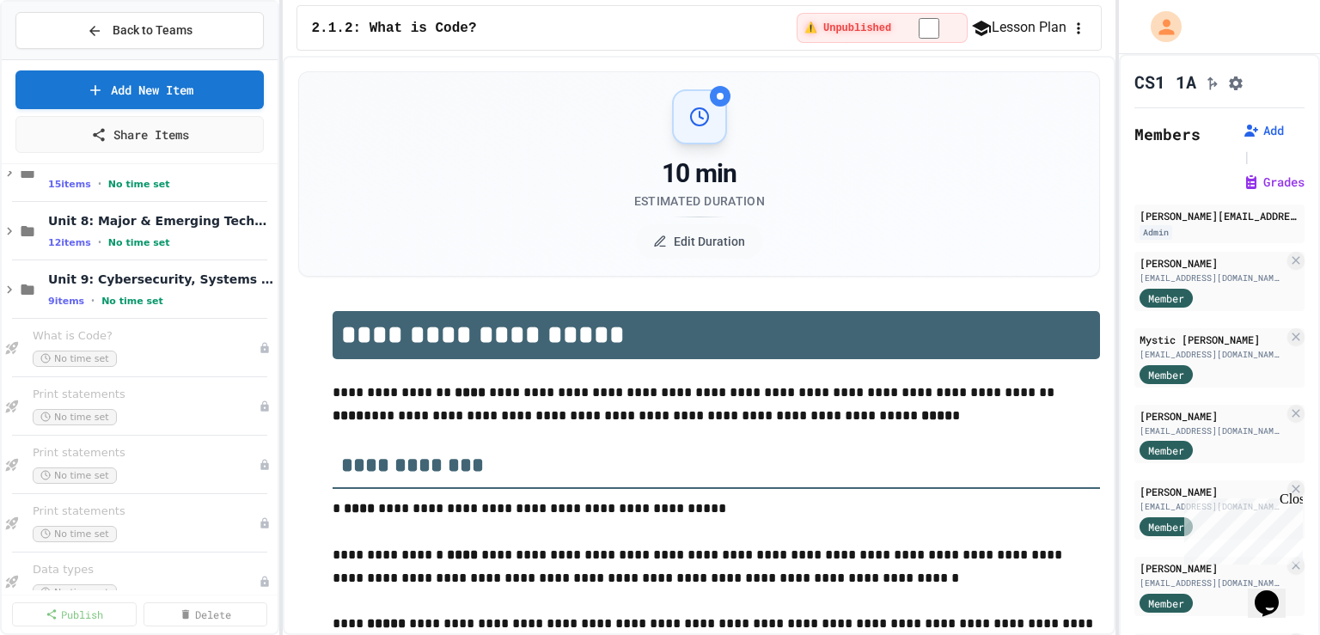
scroll to position [1062, 0]
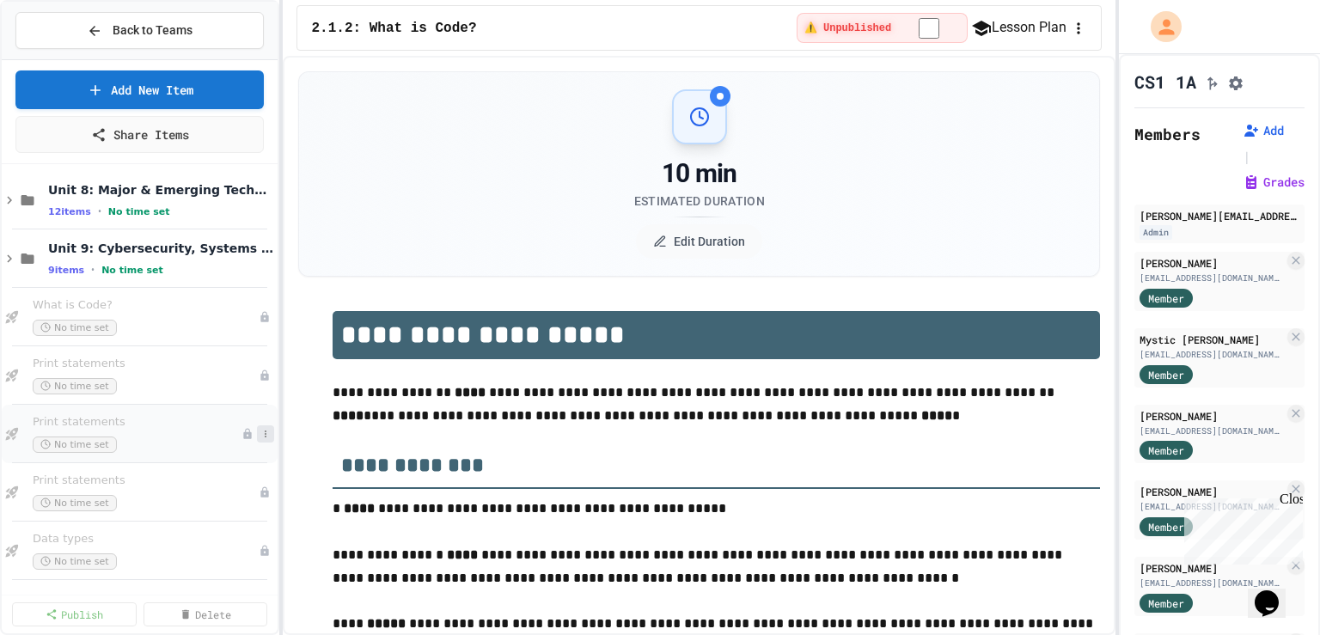
click at [260, 434] on icon at bounding box center [265, 434] width 10 height 10
click at [210, 522] on button "Publish" at bounding box center [219, 525] width 132 height 31
click at [192, 449] on div "No time set" at bounding box center [145, 444] width 224 height 16
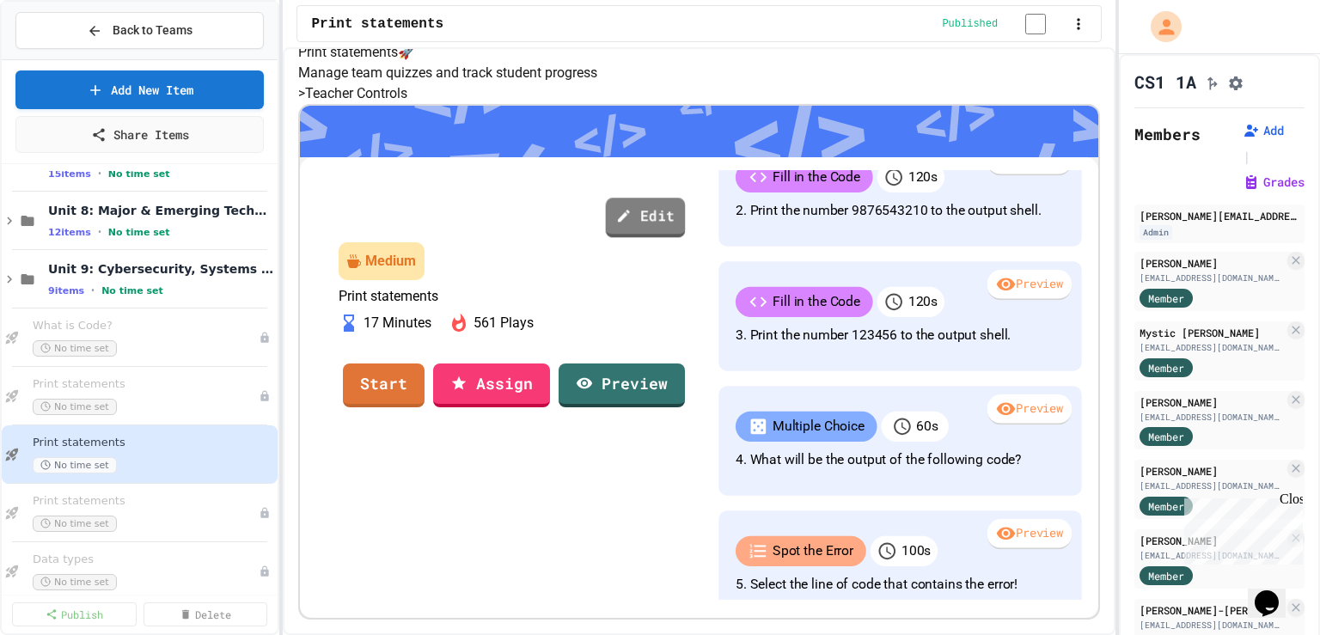
scroll to position [305, 0]
click at [548, 360] on link "Assign" at bounding box center [491, 383] width 115 height 46
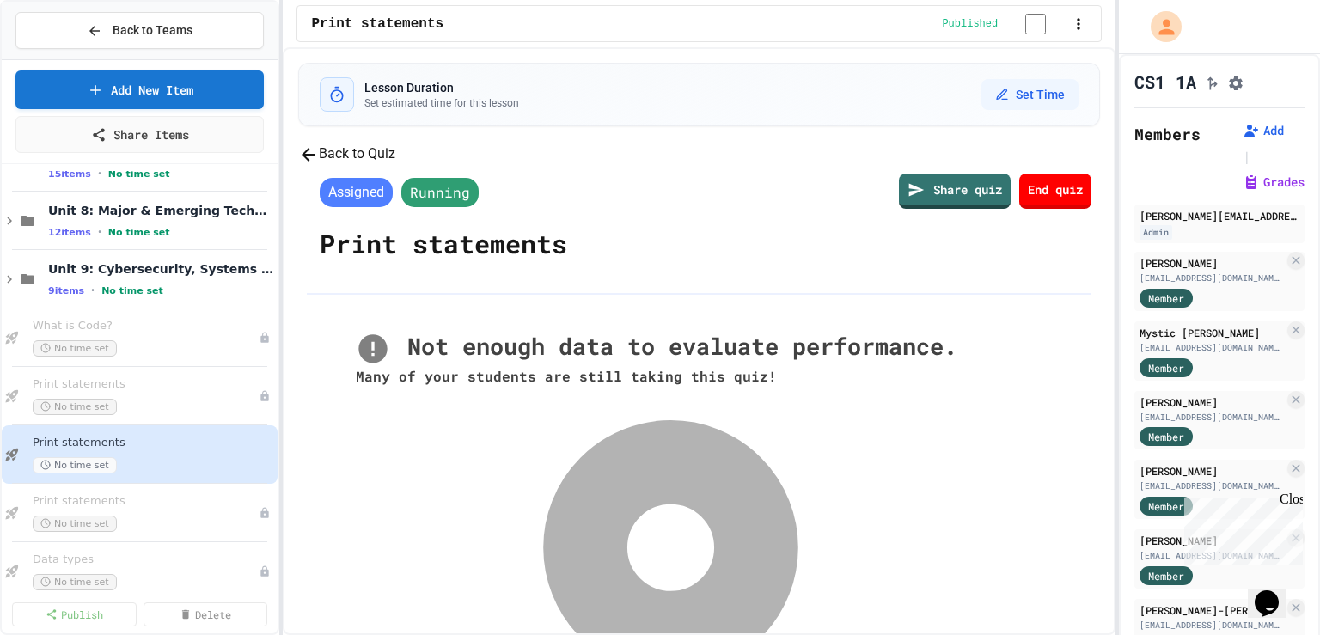
click at [395, 165] on button "Back to Quiz" at bounding box center [346, 153] width 97 height 21
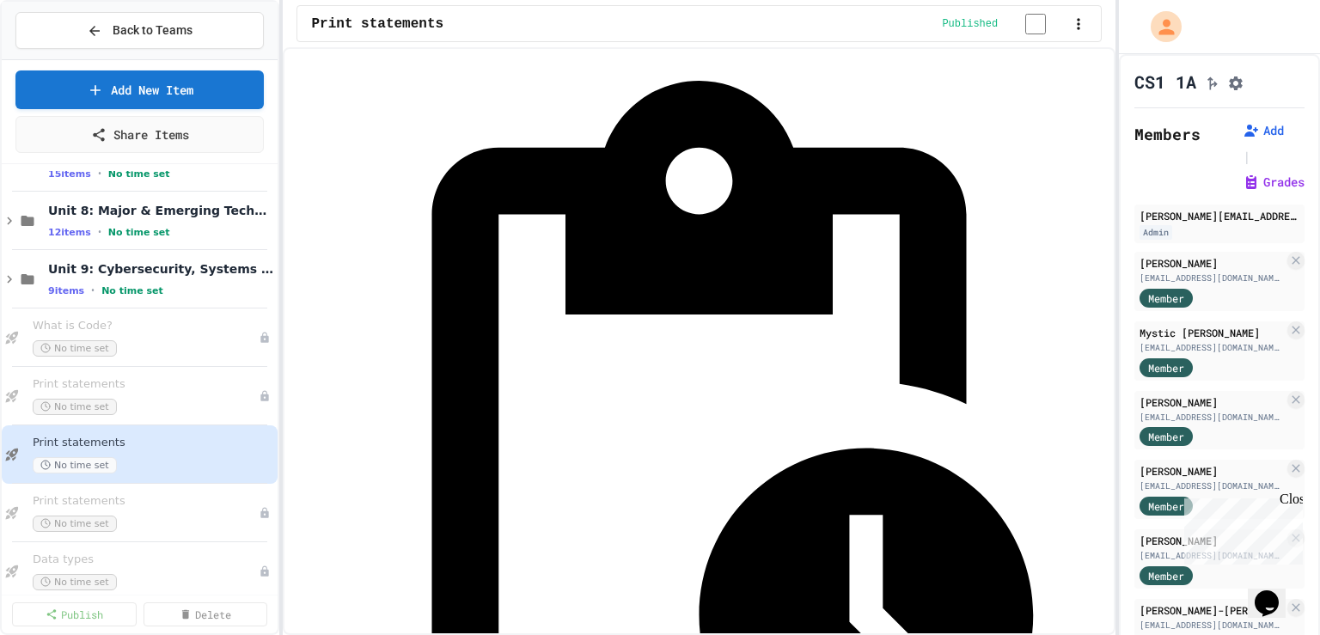
scroll to position [258, 0]
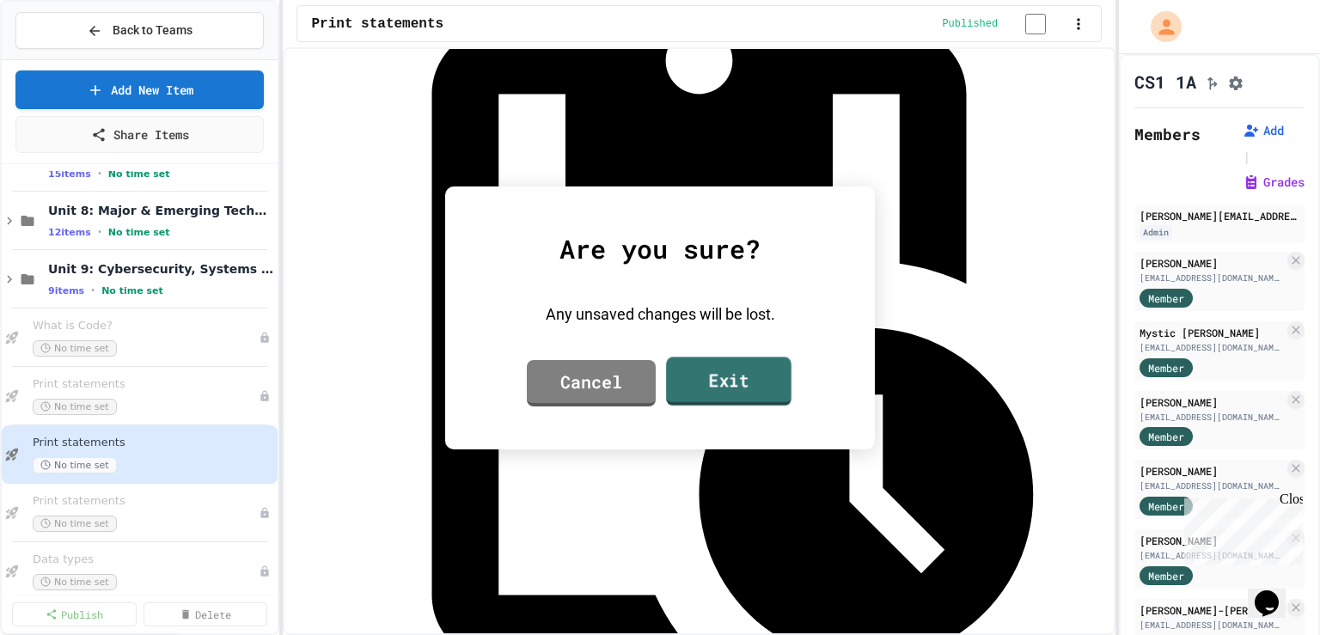
click at [760, 369] on link "Exit" at bounding box center [728, 381] width 125 height 49
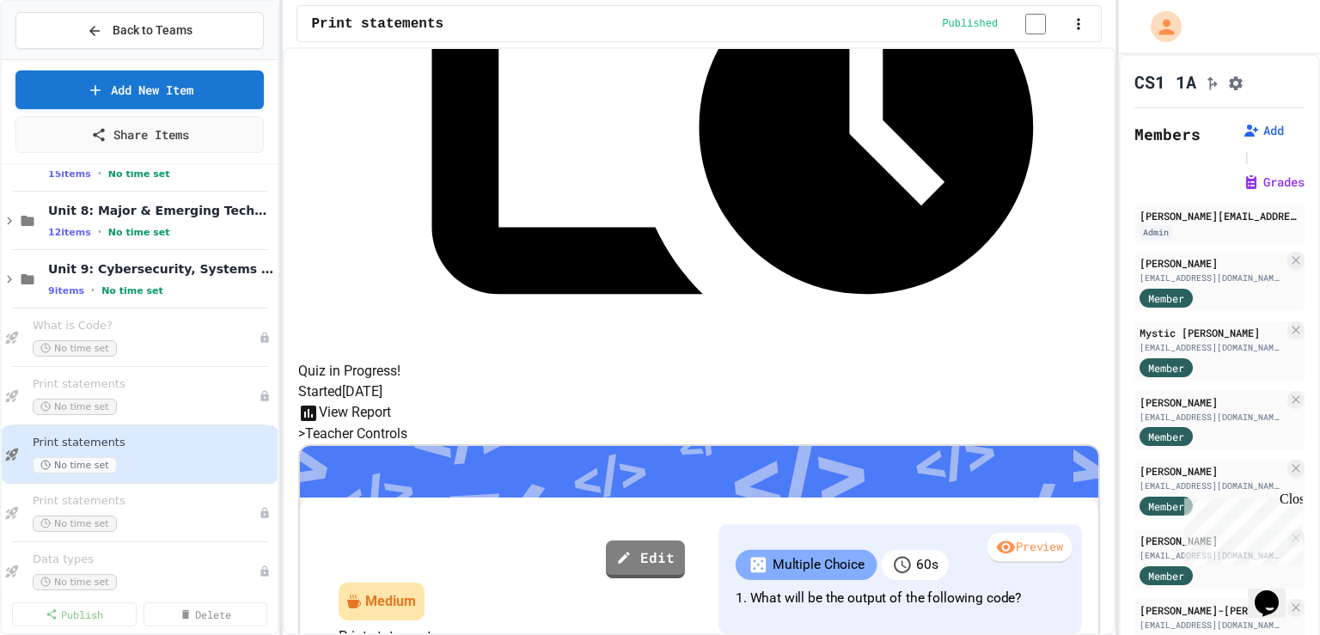
scroll to position [650, 0]
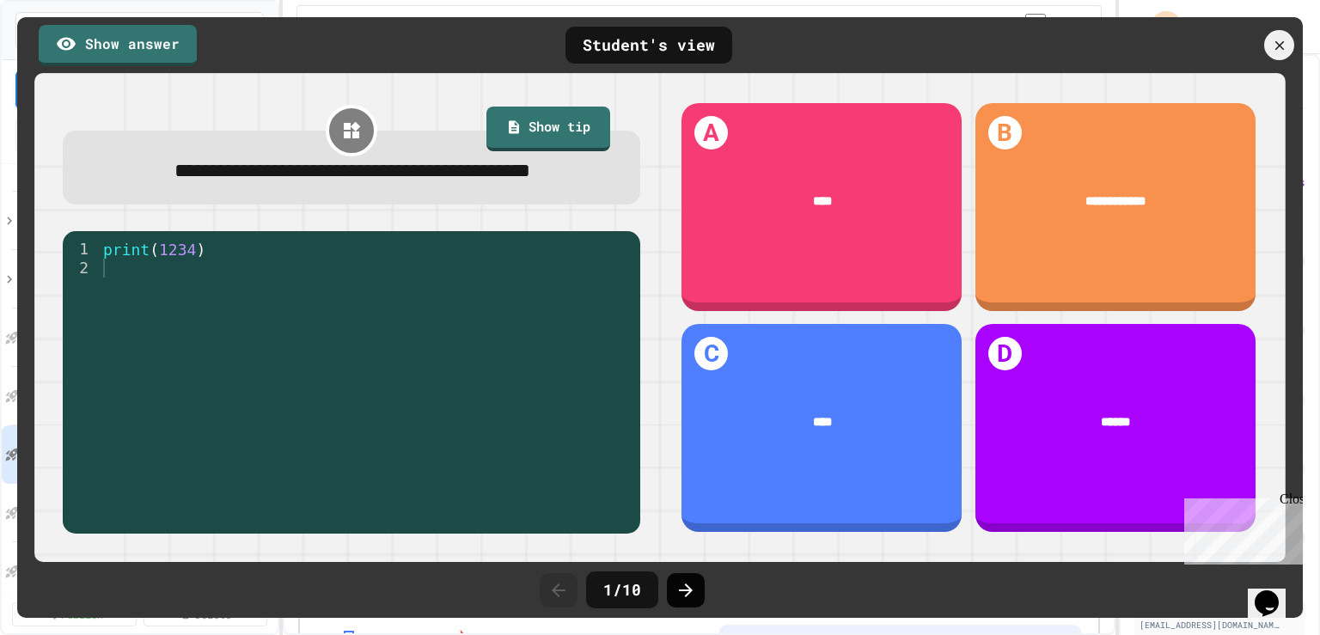
click at [687, 597] on icon at bounding box center [685, 590] width 21 height 21
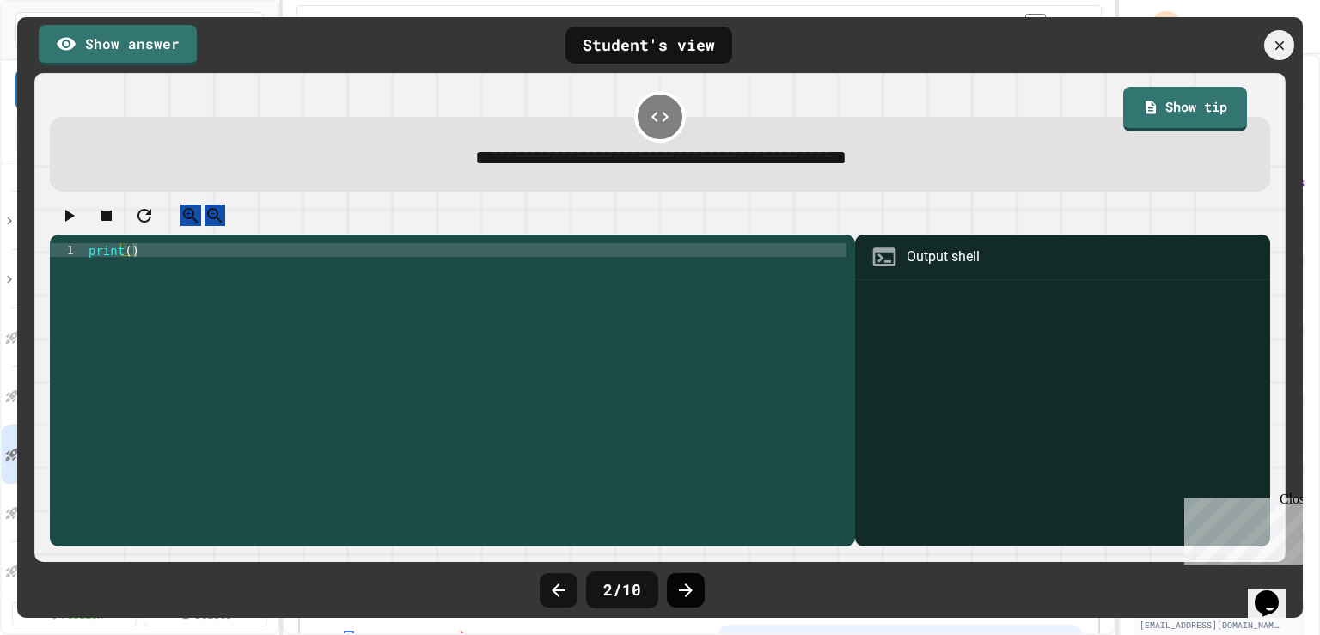
click at [690, 596] on icon at bounding box center [685, 590] width 21 height 21
click at [690, 595] on icon at bounding box center [685, 590] width 21 height 21
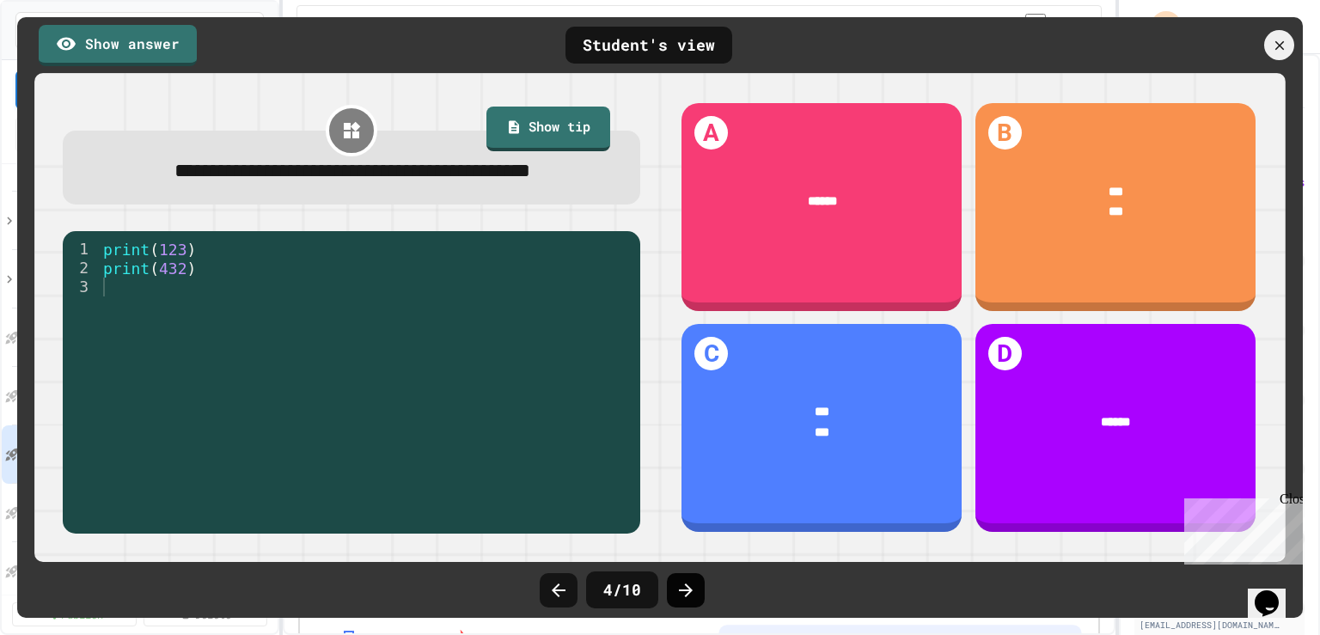
click at [692, 594] on icon at bounding box center [685, 590] width 21 height 21
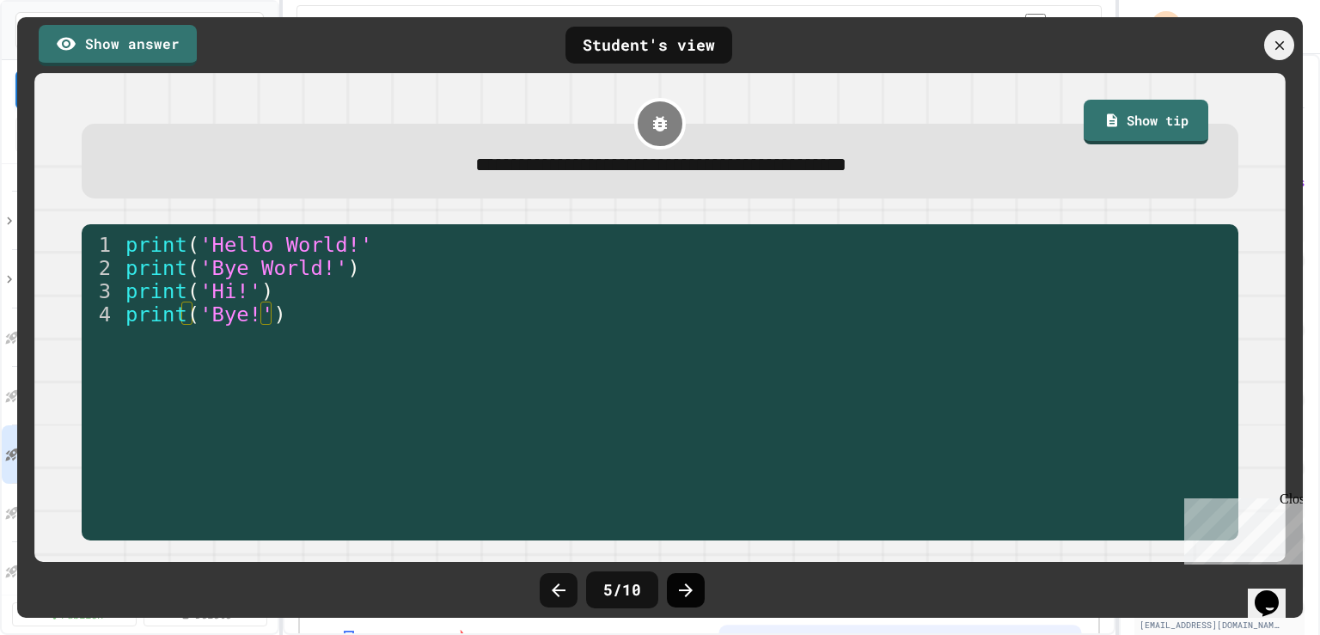
click at [683, 594] on icon at bounding box center [685, 590] width 21 height 21
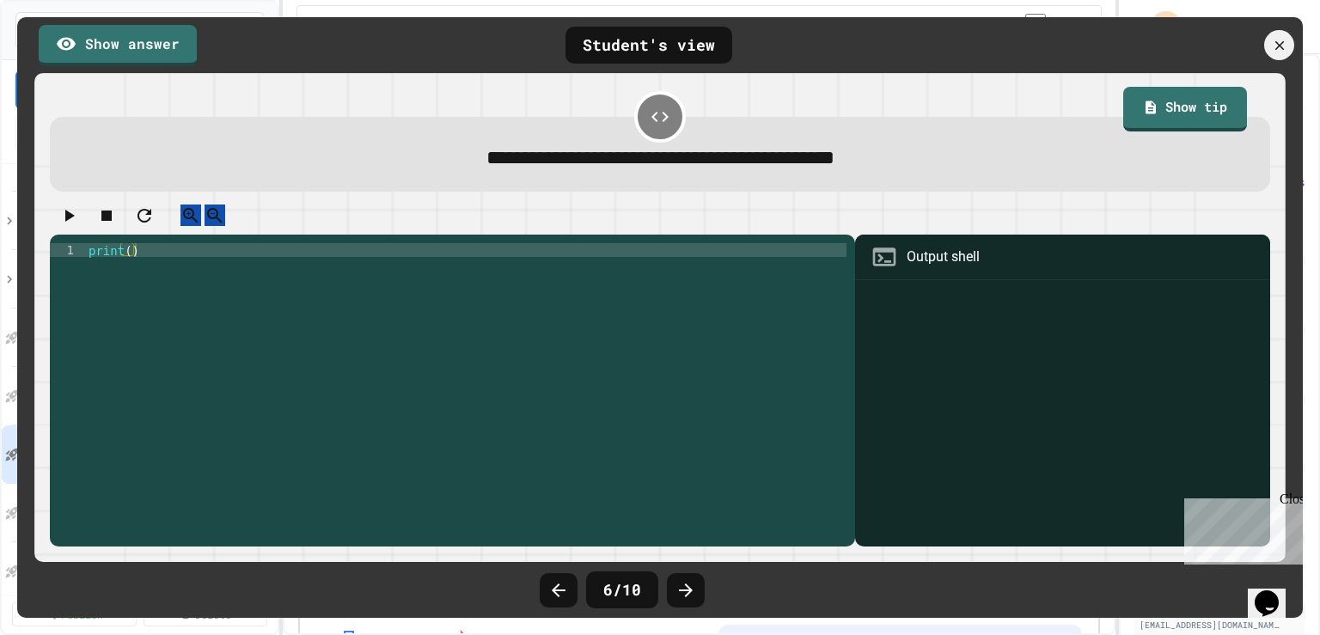
click at [683, 594] on icon at bounding box center [685, 590] width 21 height 21
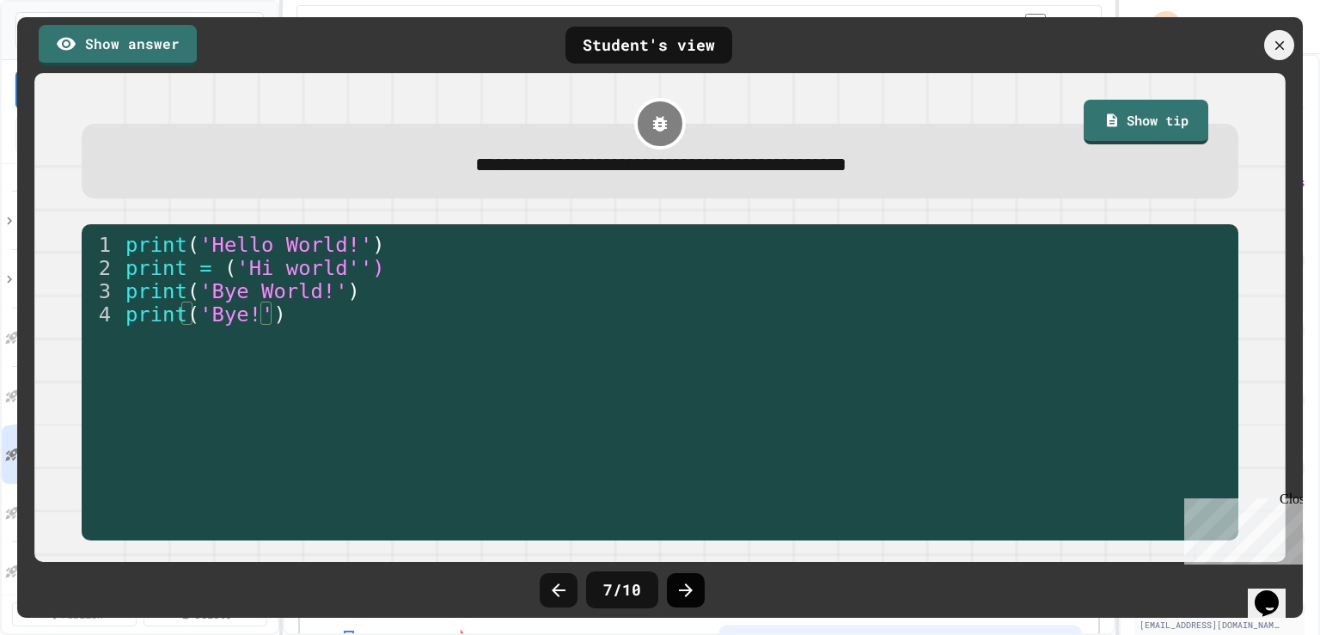
click at [689, 589] on icon at bounding box center [686, 590] width 14 height 14
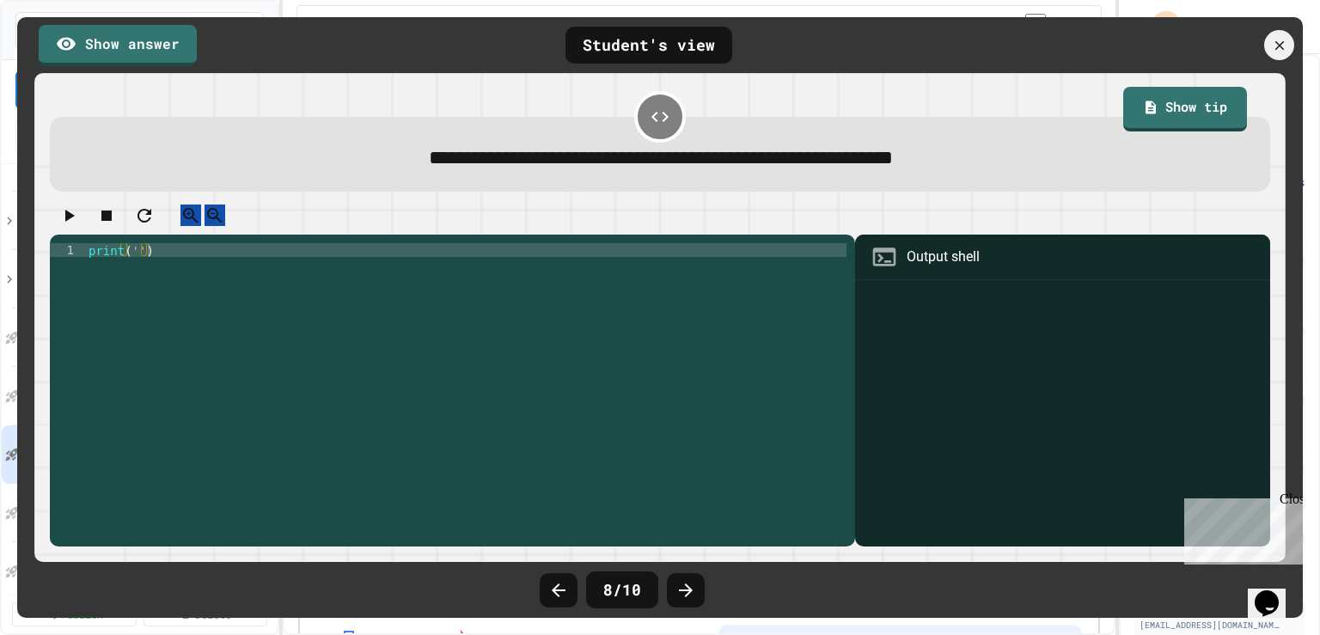
click at [689, 589] on icon at bounding box center [686, 590] width 14 height 14
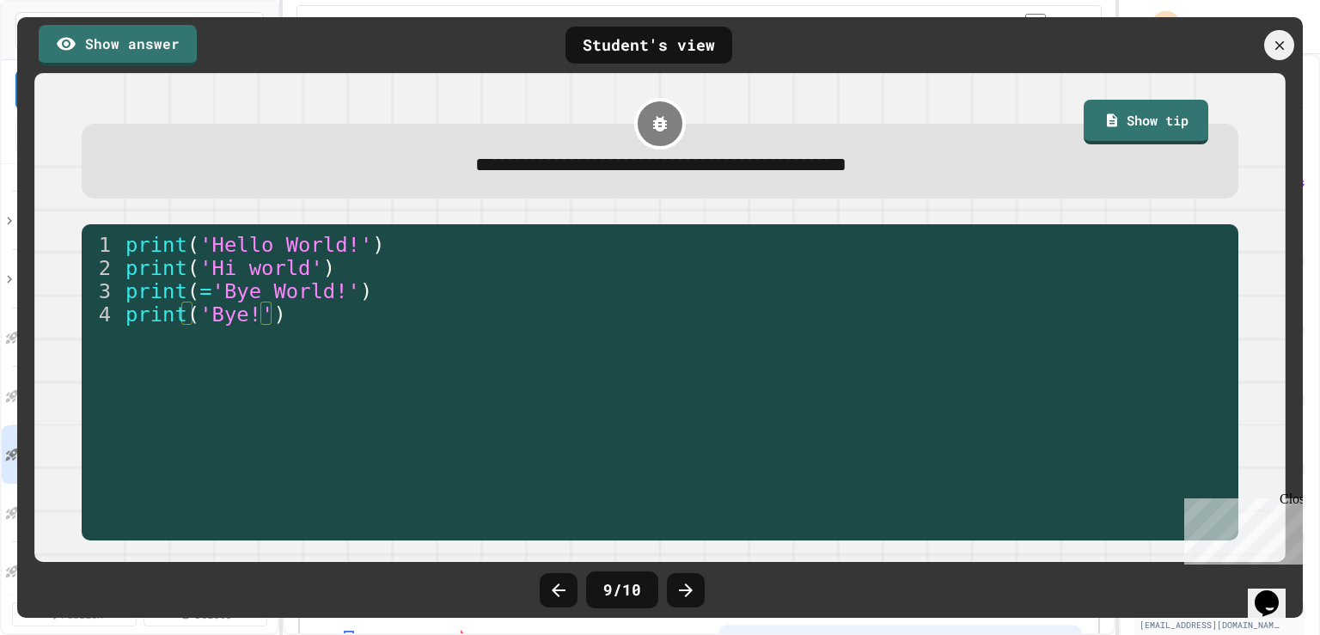
click at [689, 589] on icon at bounding box center [686, 590] width 14 height 14
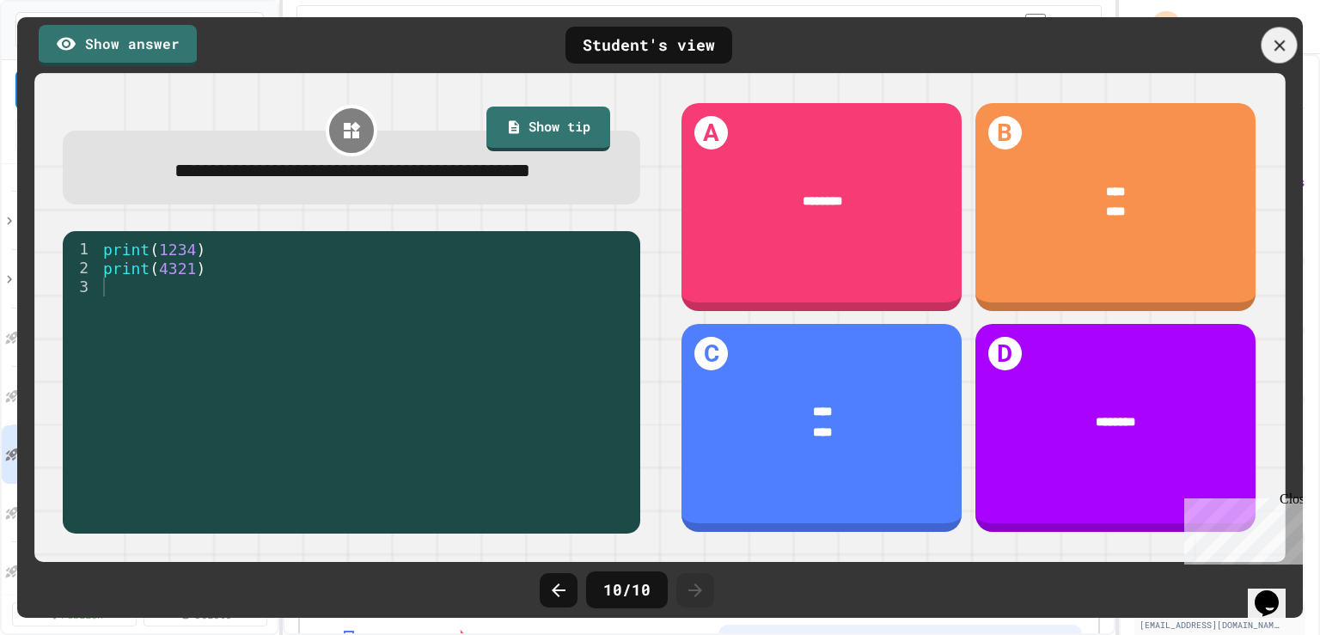
click at [1278, 52] on icon at bounding box center [1279, 45] width 19 height 19
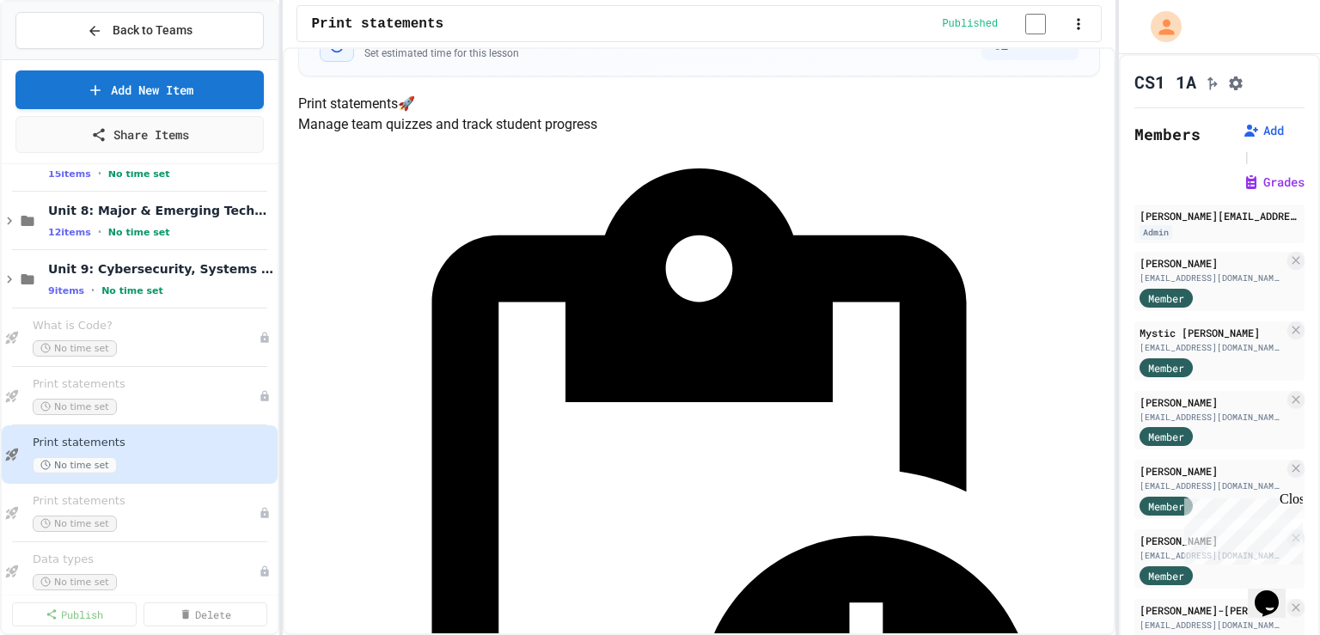
scroll to position [48, 0]
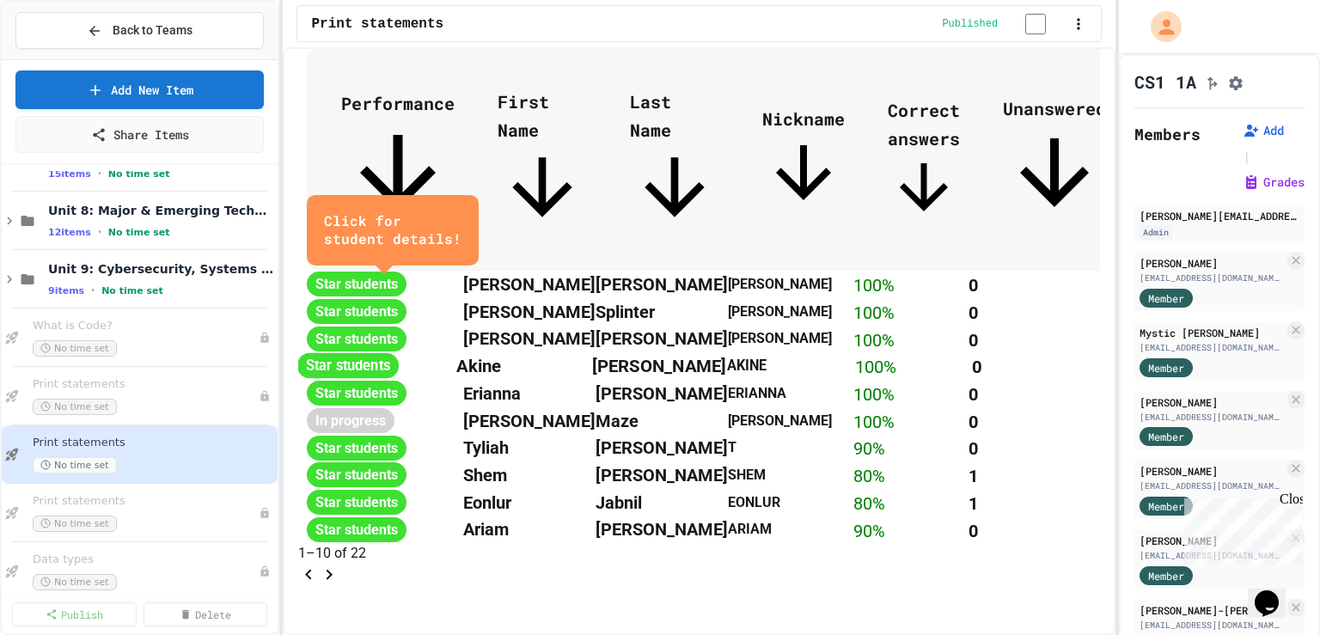
scroll to position [1107, 0]
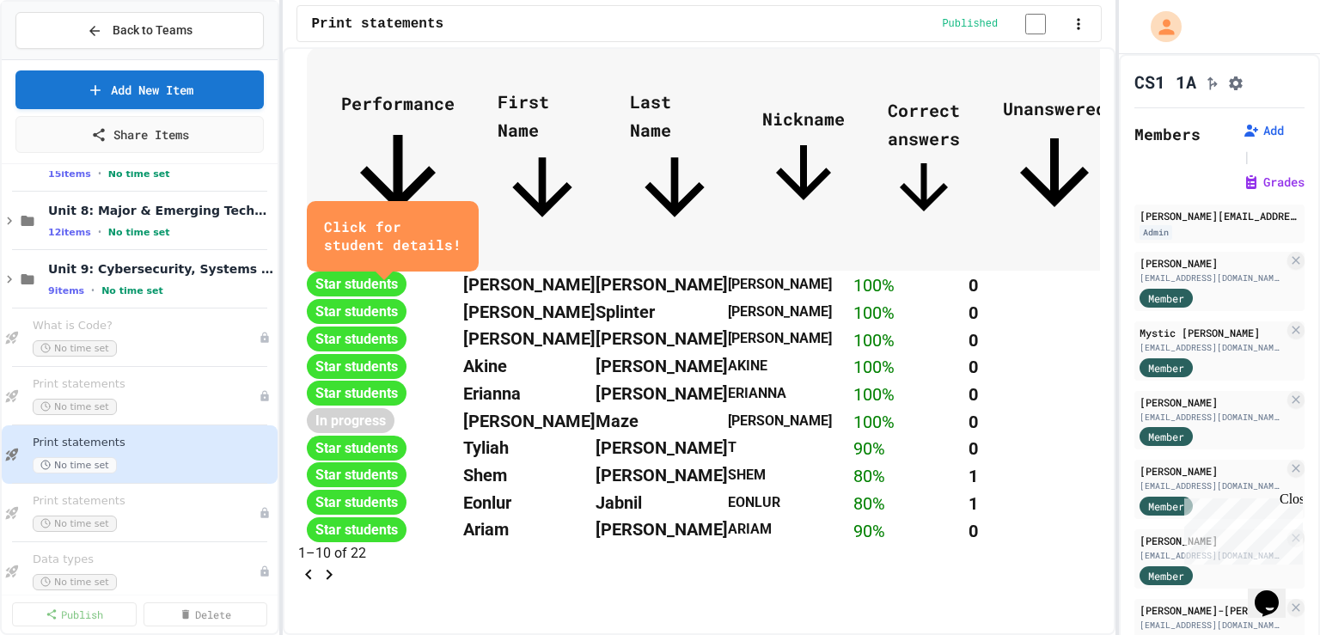
click at [339, 564] on icon "Go to next page" at bounding box center [329, 574] width 21 height 21
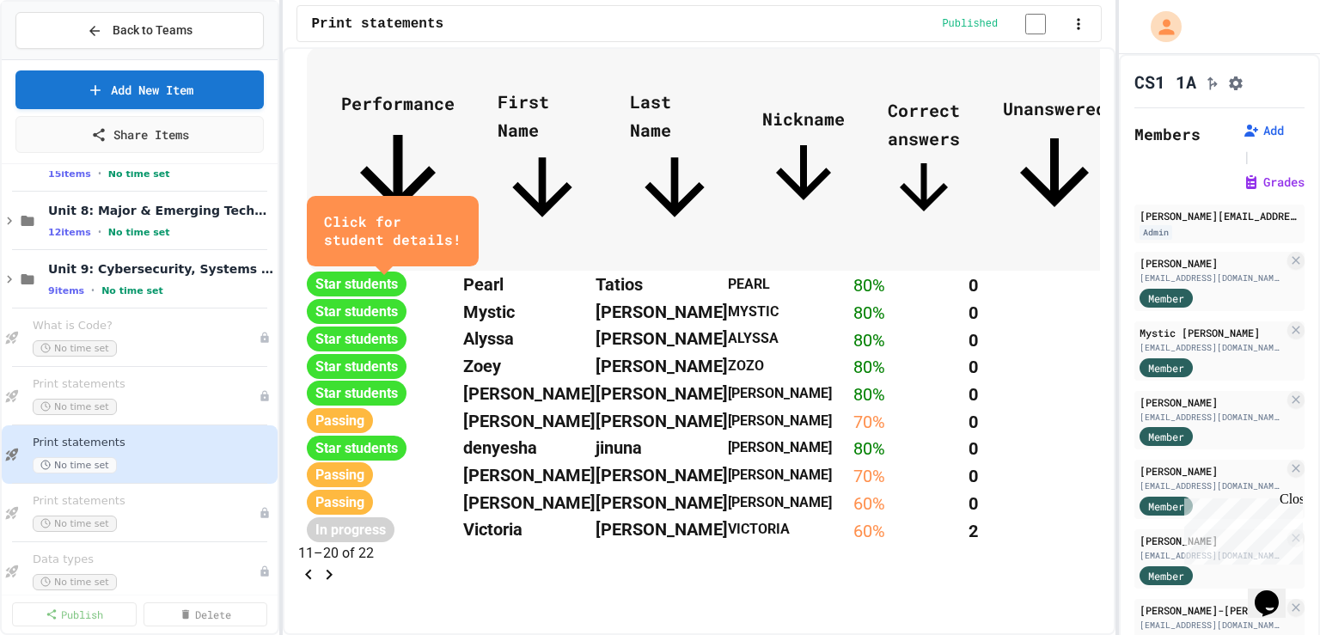
click at [339, 564] on icon "Go to next page" at bounding box center [329, 574] width 21 height 21
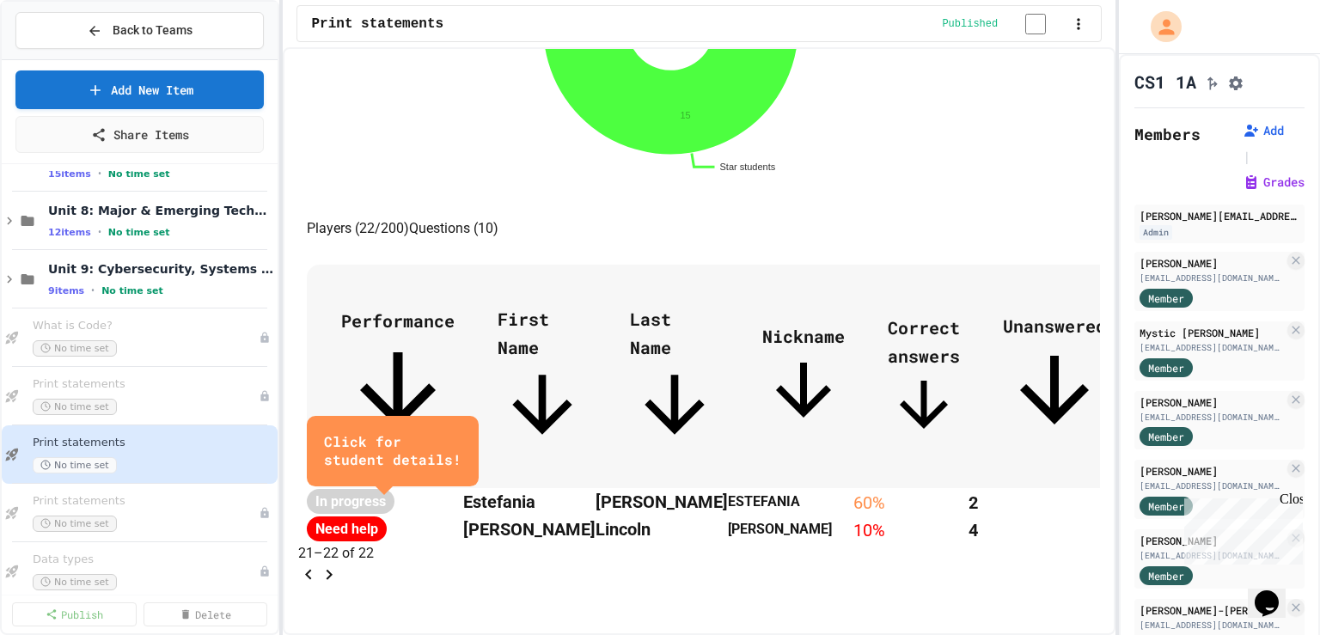
click at [319, 564] on icon "Go to previous page" at bounding box center [308, 574] width 21 height 21
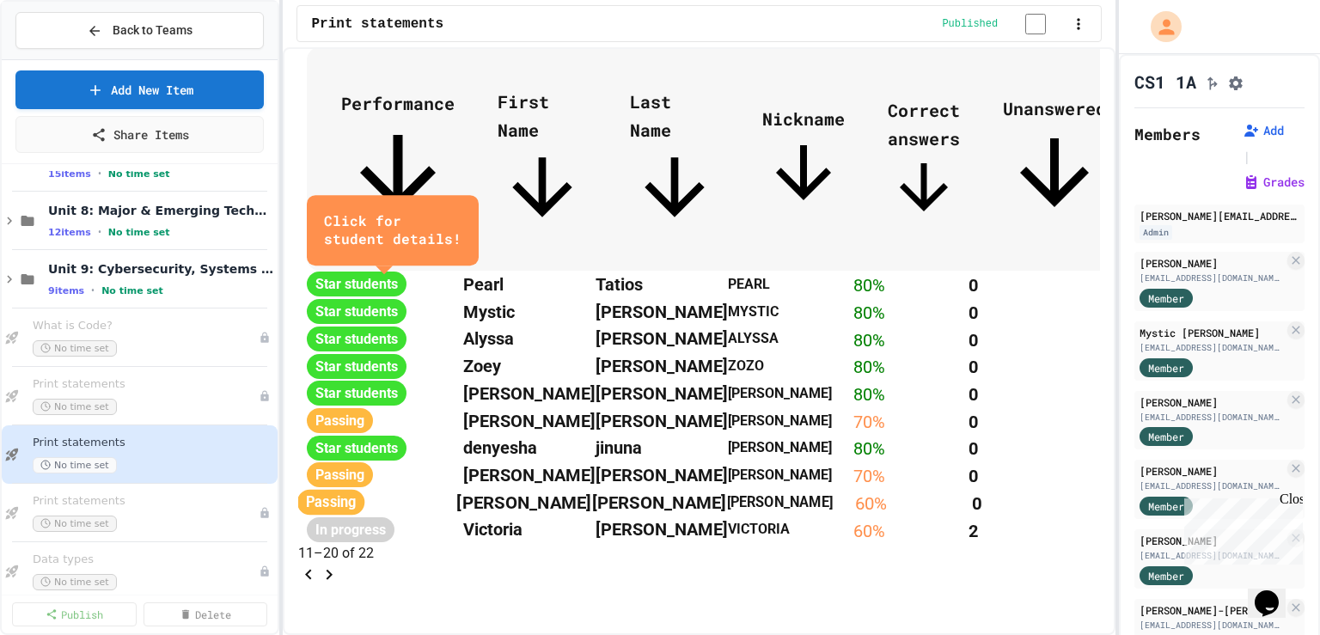
scroll to position [1107, 0]
click at [319, 564] on icon "Go to previous page" at bounding box center [308, 574] width 21 height 21
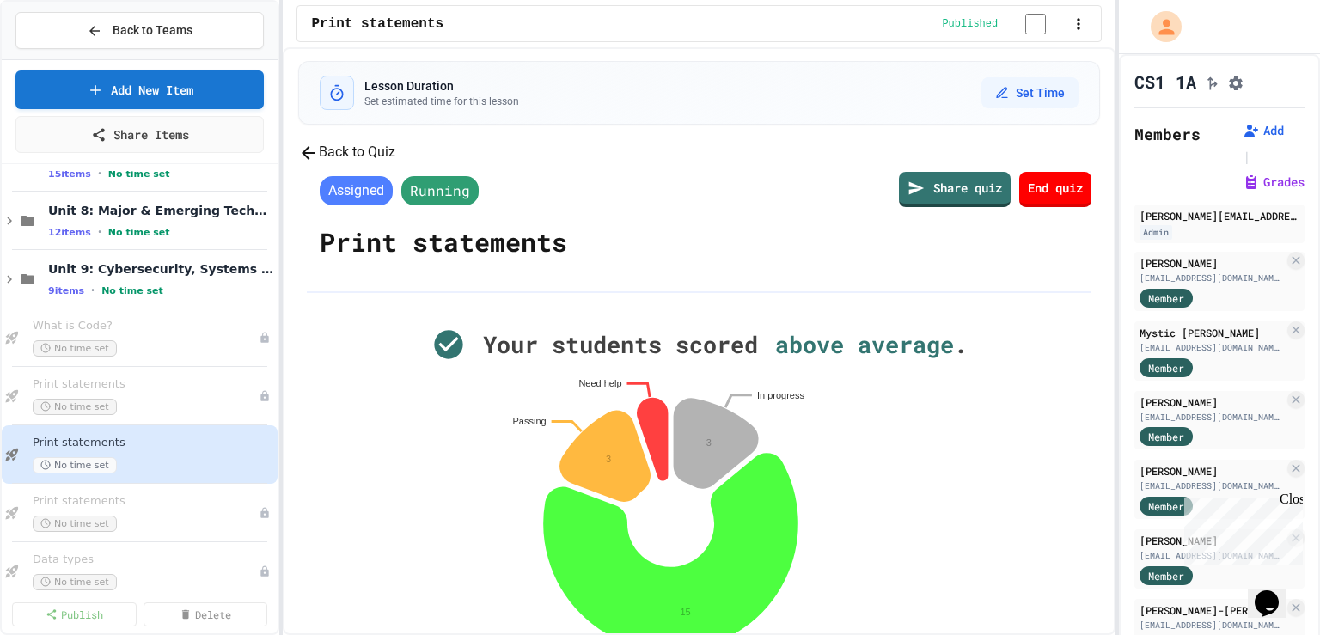
scroll to position [0, 0]
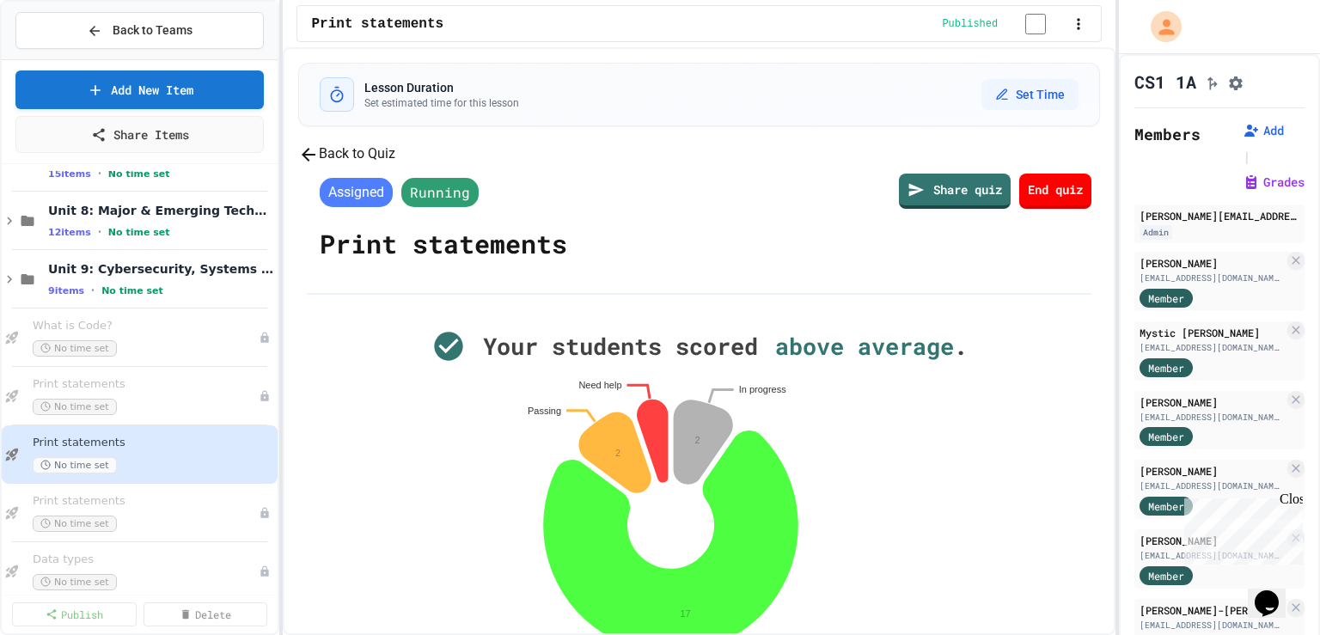
click at [395, 165] on button "Back to Quiz" at bounding box center [346, 153] width 97 height 21
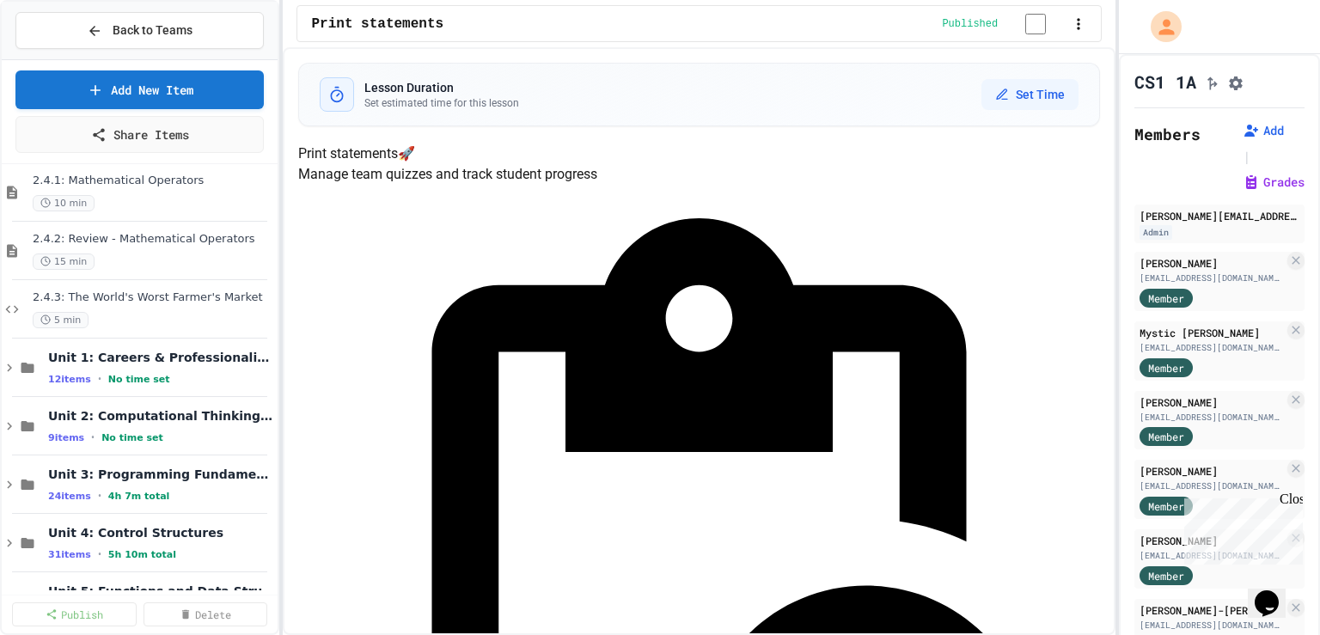
scroll to position [268, 0]
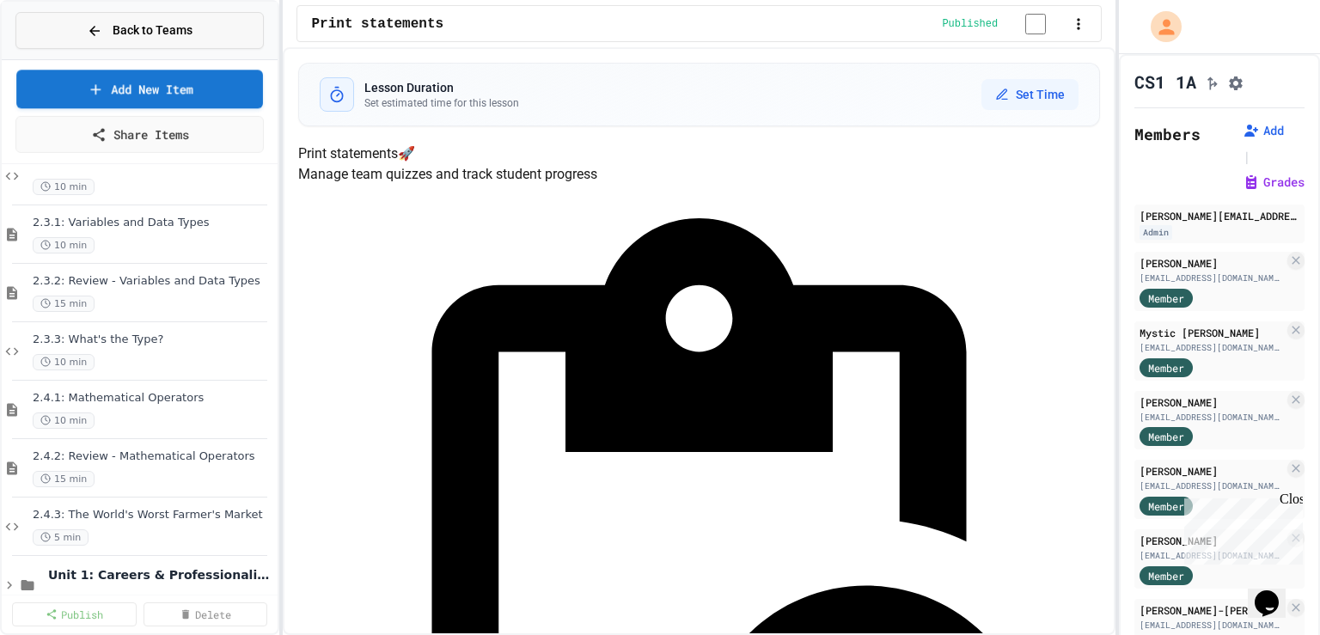
click at [147, 32] on span "Back to Teams" at bounding box center [153, 30] width 80 height 18
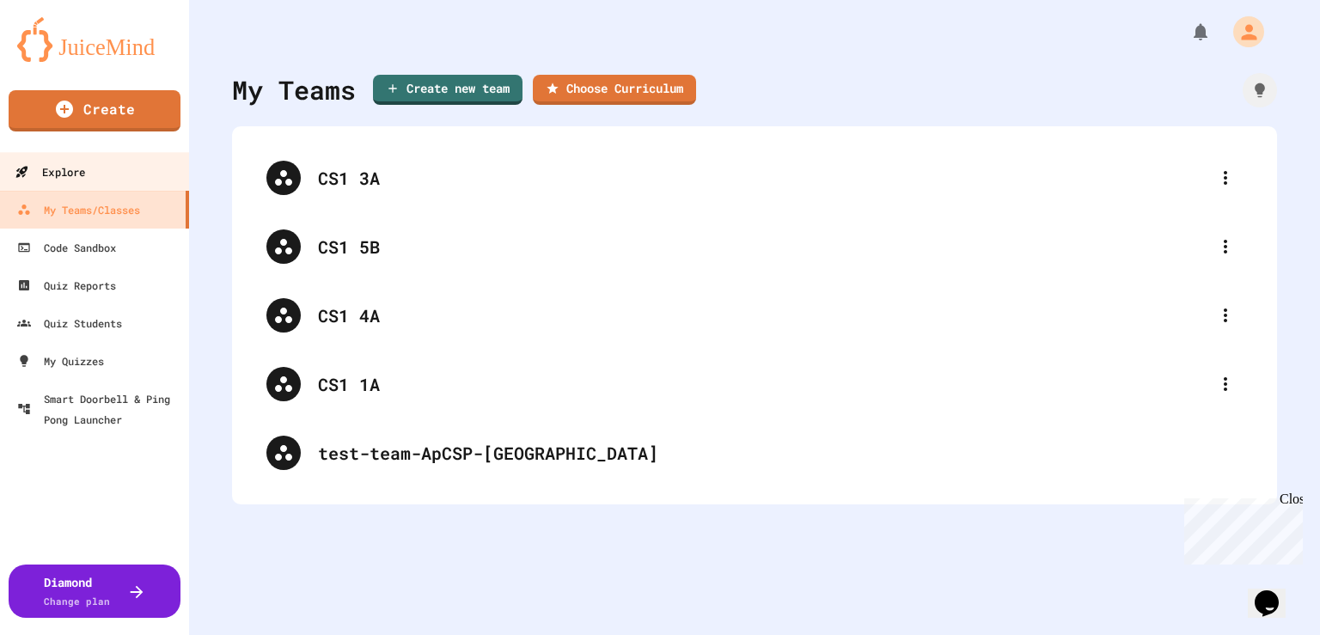
click at [79, 166] on div "Explore" at bounding box center [50, 172] width 70 height 21
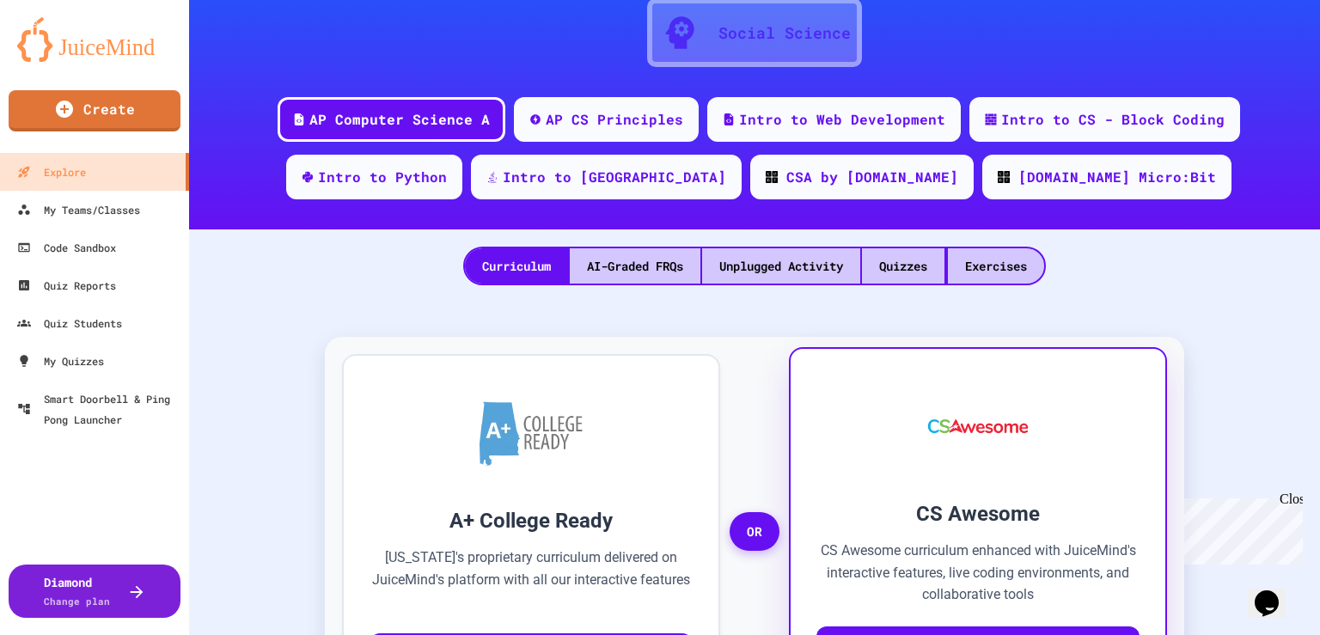
scroll to position [172, 0]
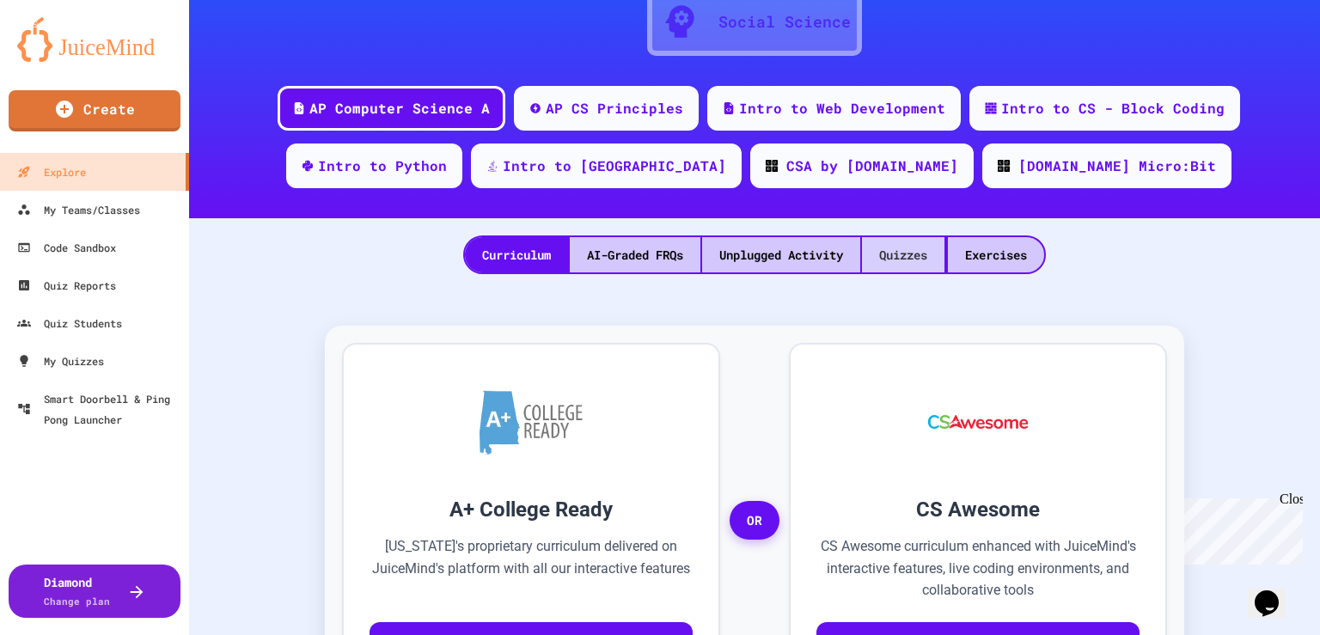
click at [894, 253] on div "Quizzes" at bounding box center [903, 254] width 82 height 35
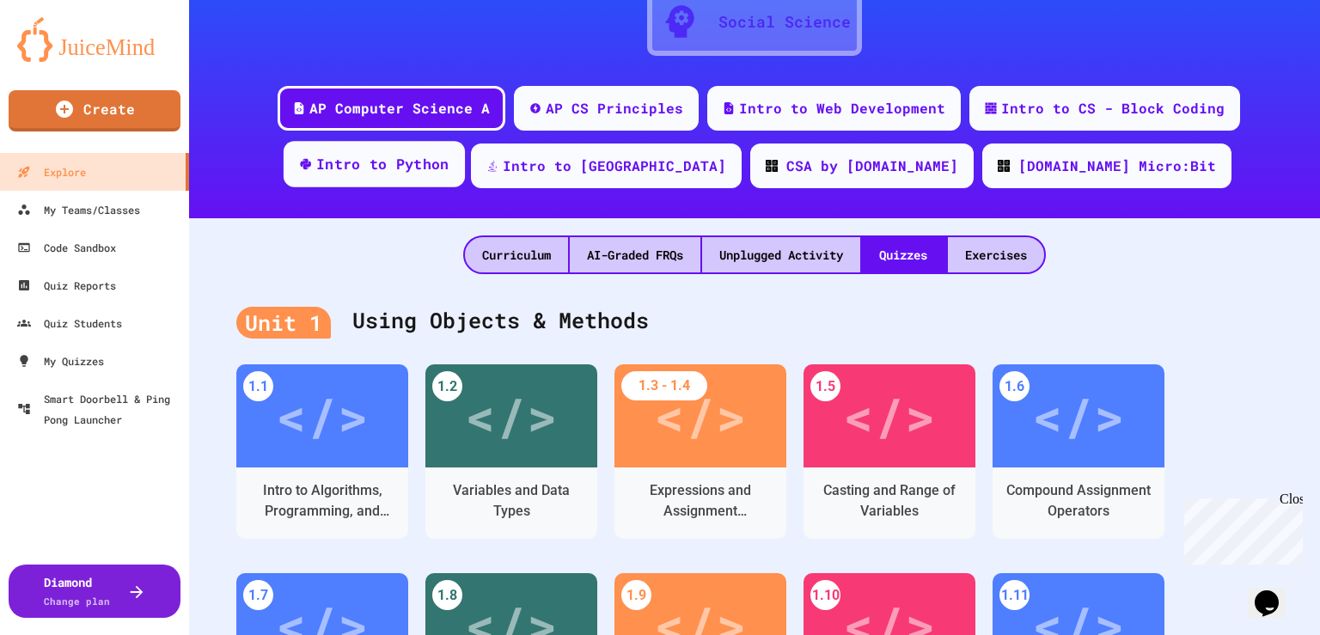
click at [449, 167] on div "Intro to Python" at bounding box center [382, 164] width 133 height 21
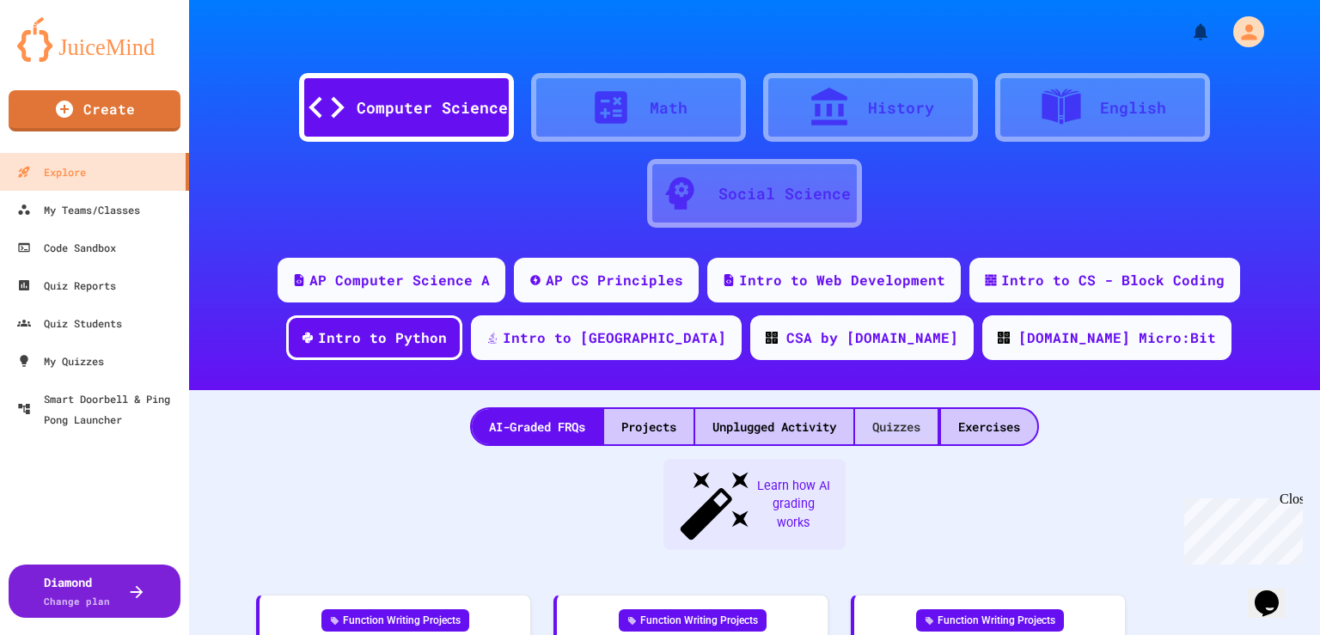
click at [900, 426] on div "Quizzes" at bounding box center [896, 426] width 82 height 35
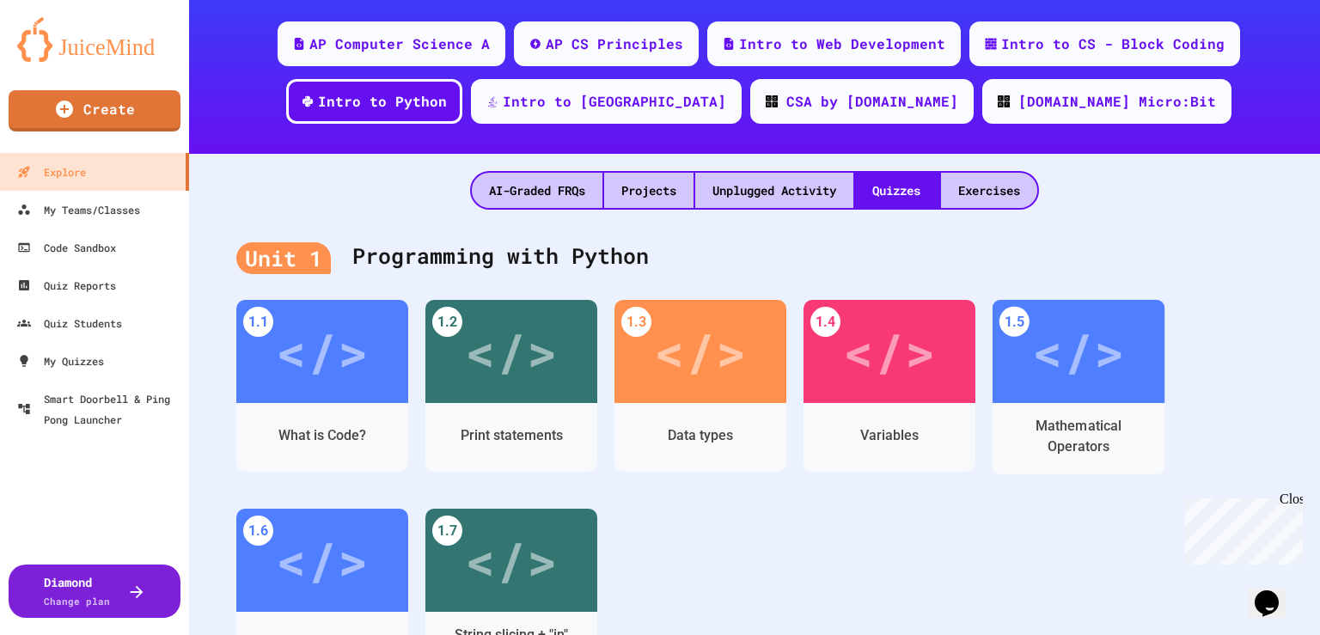
scroll to position [258, 0]
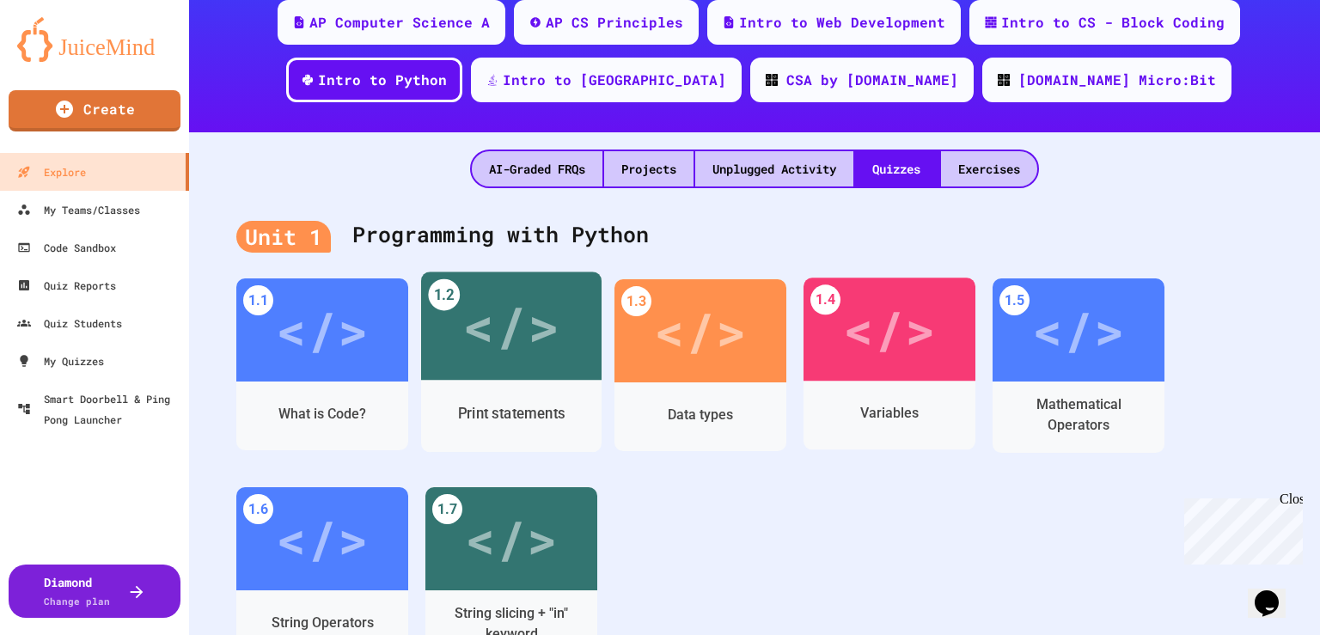
click at [528, 343] on div "</>" at bounding box center [510, 325] width 97 height 81
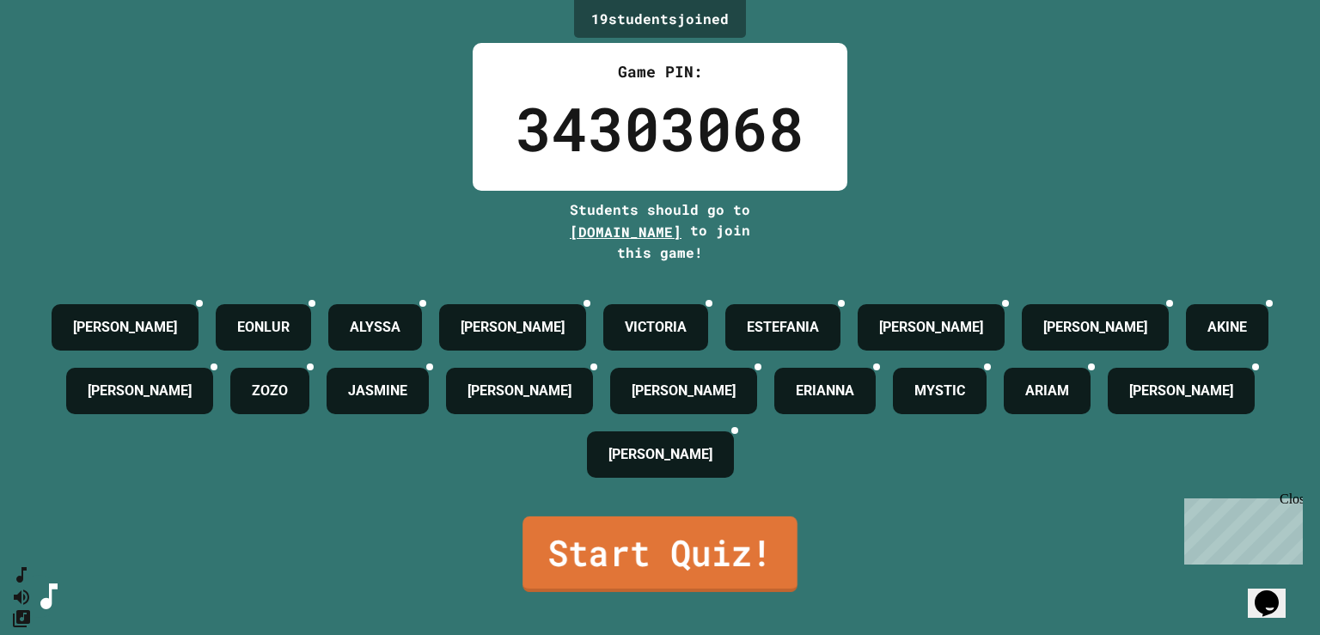
click at [650, 540] on link "Start Quiz!" at bounding box center [659, 554] width 275 height 76
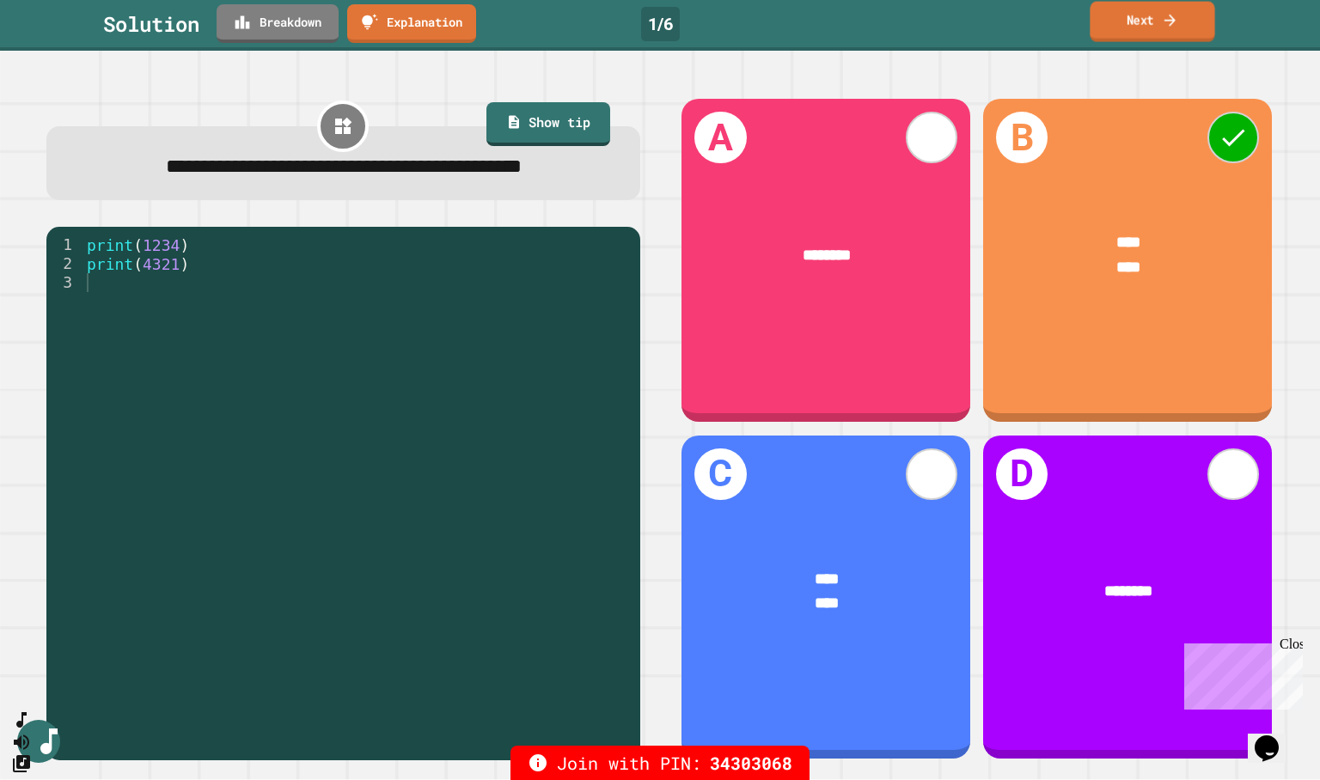
click at [1136, 20] on link "Next" at bounding box center [1151, 22] width 125 height 40
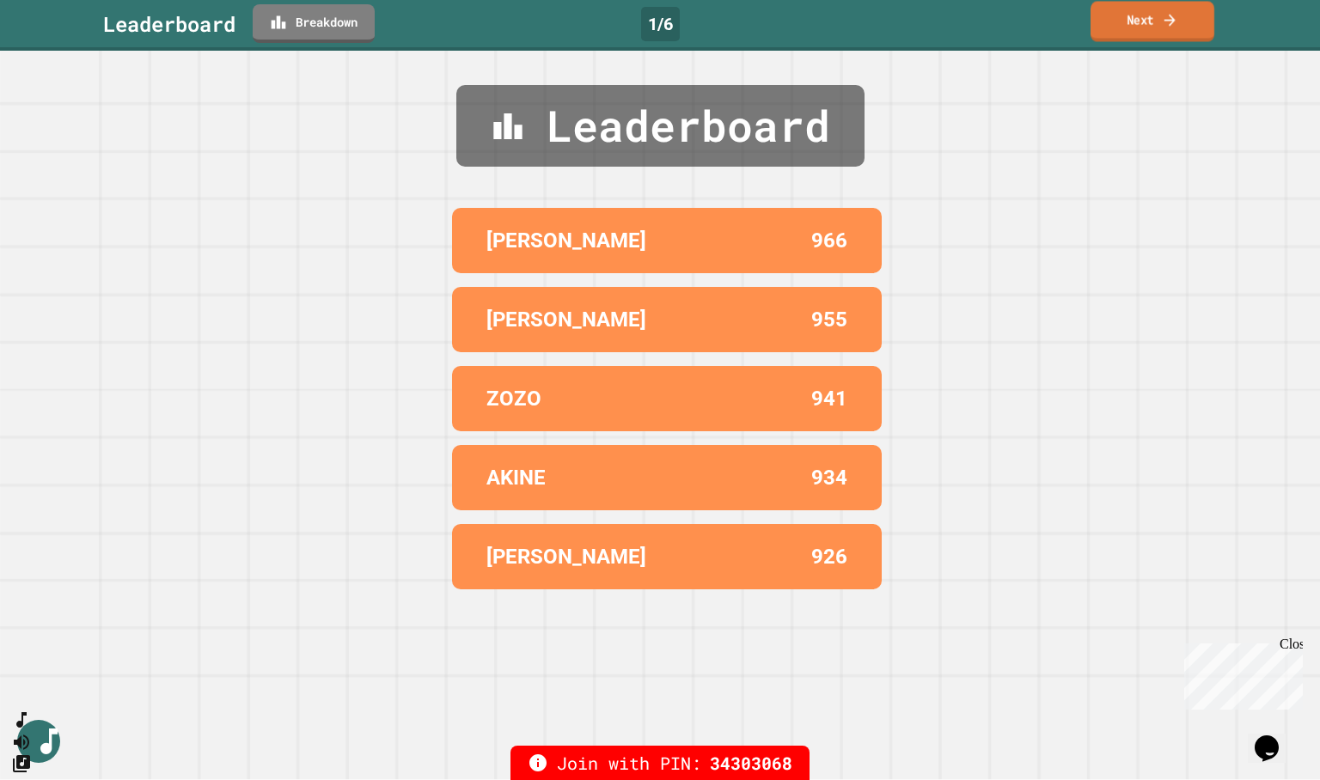
click at [1136, 20] on link "Next" at bounding box center [1152, 21] width 124 height 40
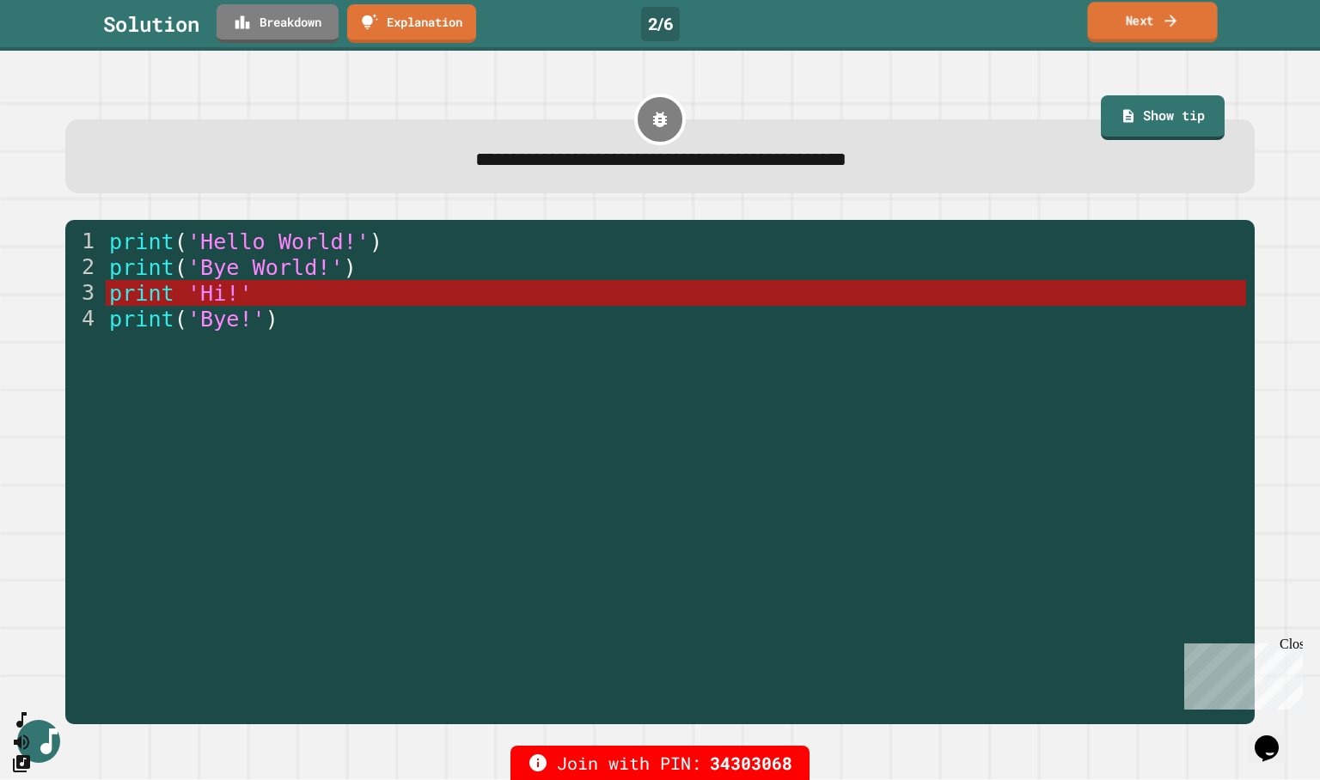
click at [1152, 24] on link "Next" at bounding box center [1152, 22] width 130 height 40
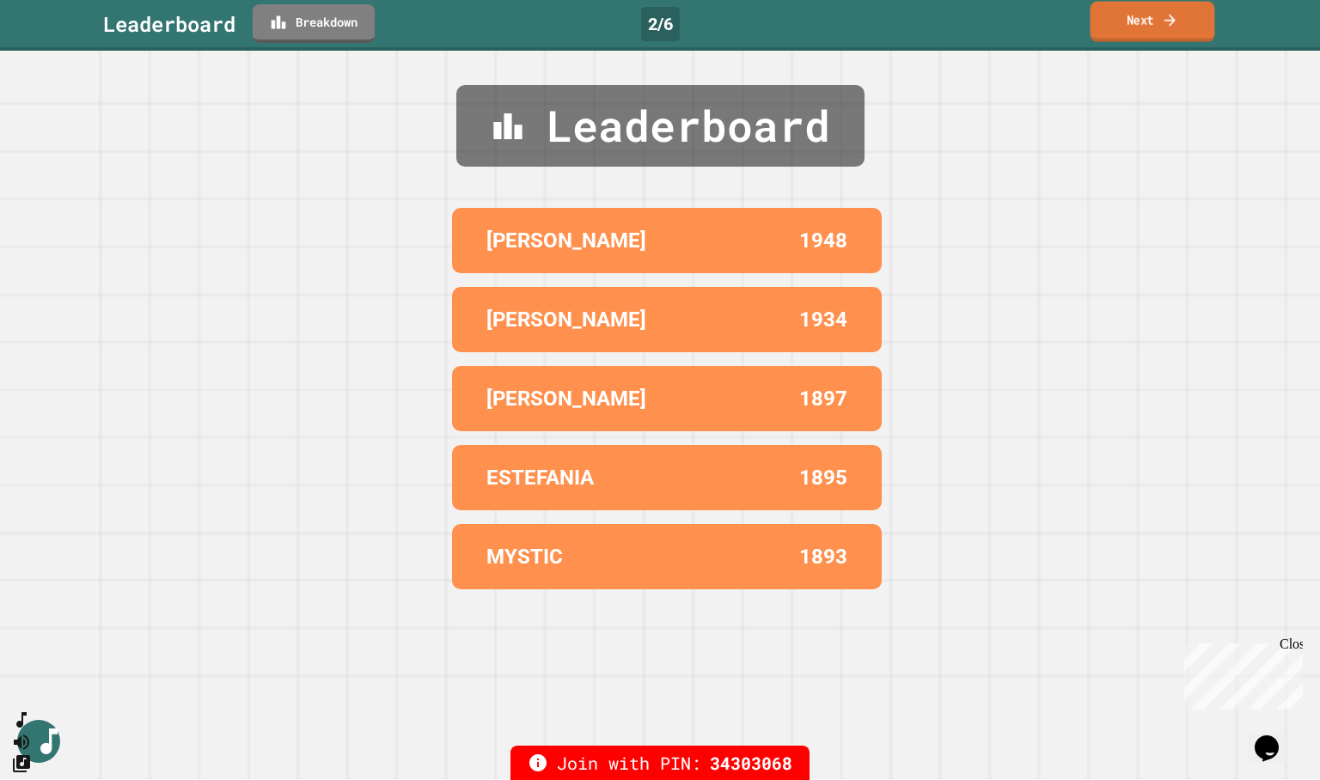
click at [1152, 24] on link "Next" at bounding box center [1152, 22] width 125 height 40
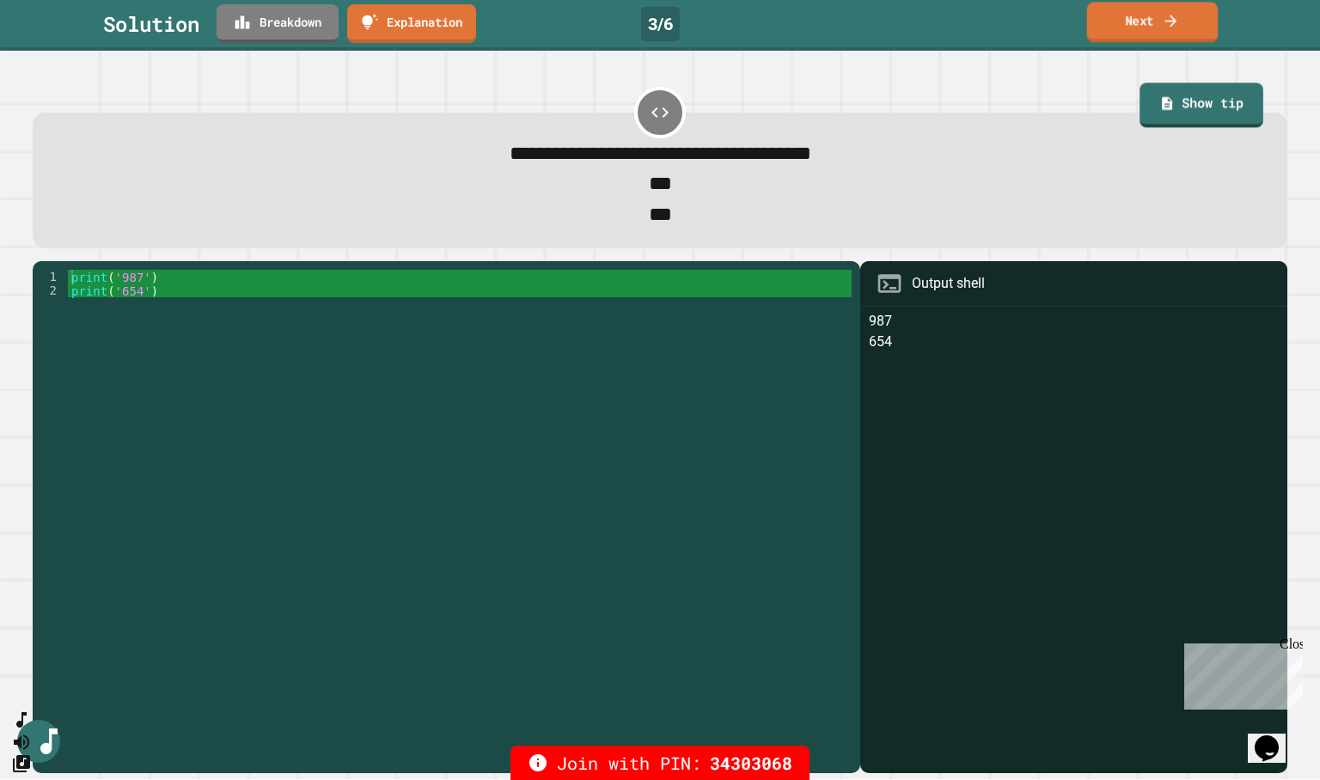
click at [1158, 27] on link "Next" at bounding box center [1152, 22] width 131 height 40
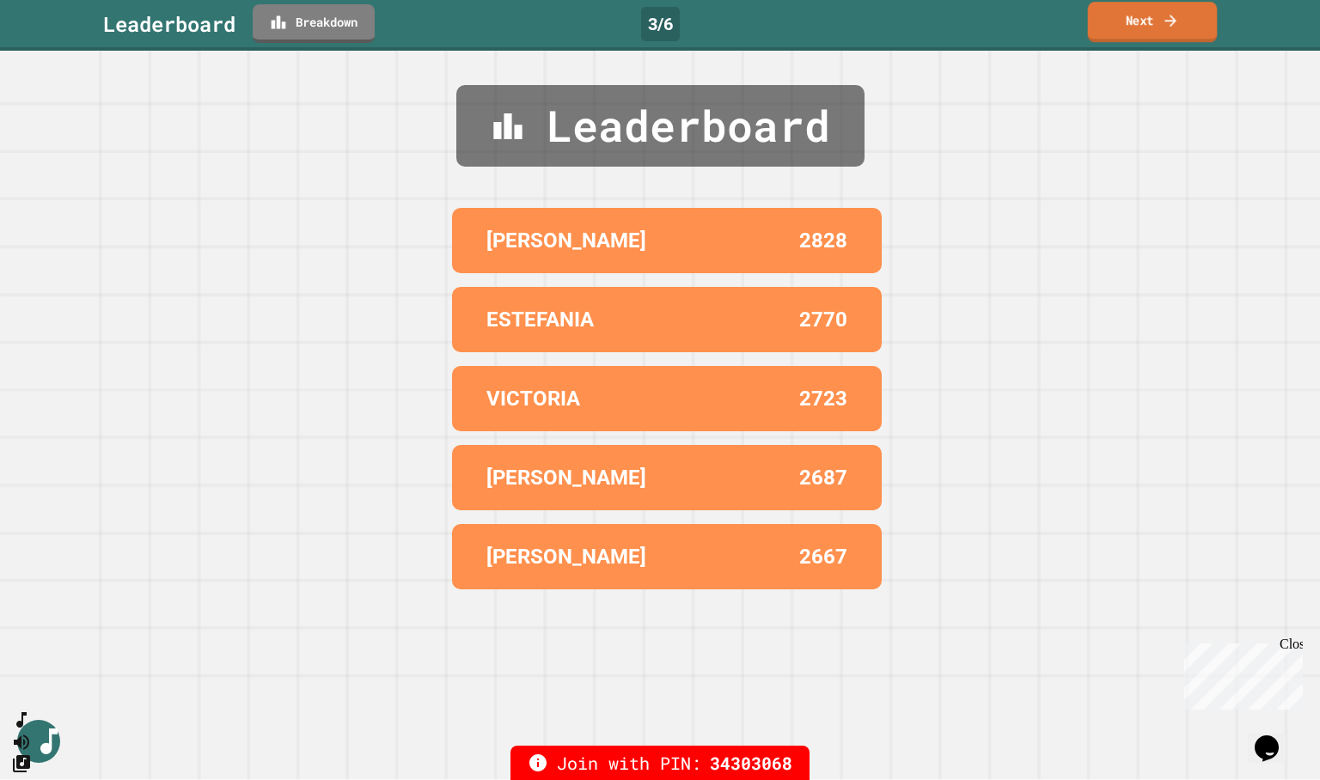
click at [1158, 27] on link "Next" at bounding box center [1153, 22] width 130 height 40
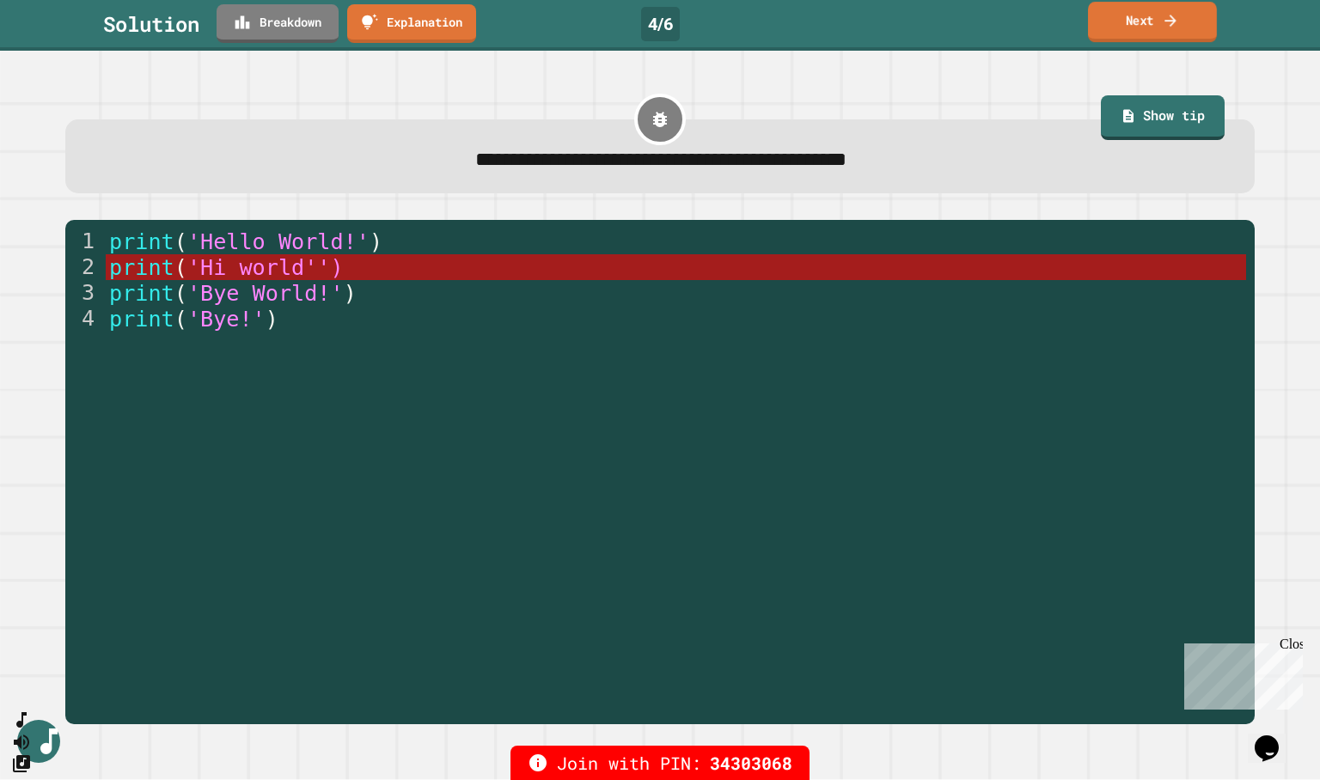
click at [1140, 31] on link "Next" at bounding box center [1152, 22] width 129 height 40
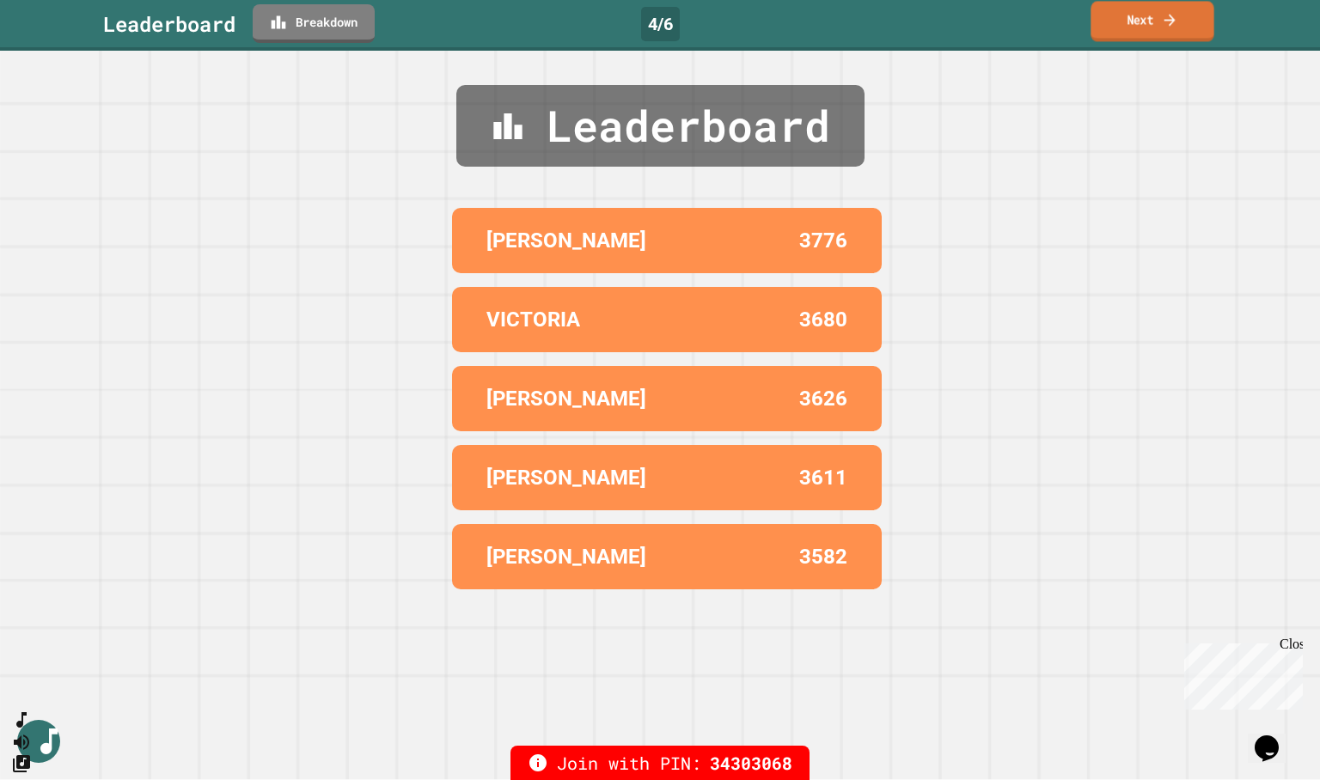
click at [1175, 32] on link "Next" at bounding box center [1151, 21] width 123 height 40
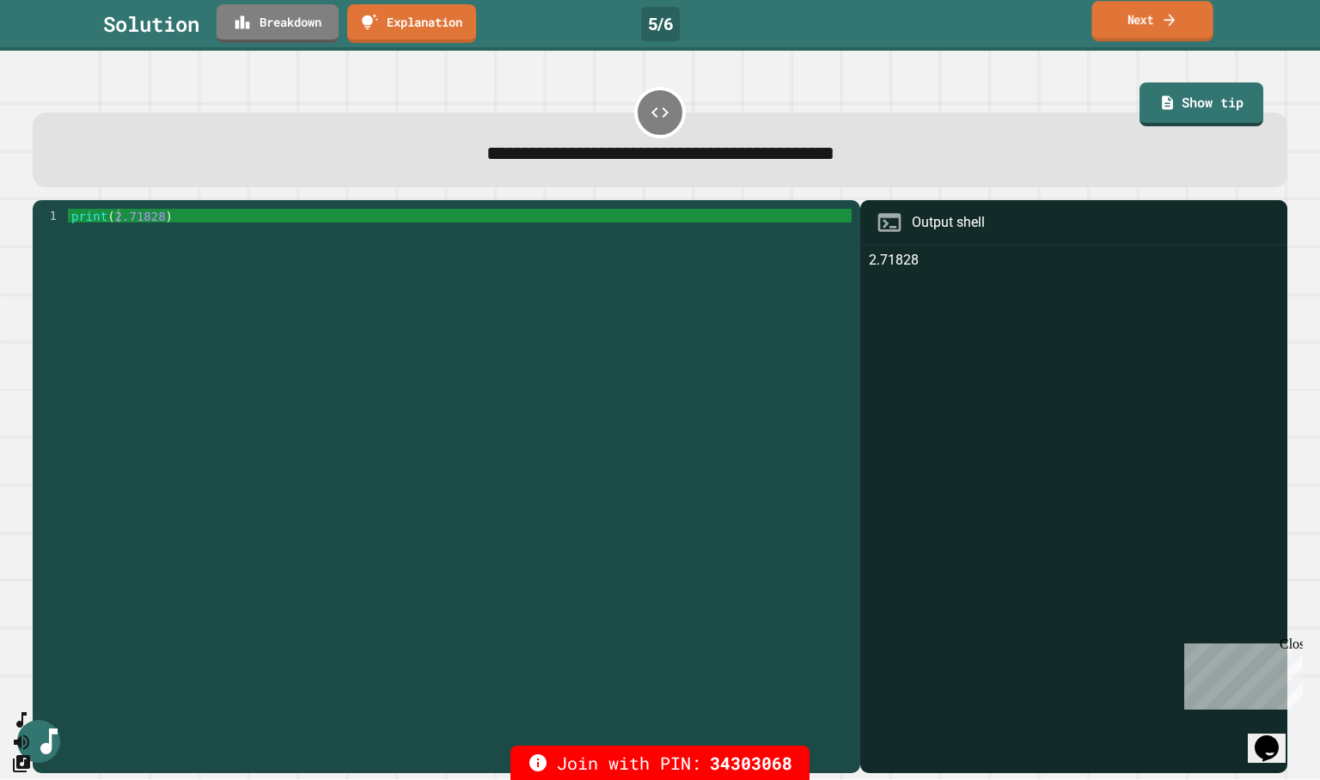
click at [1152, 10] on link "Next" at bounding box center [1151, 21] width 121 height 40
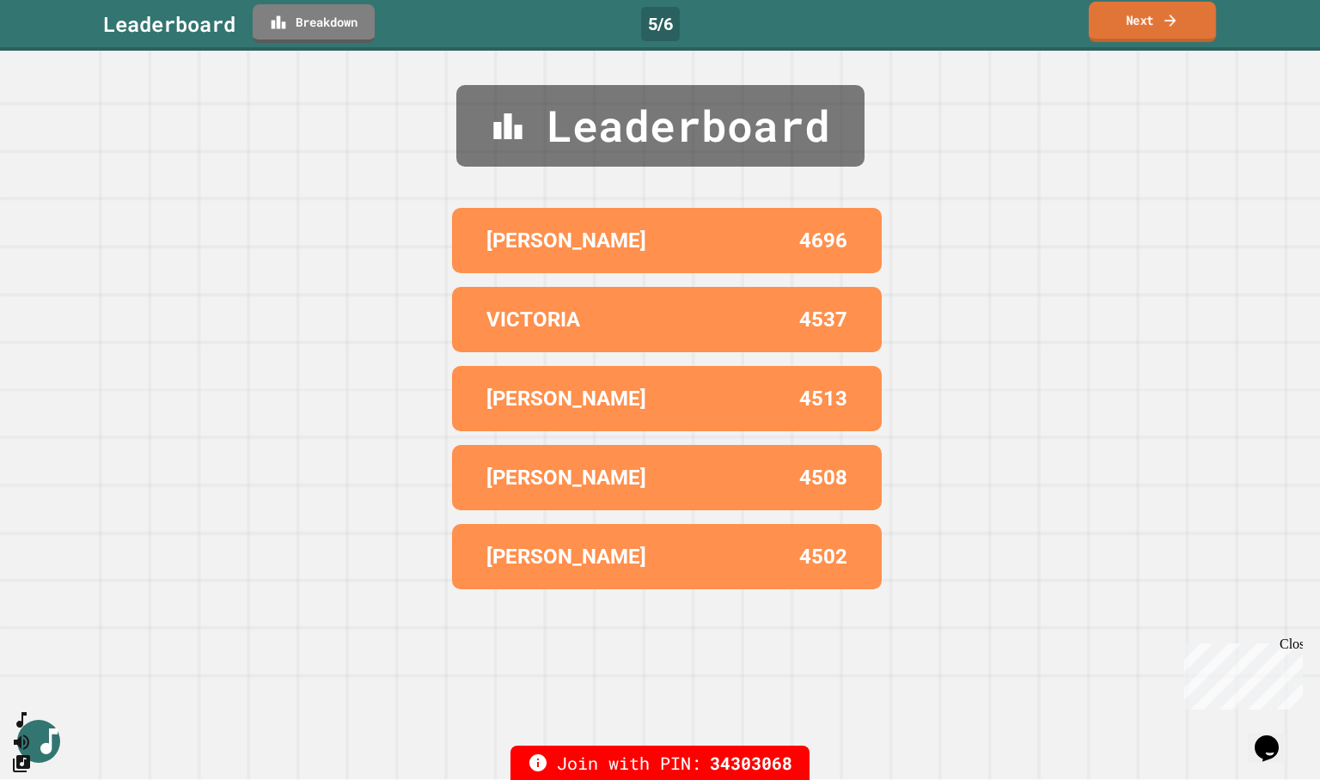
click at [1154, 21] on link "Next" at bounding box center [1152, 22] width 127 height 40
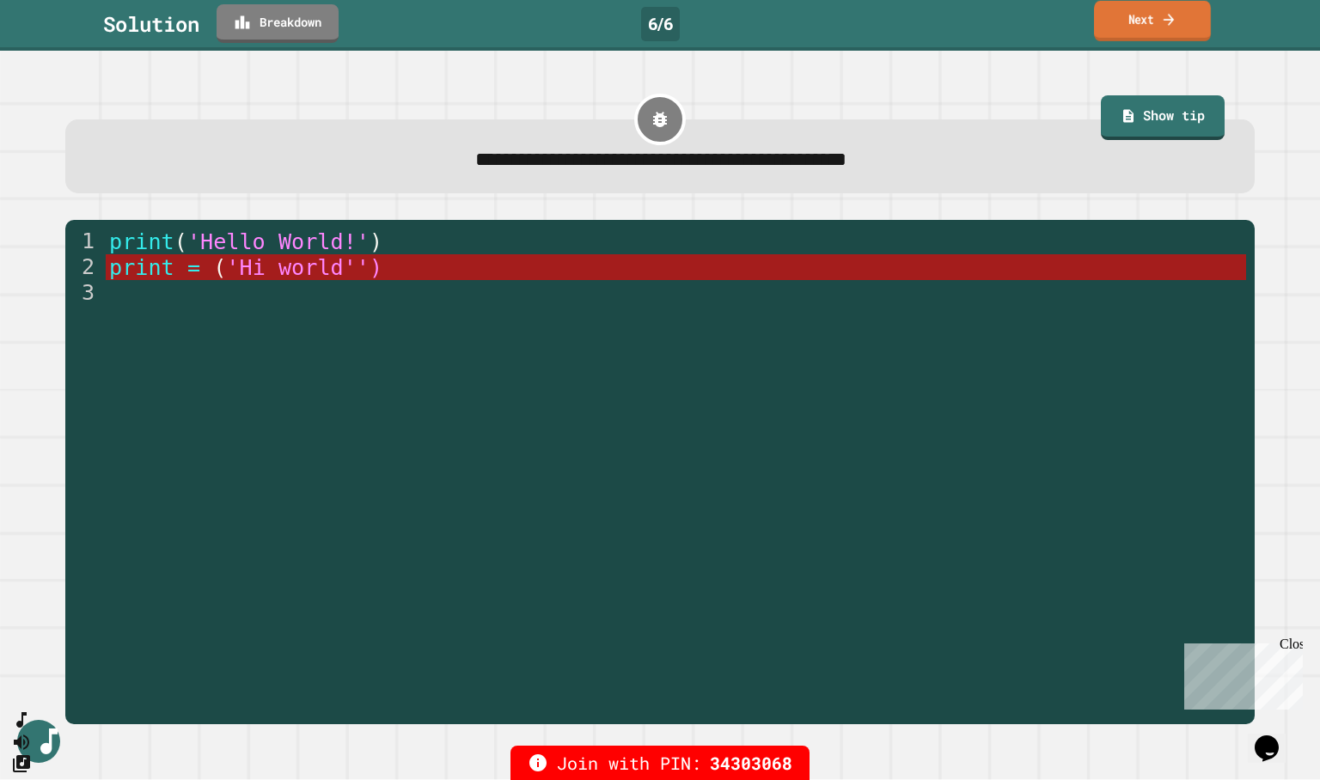
click at [1132, 21] on link "Next" at bounding box center [1152, 21] width 117 height 40
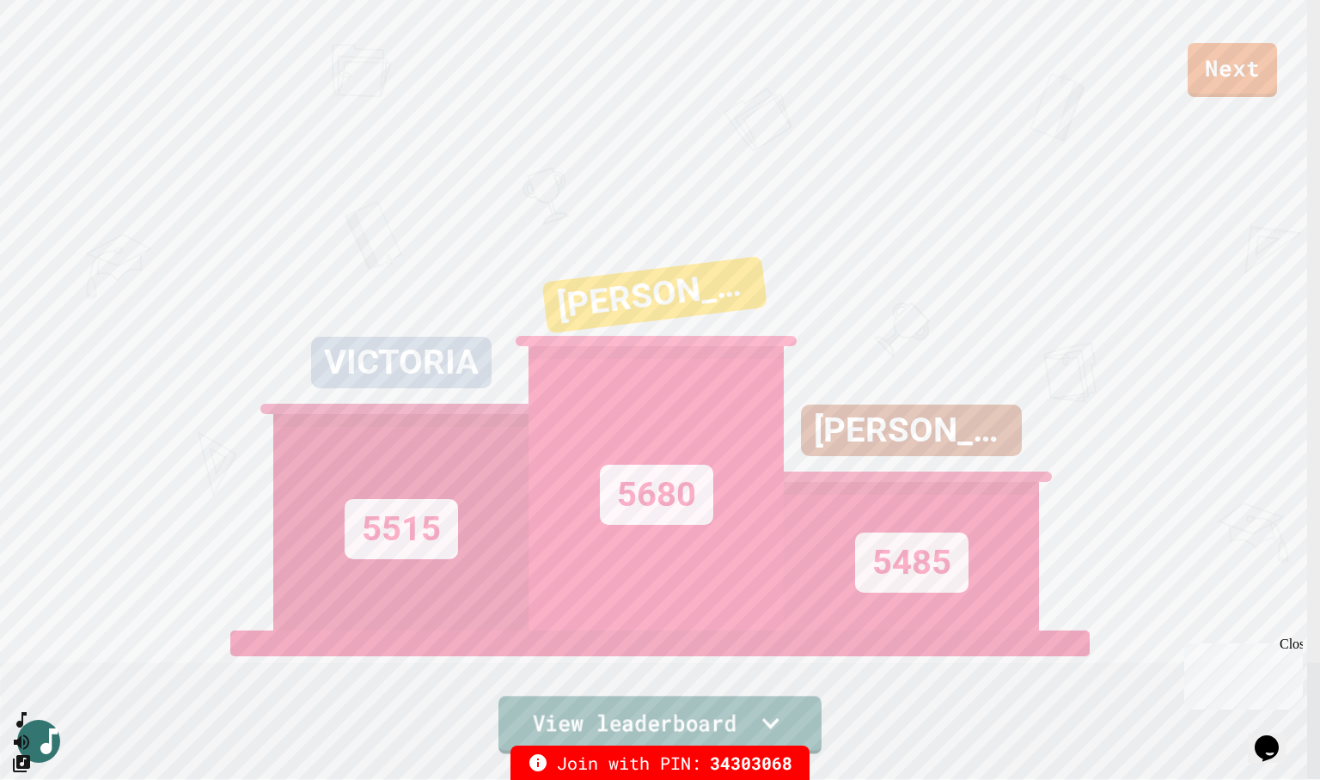
click at [760, 722] on icon at bounding box center [771, 723] width 34 height 36
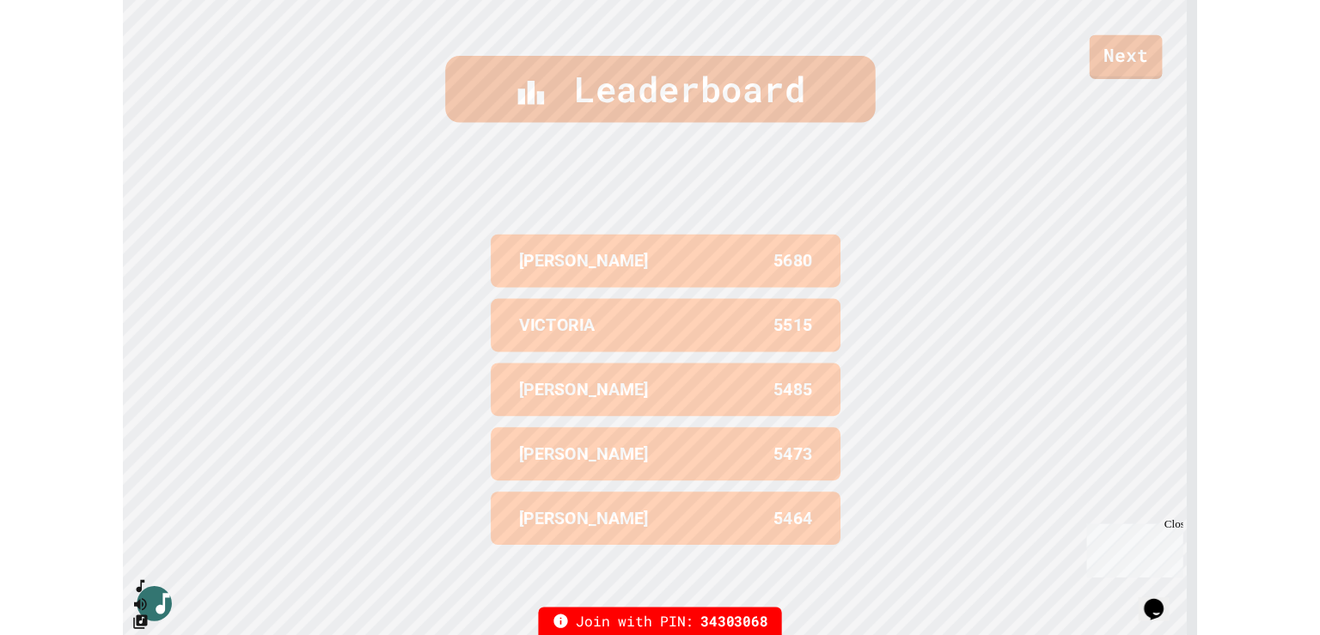
scroll to position [787, 0]
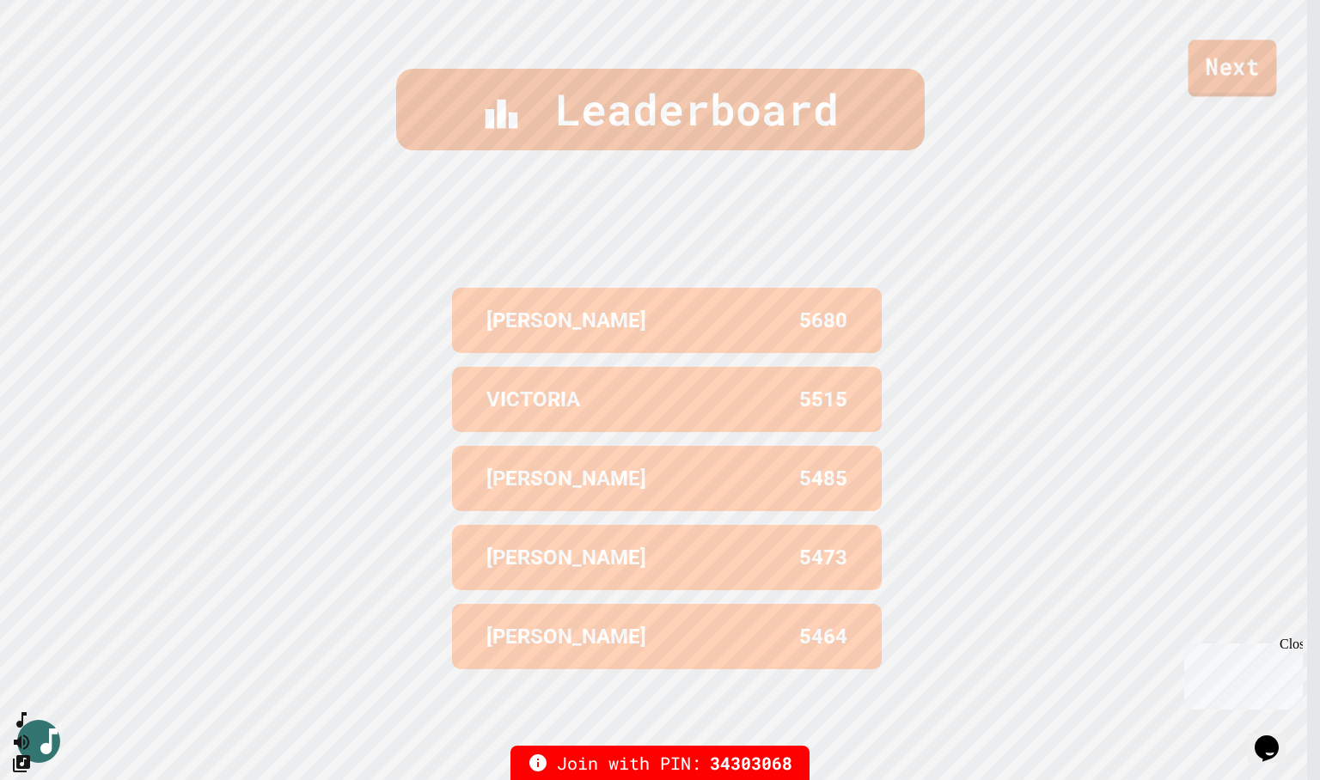
click at [1240, 74] on link "Next" at bounding box center [1232, 68] width 88 height 57
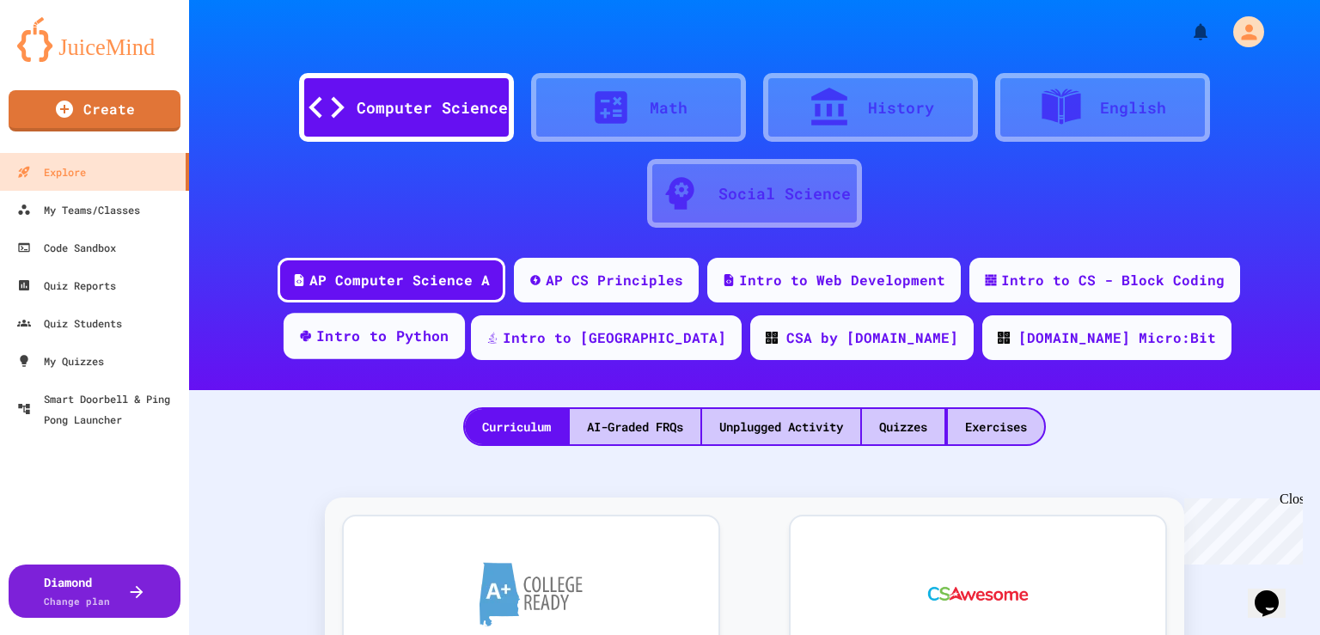
click at [430, 341] on div "Intro to Python" at bounding box center [382, 336] width 133 height 21
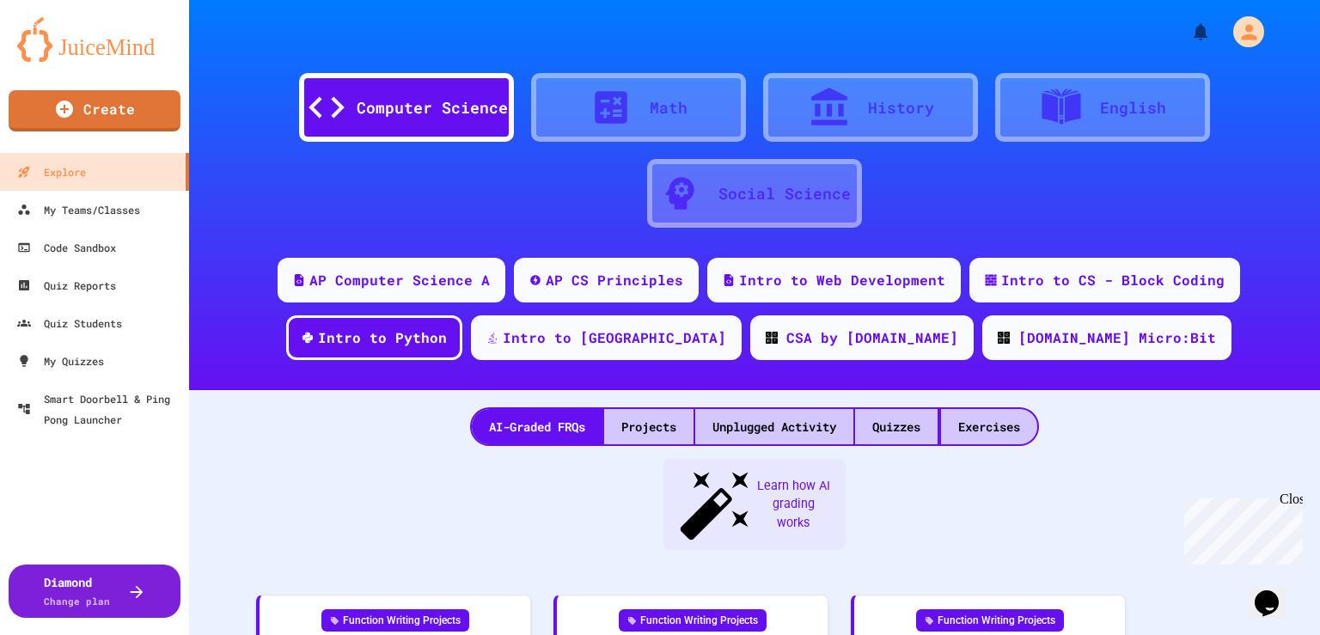
scroll to position [172, 0]
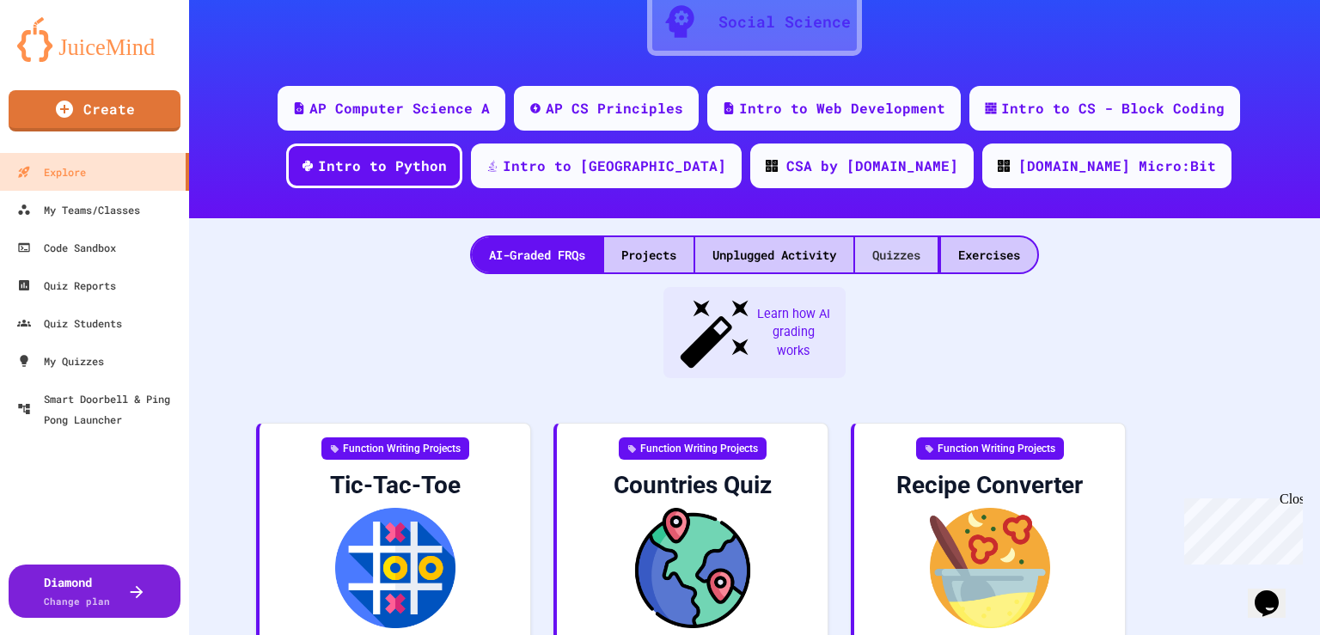
click at [894, 253] on div "Quizzes" at bounding box center [896, 254] width 82 height 35
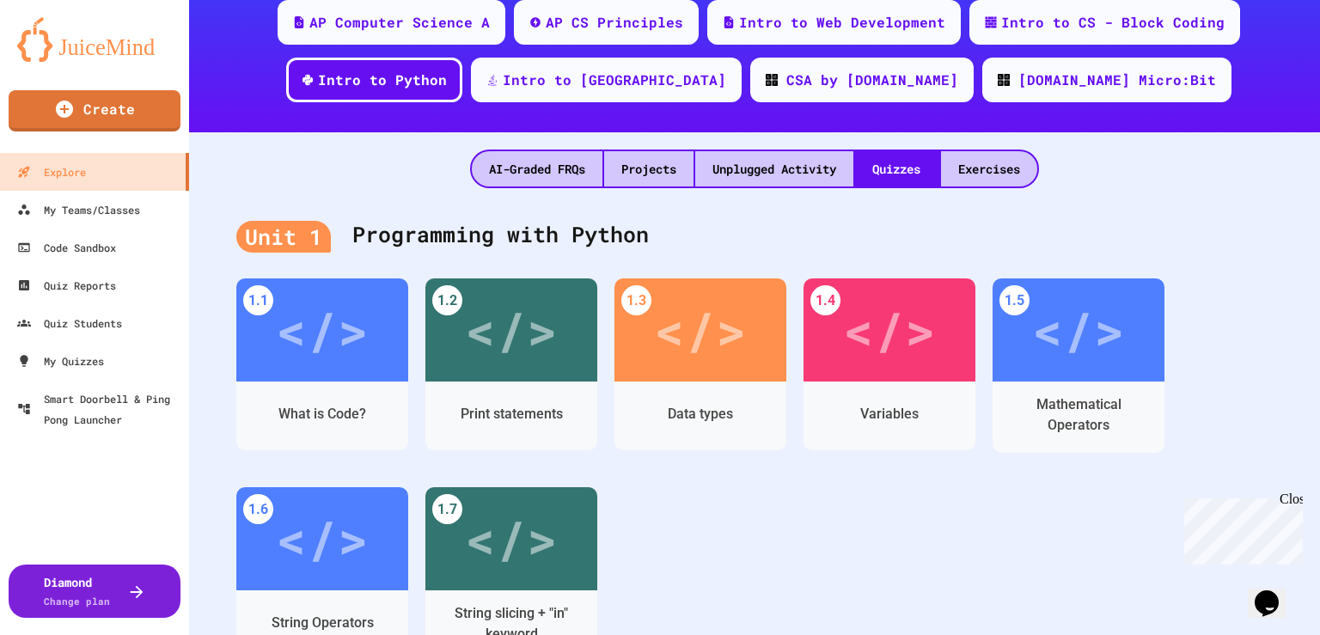
scroll to position [344, 0]
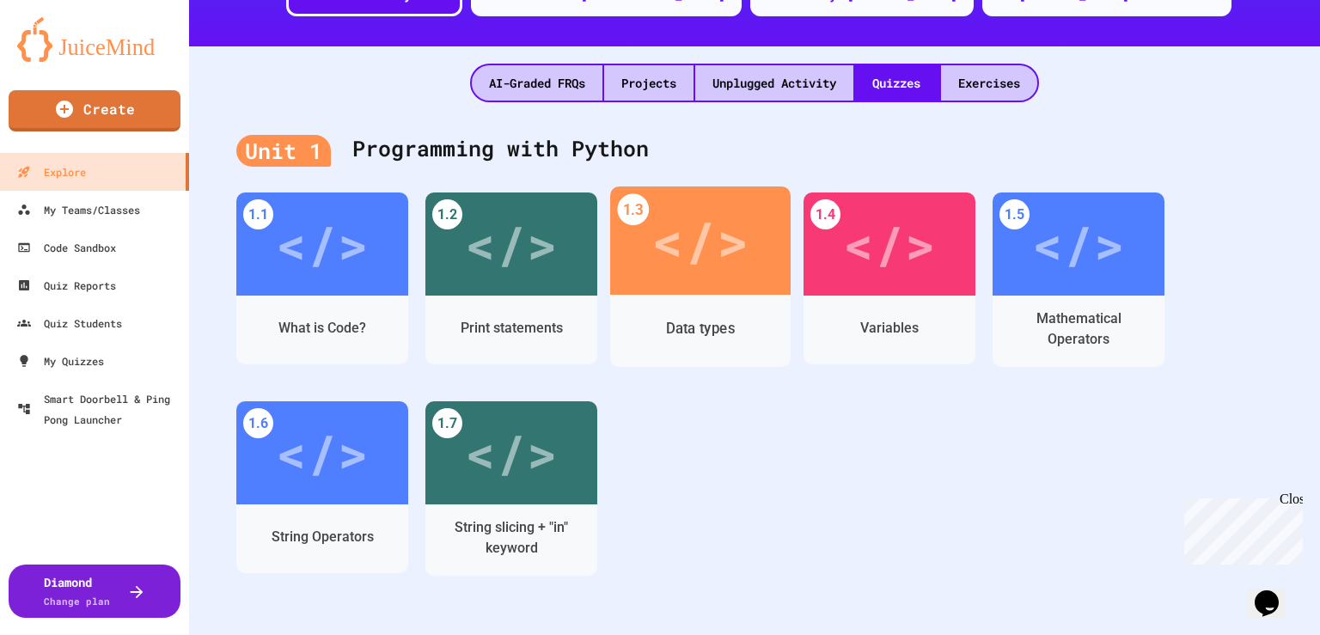
click at [677, 297] on div "Data types" at bounding box center [700, 331] width 180 height 72
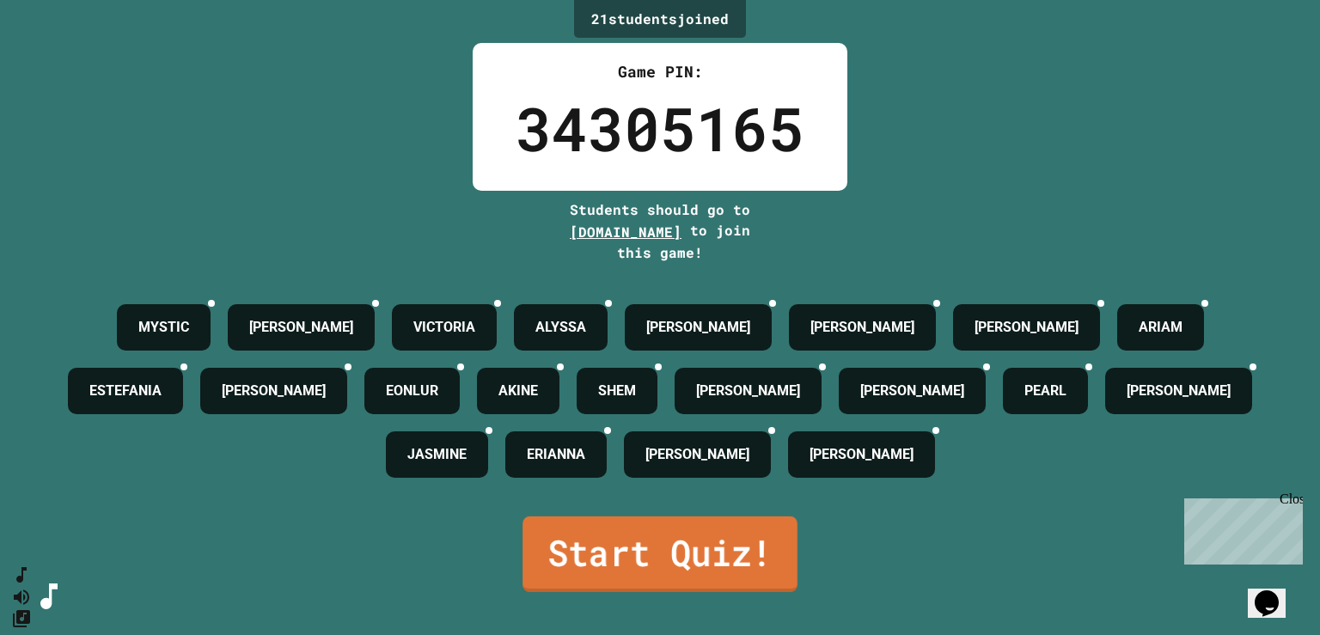
click at [654, 562] on link "Start Quiz!" at bounding box center [659, 554] width 275 height 76
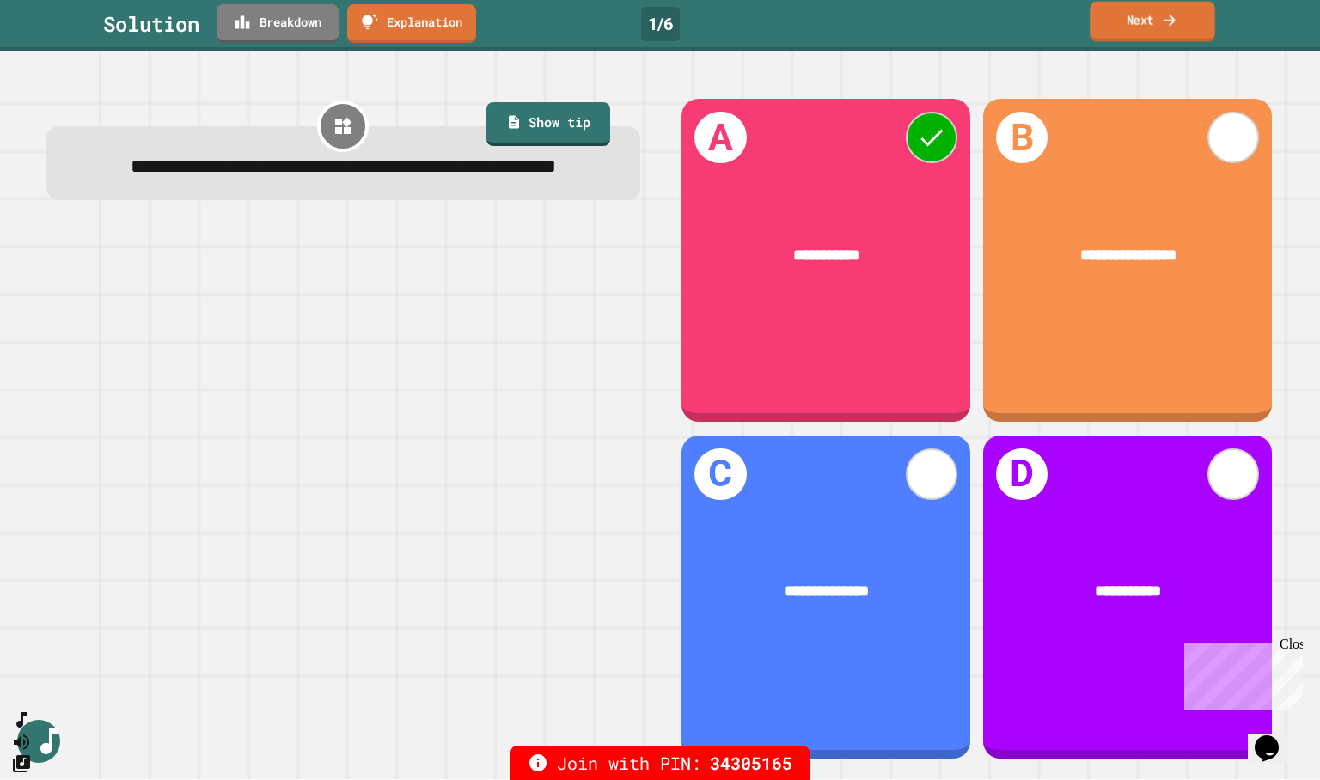
click at [1152, 13] on link "Next" at bounding box center [1151, 22] width 125 height 40
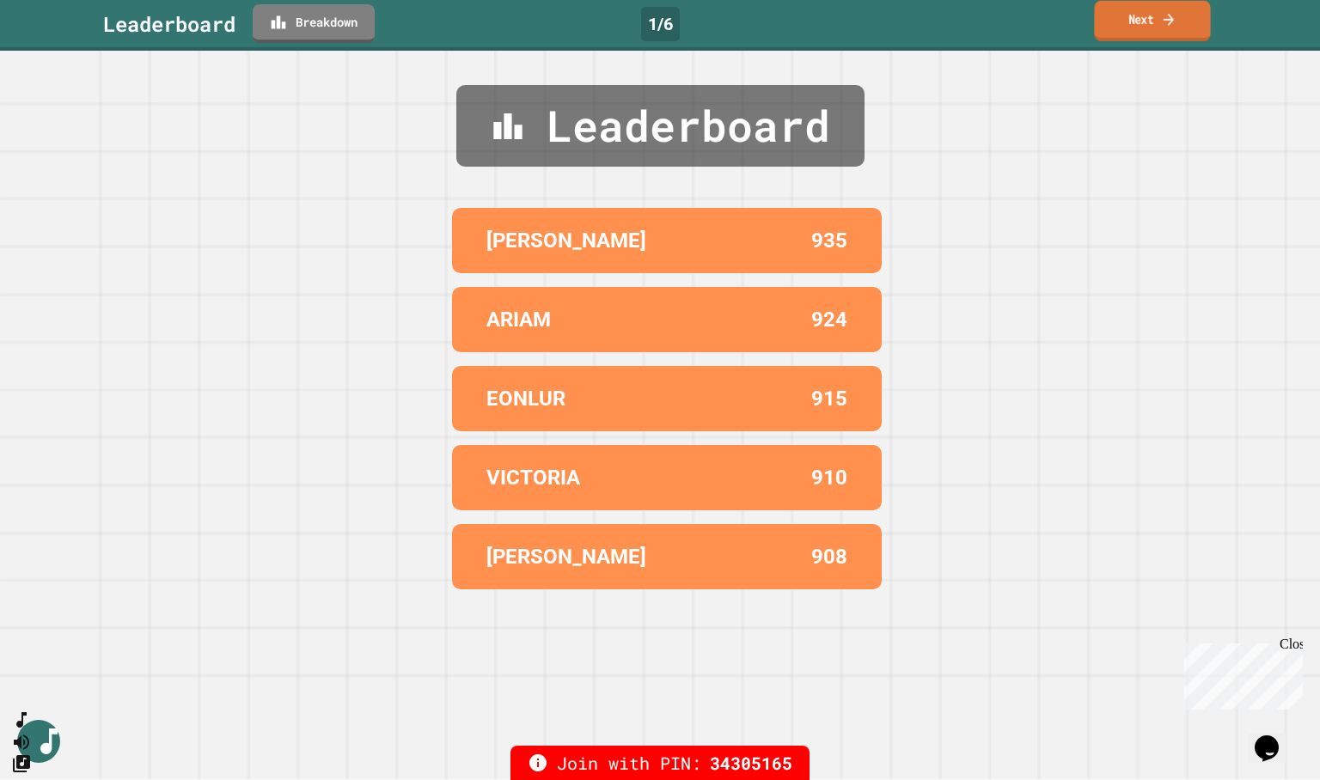
click at [1160, 26] on link "Next" at bounding box center [1152, 21] width 116 height 40
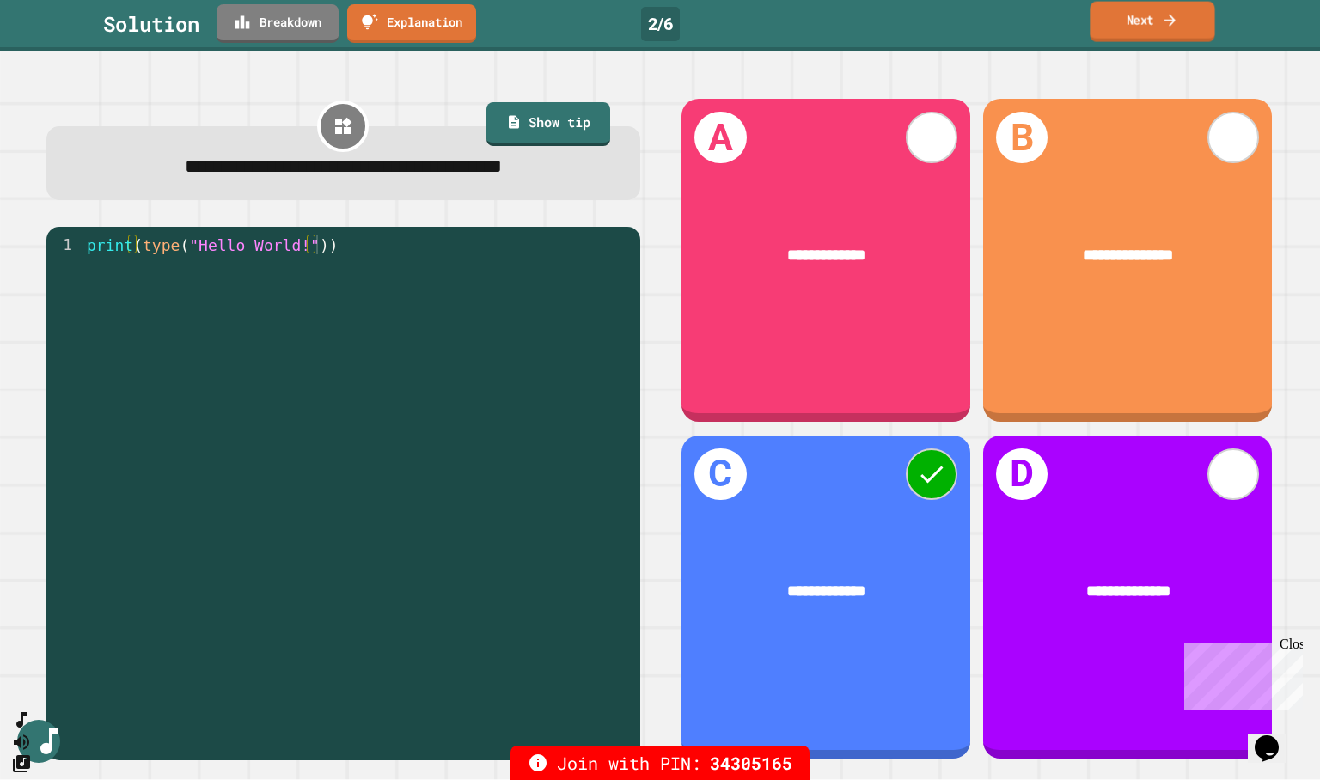
click at [1175, 23] on icon at bounding box center [1170, 20] width 16 height 18
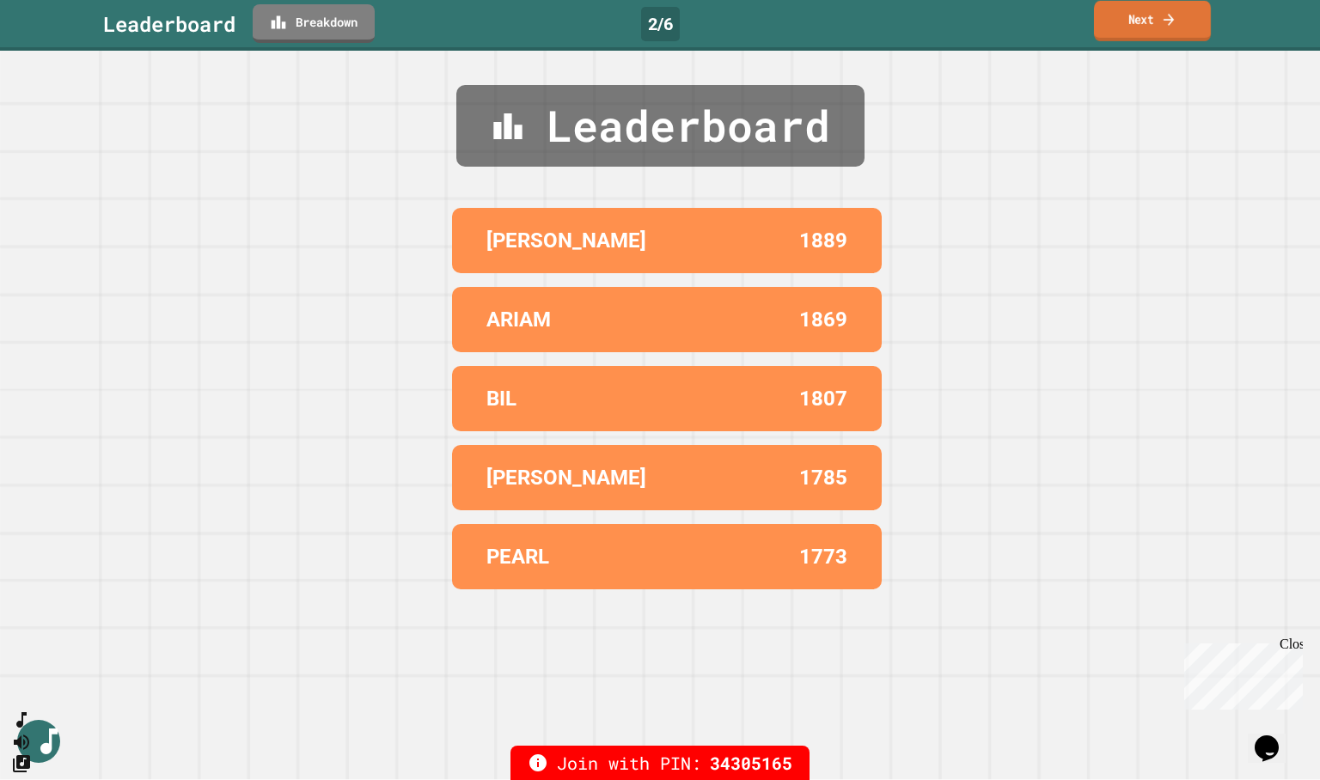
click at [1175, 23] on icon at bounding box center [1168, 19] width 15 height 18
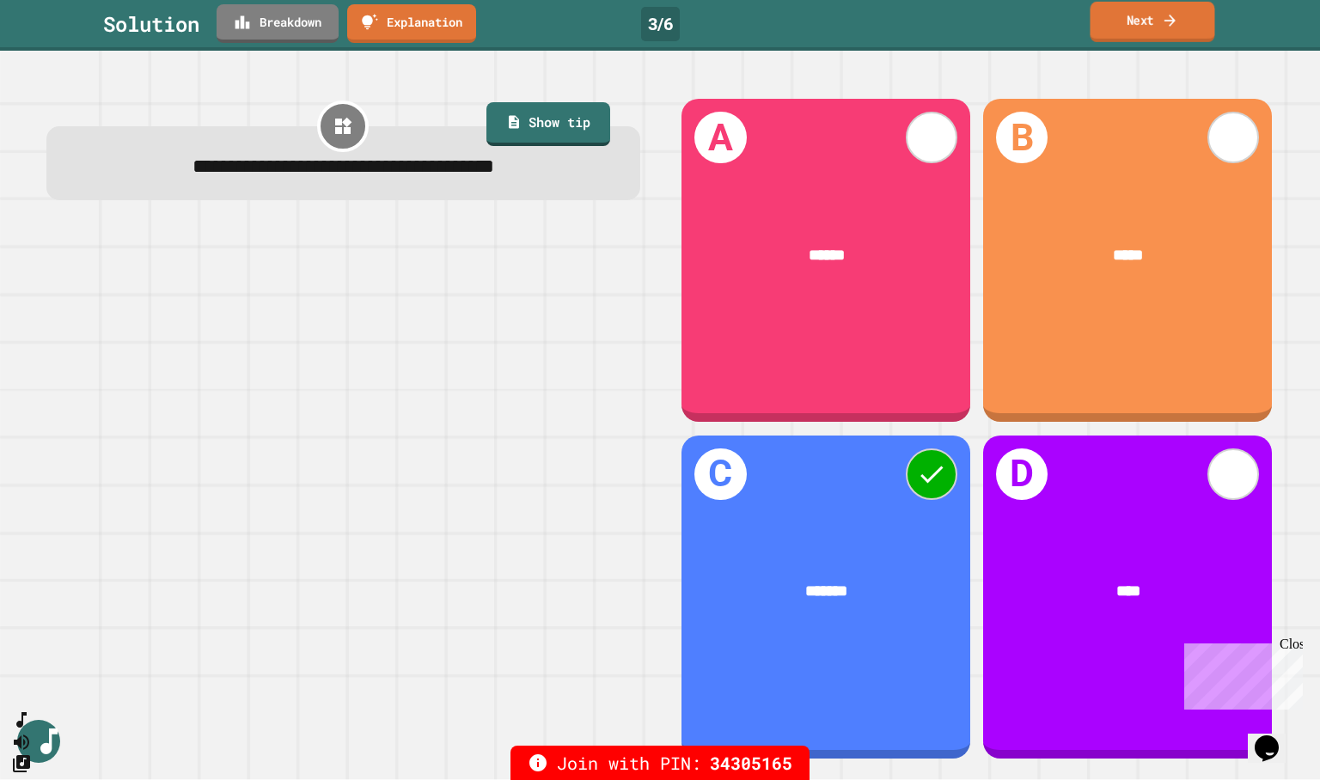
click at [1168, 11] on icon at bounding box center [1170, 20] width 16 height 18
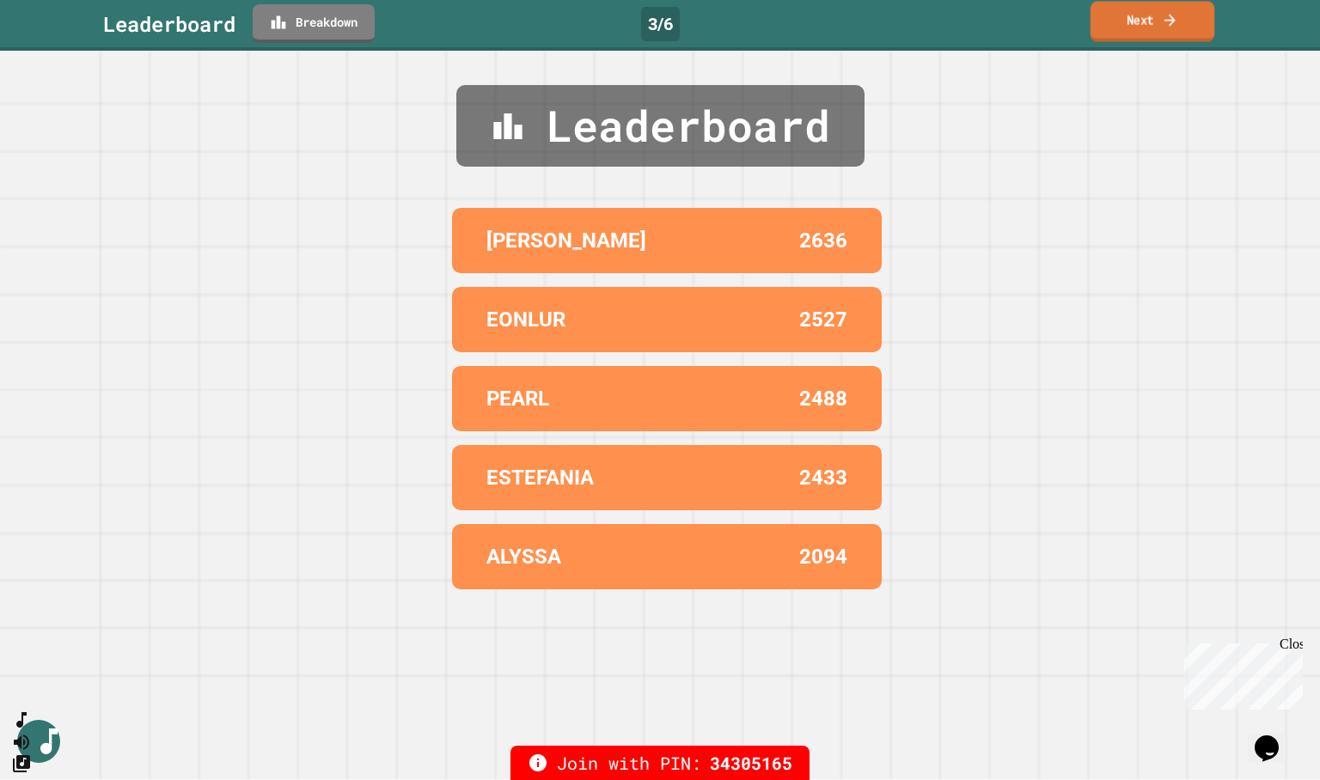
click at [1168, 12] on icon at bounding box center [1170, 20] width 16 height 18
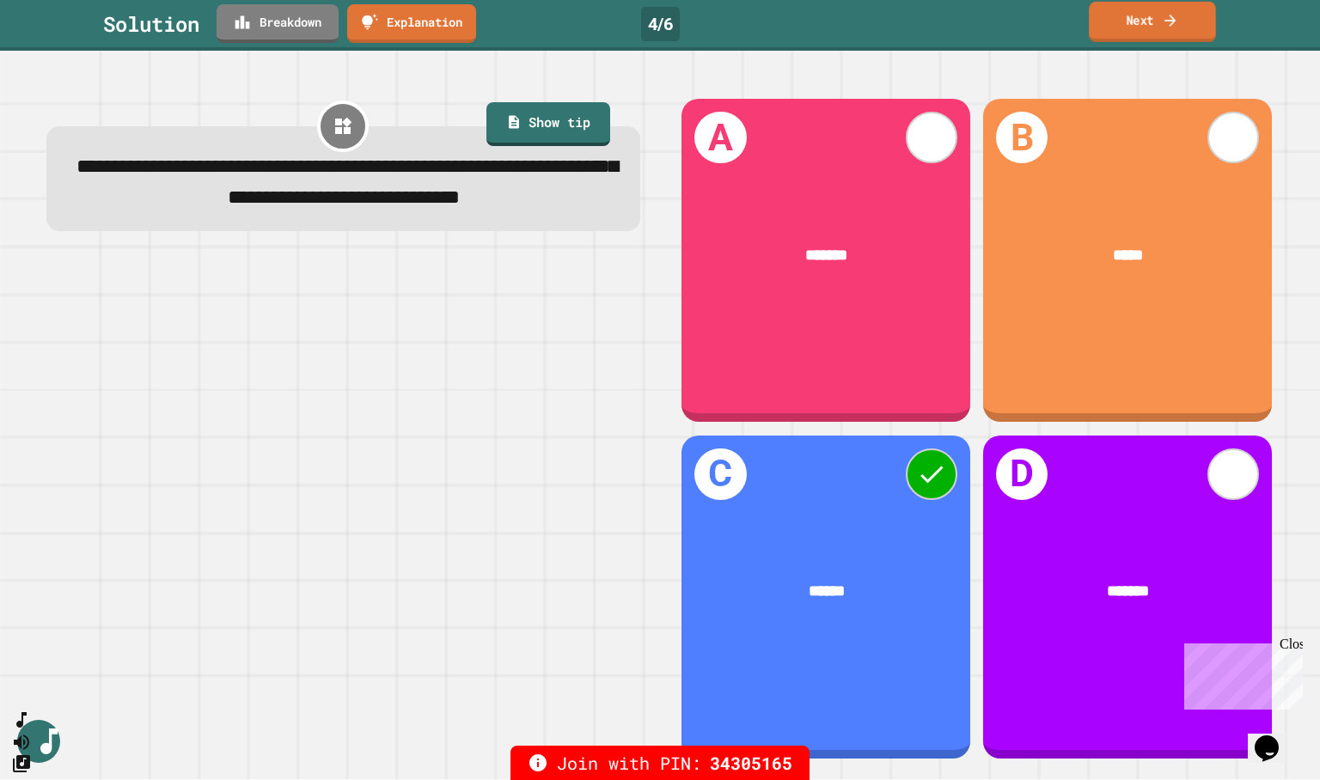
click at [1157, 15] on link "Next" at bounding box center [1152, 22] width 127 height 40
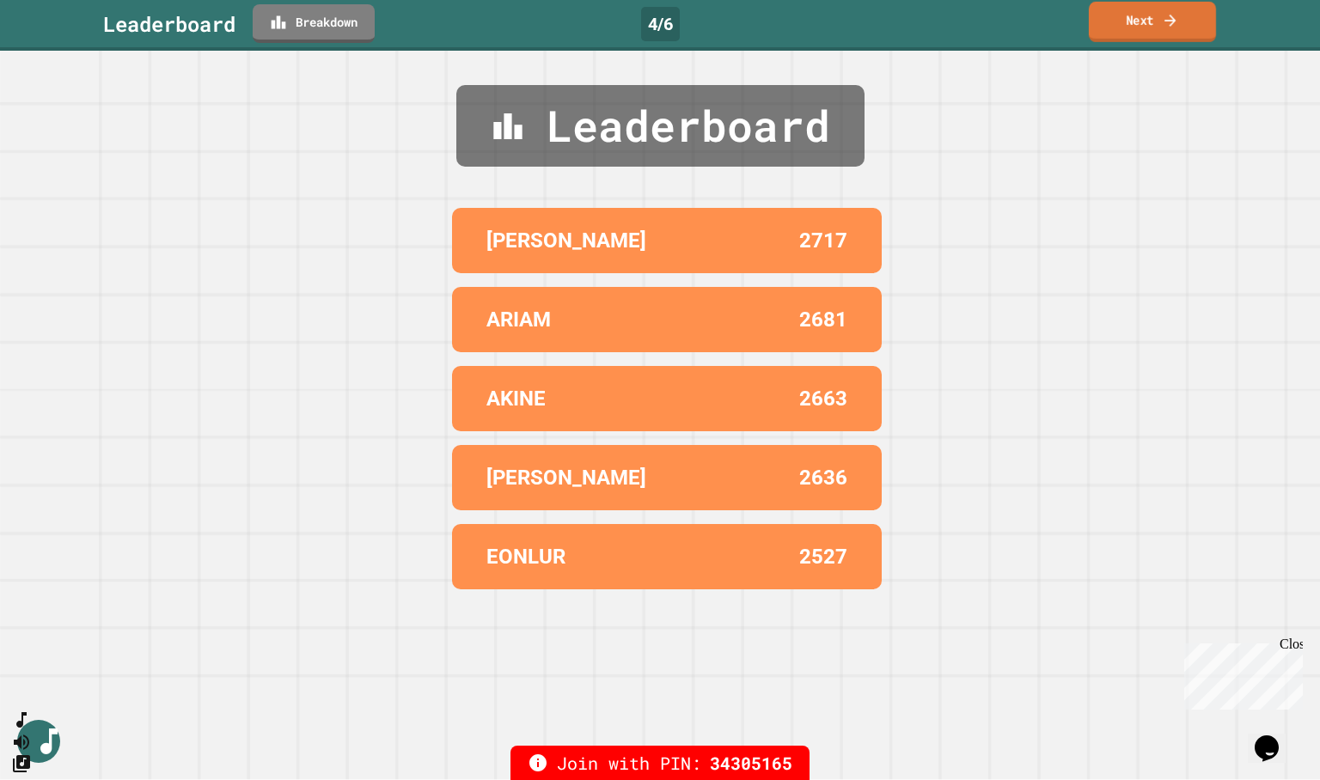
click at [1157, 15] on link "Next" at bounding box center [1152, 22] width 127 height 40
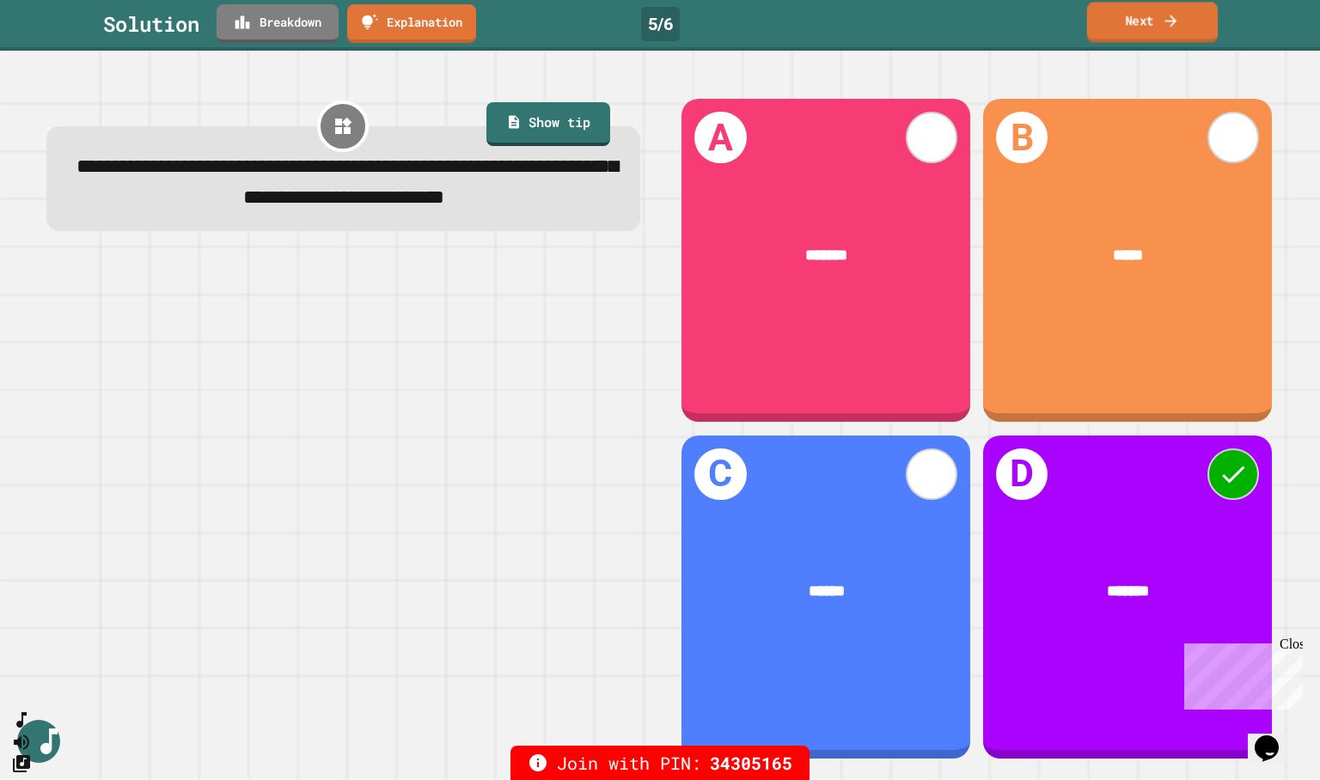
click at [1192, 15] on link "Next" at bounding box center [1152, 22] width 131 height 40
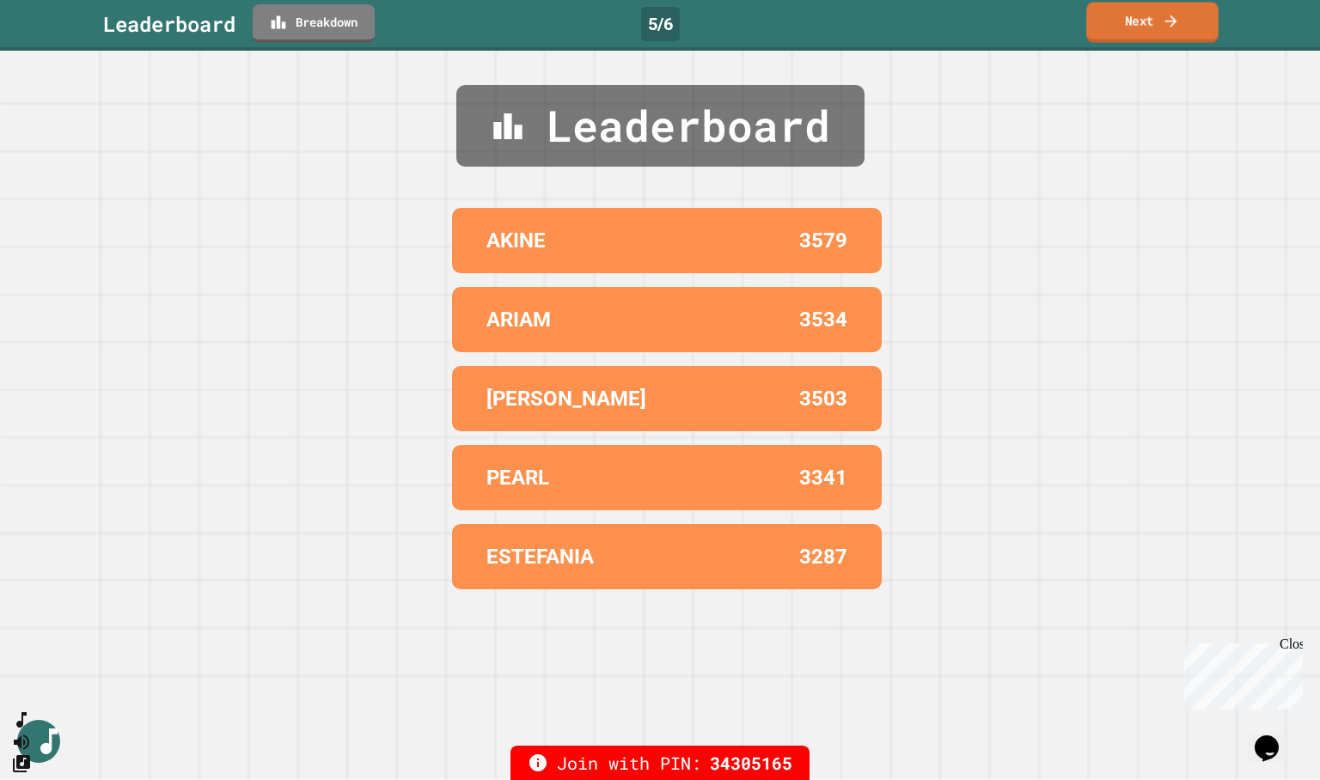
click at [1162, 24] on icon at bounding box center [1170, 21] width 17 height 18
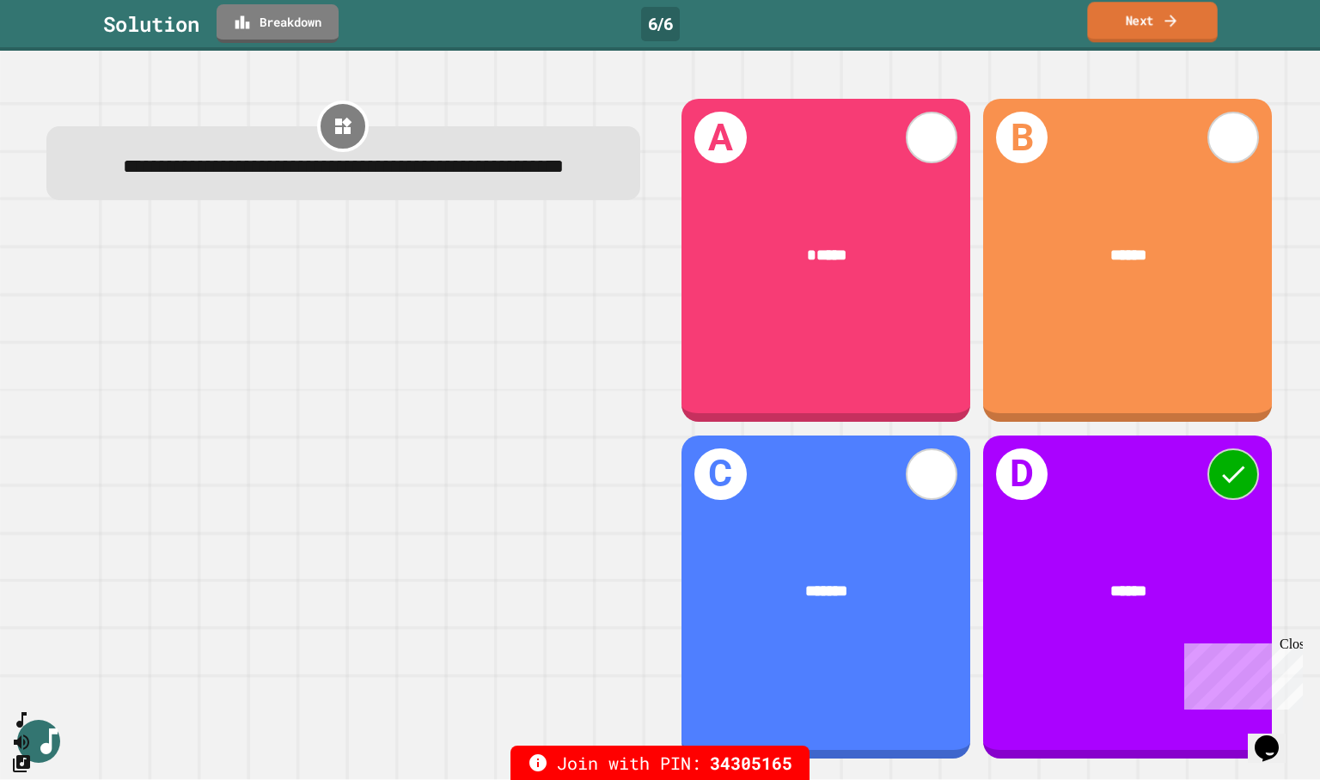
click at [1163, 18] on icon at bounding box center [1170, 20] width 17 height 18
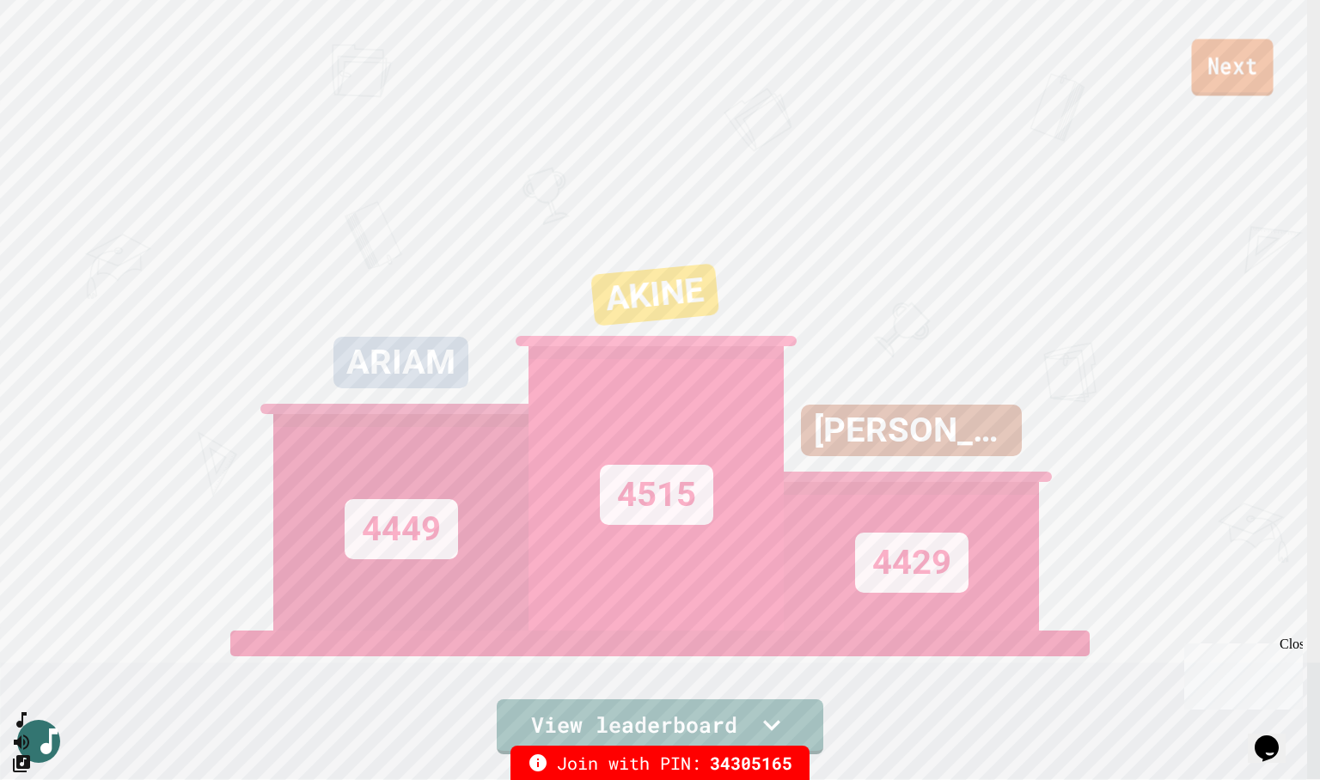
click at [1199, 65] on link "Next" at bounding box center [1232, 67] width 82 height 57
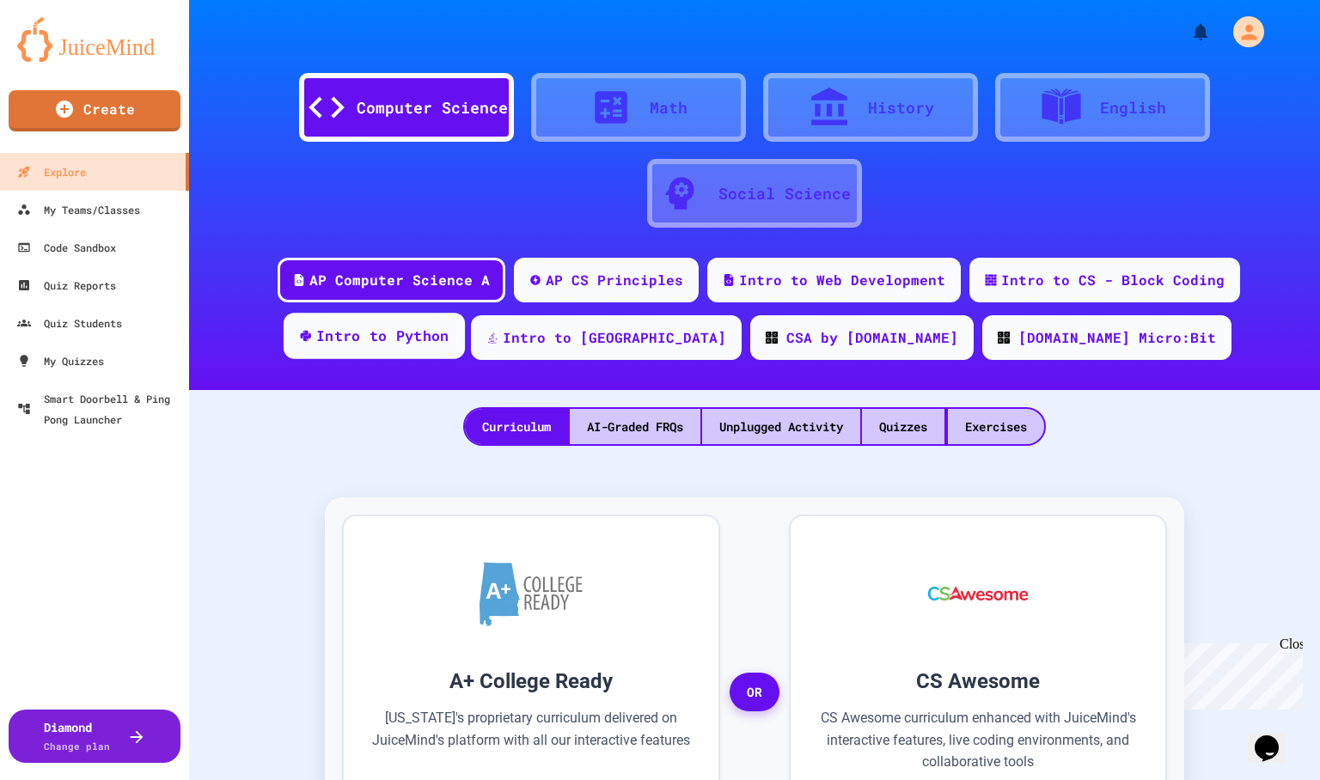
click at [449, 345] on div "Intro to Python" at bounding box center [382, 336] width 133 height 21
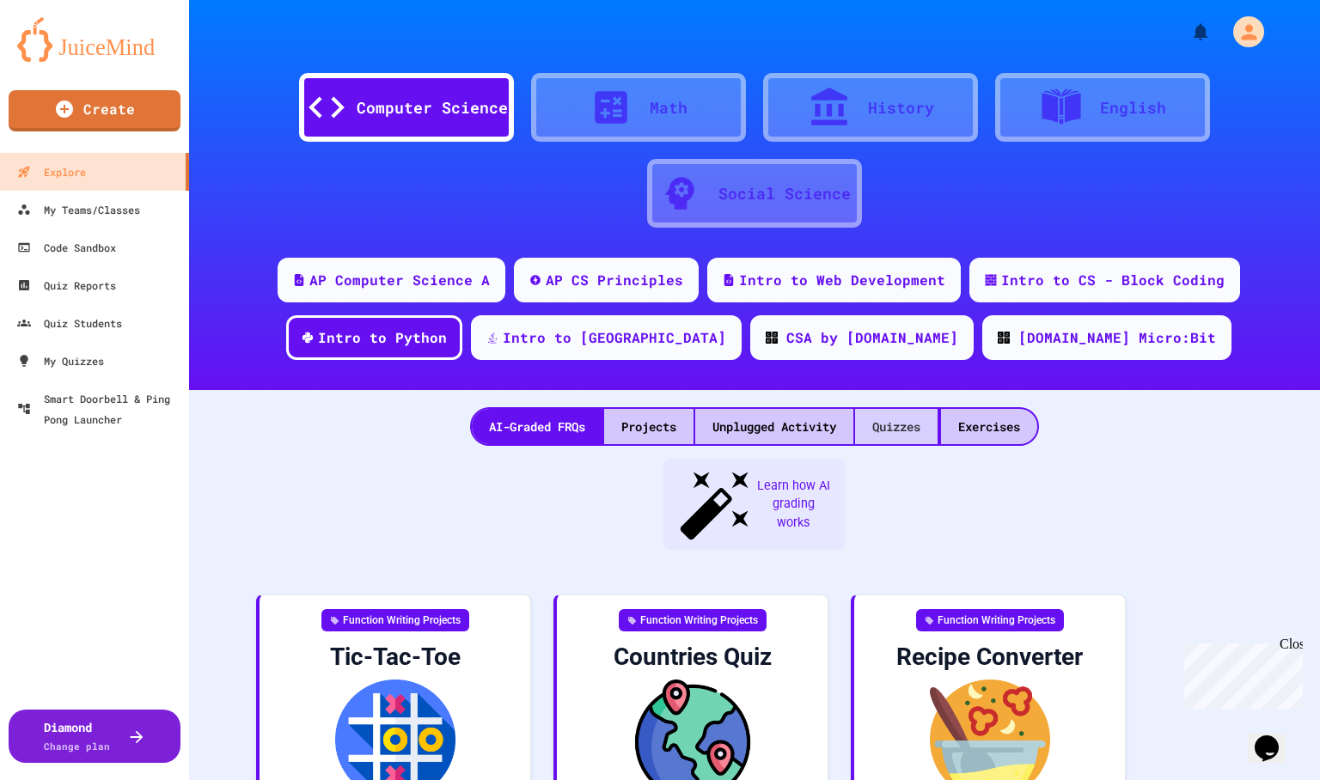
click at [899, 430] on div "Quizzes" at bounding box center [896, 426] width 82 height 35
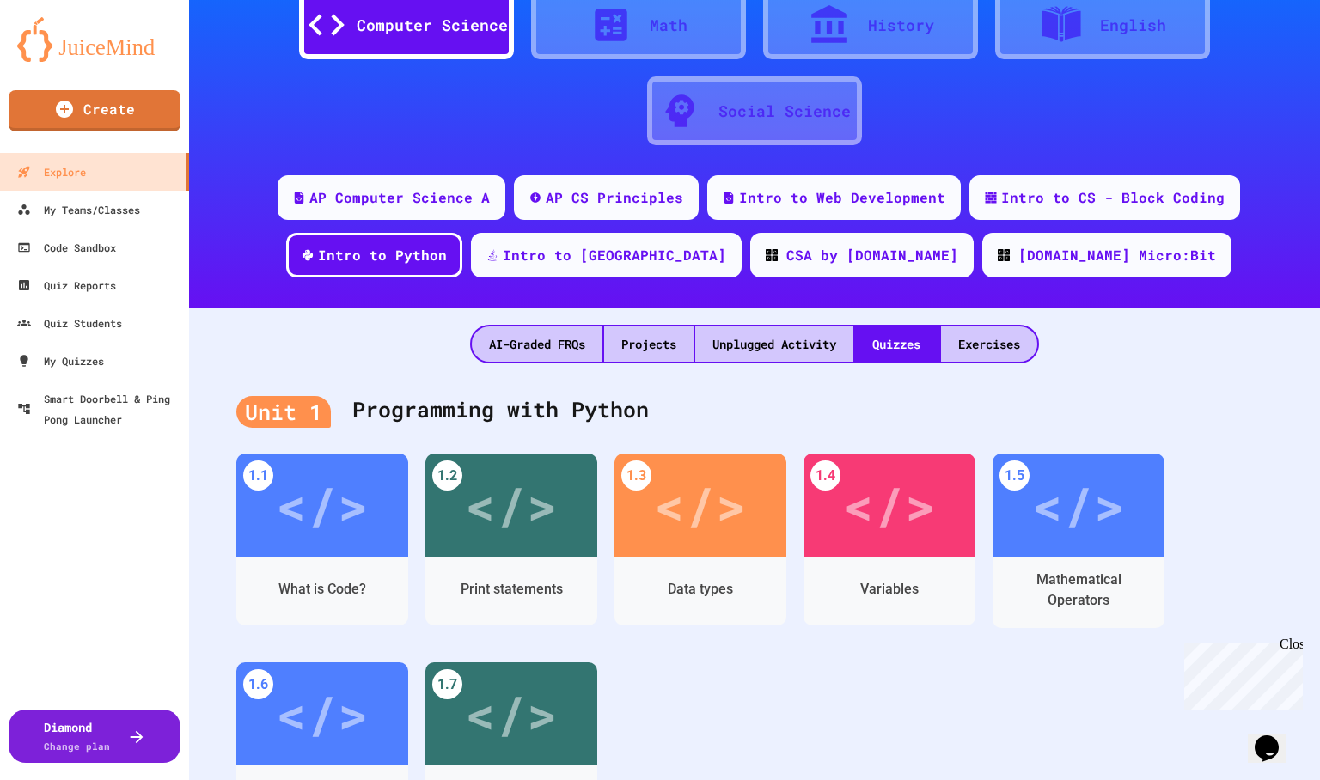
scroll to position [172, 0]
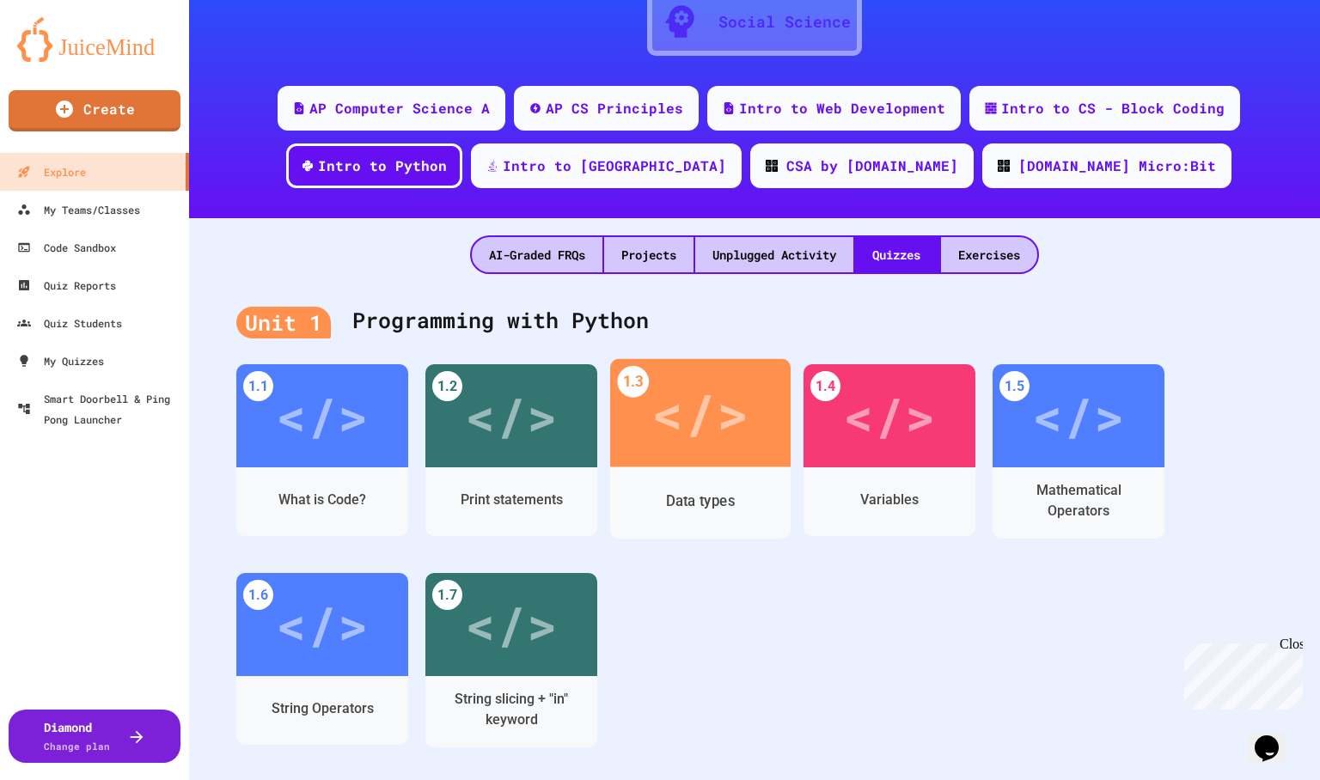
click at [675, 477] on div "Data types" at bounding box center [700, 501] width 180 height 50
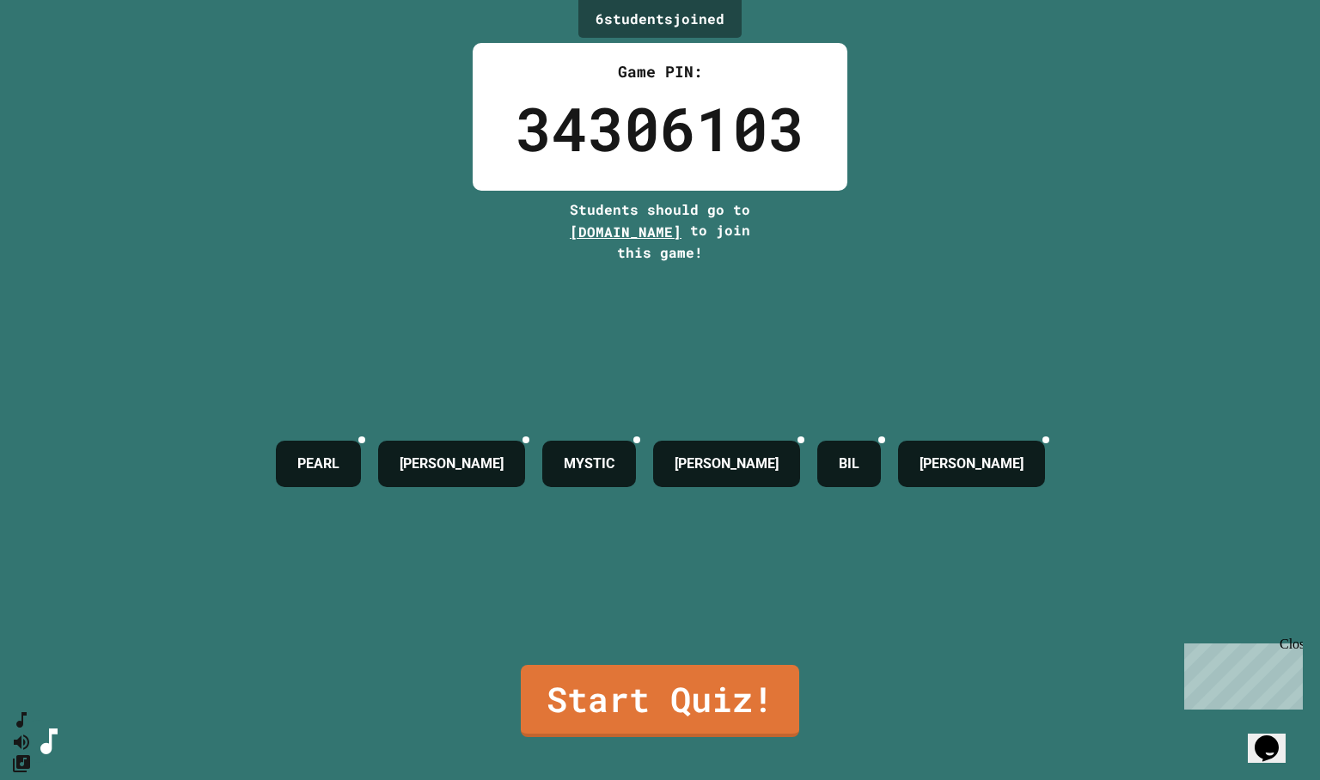
click at [897, 662] on div "6 student s joined Game PIN: 34306103 Students should go to [DOMAIN_NAME] to jo…" at bounding box center [660, 390] width 1320 height 780
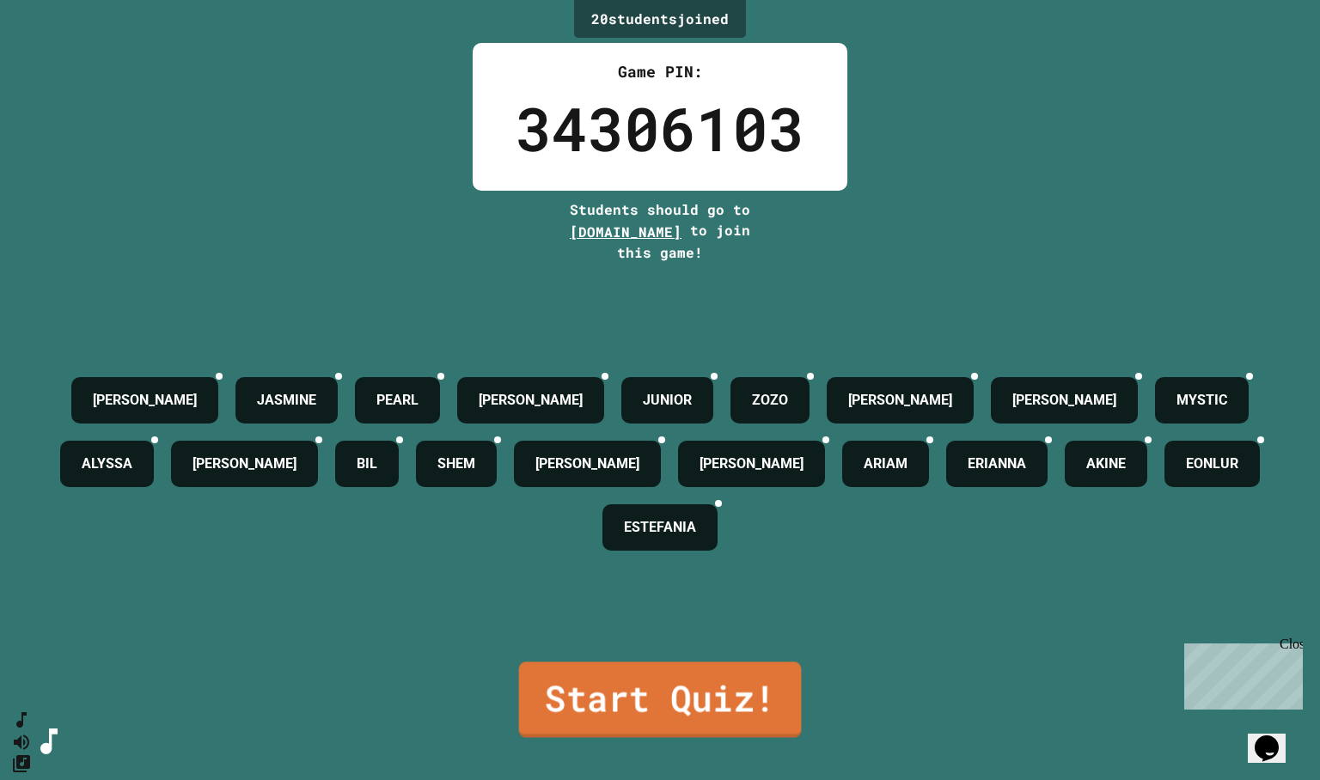
click at [660, 689] on link "Start Quiz!" at bounding box center [660, 700] width 283 height 76
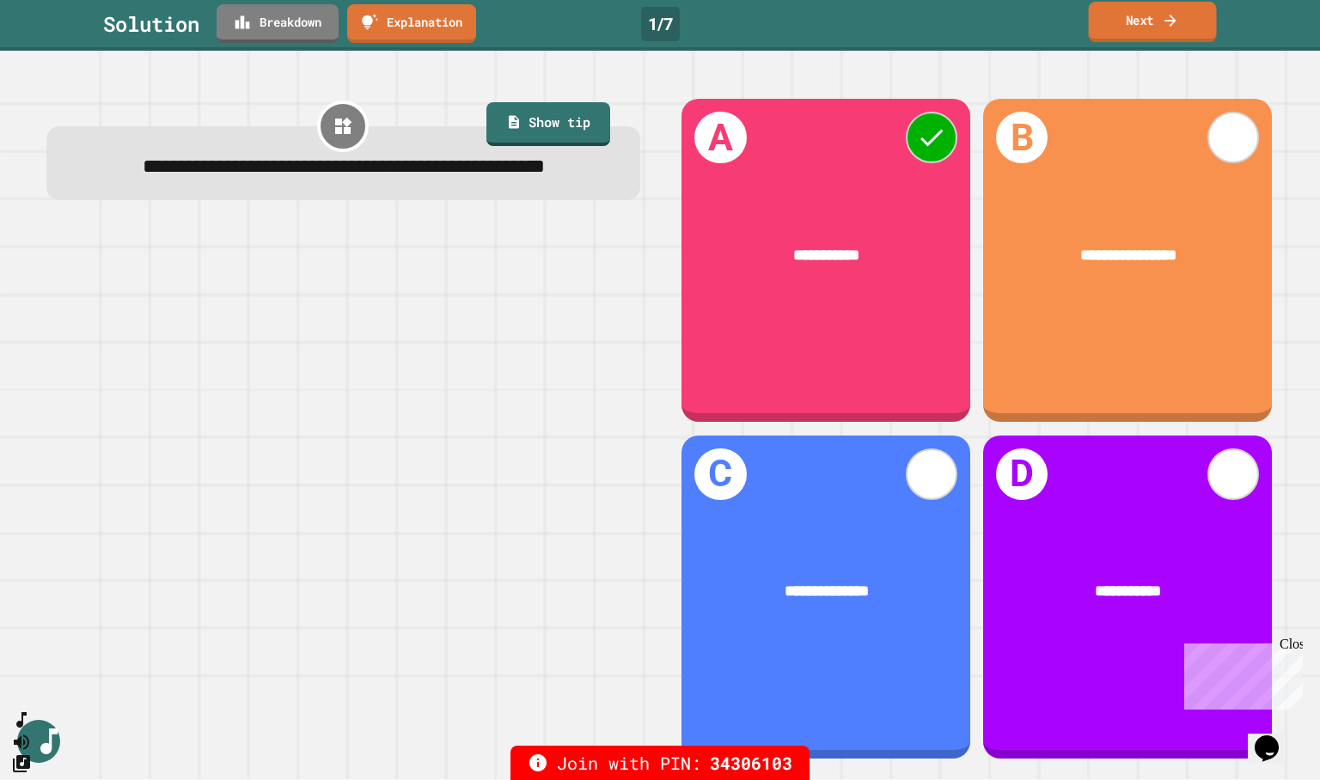
click at [1168, 21] on icon at bounding box center [1170, 20] width 17 height 18
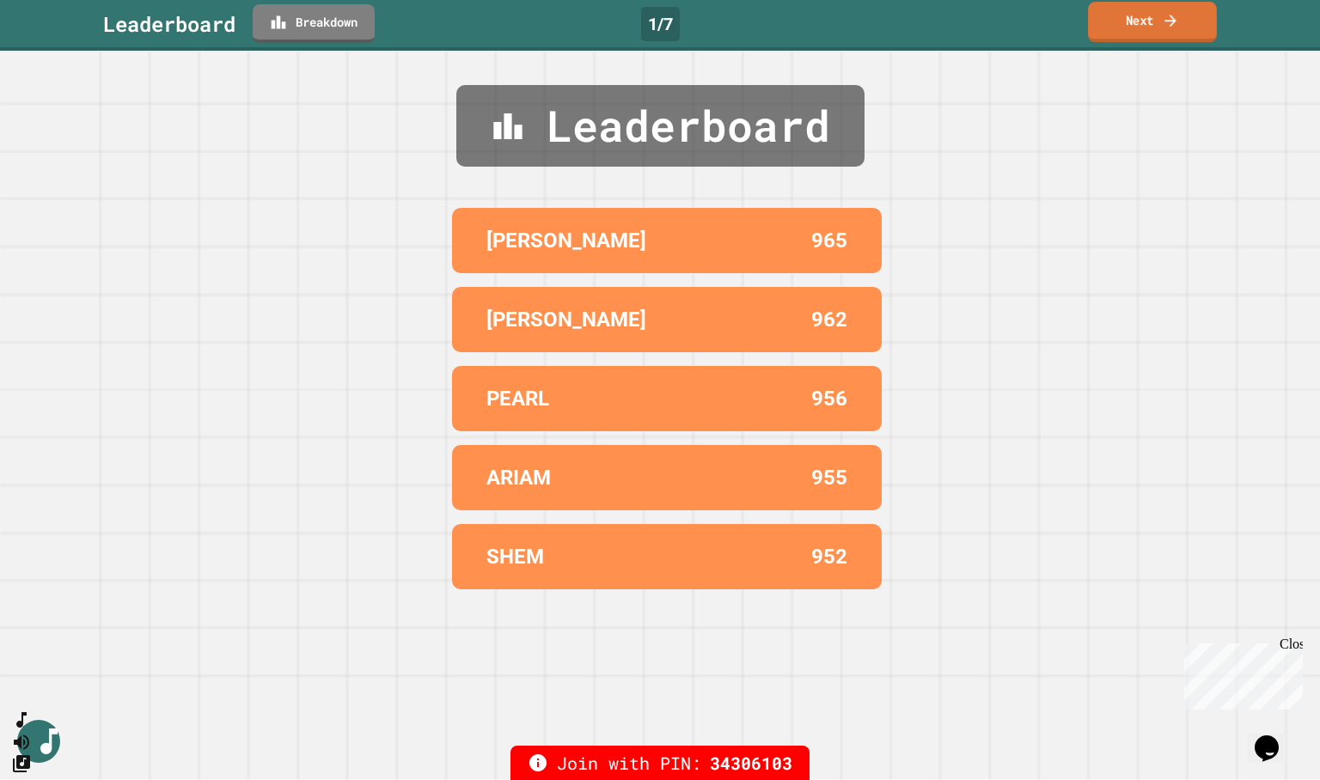
click at [1168, 21] on icon at bounding box center [1170, 20] width 17 height 18
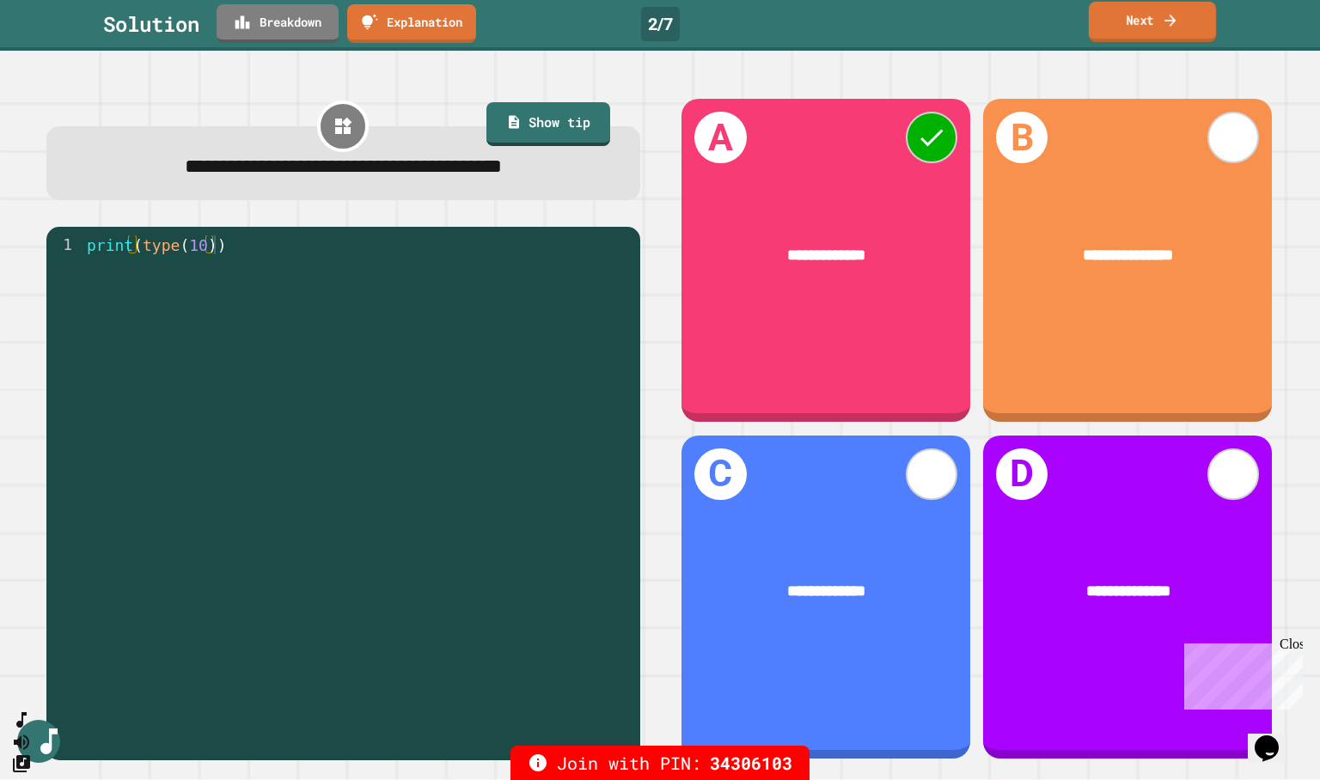
click at [1153, 24] on link "Next" at bounding box center [1152, 22] width 127 height 40
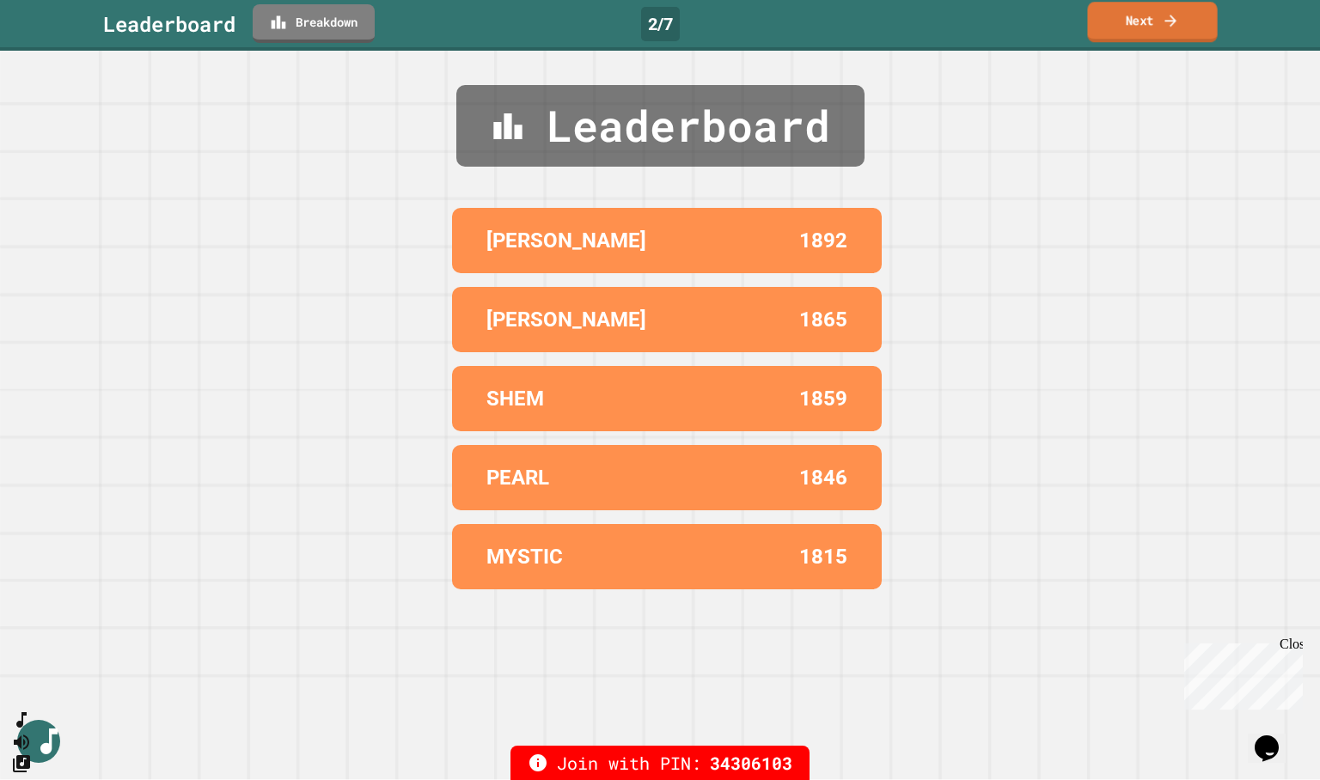
click at [1153, 21] on link "Next" at bounding box center [1152, 22] width 130 height 40
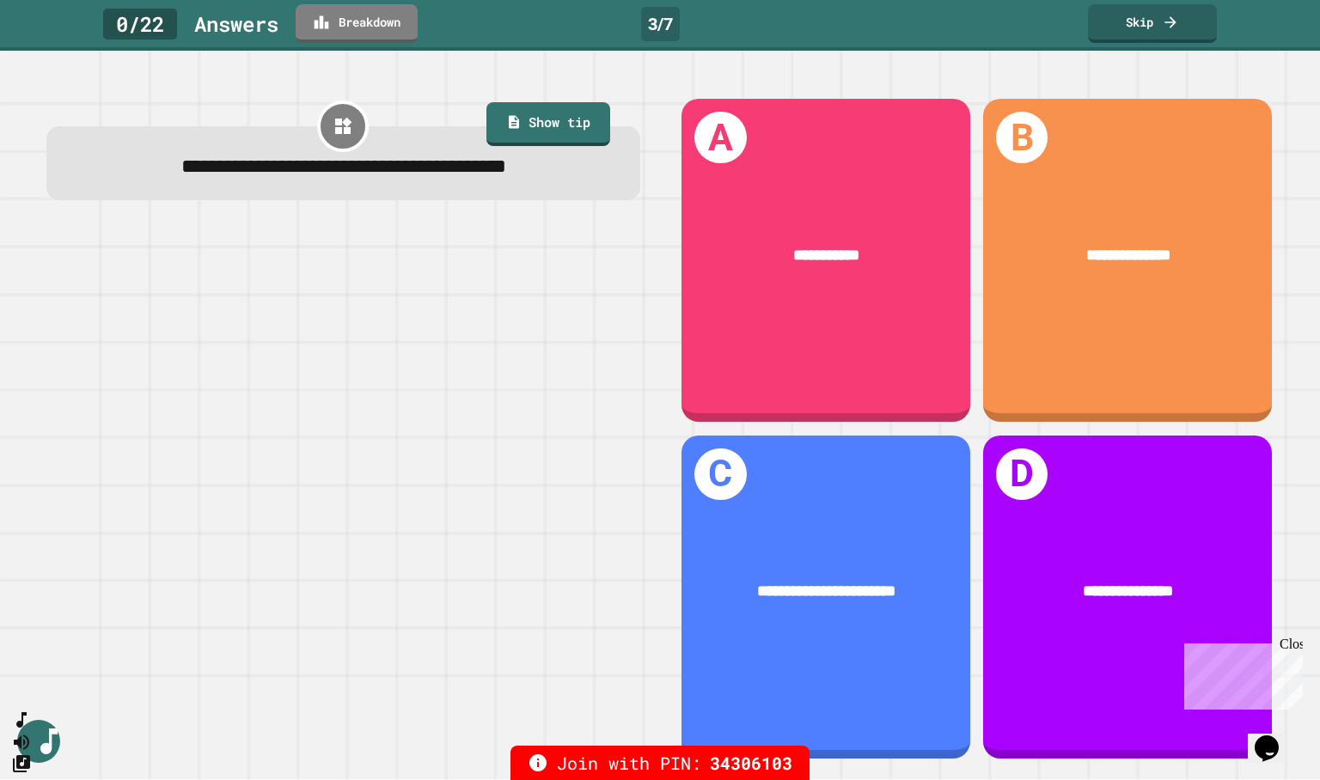
click at [369, 512] on div at bounding box center [343, 494] width 594 height 534
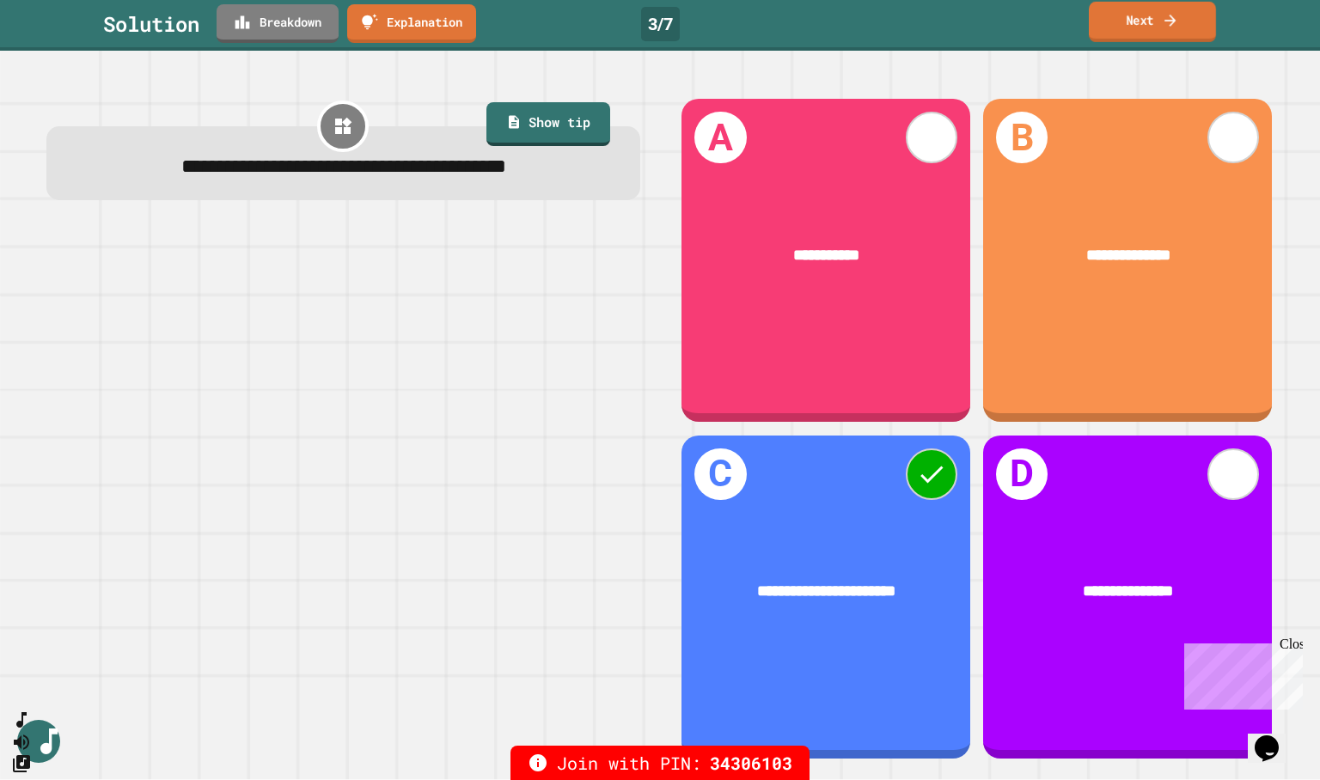
click at [1149, 27] on link "Next" at bounding box center [1152, 22] width 127 height 40
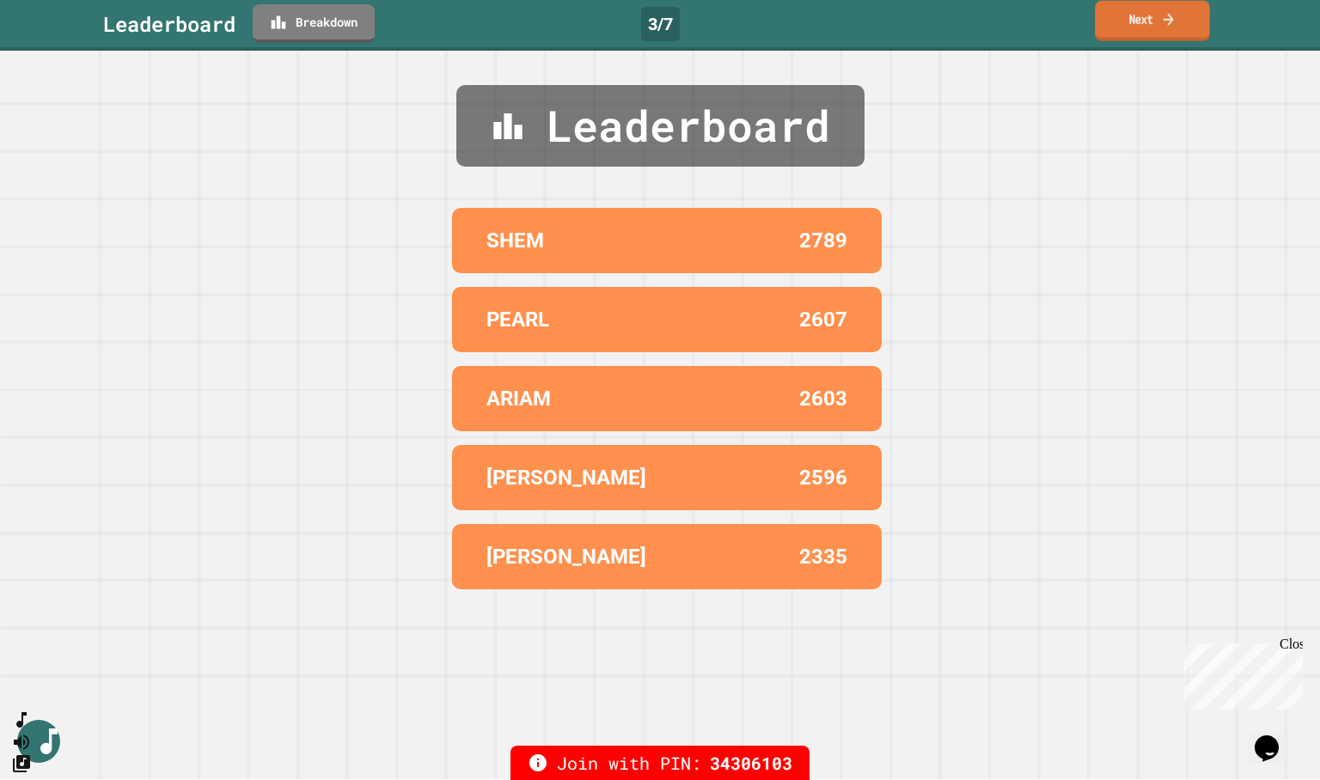
click at [1149, 27] on link "Next" at bounding box center [1152, 21] width 115 height 40
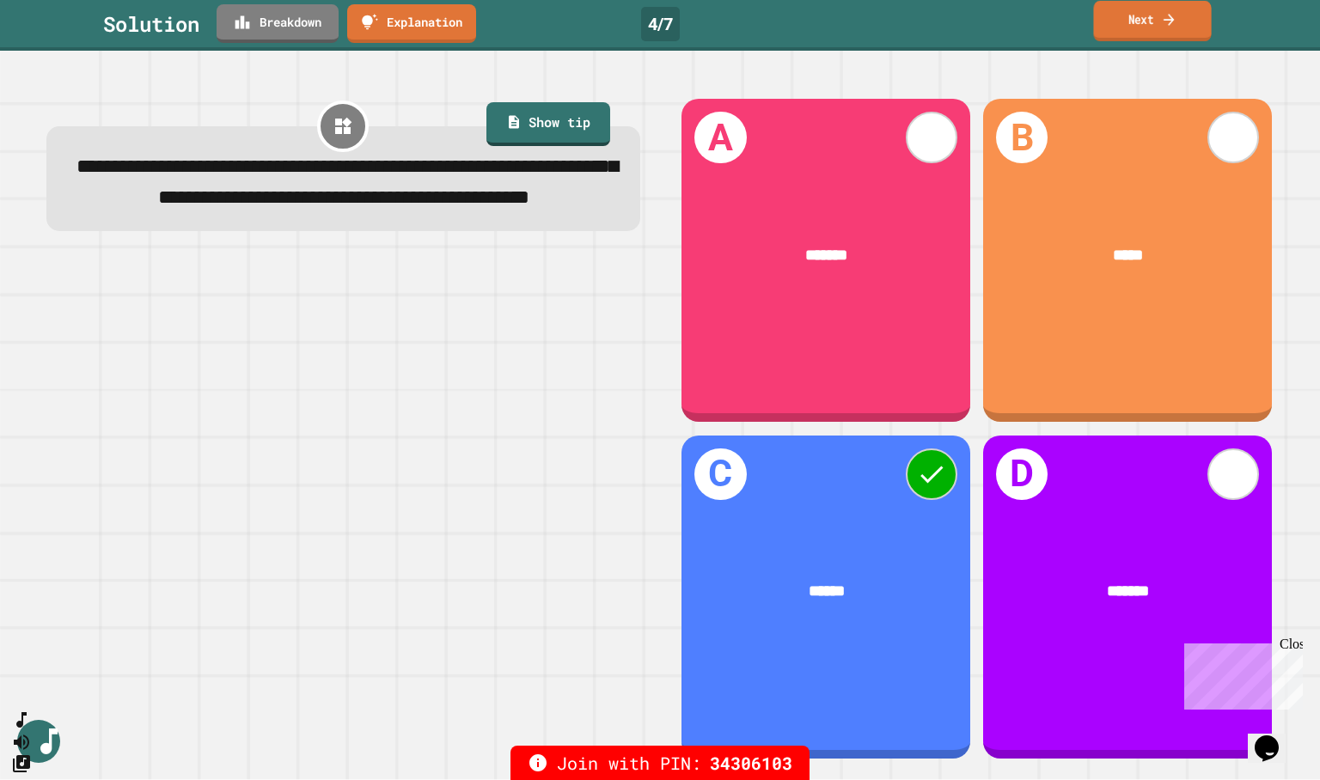
click at [1115, 27] on link "Next" at bounding box center [1152, 21] width 118 height 40
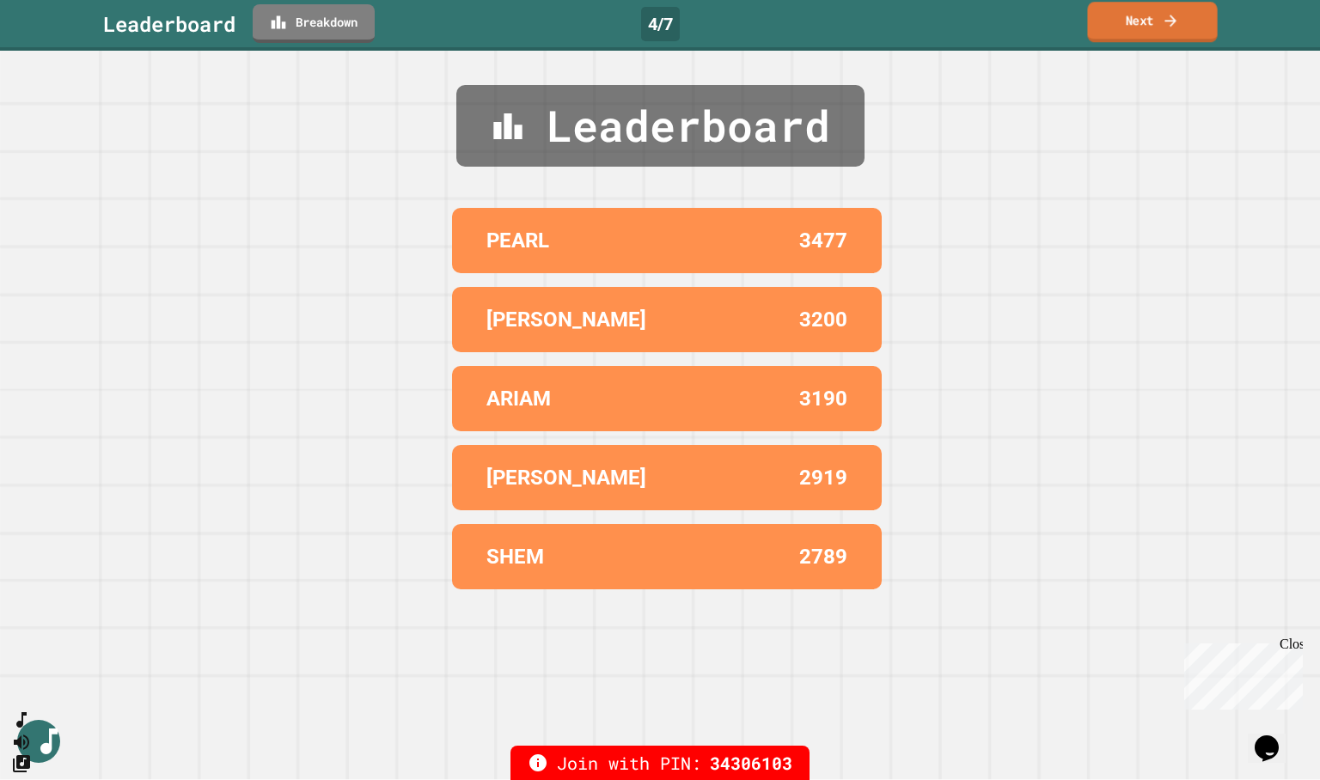
click at [1118, 26] on link "Next" at bounding box center [1152, 22] width 130 height 40
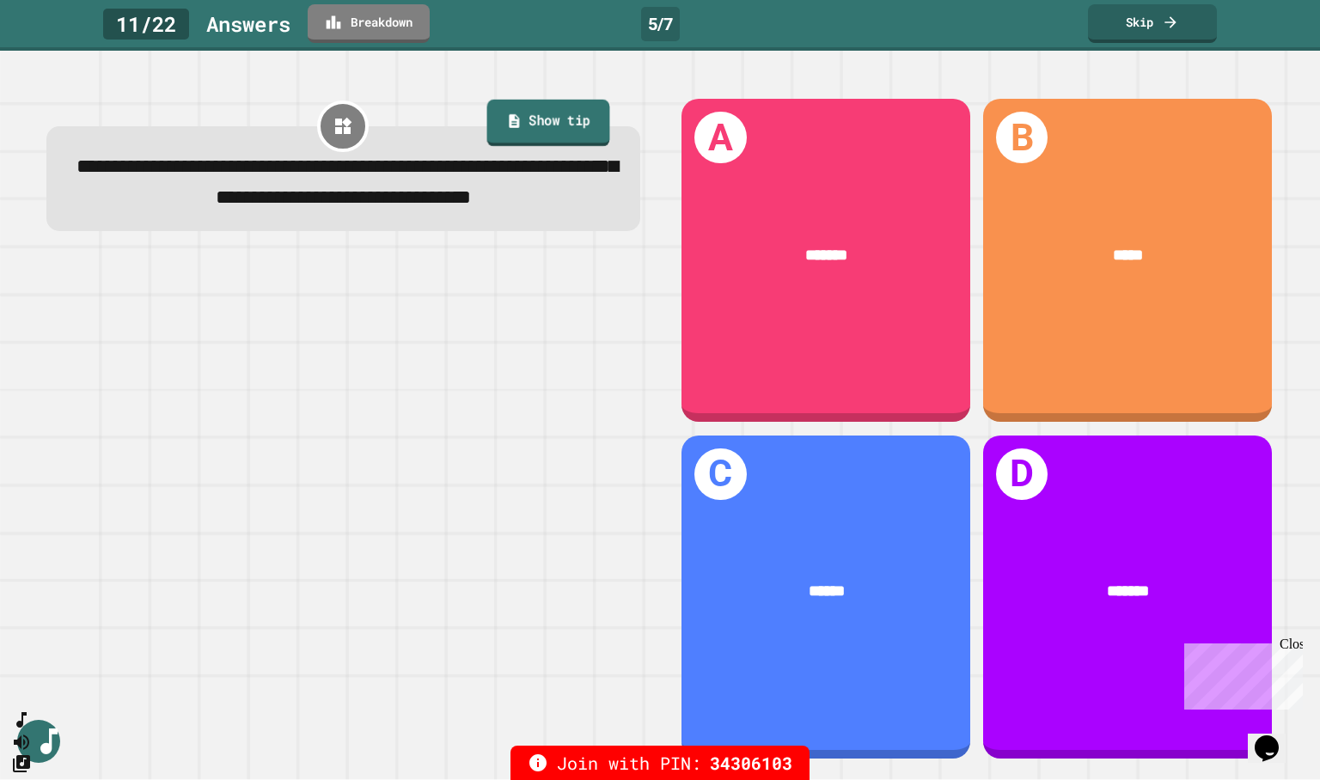
click at [539, 128] on link "Show tip" at bounding box center [547, 123] width 123 height 46
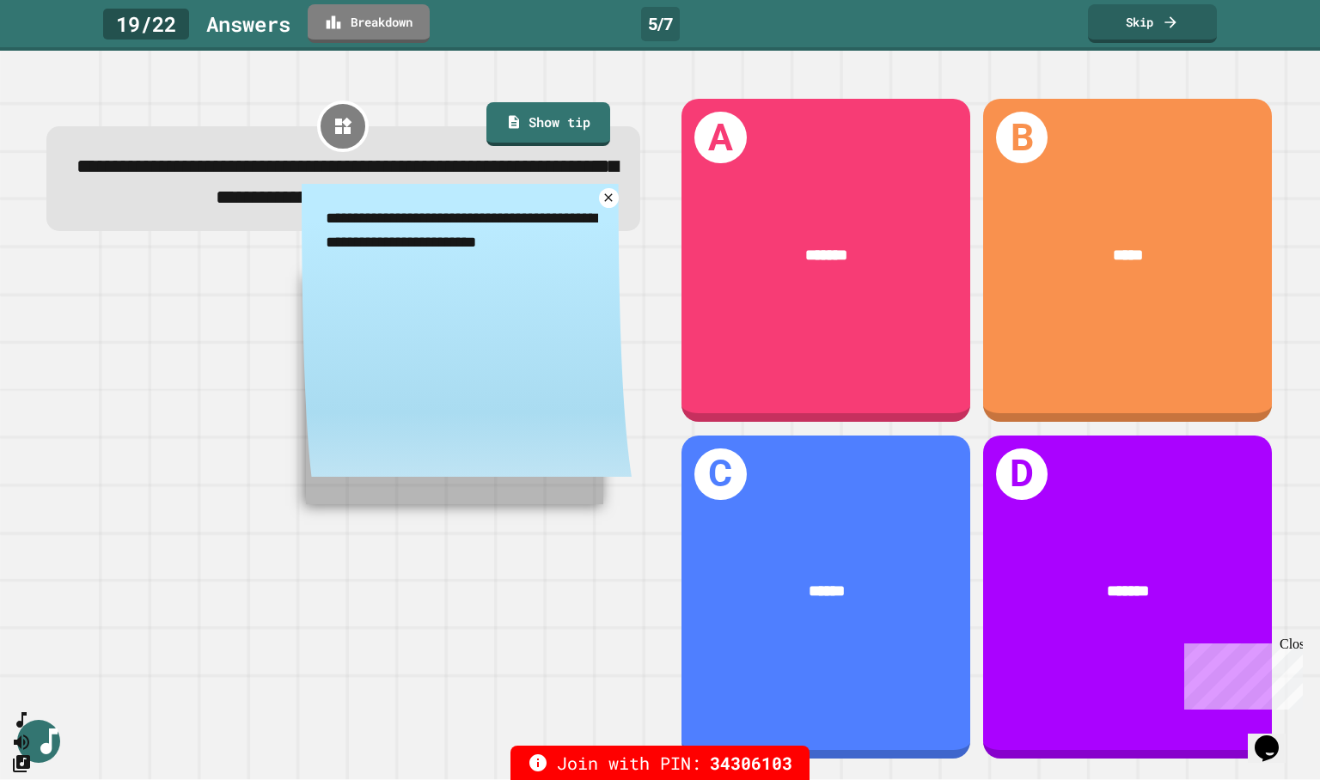
drag, startPoint x: 532, startPoint y: 282, endPoint x: 303, endPoint y: 269, distance: 228.9
click at [303, 269] on textarea "**********" at bounding box center [467, 231] width 330 height 95
click at [601, 205] on icon at bounding box center [608, 197] width 15 height 15
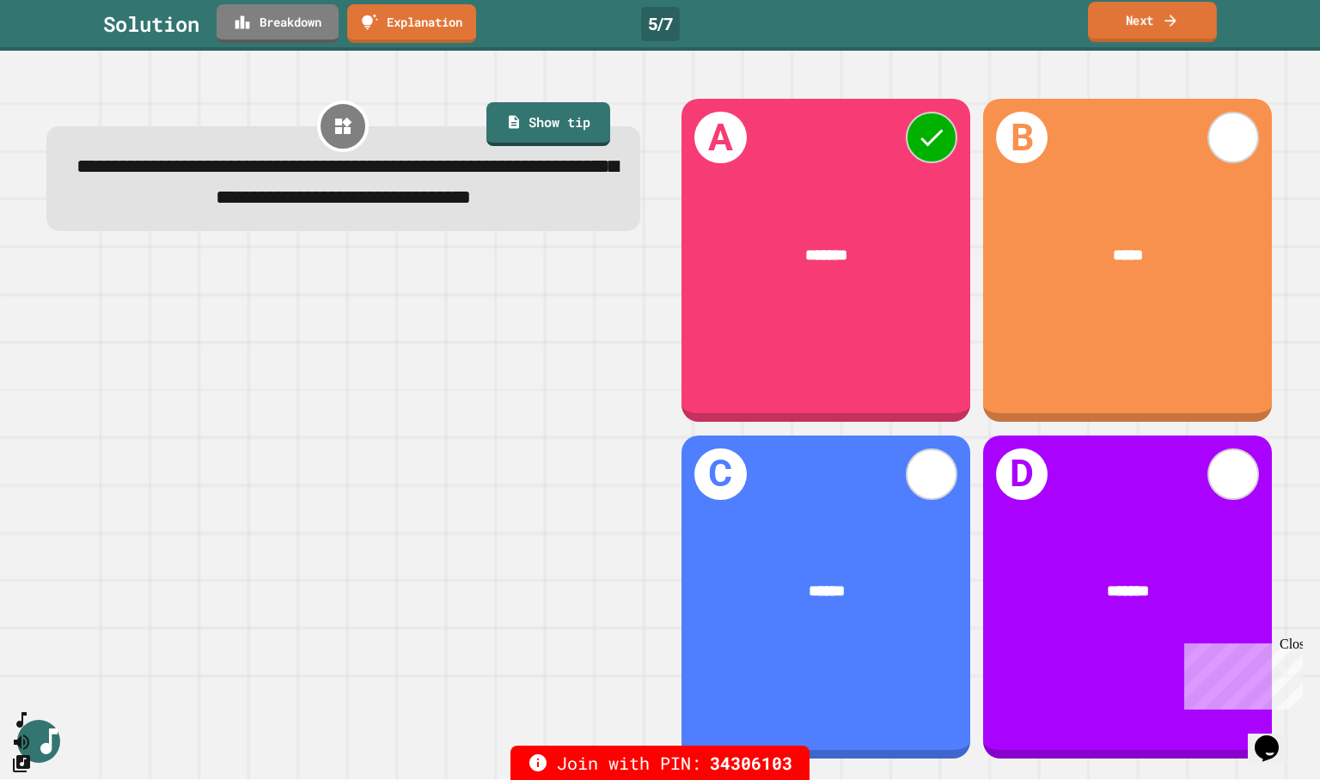
click at [1160, 7] on link "Next" at bounding box center [1152, 22] width 129 height 40
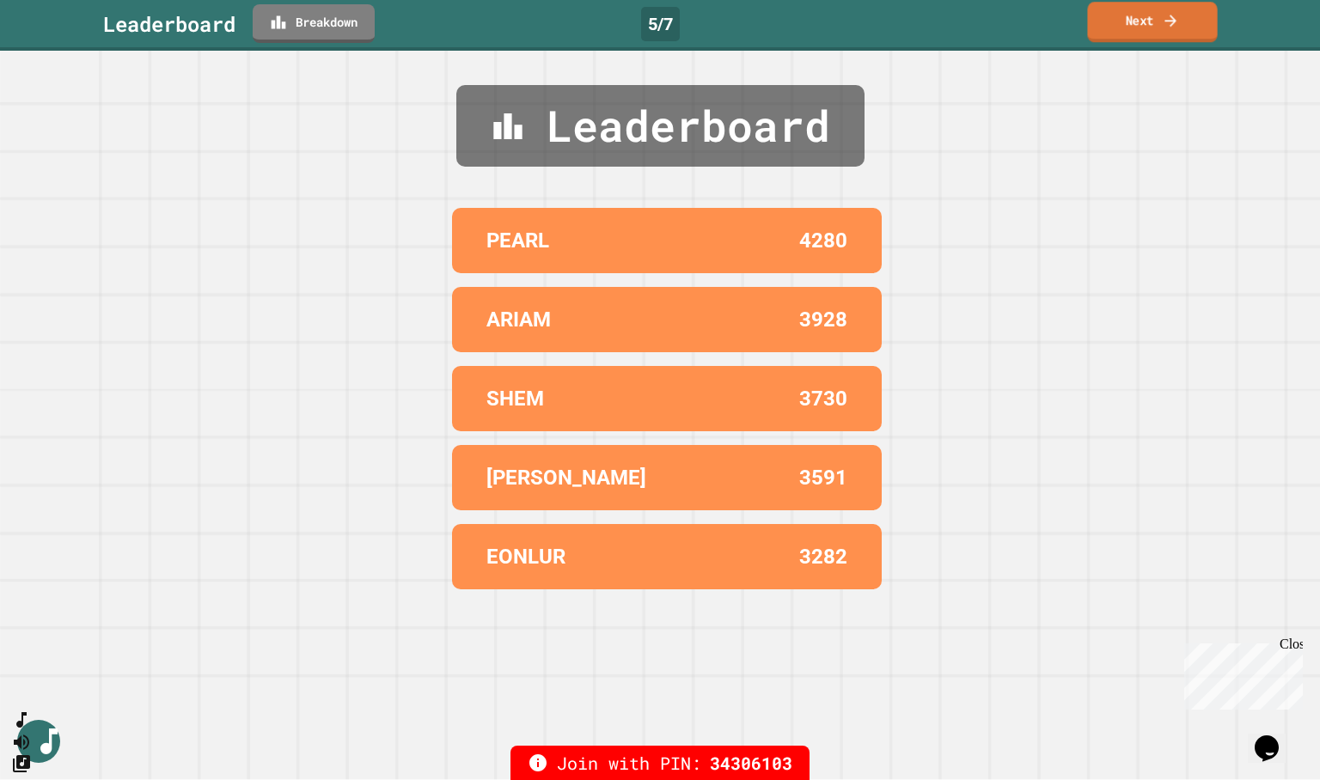
click at [1141, 31] on link "Next" at bounding box center [1152, 22] width 130 height 40
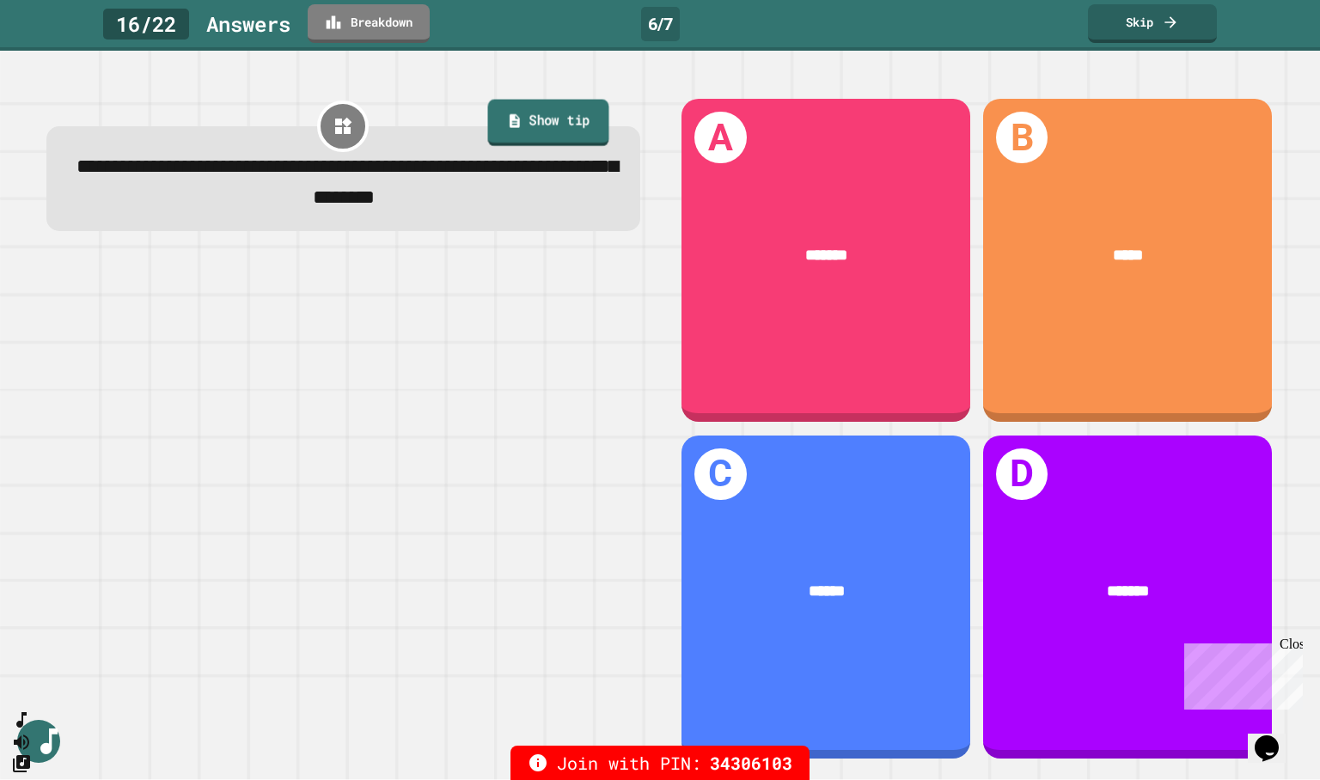
click at [530, 133] on link "Show tip" at bounding box center [547, 122] width 121 height 46
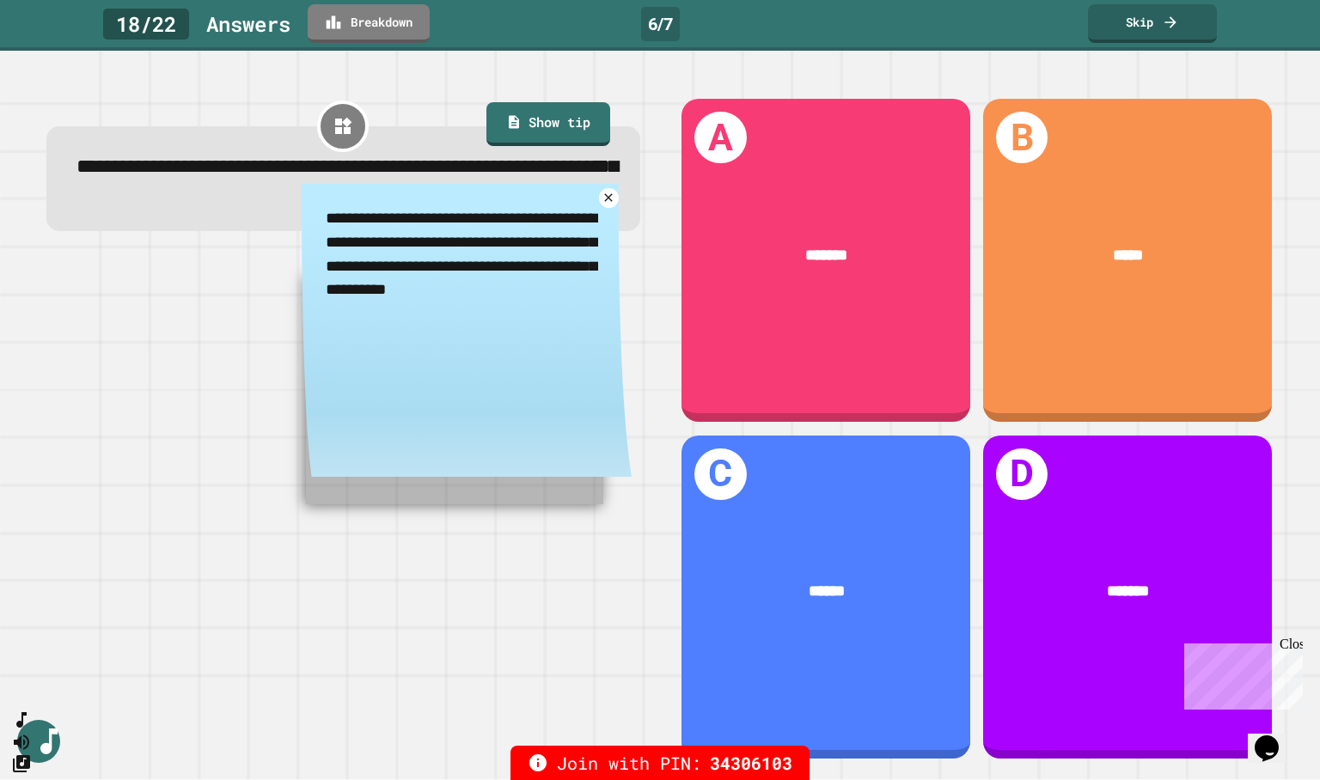
drag, startPoint x: 510, startPoint y: 299, endPoint x: 315, endPoint y: 299, distance: 195.0
click at [315, 299] on textarea "**********" at bounding box center [467, 255] width 330 height 143
click at [604, 203] on icon at bounding box center [608, 197] width 9 height 9
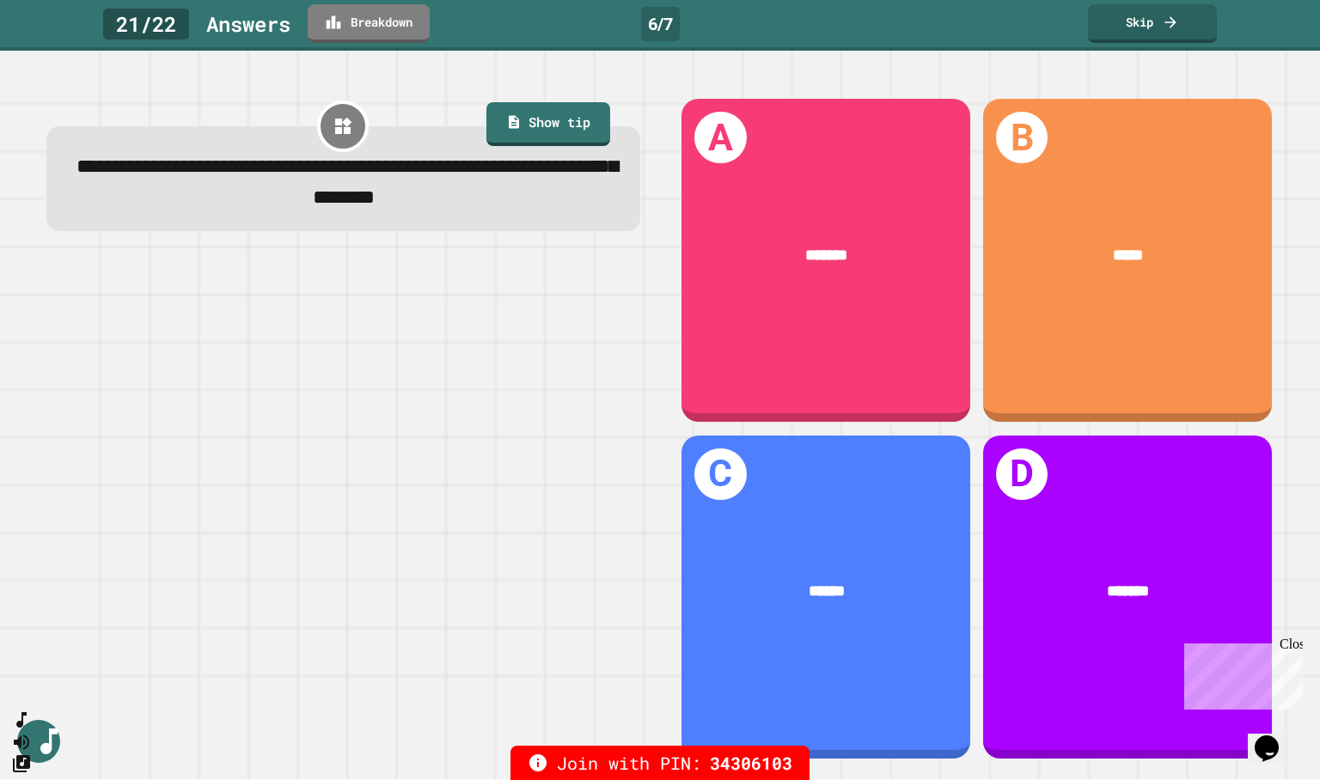
click at [535, 419] on div at bounding box center [343, 508] width 594 height 503
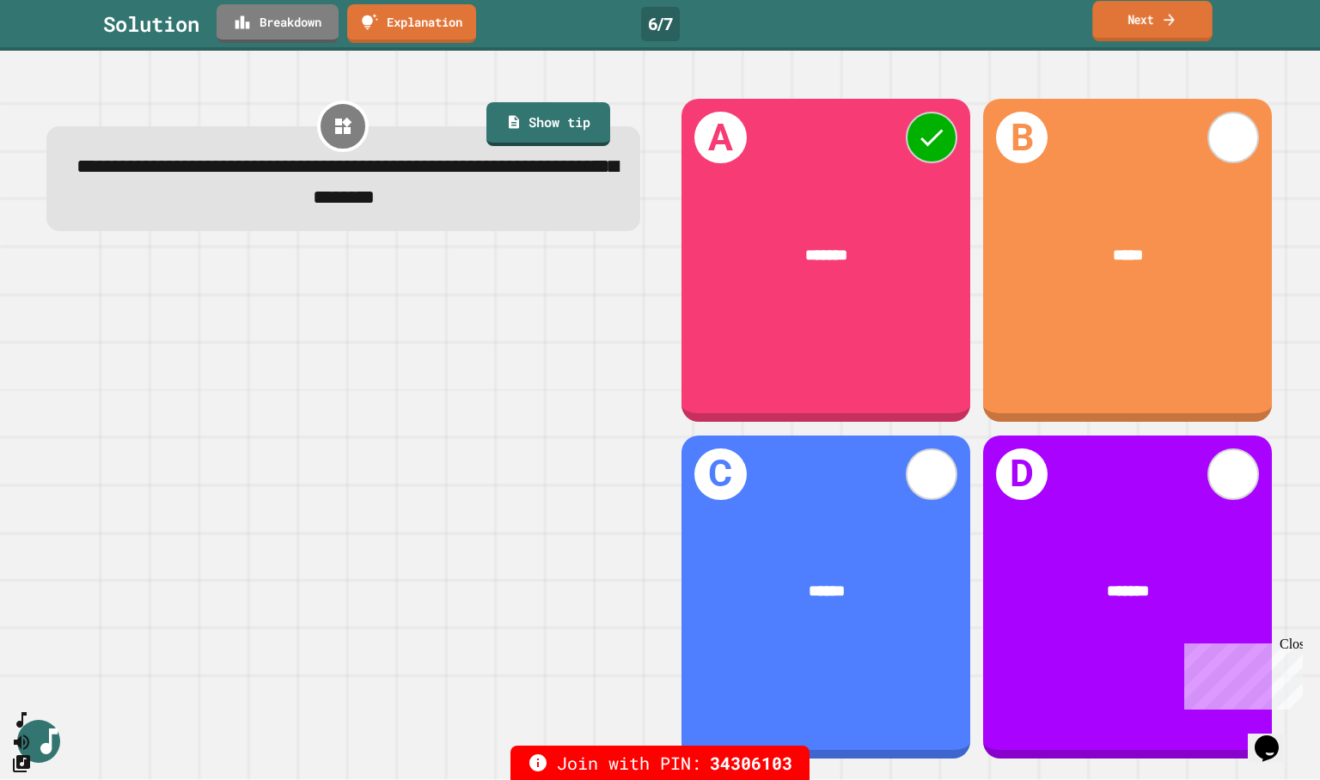
click at [1124, 21] on link "Next" at bounding box center [1152, 21] width 120 height 40
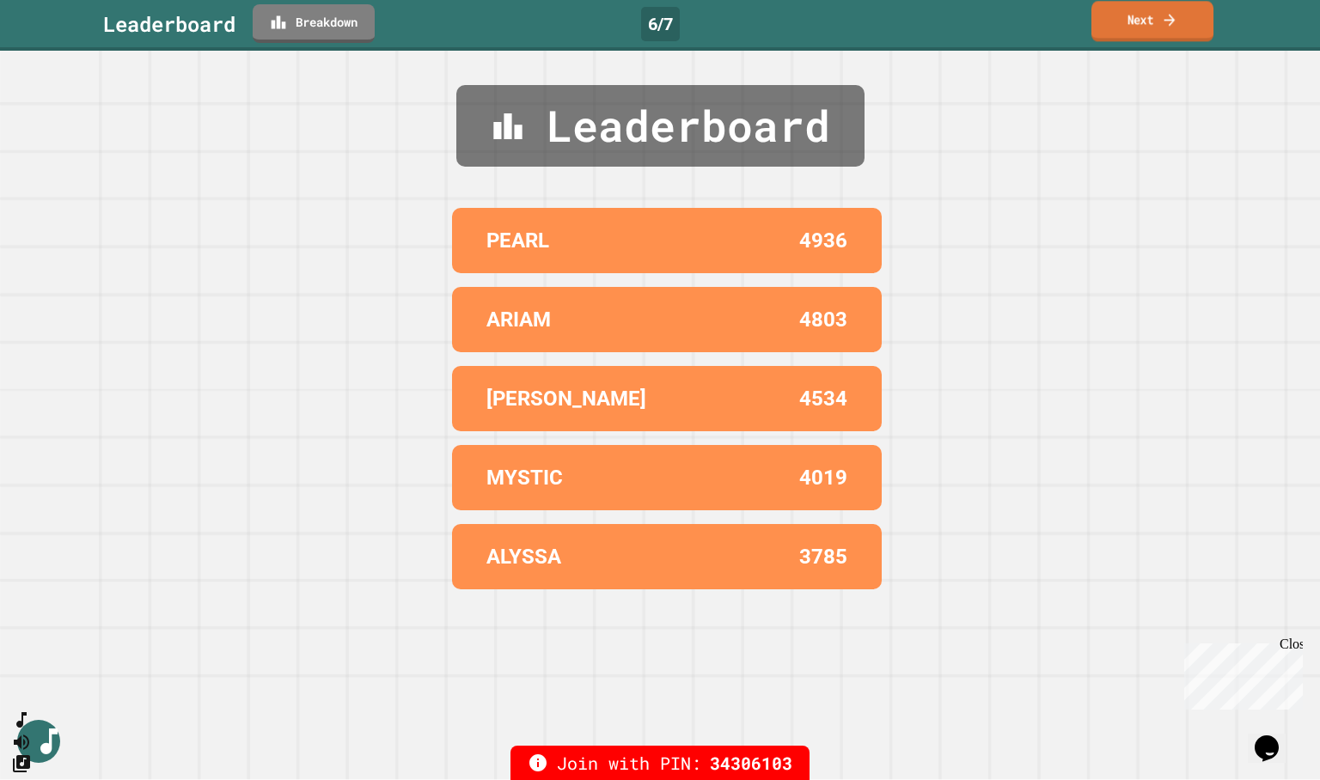
click at [1145, 29] on link "Next" at bounding box center [1152, 21] width 122 height 40
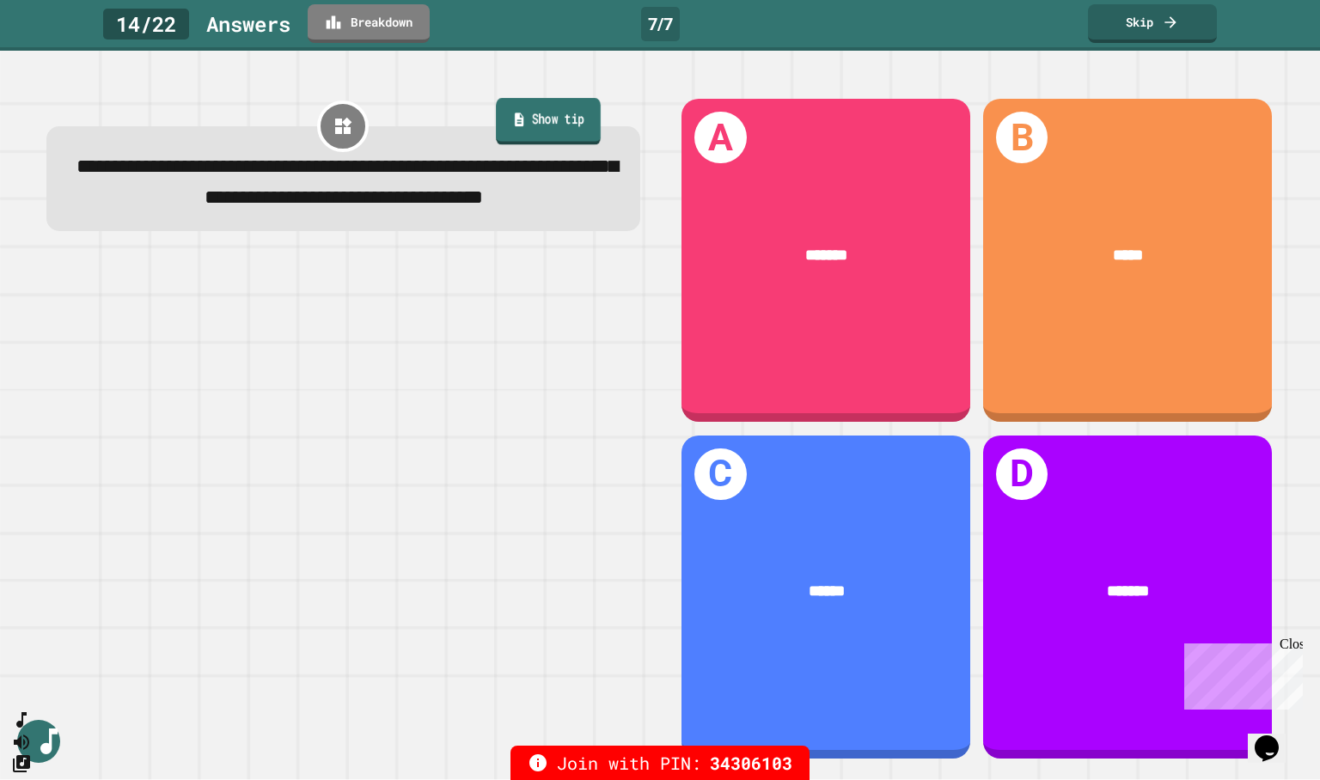
click at [548, 132] on link "Show tip" at bounding box center [548, 121] width 105 height 46
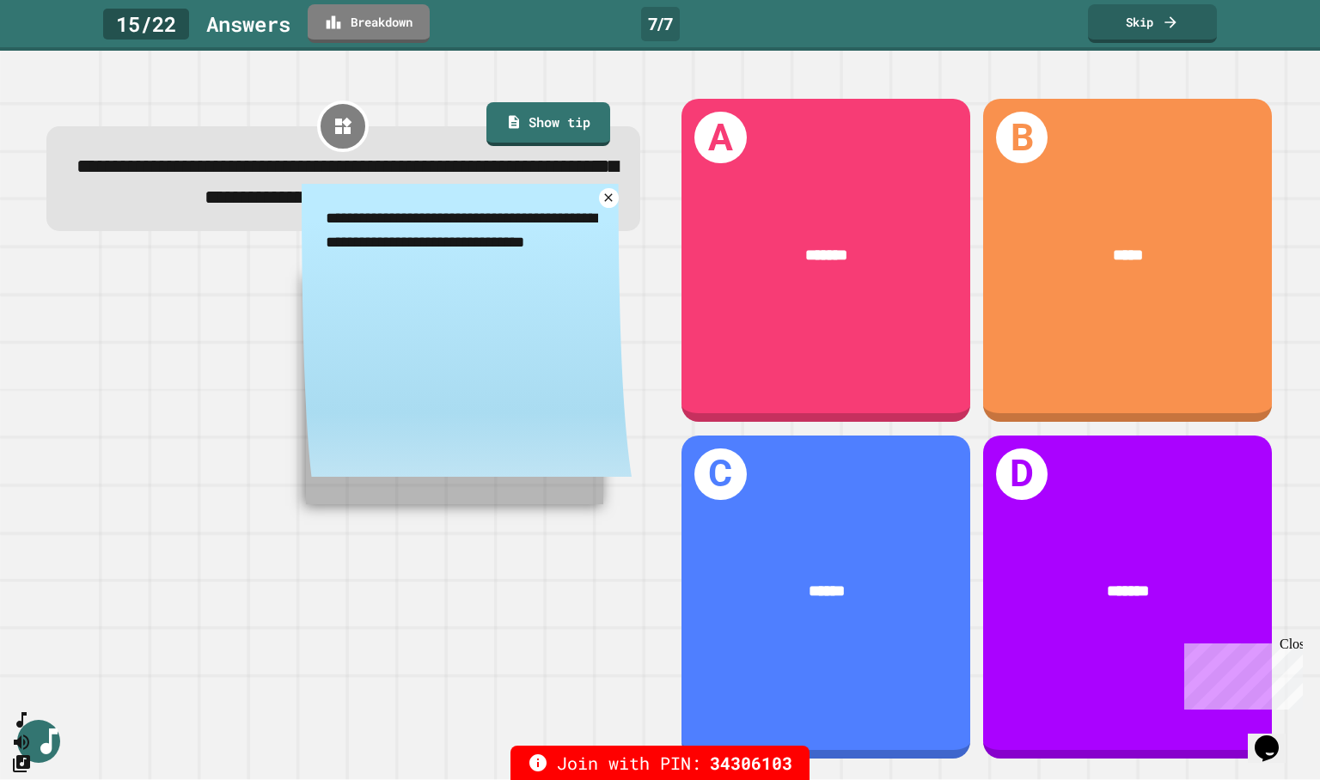
drag, startPoint x: 585, startPoint y: 278, endPoint x: 407, endPoint y: 285, distance: 178.0
click at [407, 279] on textarea "**********" at bounding box center [467, 231] width 330 height 95
click at [601, 205] on icon at bounding box center [608, 197] width 15 height 15
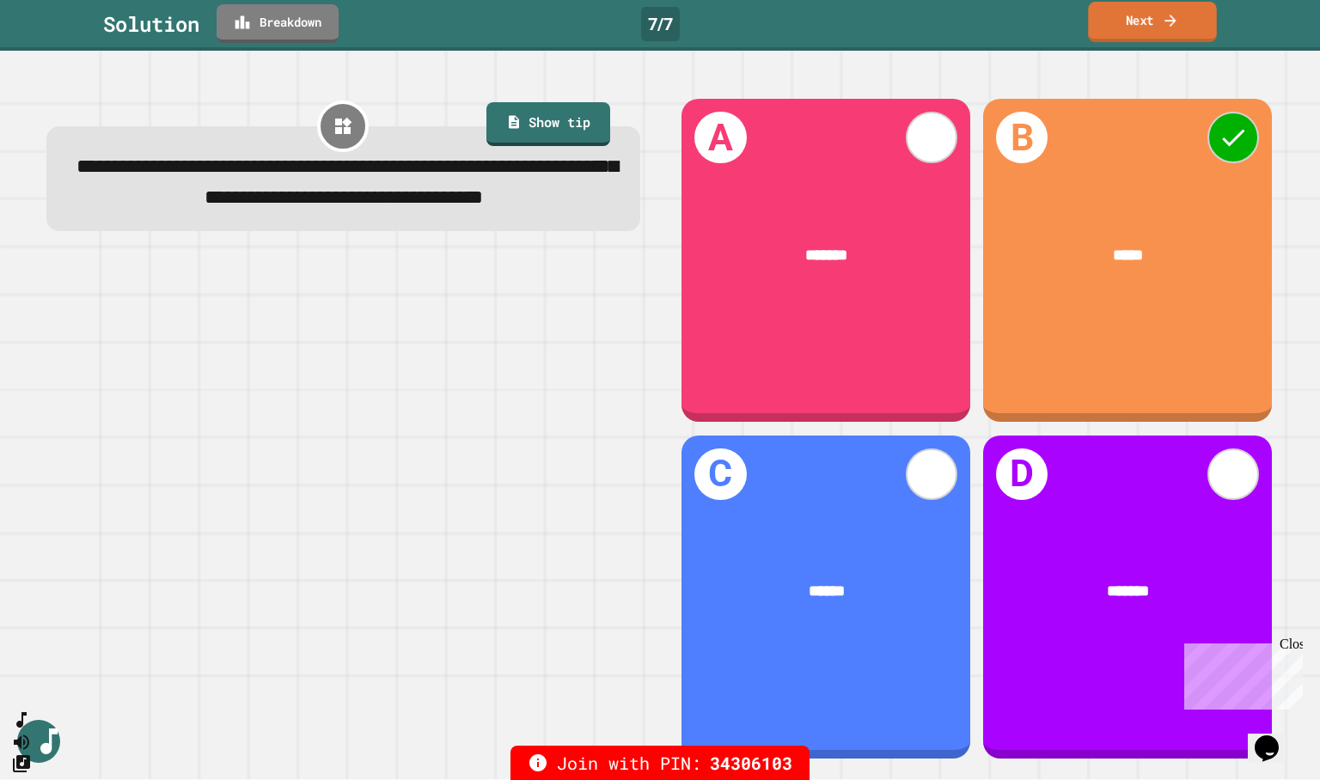
click at [1139, 24] on link "Next" at bounding box center [1152, 22] width 128 height 40
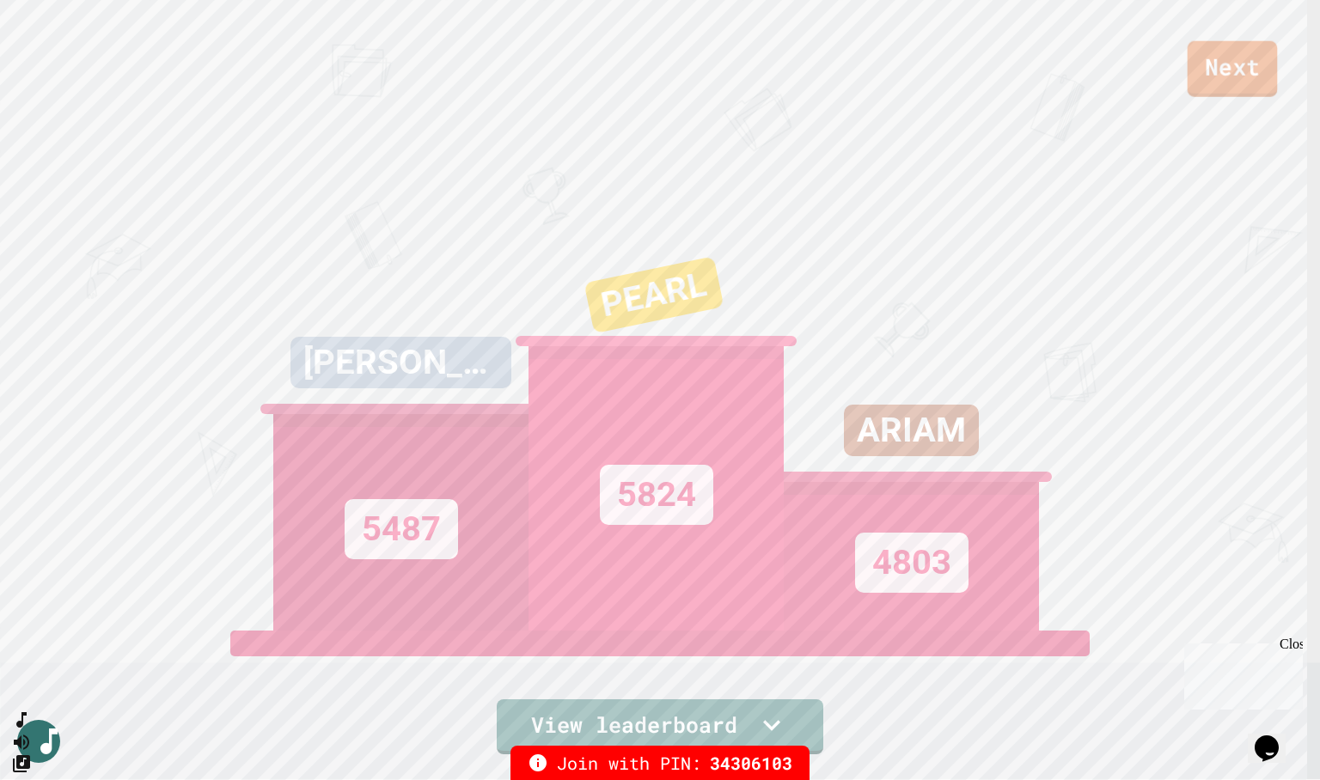
click at [1210, 72] on link "Next" at bounding box center [1232, 69] width 90 height 56
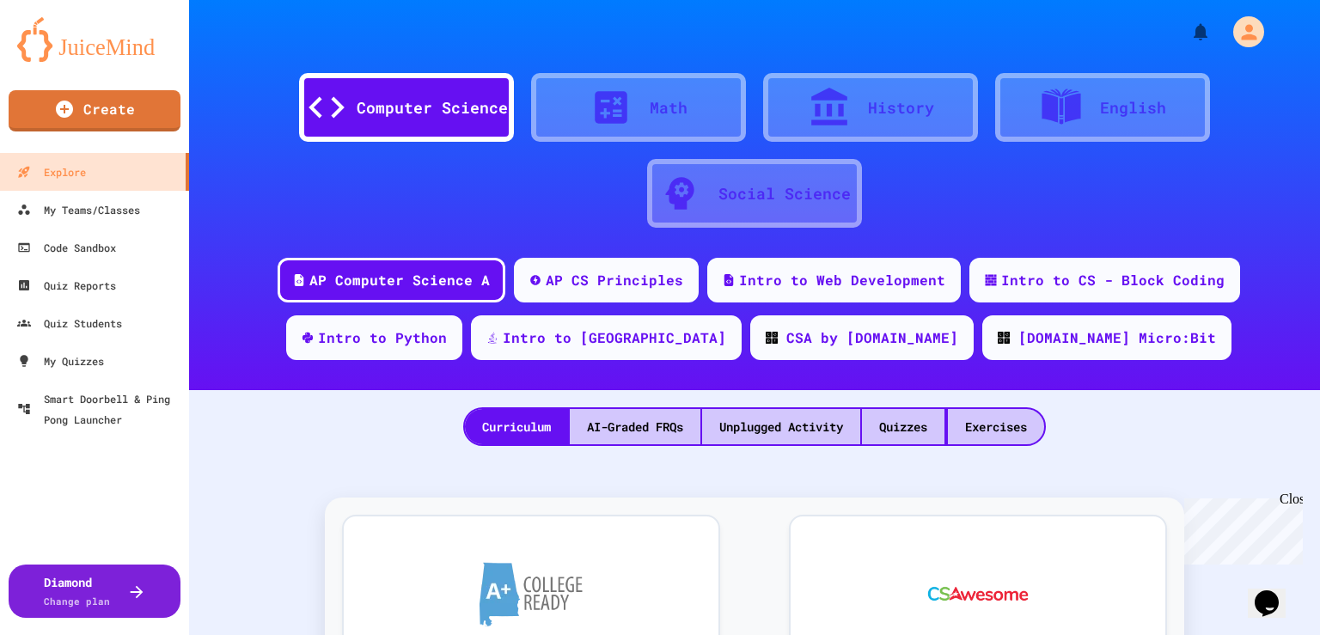
click at [273, 436] on div "Curriculum AI-Graded FRQs Unplugged Activity Quizzes Exercises" at bounding box center [754, 418] width 1131 height 56
drag, startPoint x: 247, startPoint y: 413, endPoint x: 253, endPoint y: 399, distance: 15.8
click at [247, 413] on div "Curriculum AI-Graded FRQs Unplugged Activity Quizzes Exercises" at bounding box center [754, 418] width 1131 height 56
